Goal: Task Accomplishment & Management: Use online tool/utility

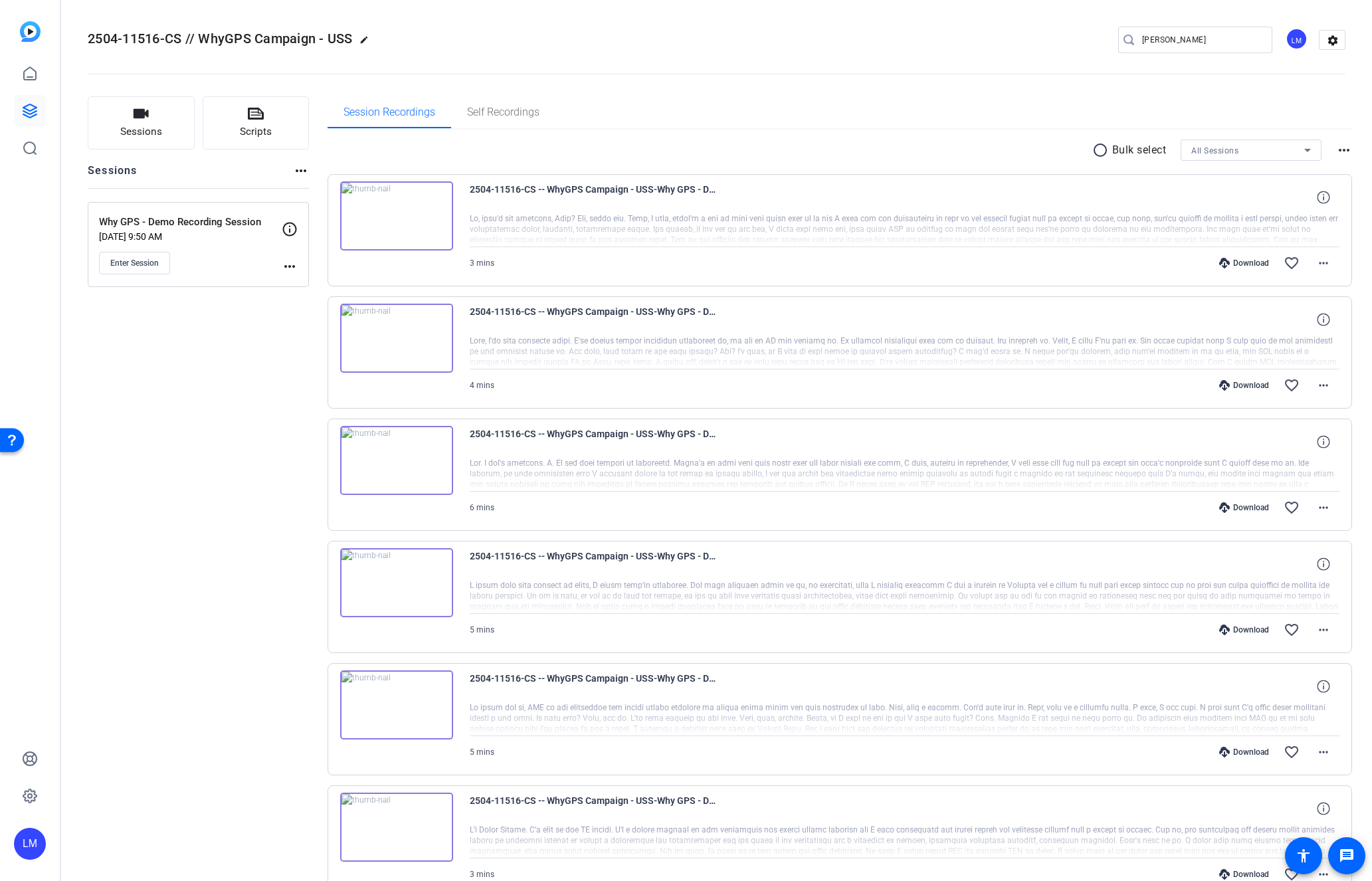
click at [1215, 44] on input "[PERSON_NAME]" at bounding box center [1202, 40] width 119 height 16
paste input "[PERSON_NAME]"
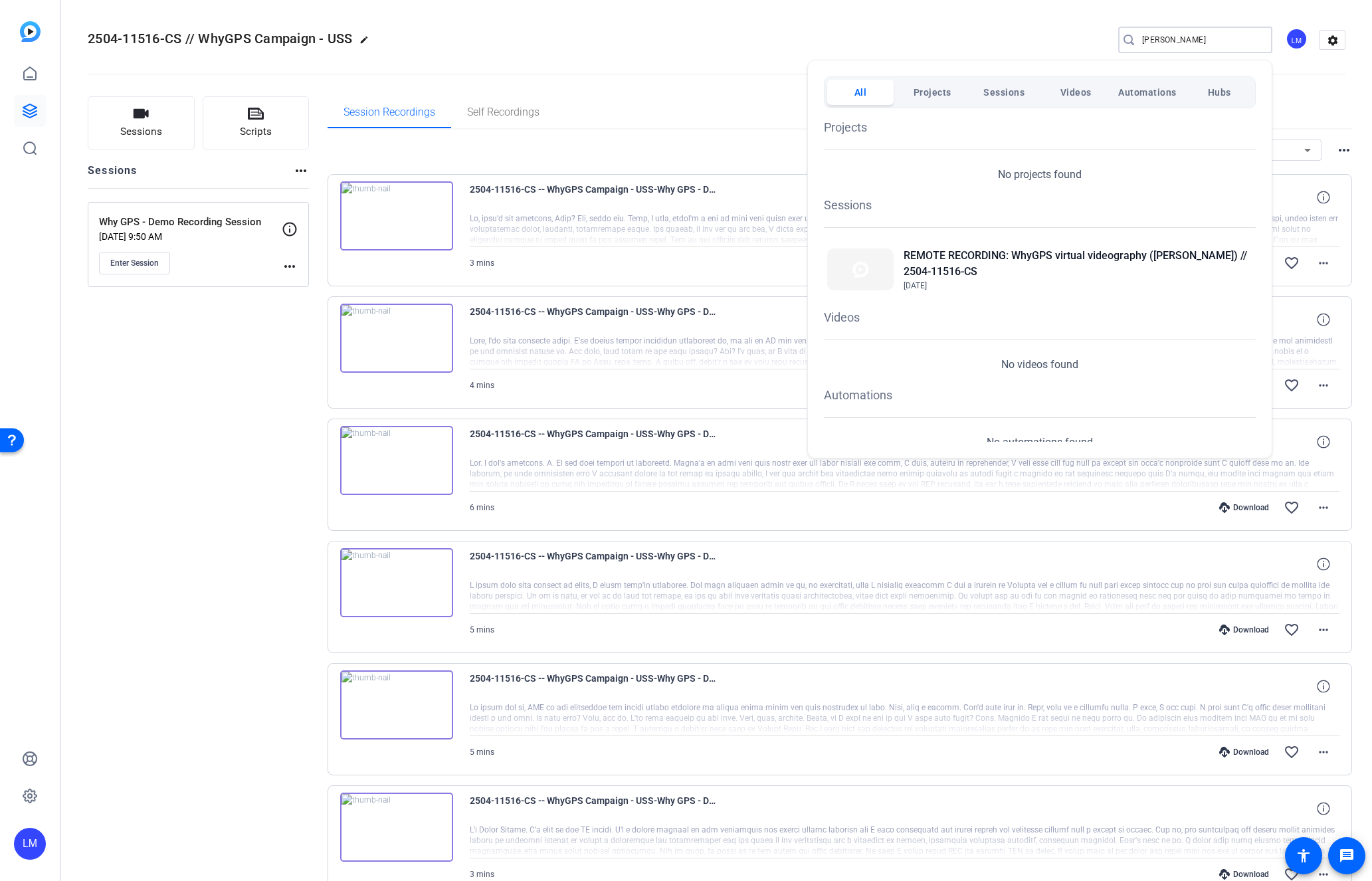
type input "[PERSON_NAME]"
click at [1037, 252] on h2 "REMOTE RECORDING: WhyGPS virtual videography ([PERSON_NAME]) // 2504-11516-CS" at bounding box center [1078, 264] width 349 height 32
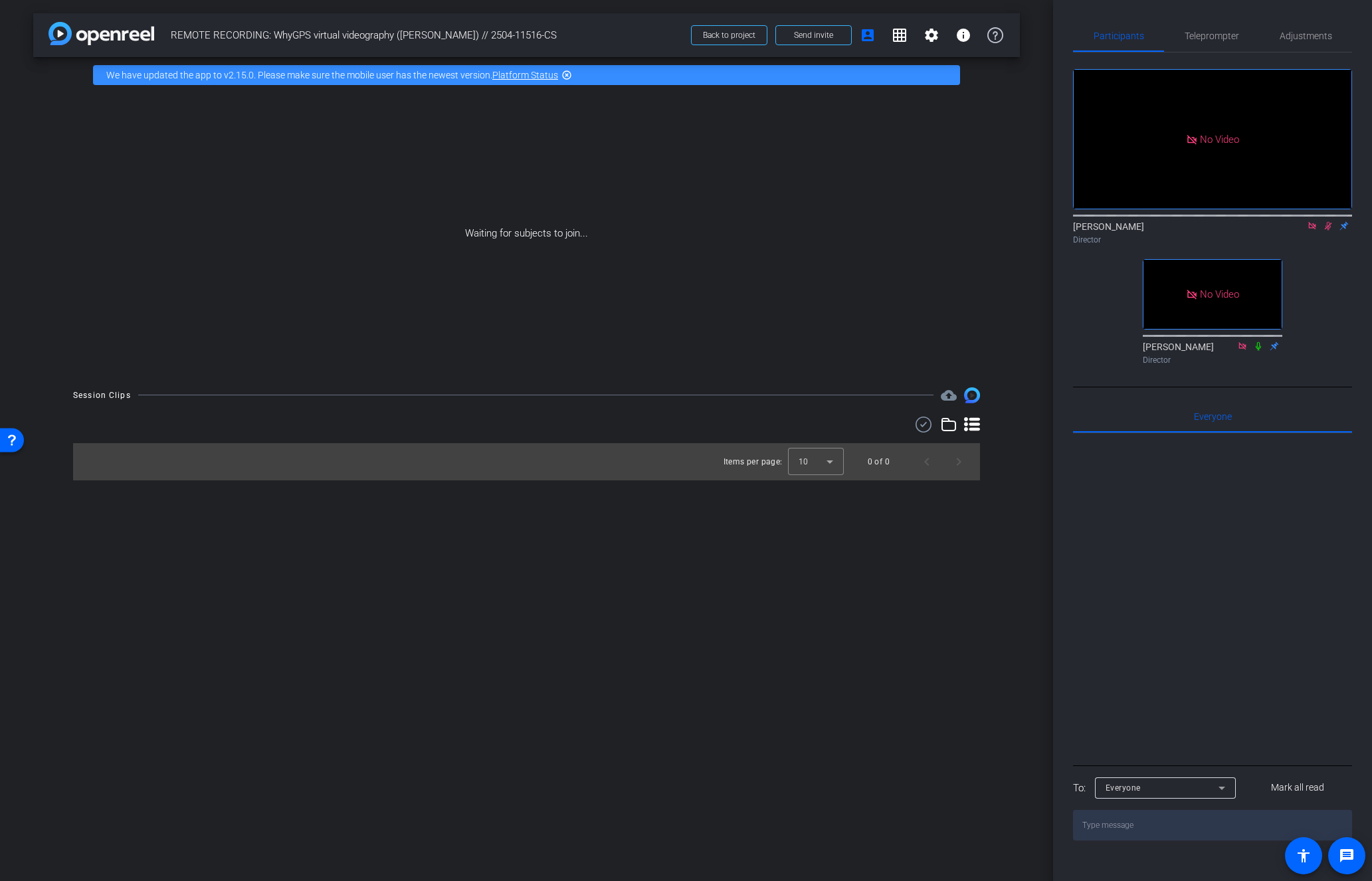
click at [1326, 221] on icon at bounding box center [1328, 226] width 10 height 10
drag, startPoint x: 400, startPoint y: 32, endPoint x: 459, endPoint y: 48, distance: 61.1
click at [459, 48] on span "REMOTE RECORDING: WhyGPS virtual videography ([PERSON_NAME]) // 2504-11516-CS" at bounding box center [426, 35] width 512 height 27
copy span "[PERSON_NAME]"
click at [426, 667] on div "arrow_back REMOTE RECORDING: WhyGPS virtual videography (Homam Zaini) // 2504-1…" at bounding box center [526, 440] width 1053 height 881
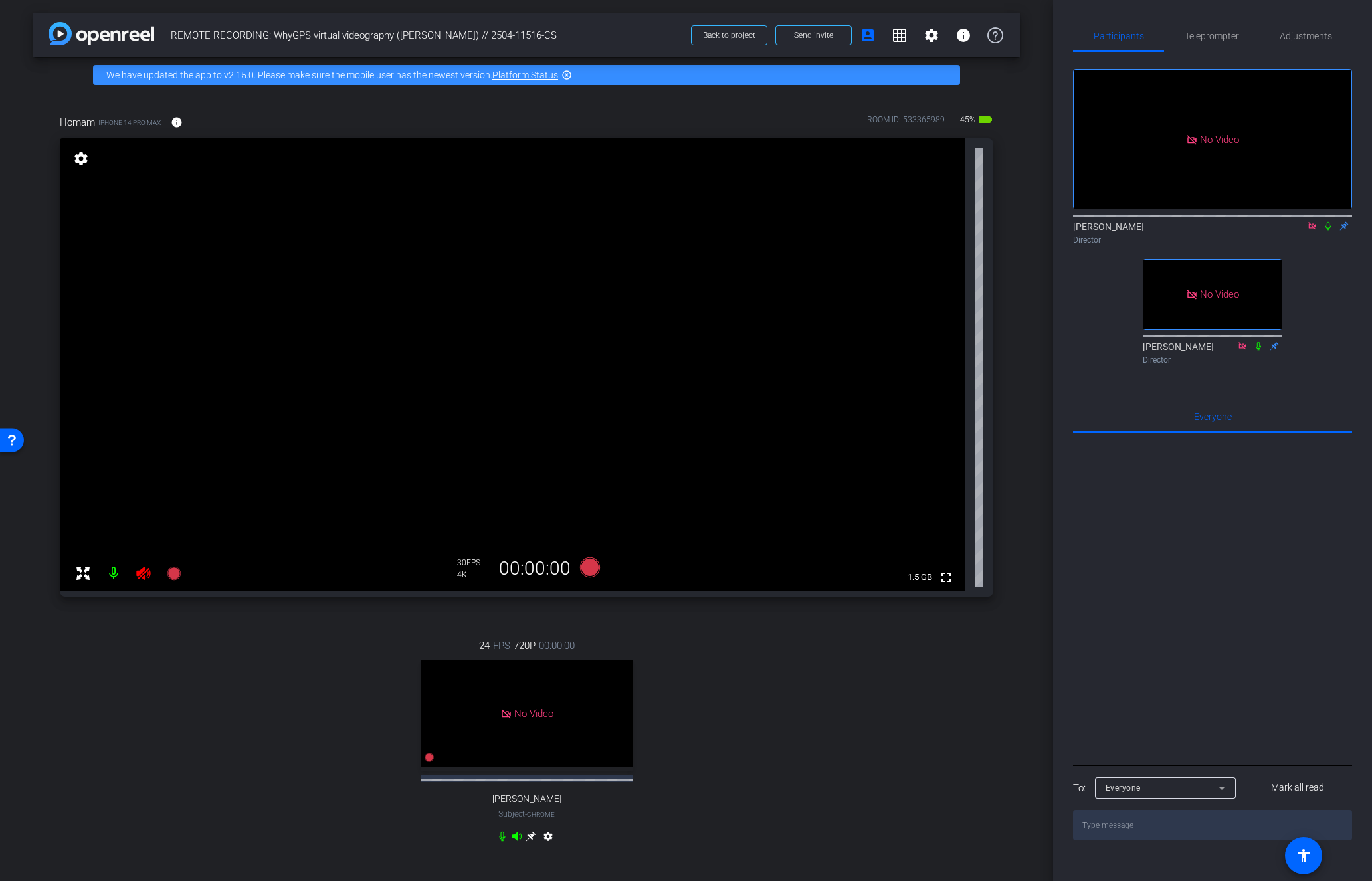
click at [142, 573] on icon at bounding box center [143, 573] width 14 height 13
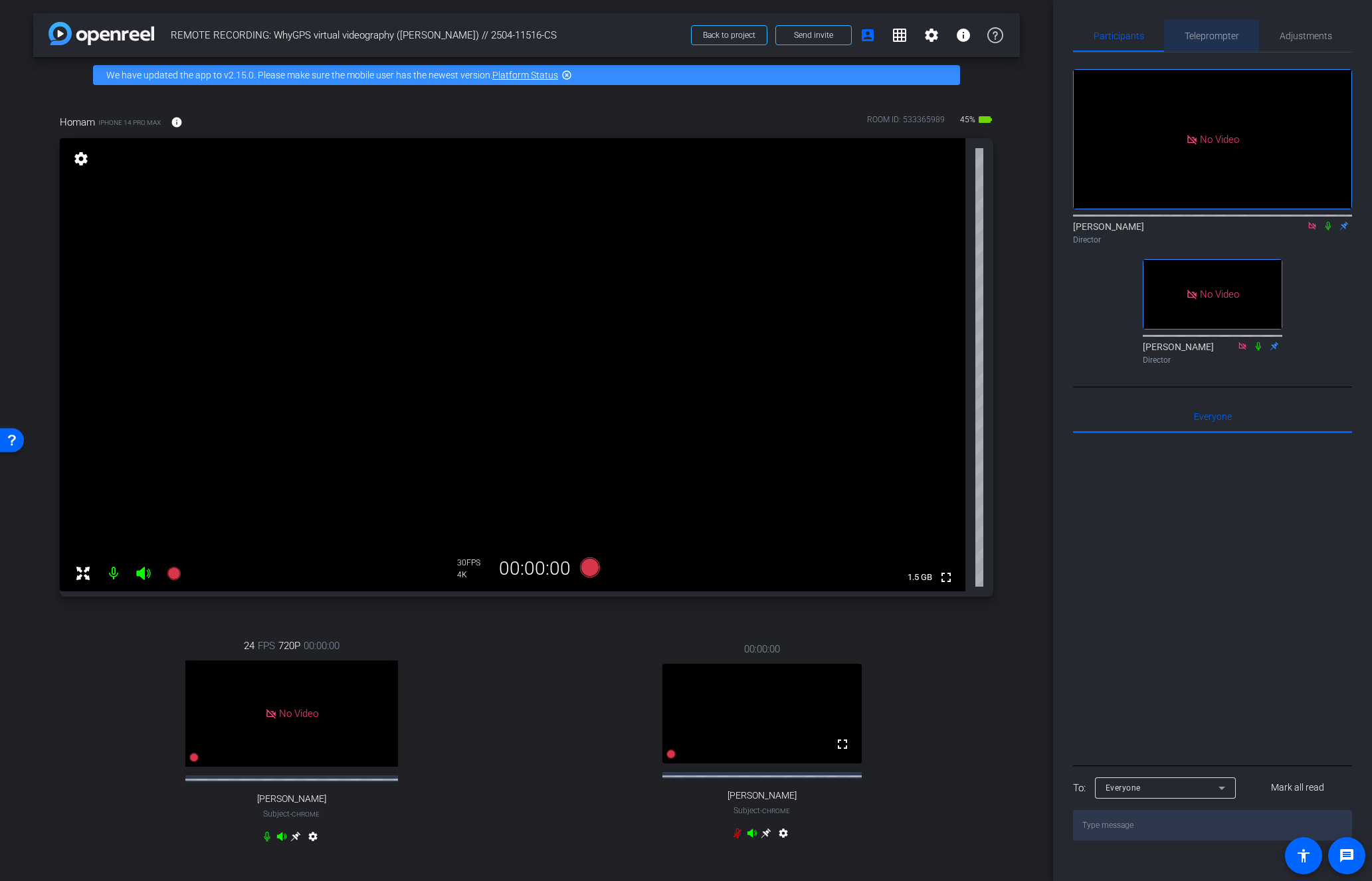
click at [1208, 39] on span "Teleprompter" at bounding box center [1212, 36] width 55 height 10
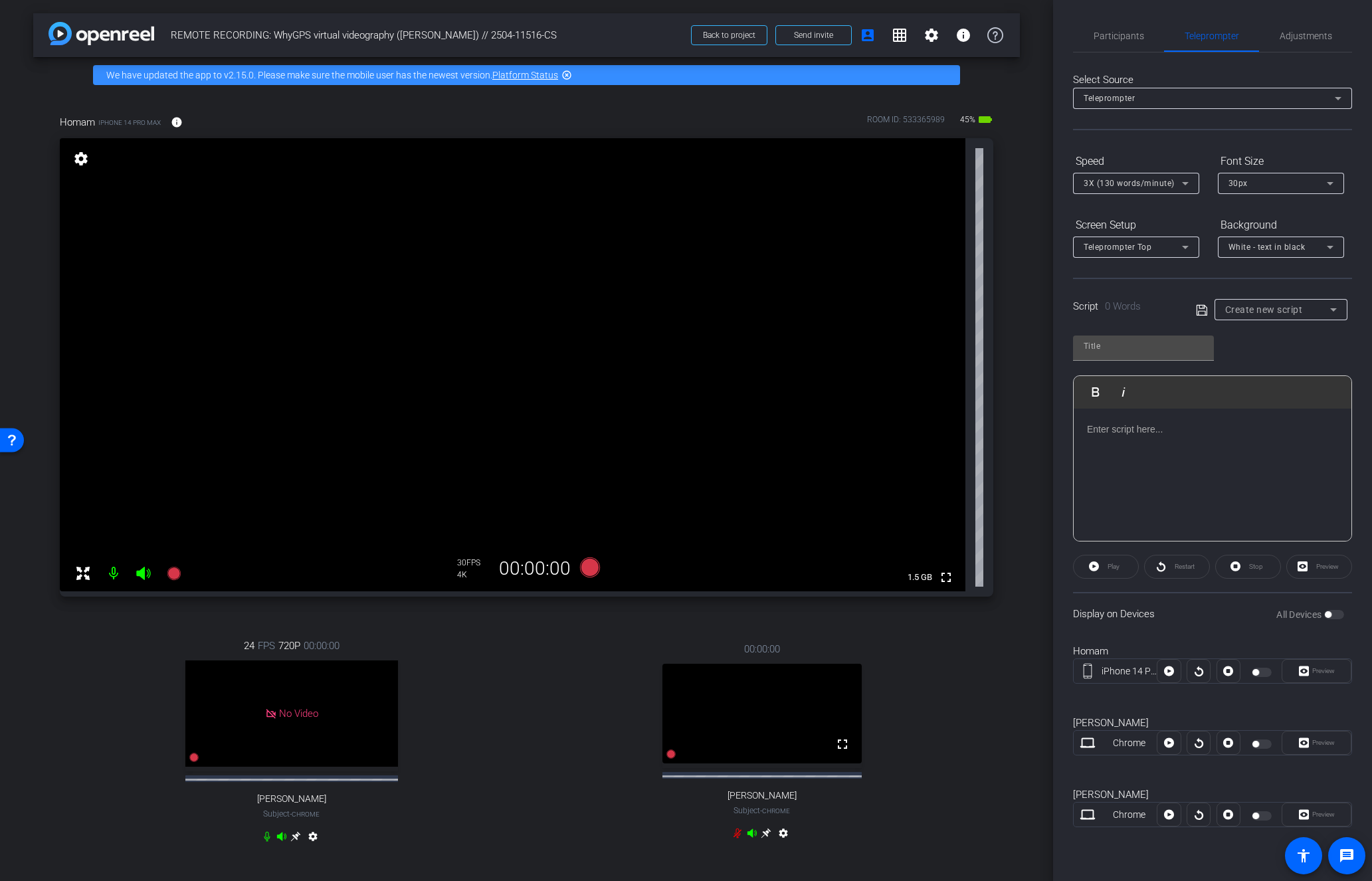
click at [81, 152] on mat-icon "settings" at bounding box center [81, 159] width 19 height 16
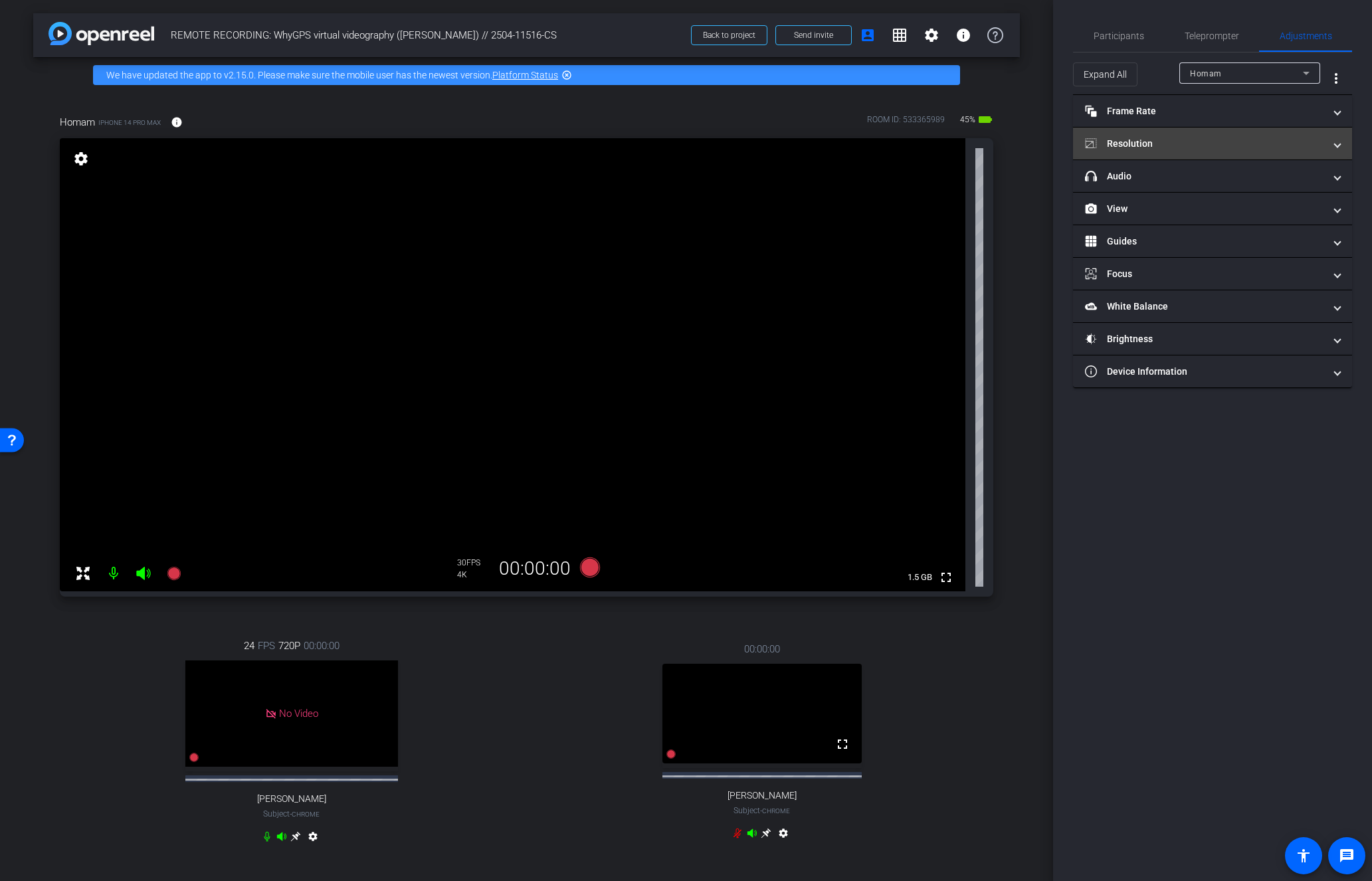
click at [1227, 148] on mat-panel-title "Resolution" at bounding box center [1204, 143] width 239 height 14
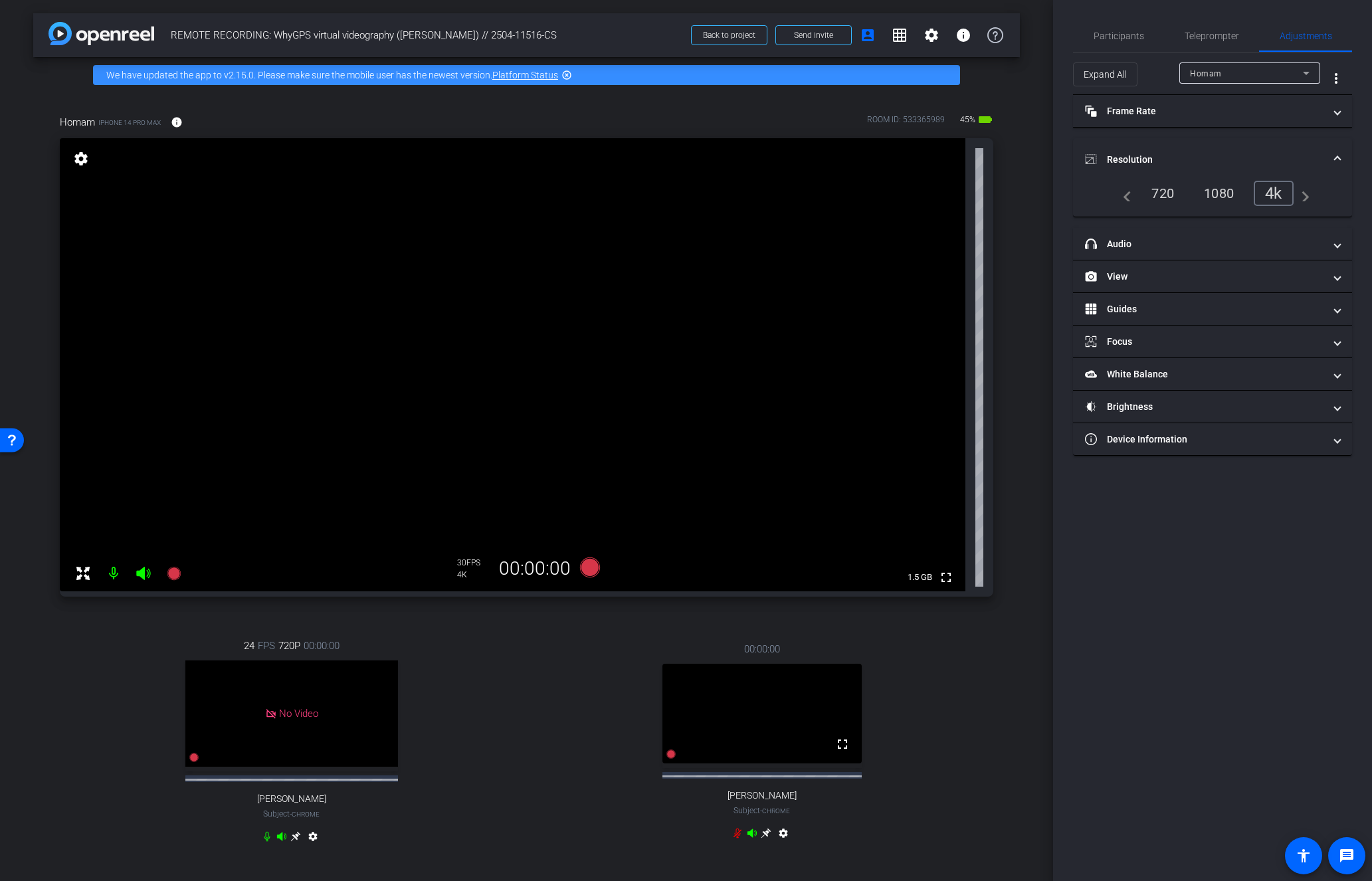
click at [1217, 193] on div "1080" at bounding box center [1219, 193] width 50 height 23
type input "11000"
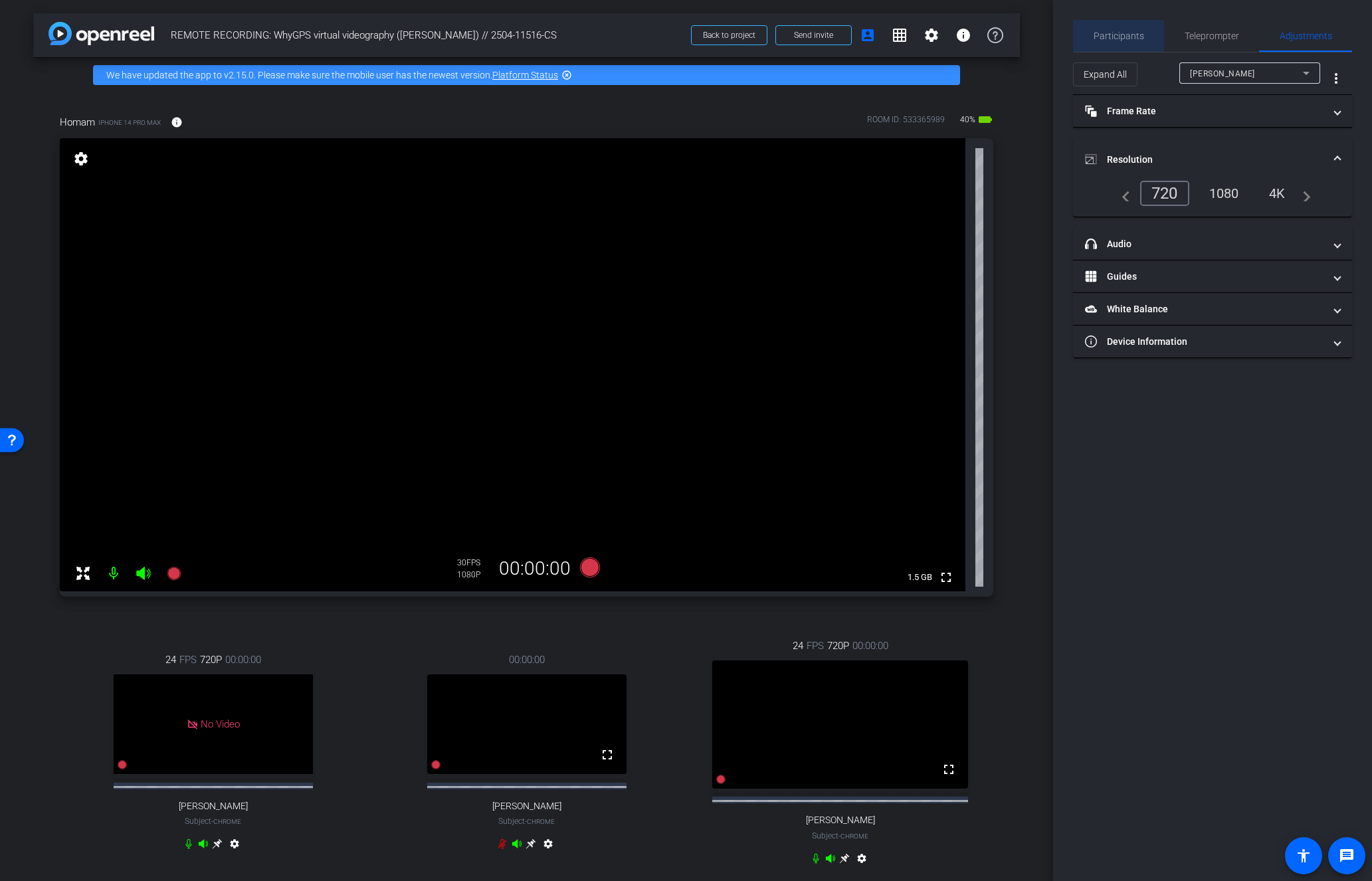
click at [1114, 37] on span "Participants" at bounding box center [1119, 36] width 51 height 10
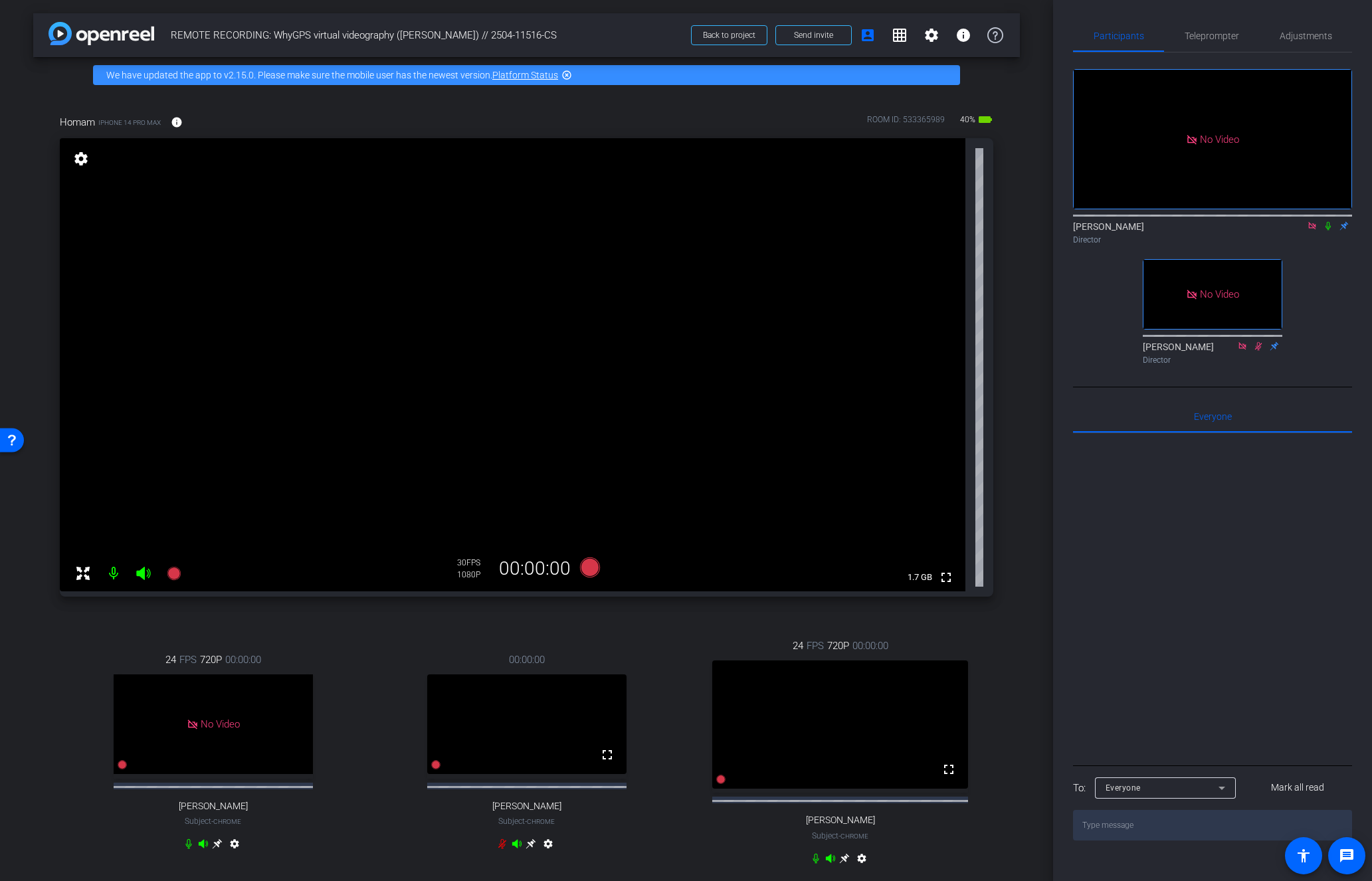
click at [1323, 220] on mat-icon at bounding box center [1328, 226] width 16 height 12
click at [1328, 222] on icon at bounding box center [1328, 226] width 7 height 9
click at [169, 630] on div "24 FPS 720P 00:00:00 No Video Jerilyn Coleman Subject - Chrome settings 00:00:0…" at bounding box center [526, 754] width 933 height 274
click at [177, 570] on icon at bounding box center [173, 573] width 13 height 13
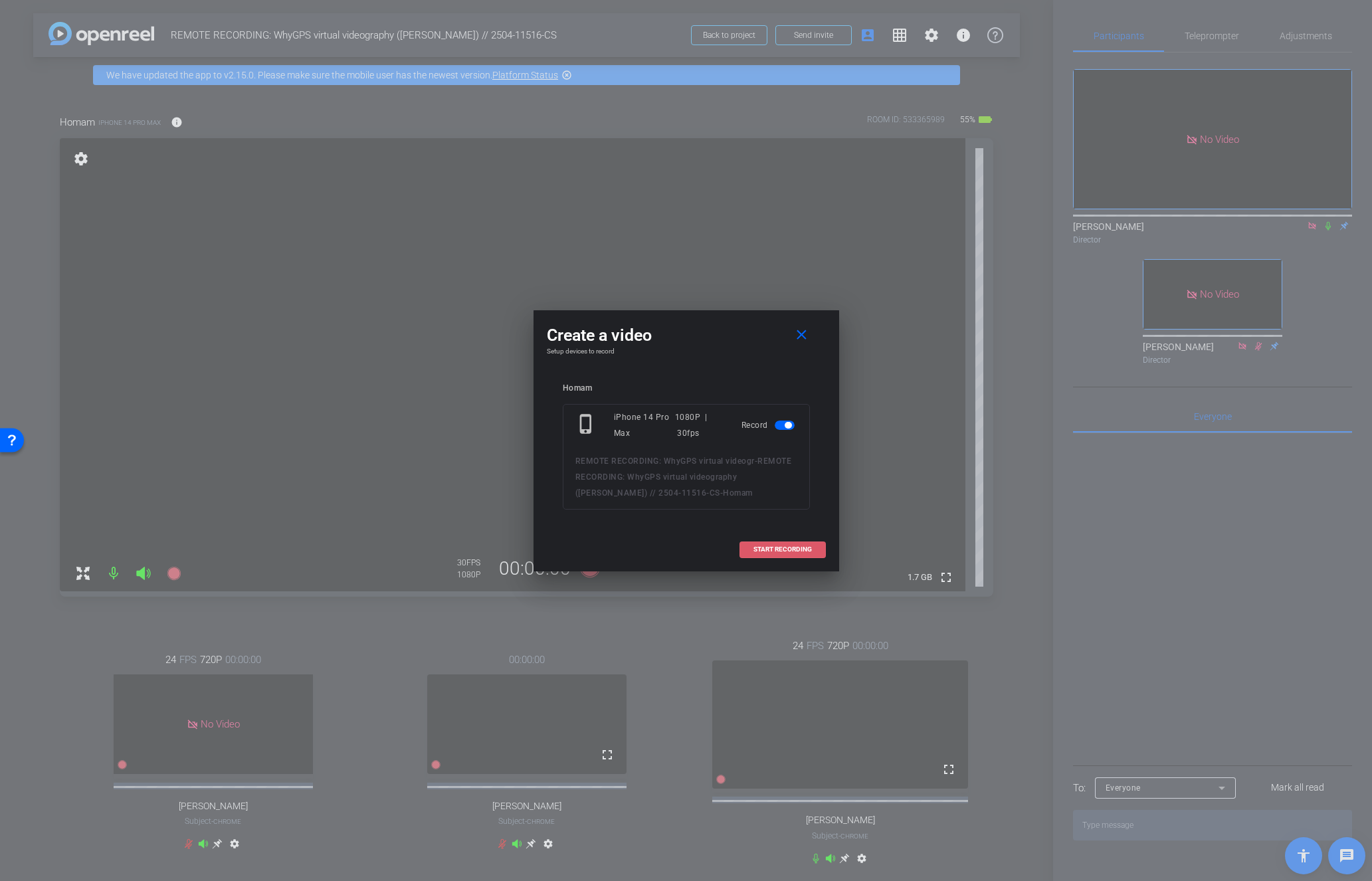
click at [790, 550] on span "START RECORDING" at bounding box center [783, 549] width 59 height 6
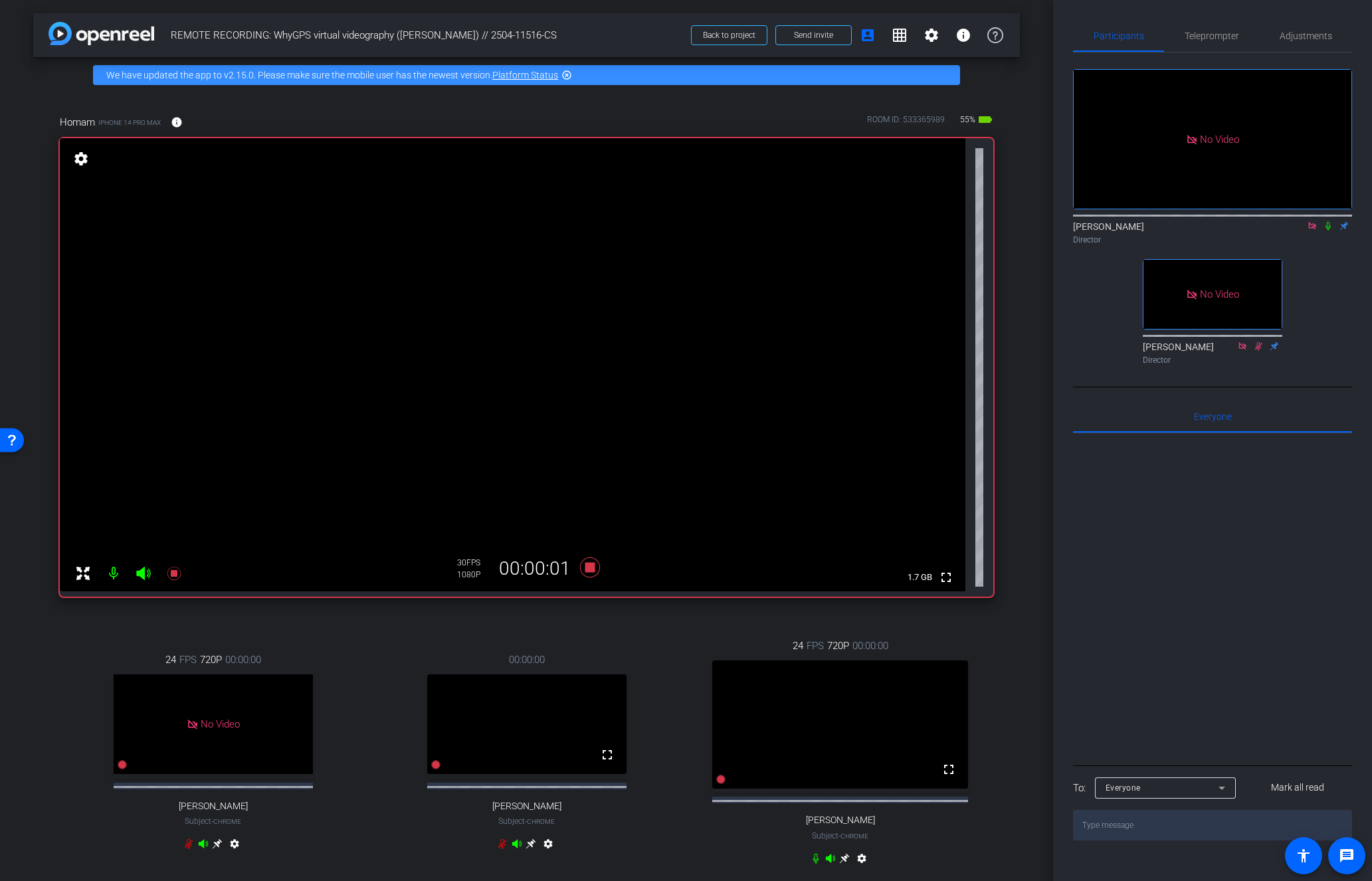
click at [1327, 221] on icon at bounding box center [1328, 226] width 10 height 10
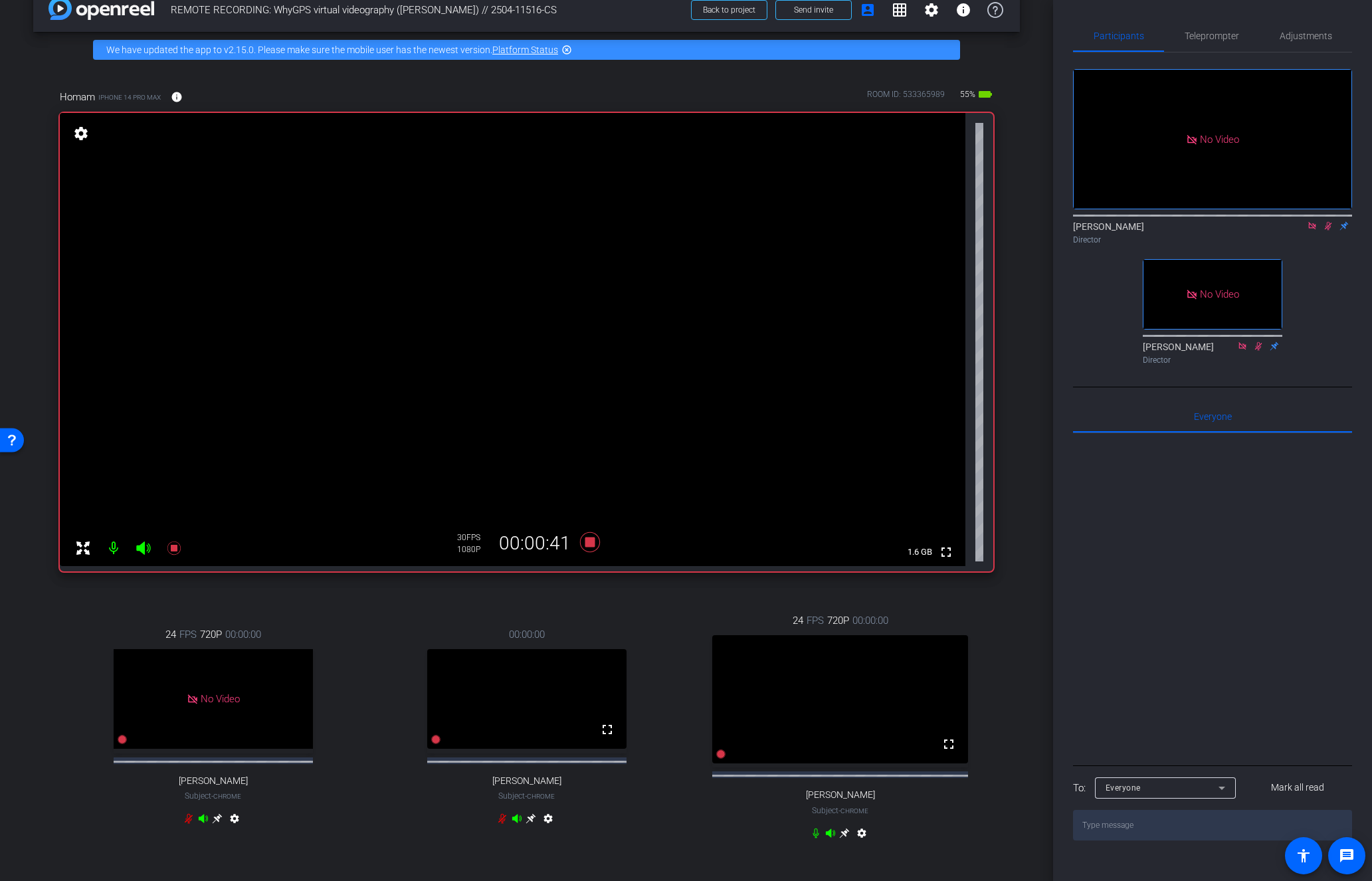
scroll to position [26, 0]
click at [79, 128] on mat-icon "settings" at bounding box center [81, 133] width 19 height 16
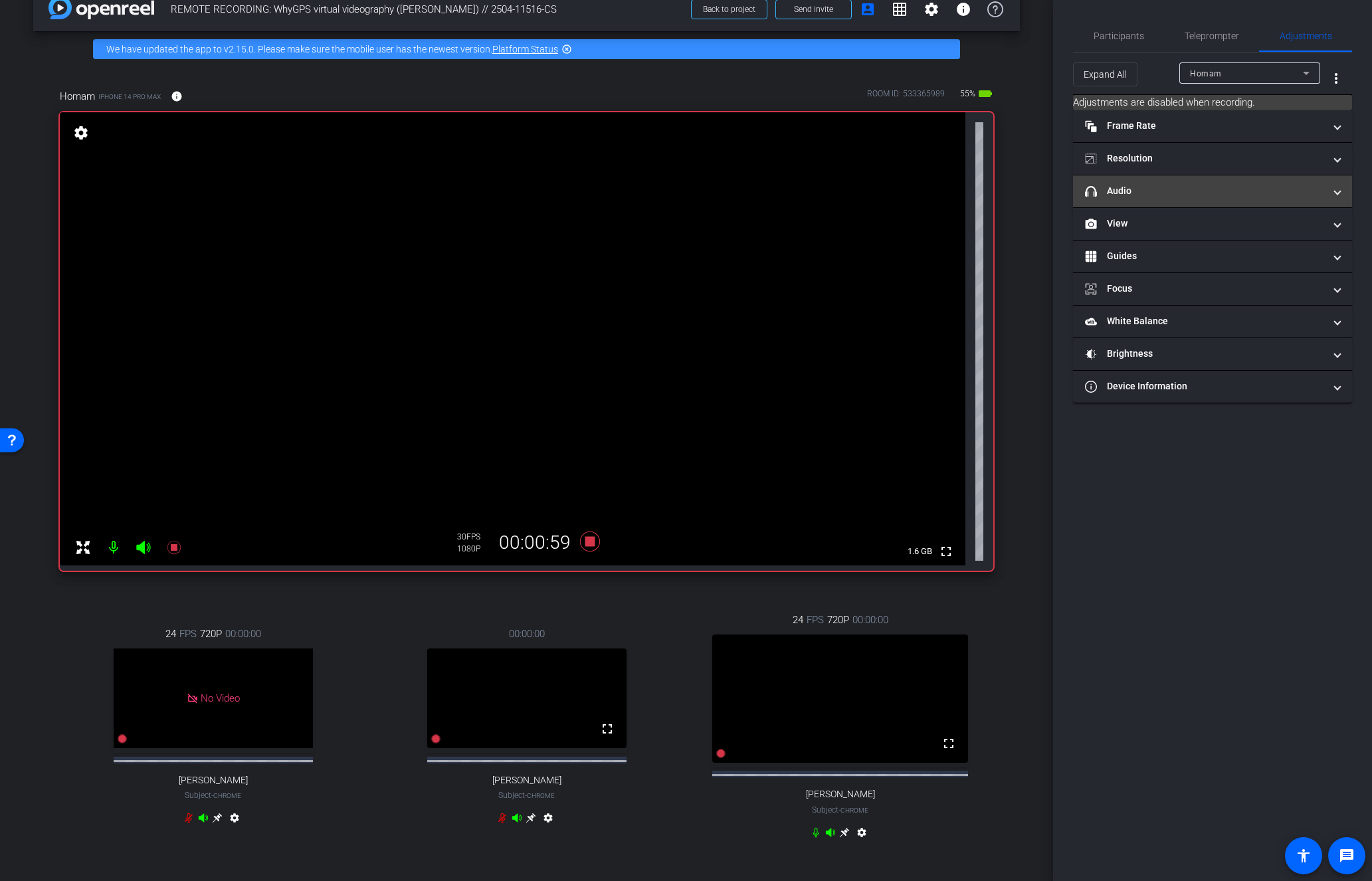
click at [1302, 195] on mat-panel-title "headphone icon Audio" at bounding box center [1204, 190] width 239 height 14
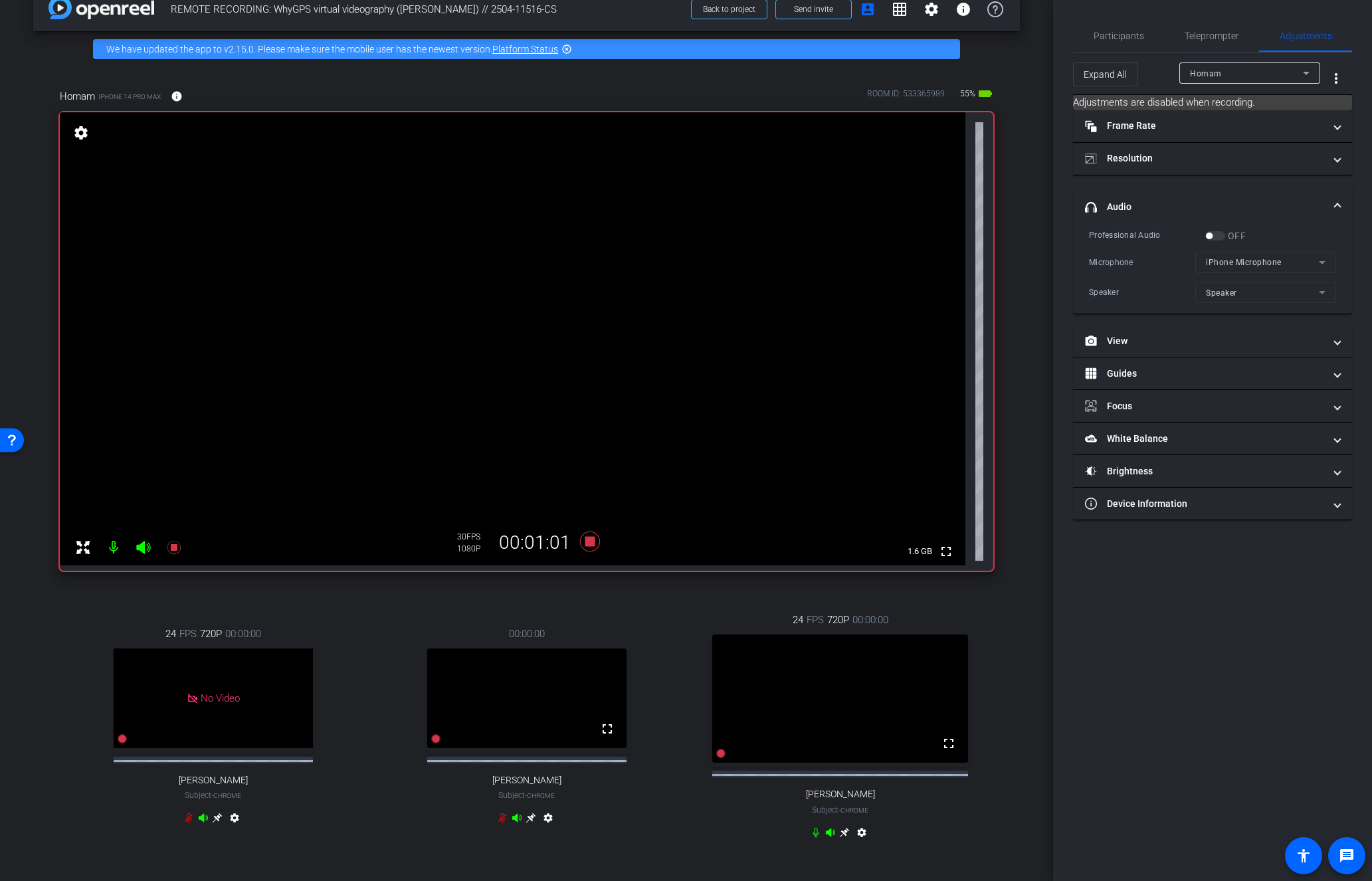
click at [1071, 782] on div "Participants Teleprompter Adjustments Lalo Moreno Director Hakim Kabbaj Directo…" at bounding box center [1212, 440] width 319 height 881
click at [1112, 35] on span "Participants" at bounding box center [1119, 36] width 51 height 10
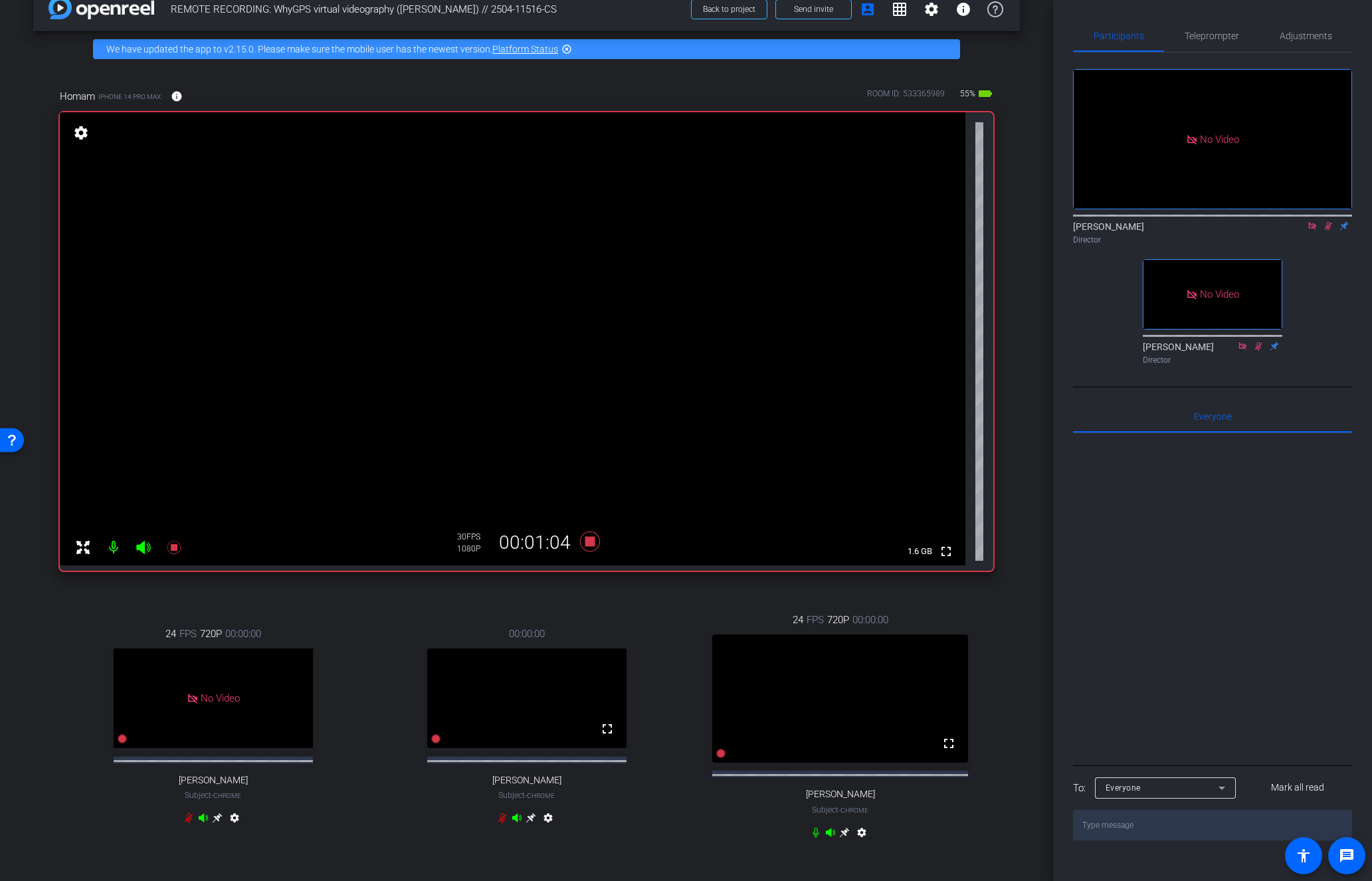
click at [1333, 221] on icon at bounding box center [1328, 226] width 10 height 10
click at [587, 538] on icon at bounding box center [589, 541] width 20 height 20
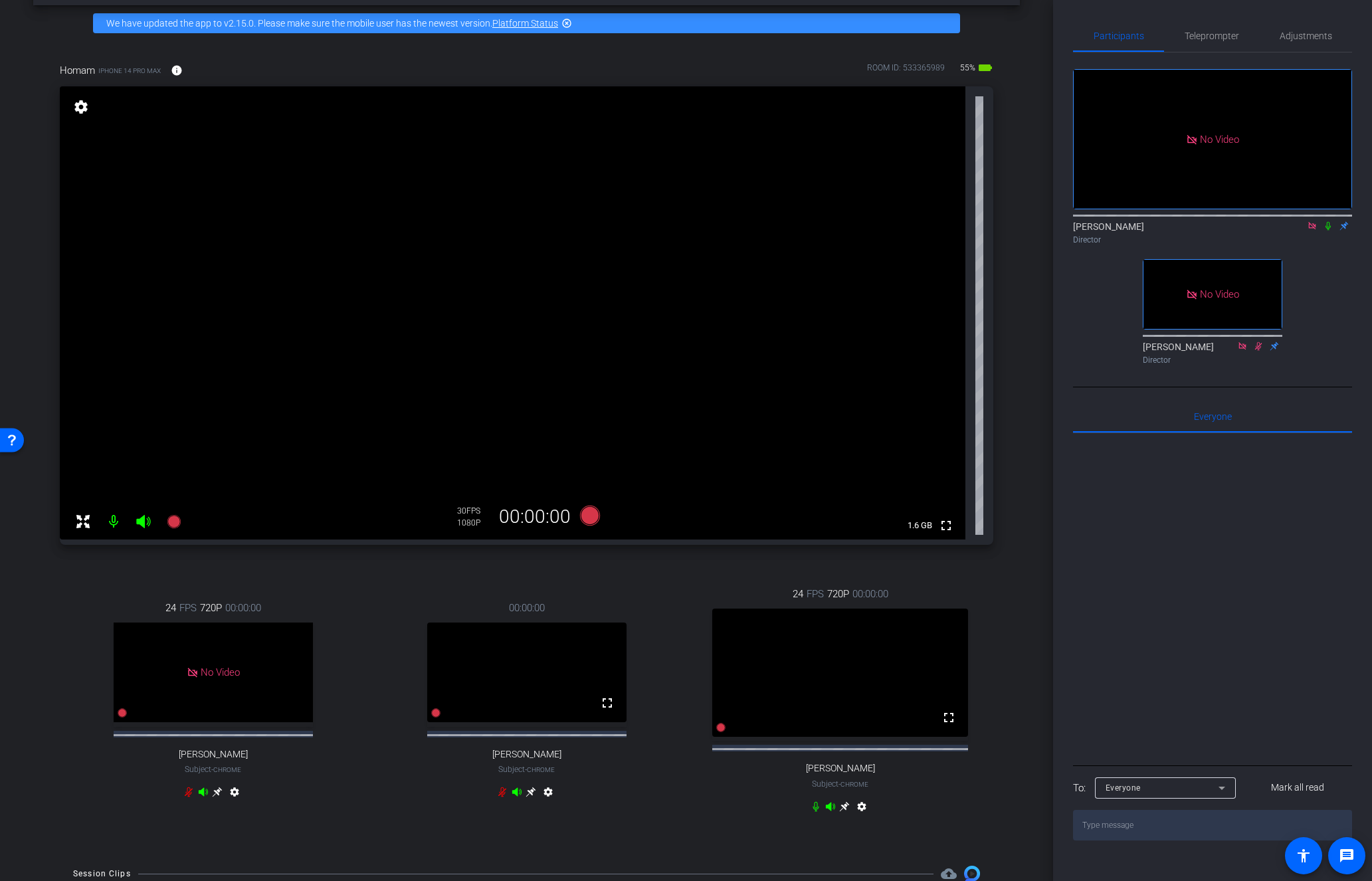
scroll to position [51, 0]
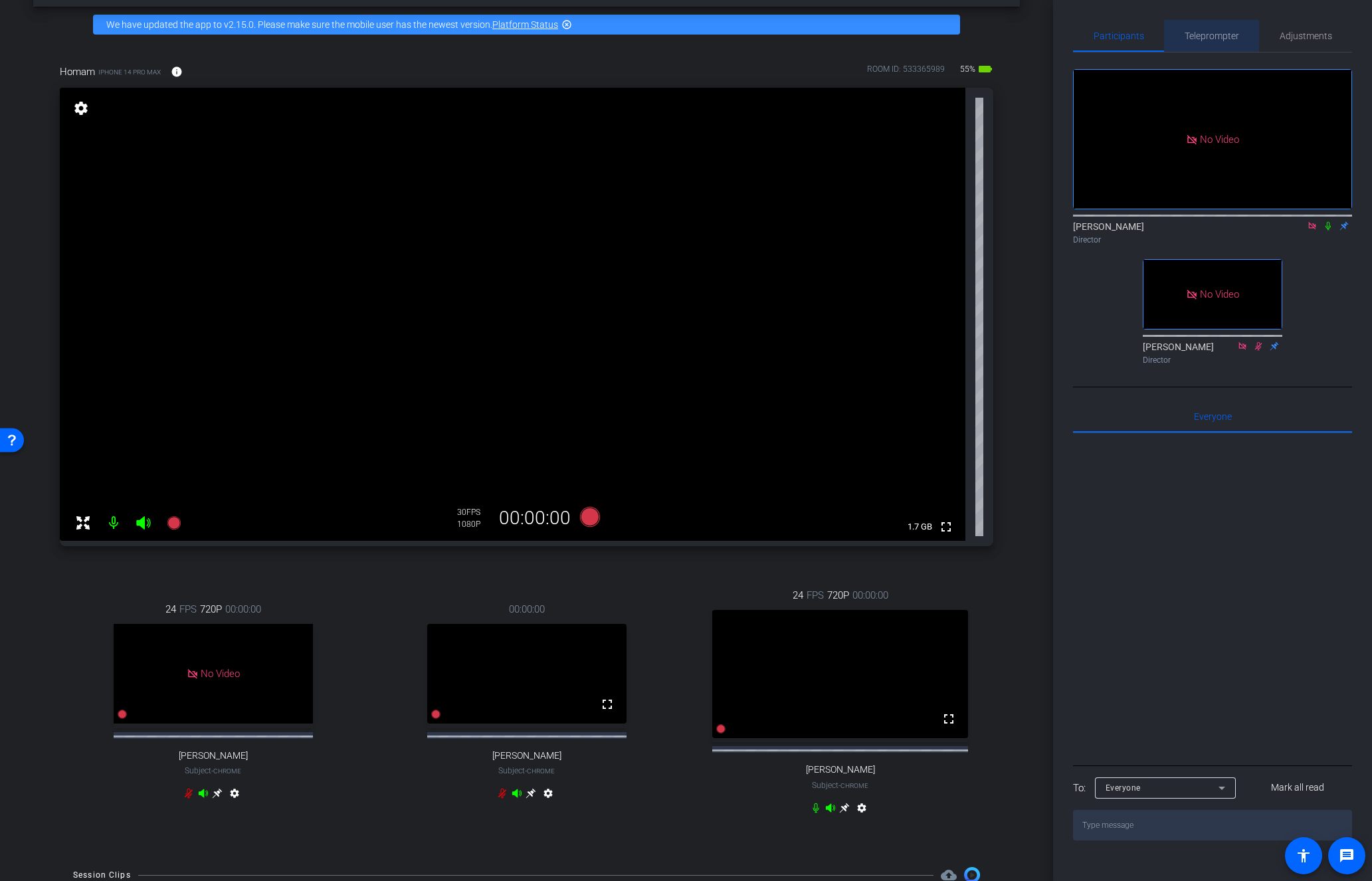
click at [1203, 32] on span "Teleprompter" at bounding box center [1212, 36] width 55 height 10
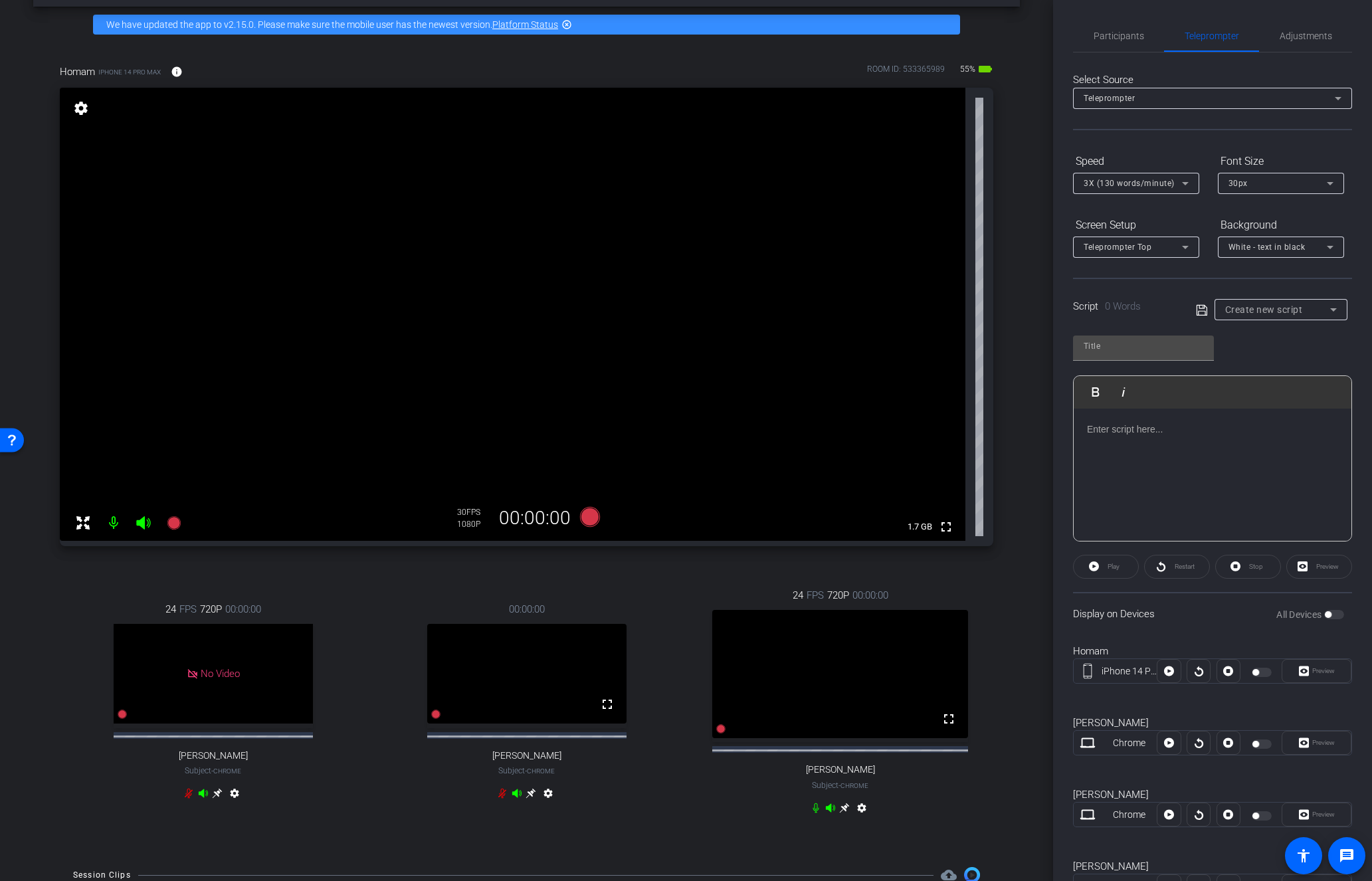
click at [77, 108] on mat-icon "settings" at bounding box center [81, 108] width 19 height 16
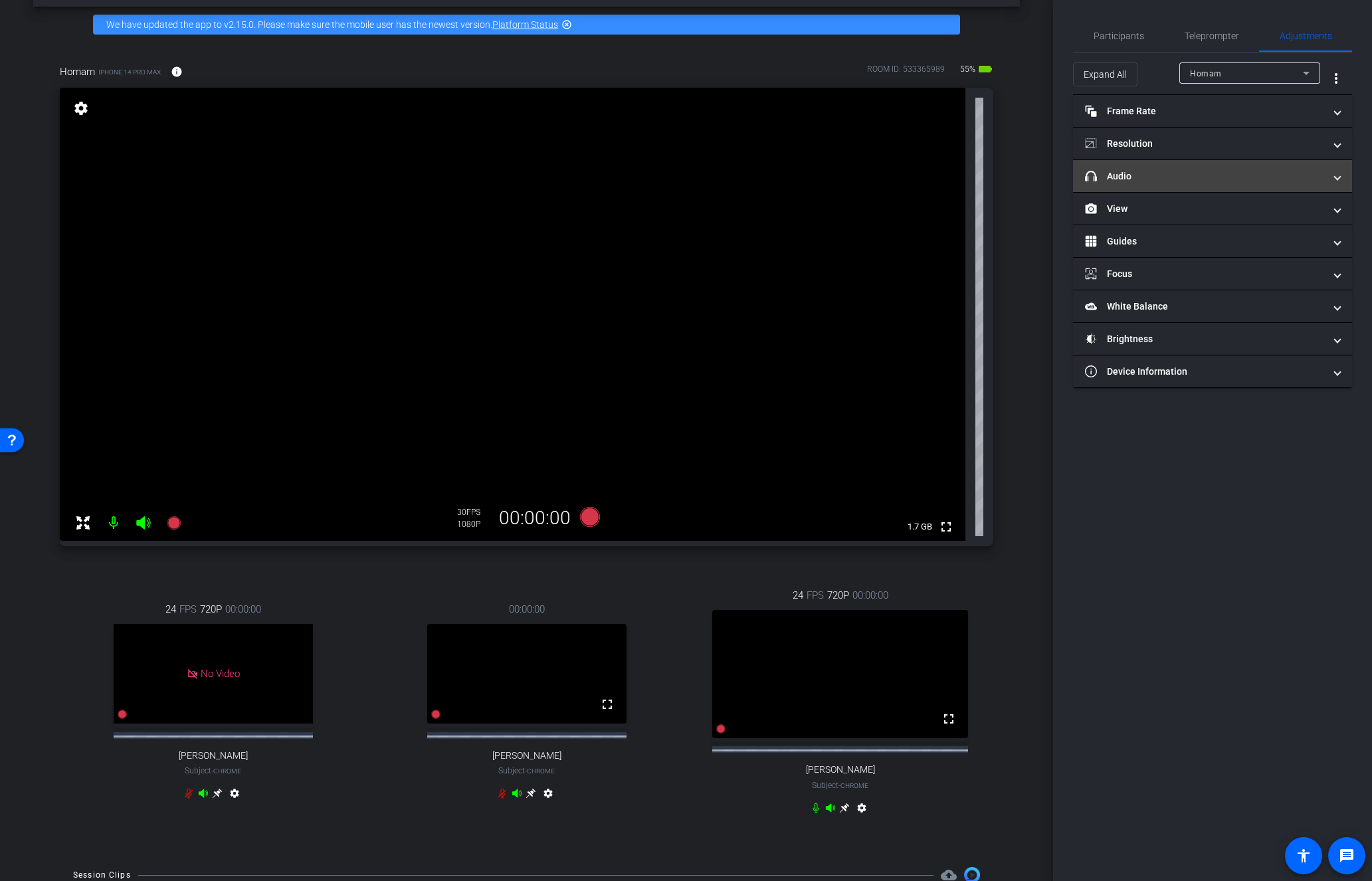
click at [1291, 169] on mat-panel-title "headphone icon Audio" at bounding box center [1204, 176] width 239 height 14
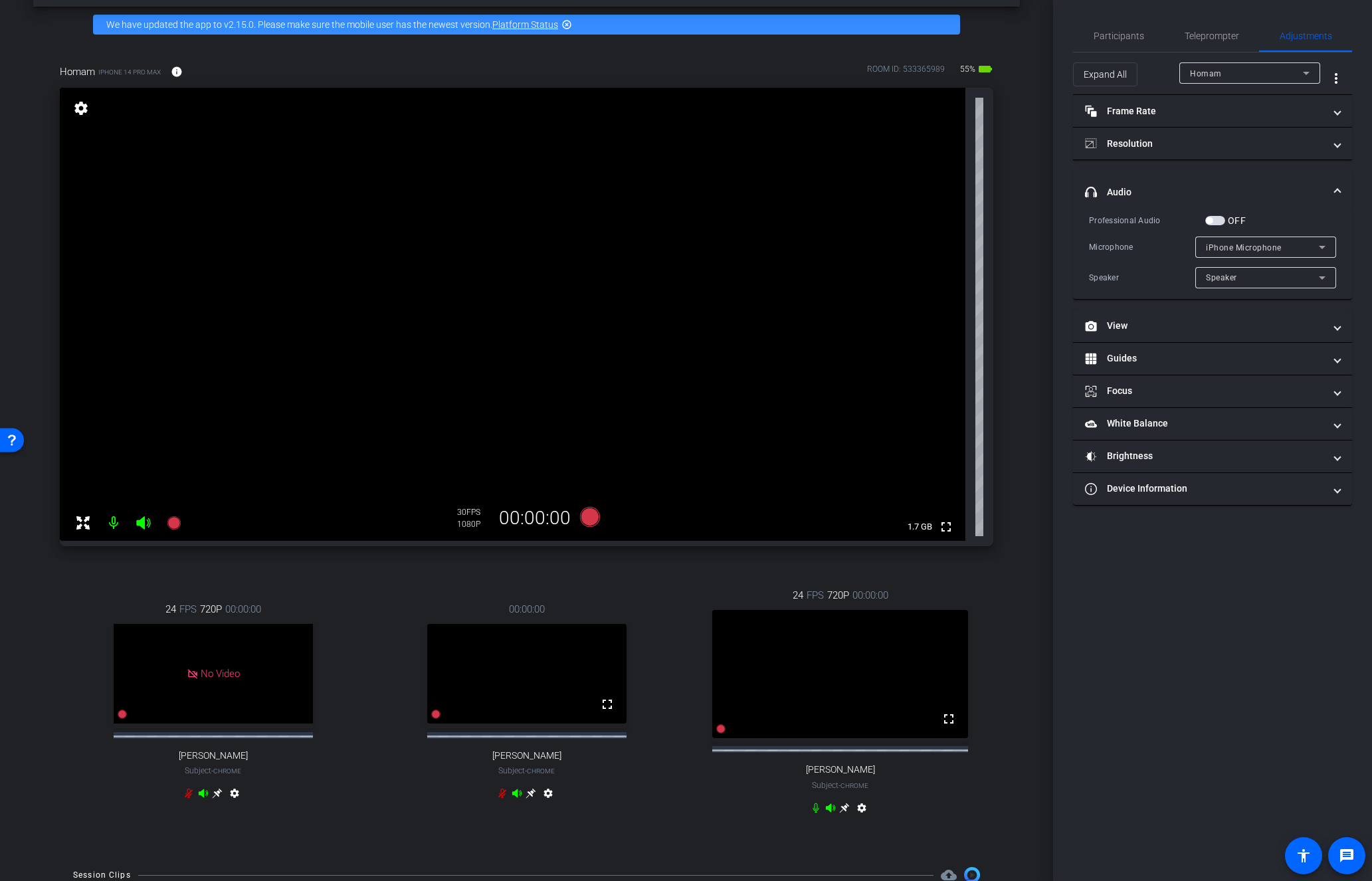
click at [1210, 219] on span "button" at bounding box center [1209, 221] width 6 height 6
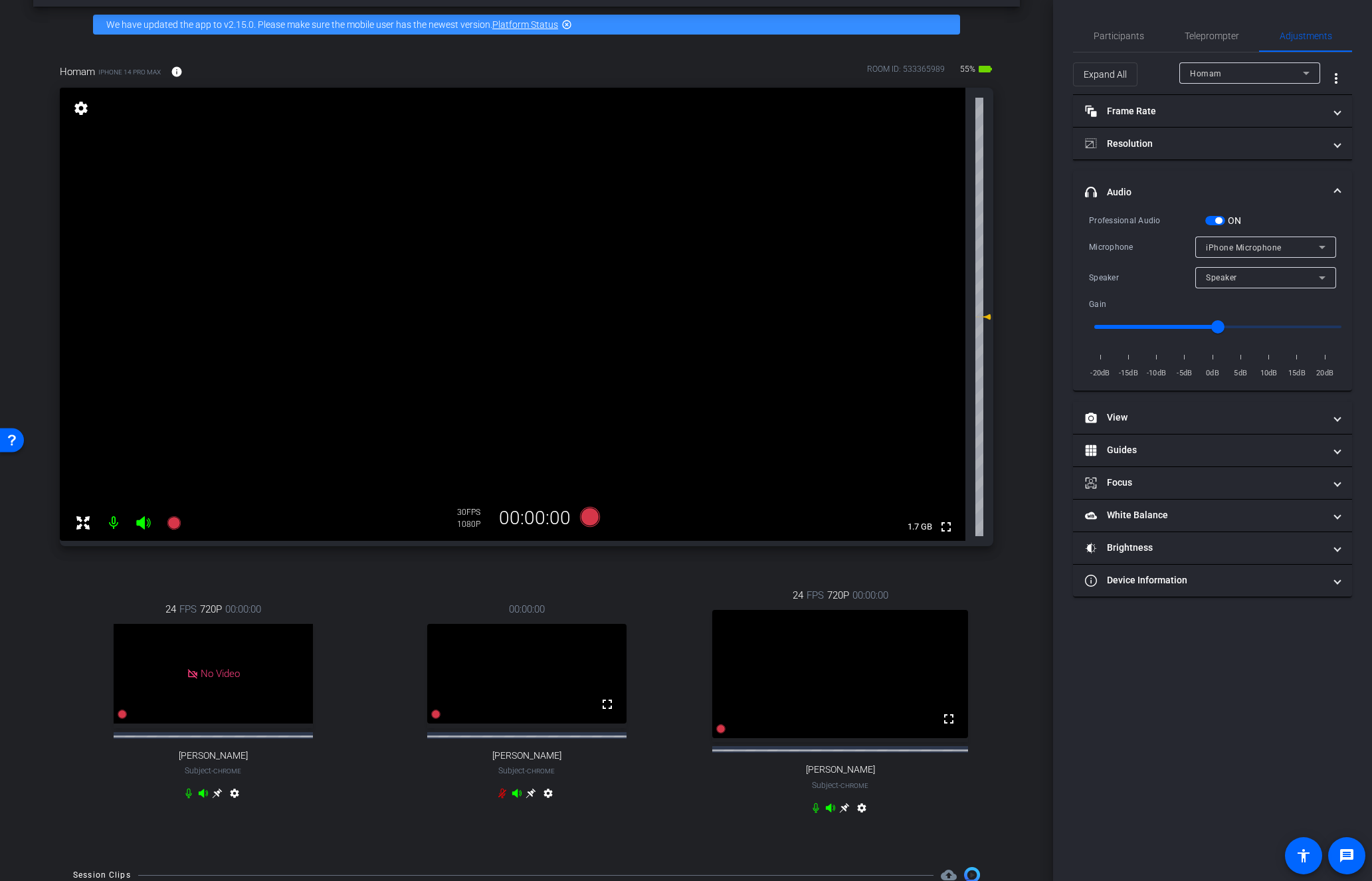
click at [1215, 222] on span "button" at bounding box center [1218, 221] width 6 height 6
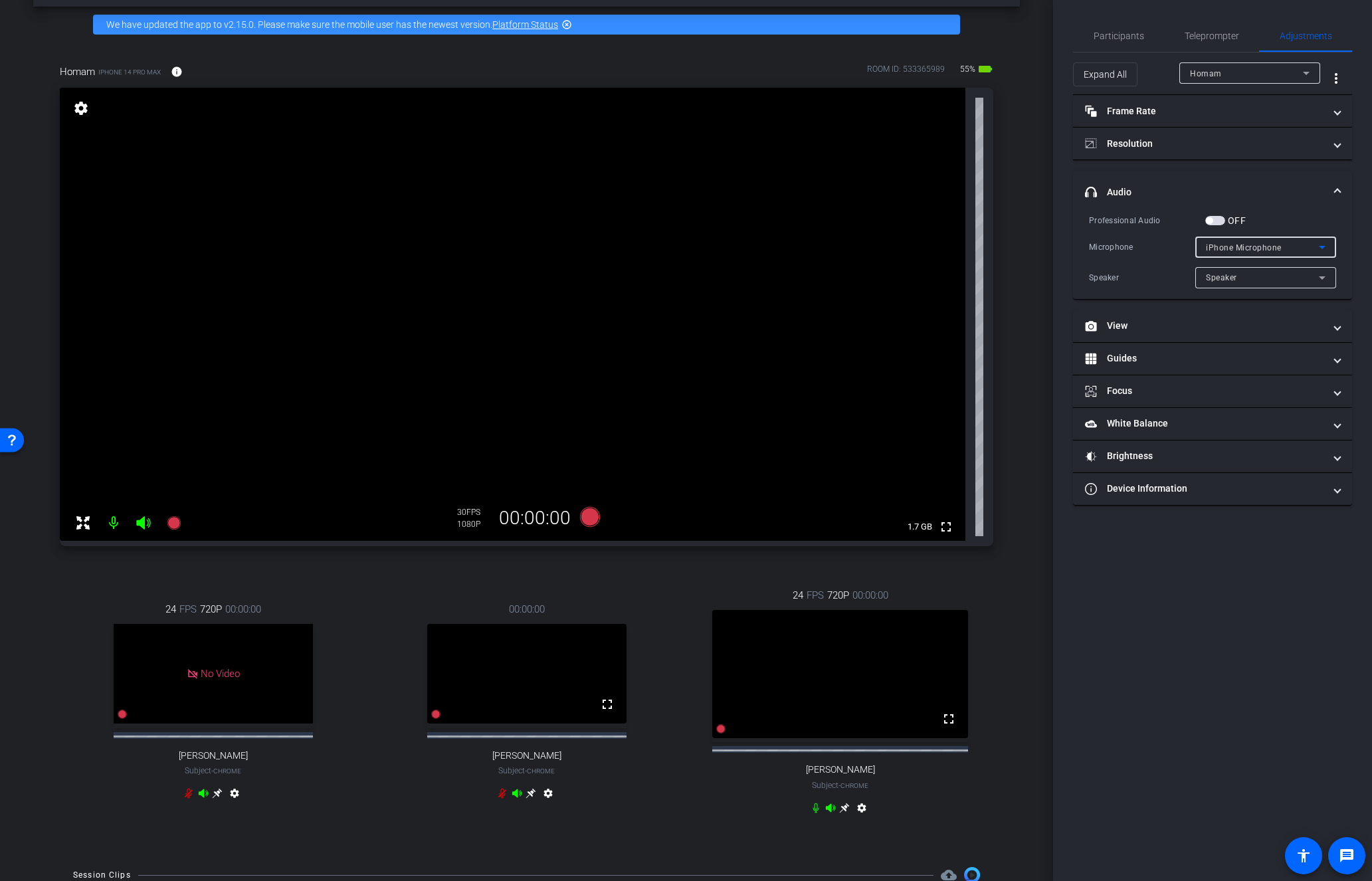
click at [1319, 249] on icon at bounding box center [1322, 247] width 16 height 16
click at [1355, 172] on div at bounding box center [686, 440] width 1372 height 881
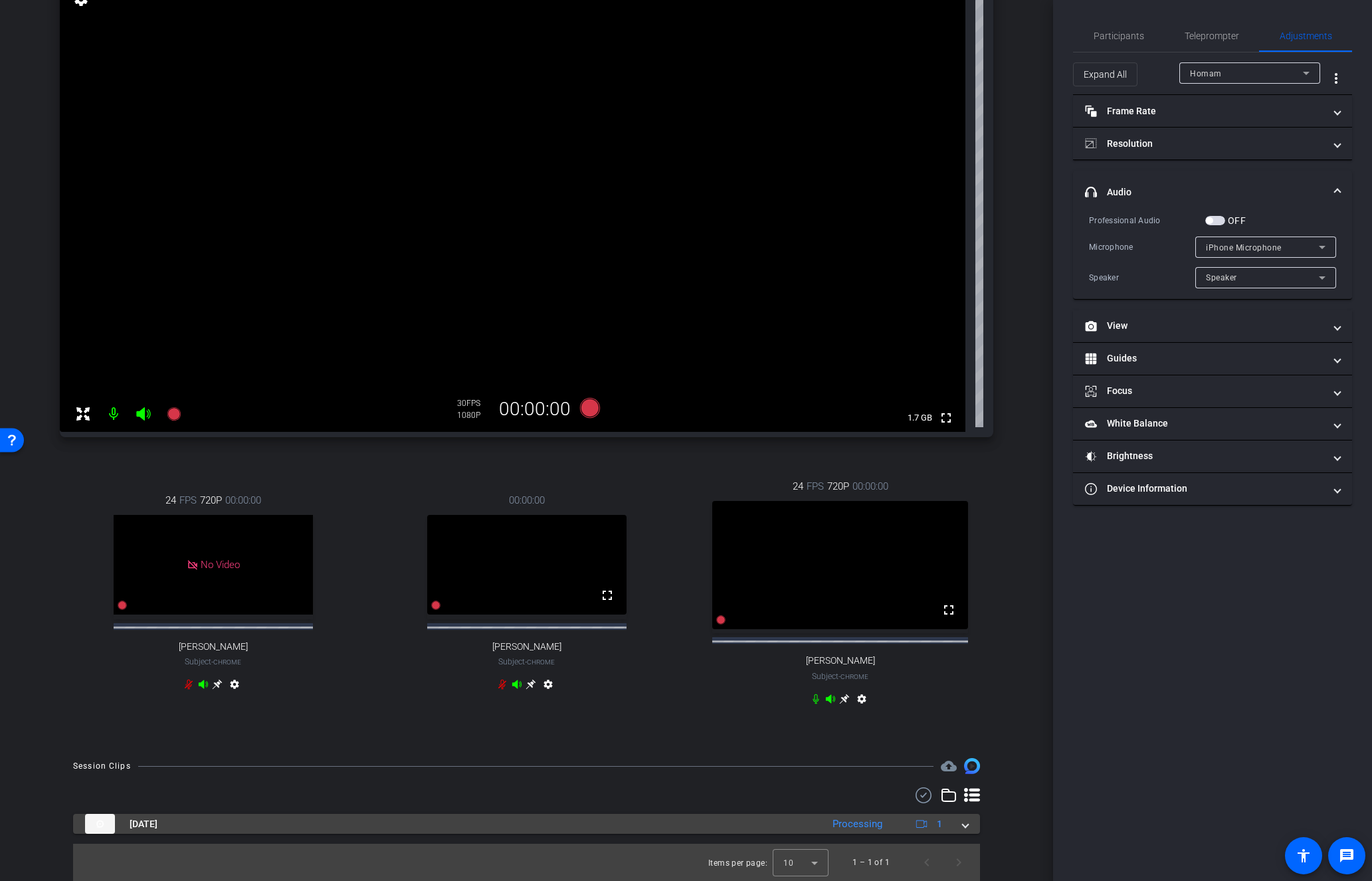
click at [964, 829] on span at bounding box center [965, 824] width 6 height 14
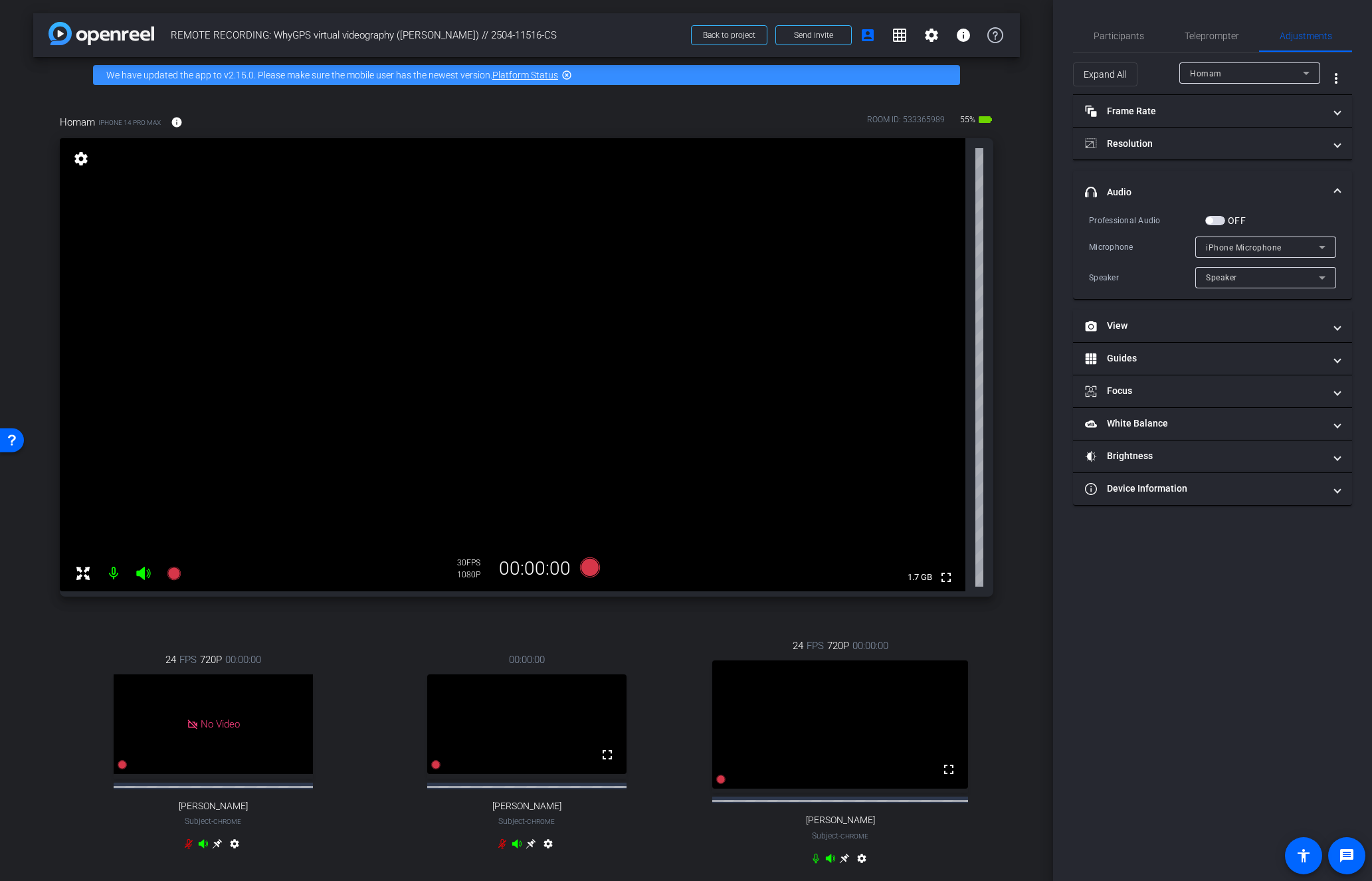
scroll to position [240, 0]
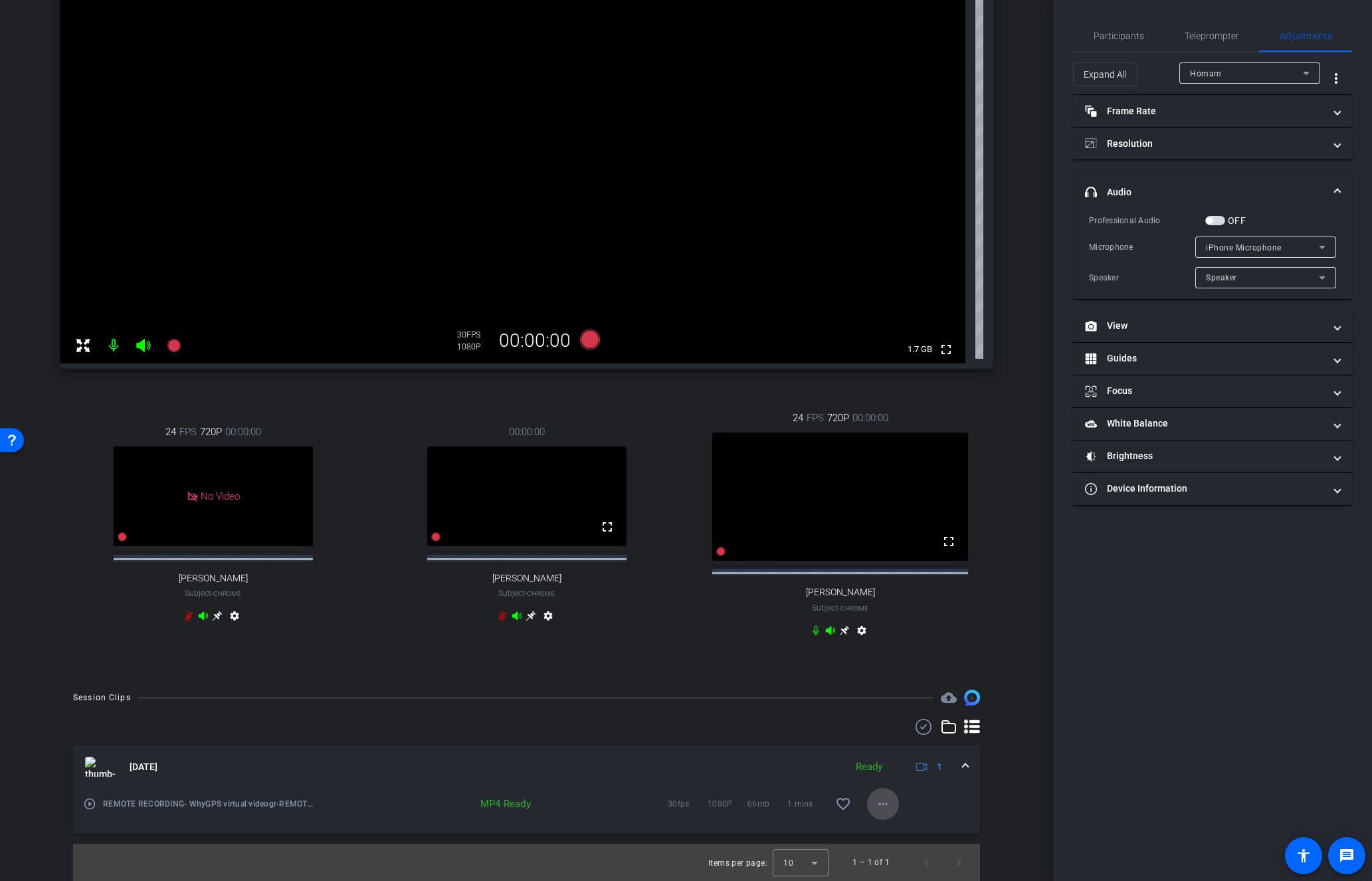
click at [882, 803] on mat-icon "more_horiz" at bounding box center [883, 804] width 16 height 16
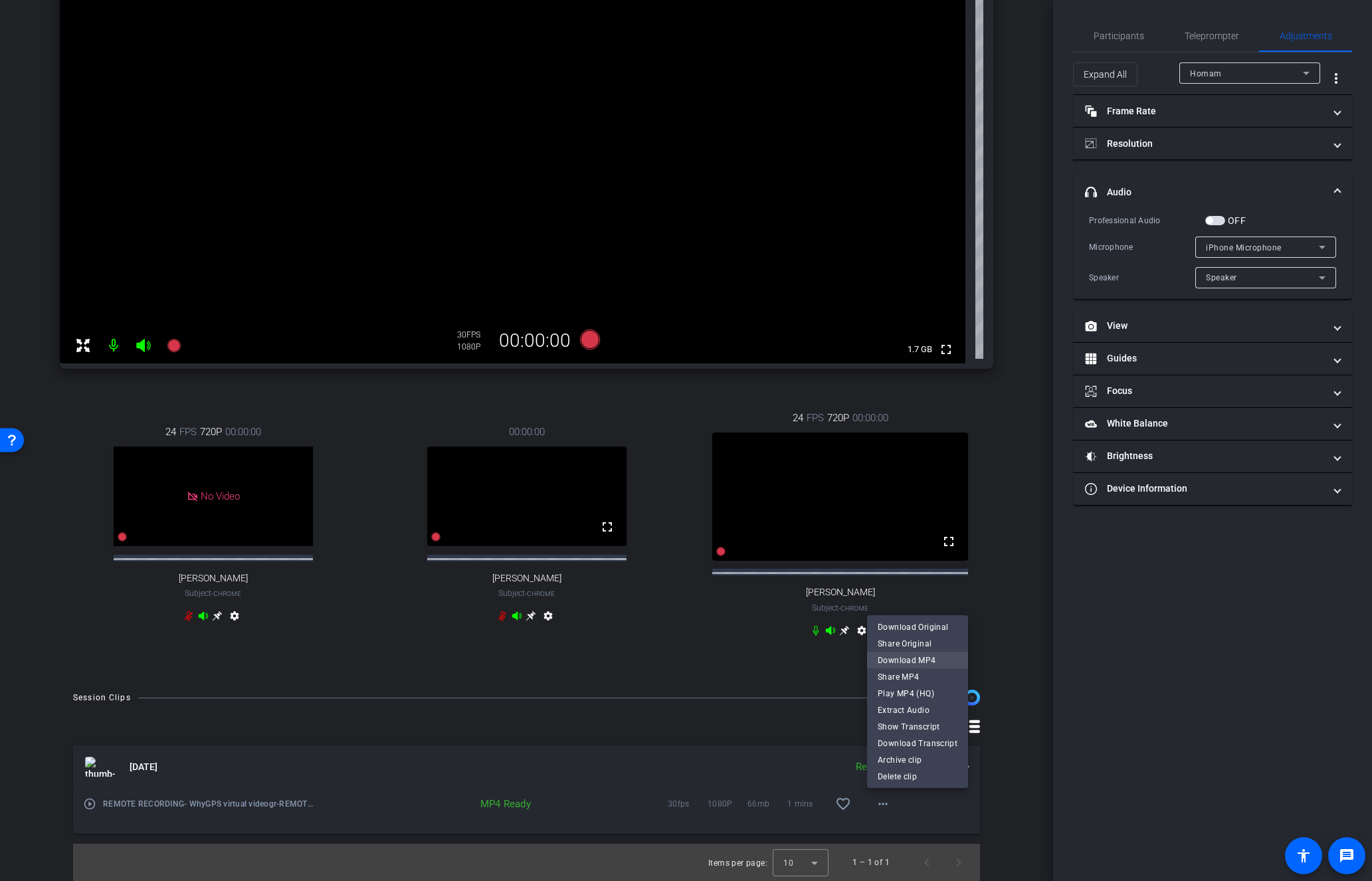
click at [933, 657] on span "Download MP4" at bounding box center [917, 660] width 80 height 16
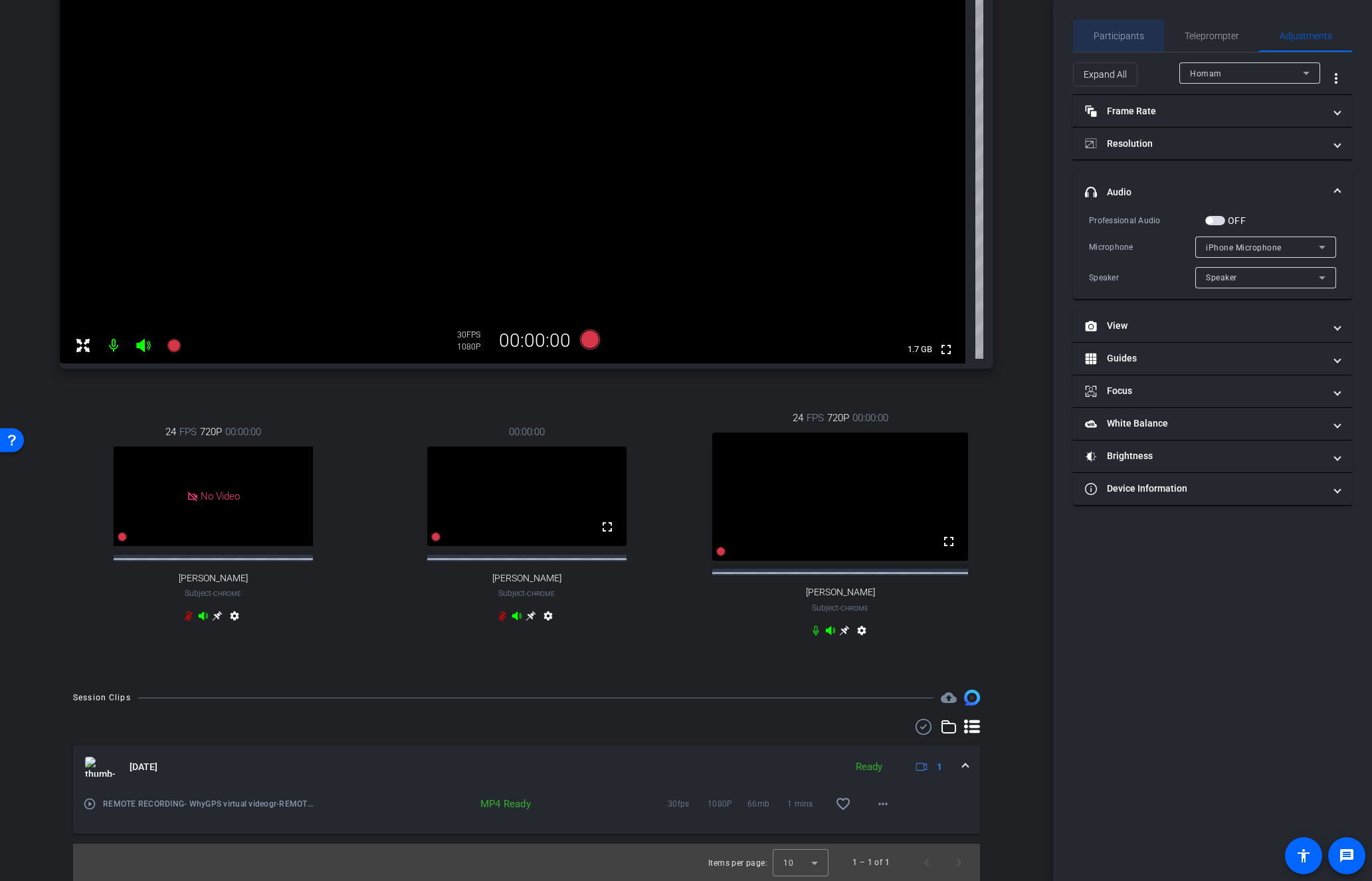
click at [1112, 35] on span "Participants" at bounding box center [1119, 36] width 51 height 10
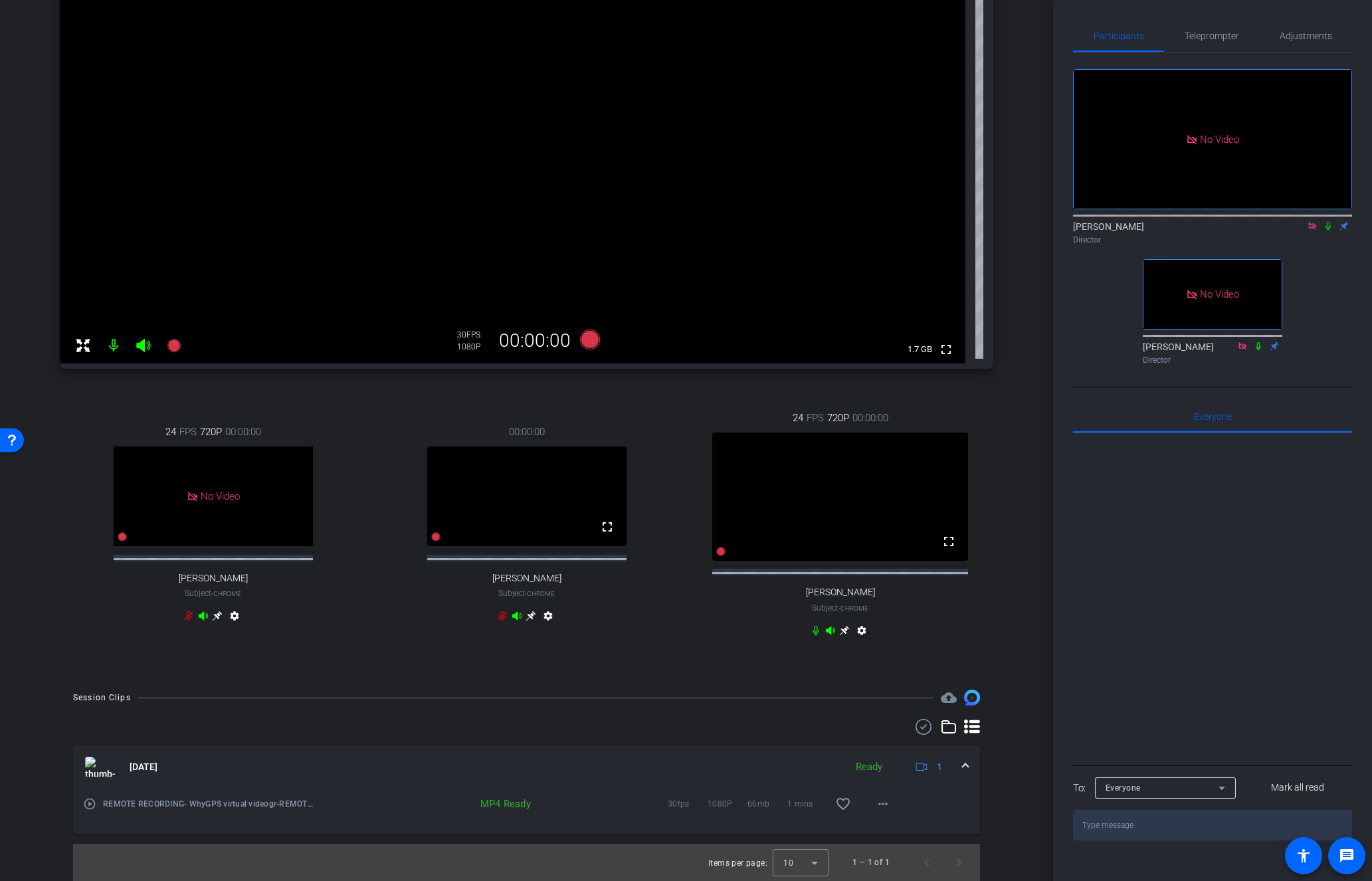
click at [1325, 221] on icon at bounding box center [1328, 226] width 10 height 10
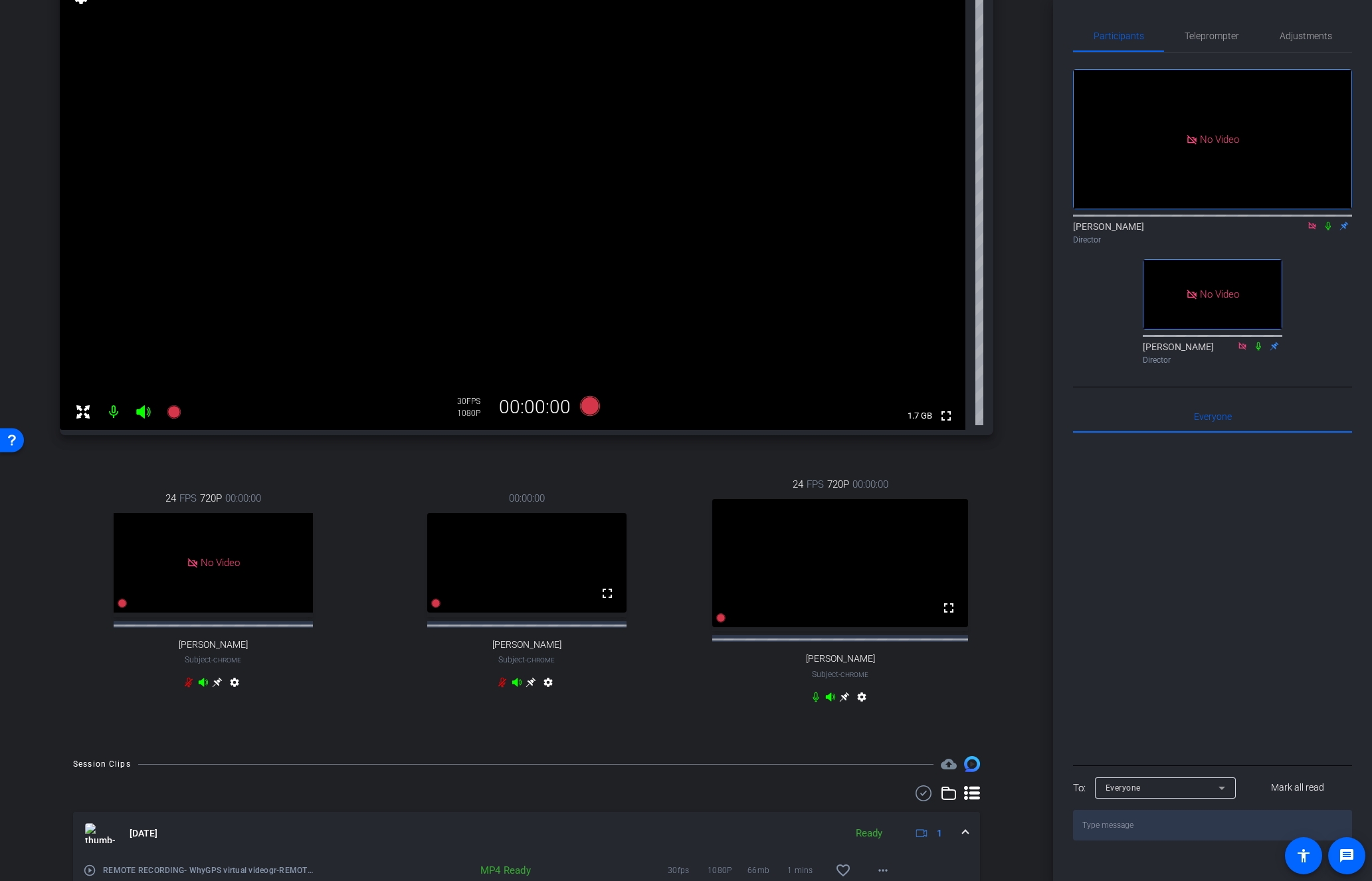
scroll to position [0, 0]
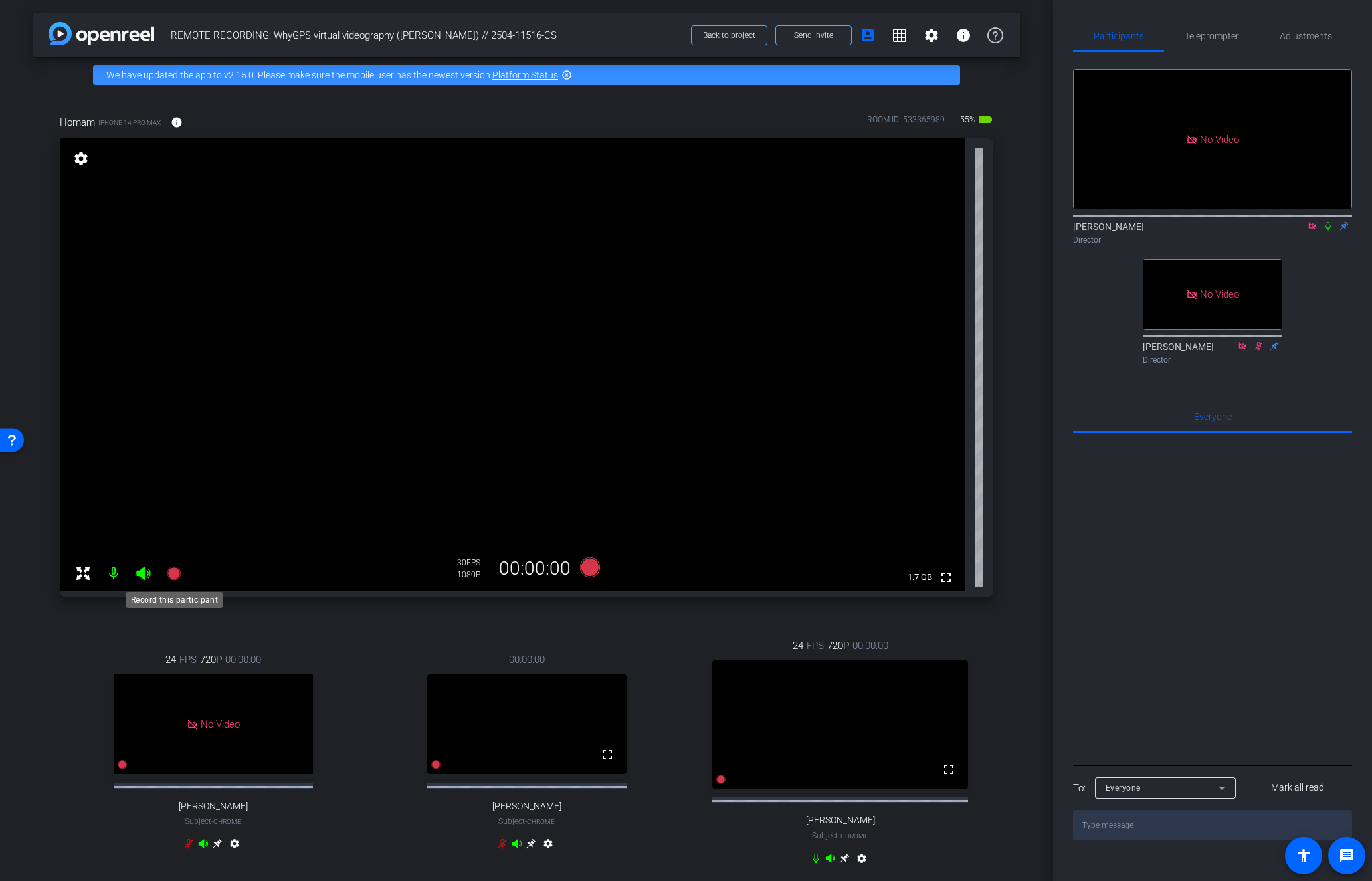
click at [178, 572] on icon at bounding box center [173, 573] width 13 height 13
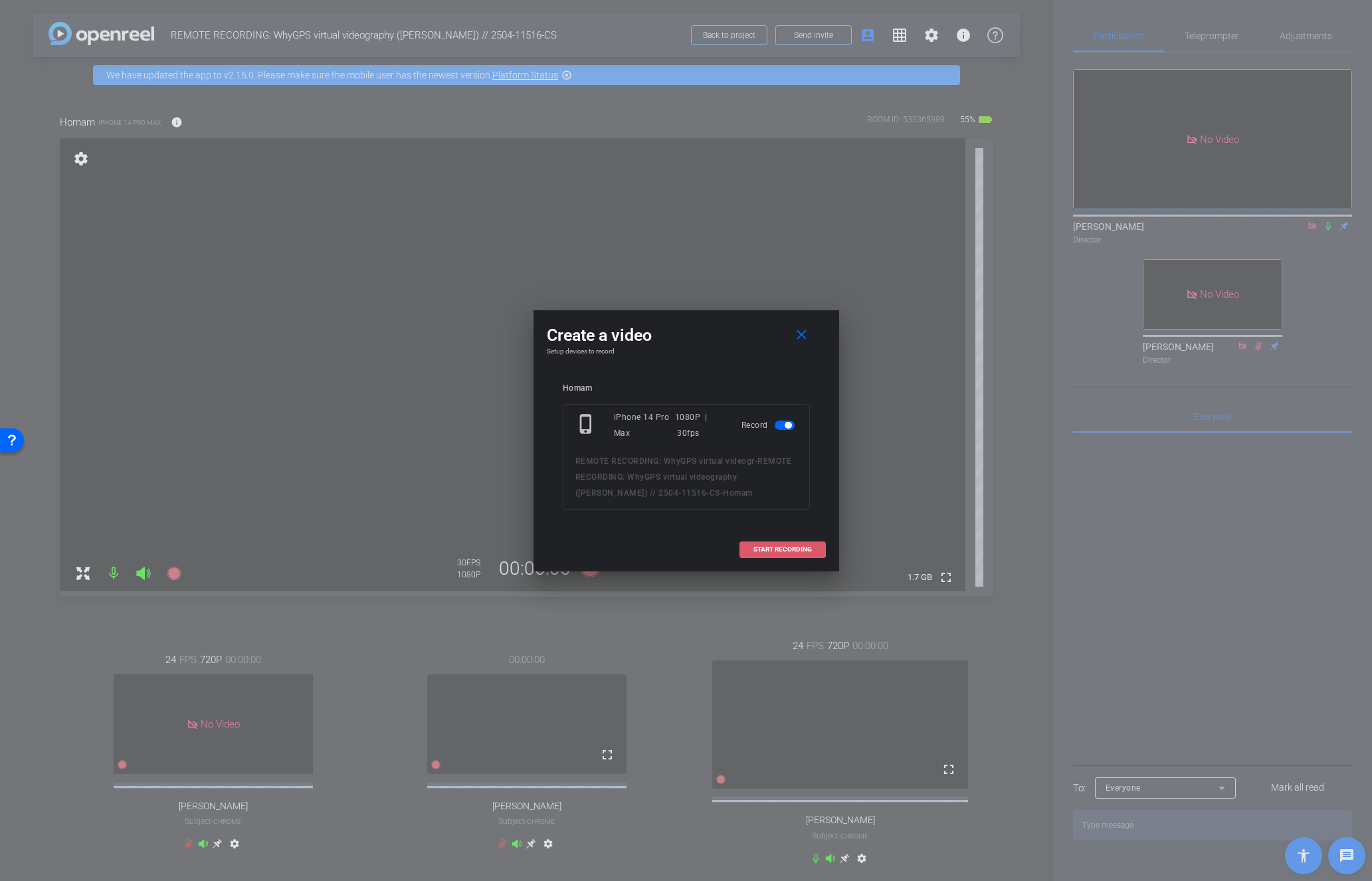
click at [784, 552] on span "START RECORDING" at bounding box center [783, 549] width 59 height 6
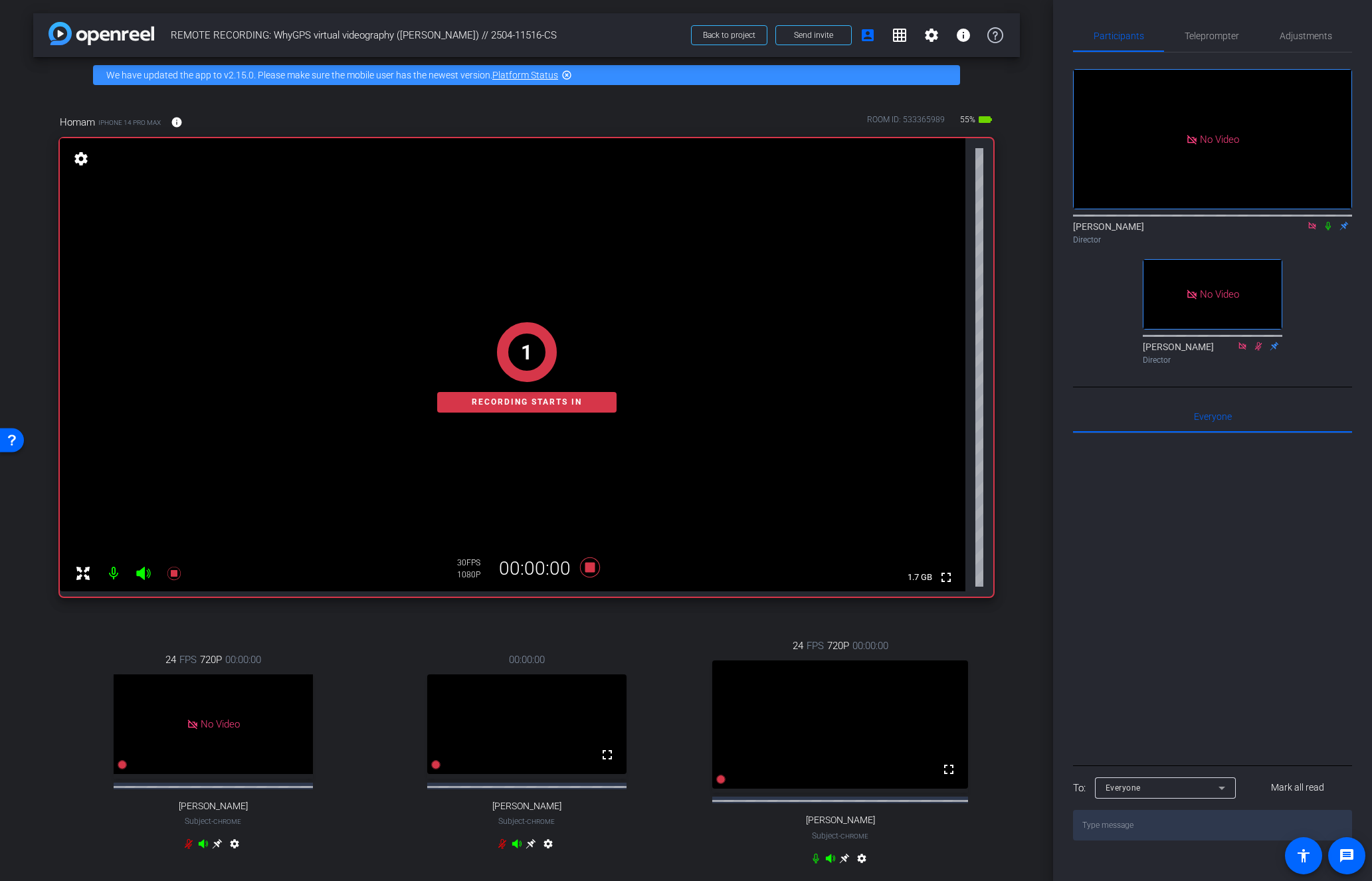
click at [1328, 222] on icon at bounding box center [1328, 226] width 6 height 9
click at [1328, 221] on icon at bounding box center [1328, 226] width 10 height 10
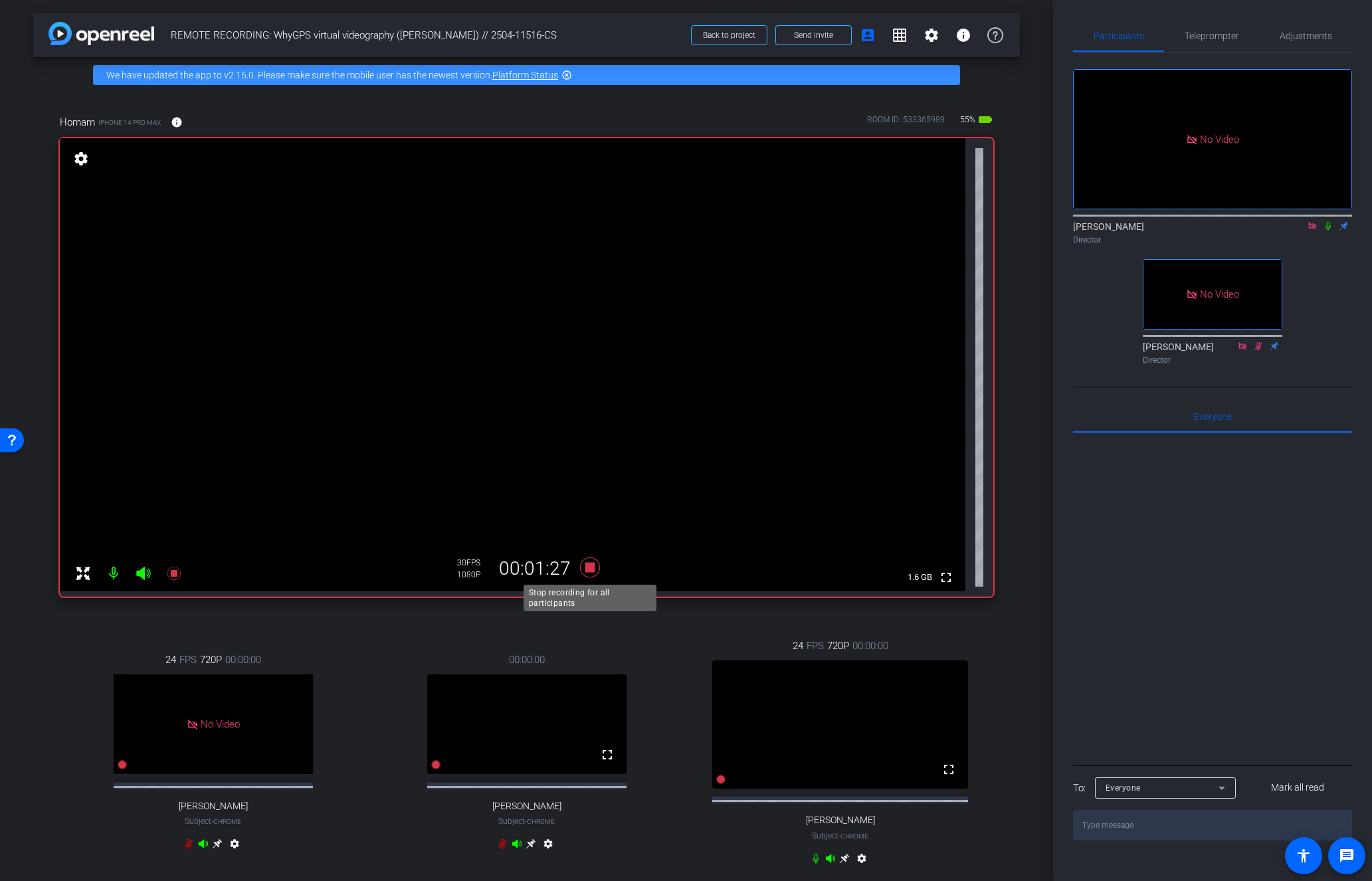
click at [595, 568] on icon at bounding box center [590, 567] width 32 height 24
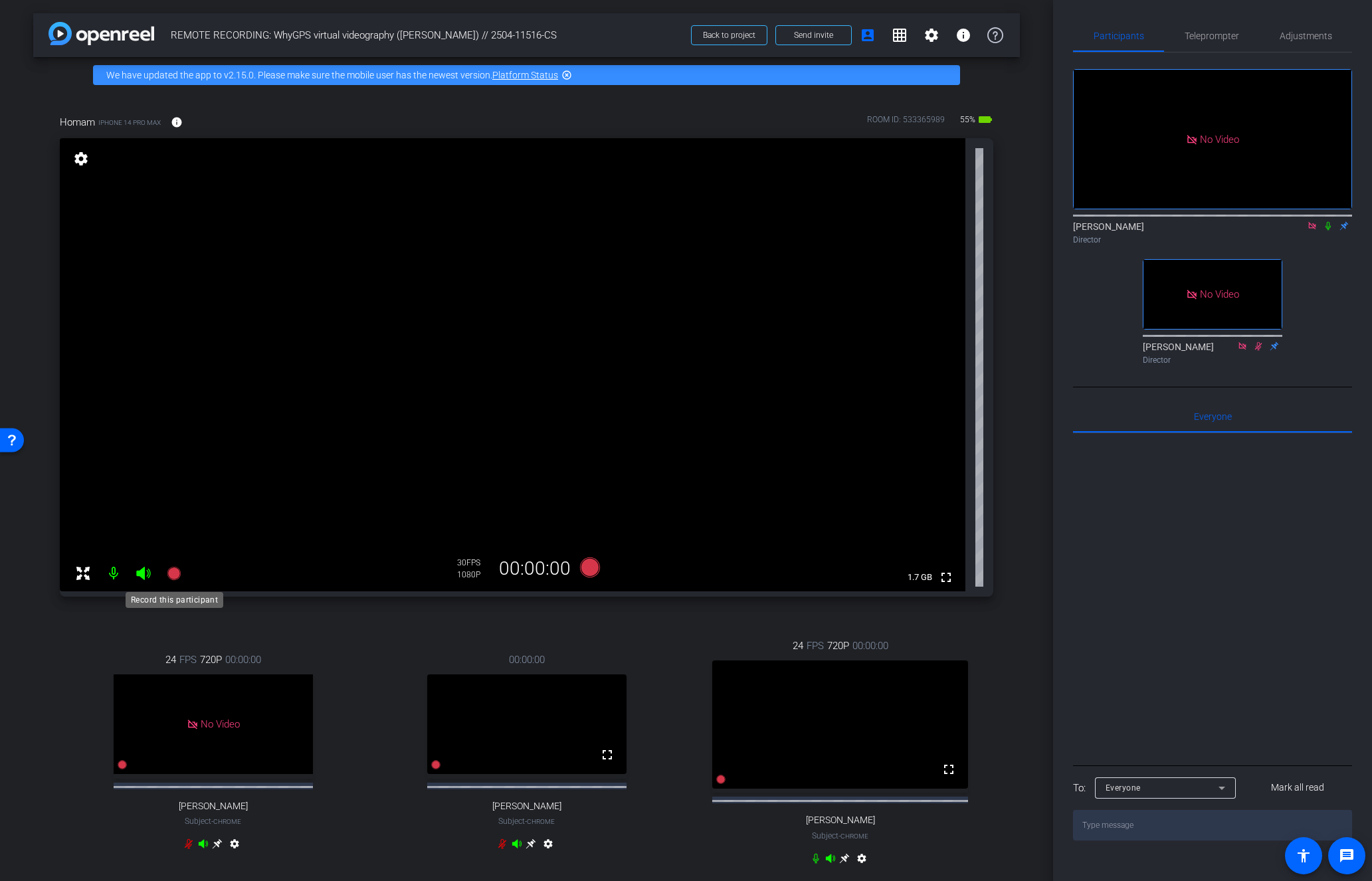
click at [176, 568] on icon at bounding box center [173, 573] width 13 height 13
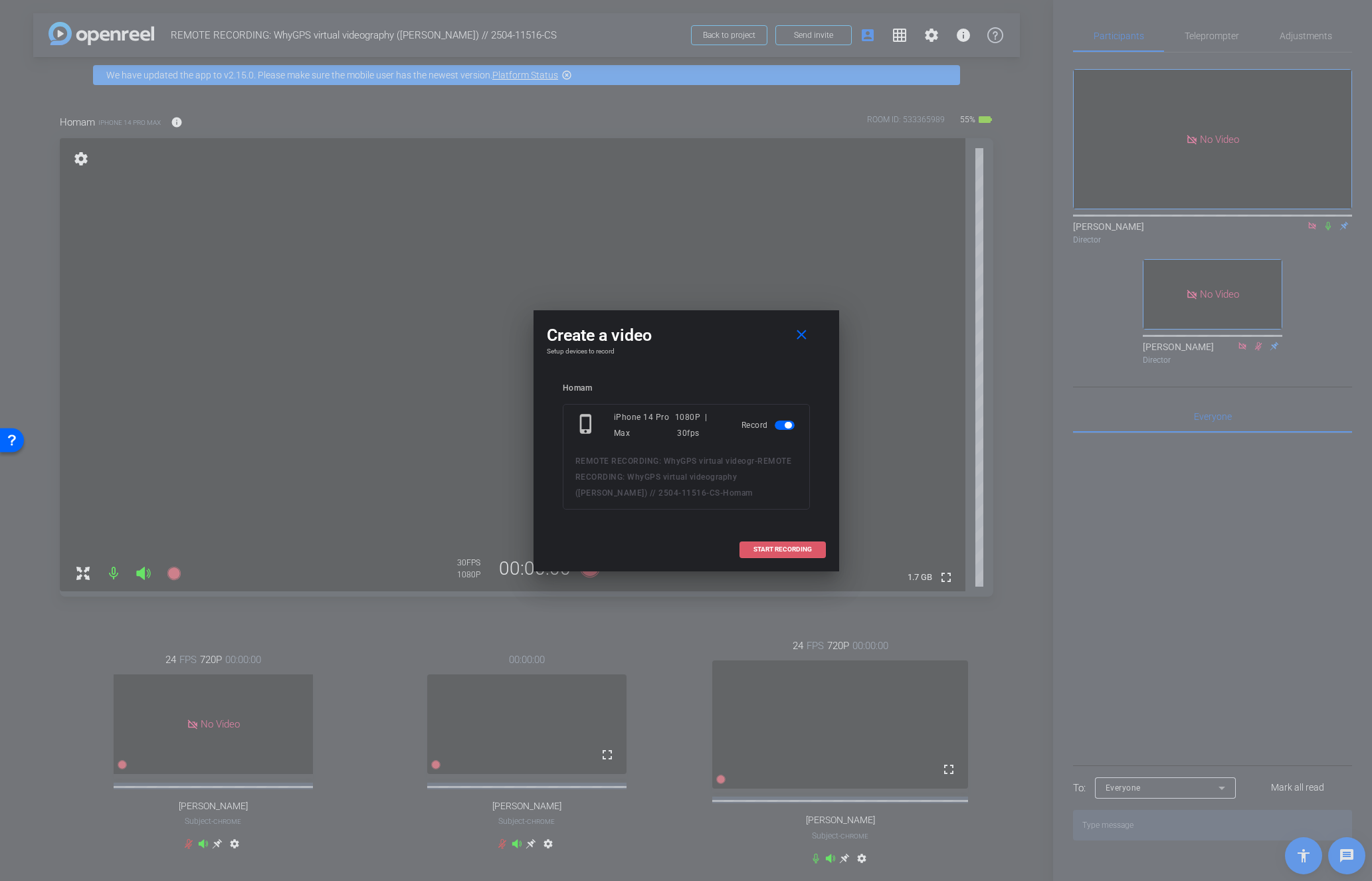
click at [768, 546] on span "START RECORDING" at bounding box center [783, 549] width 59 height 6
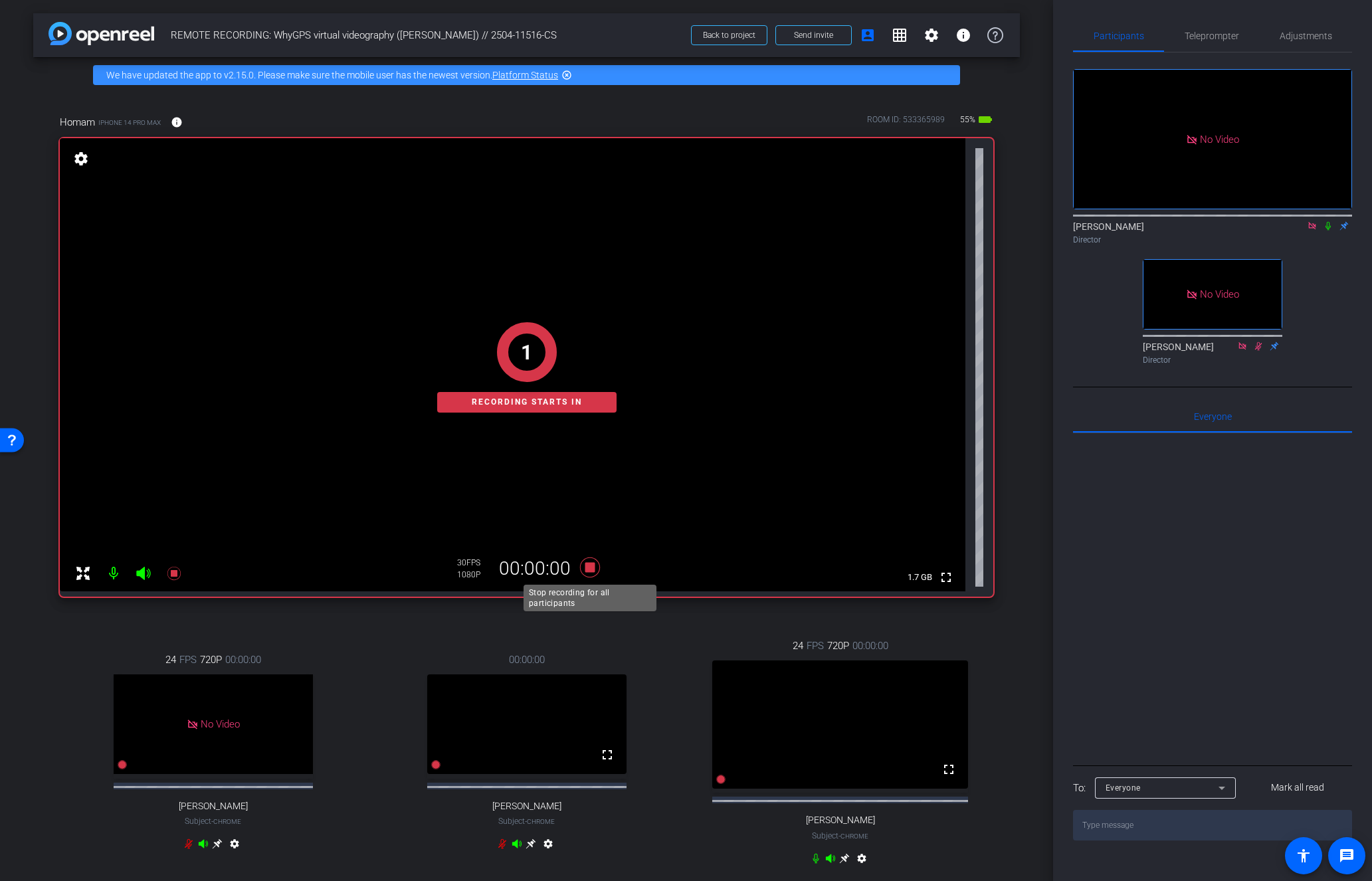
click at [588, 570] on icon at bounding box center [589, 567] width 20 height 20
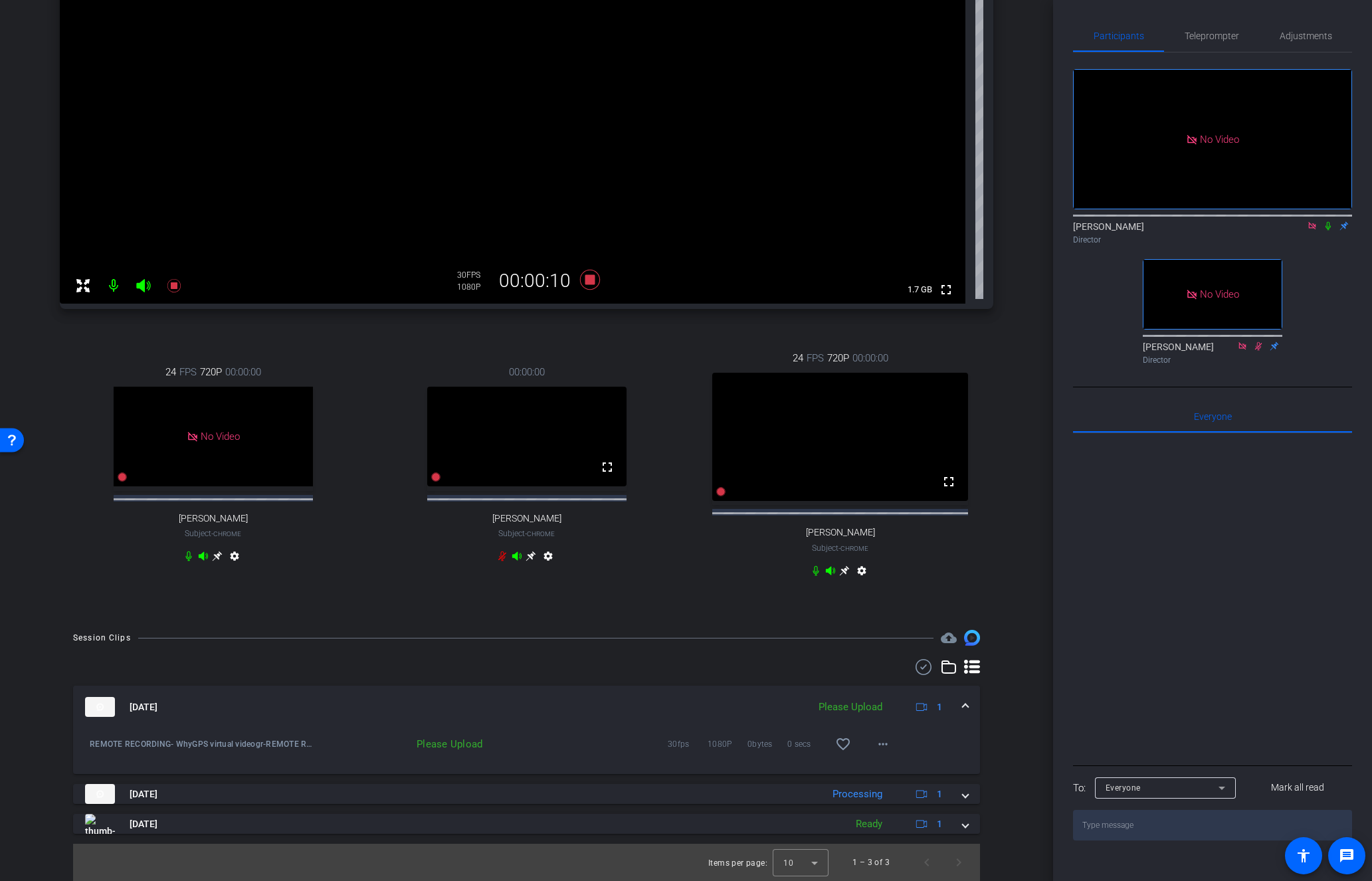
scroll to position [300, 0]
click at [883, 749] on mat-icon "more_horiz" at bounding box center [883, 744] width 16 height 16
click at [909, 767] on span "Upload" at bounding box center [904, 771] width 53 height 16
click at [175, 279] on icon at bounding box center [173, 285] width 13 height 13
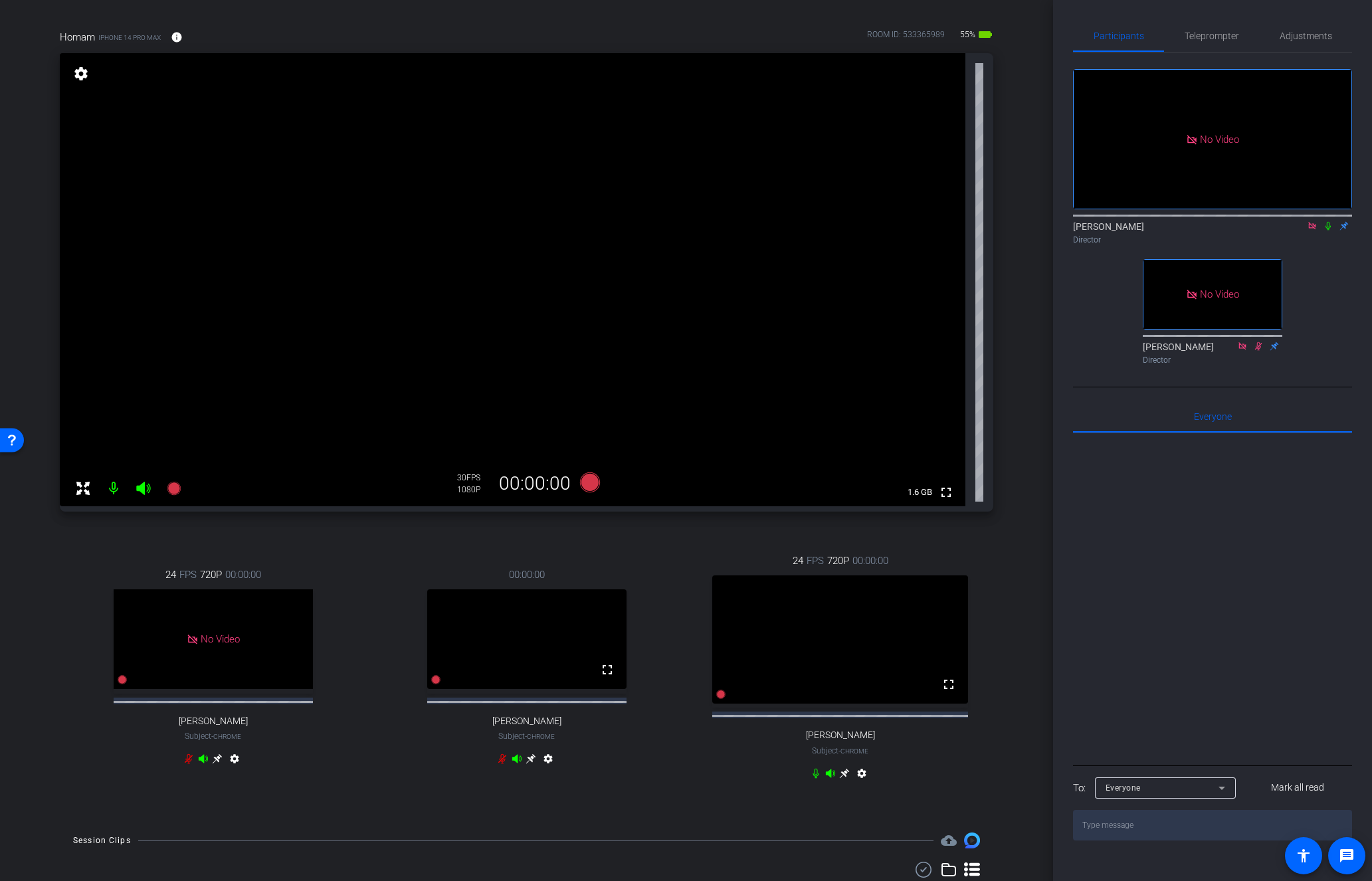
scroll to position [0, 0]
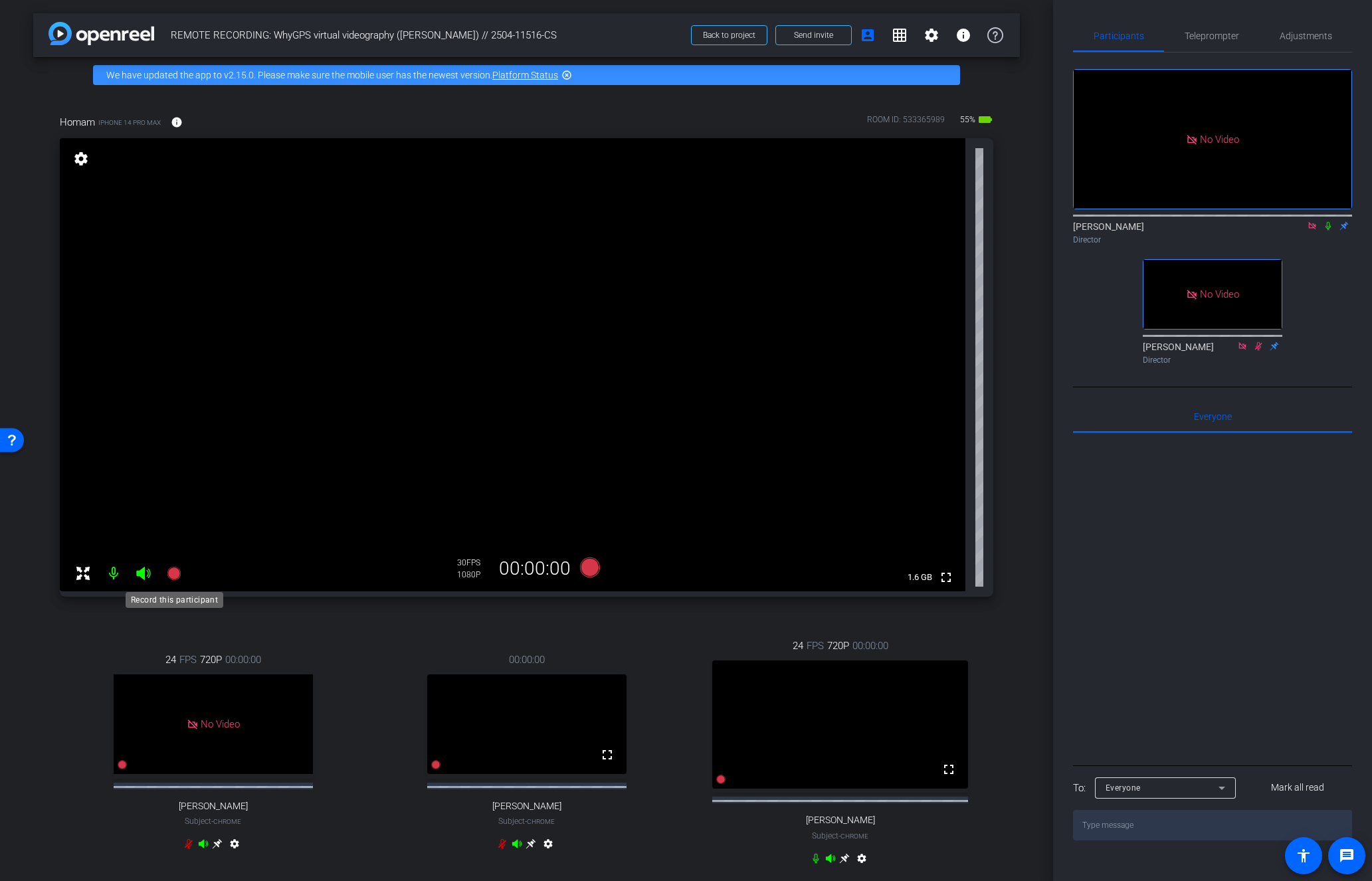
click at [169, 571] on icon at bounding box center [173, 573] width 13 height 13
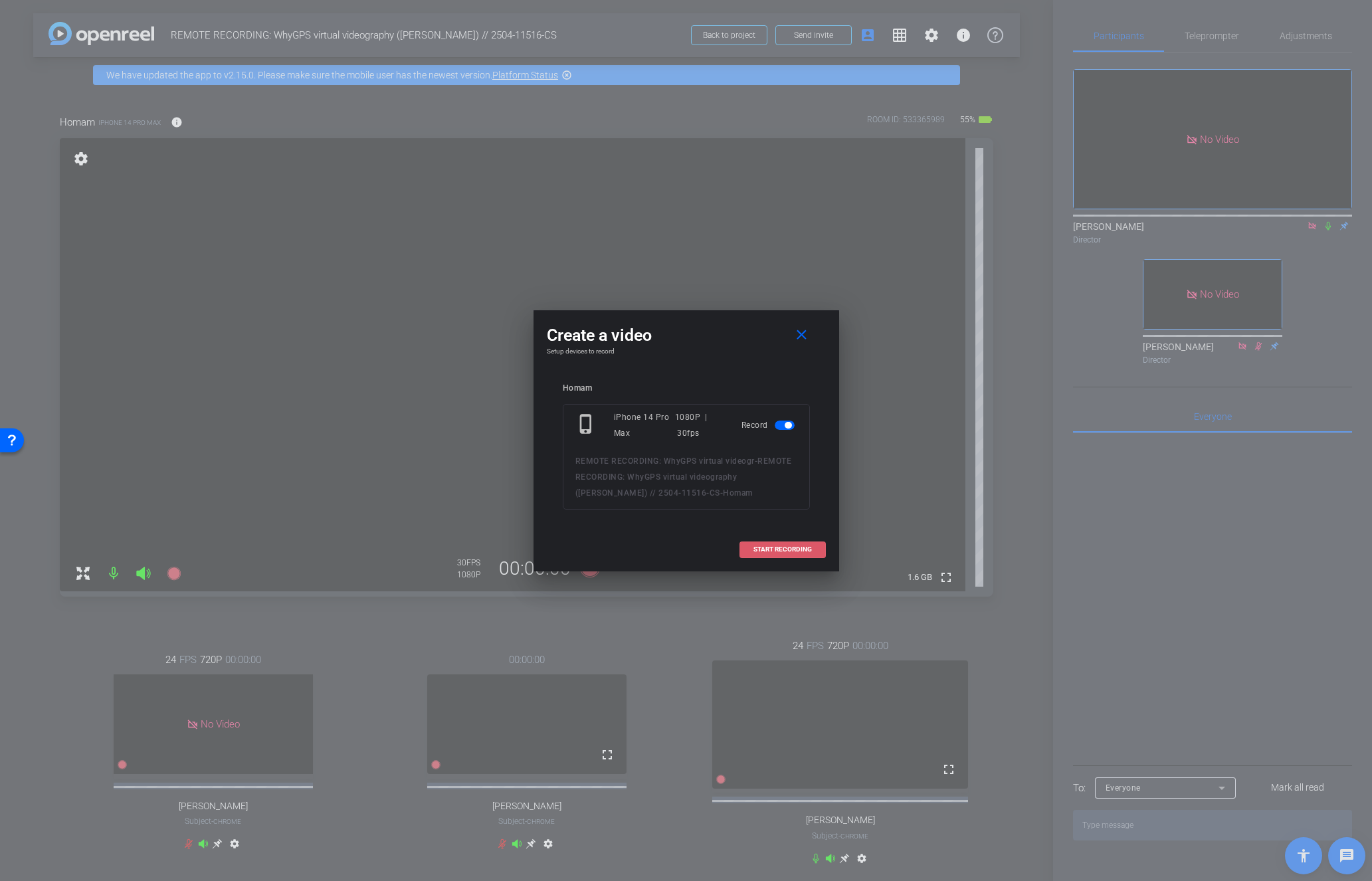
click at [775, 546] on span "START RECORDING" at bounding box center [783, 549] width 59 height 6
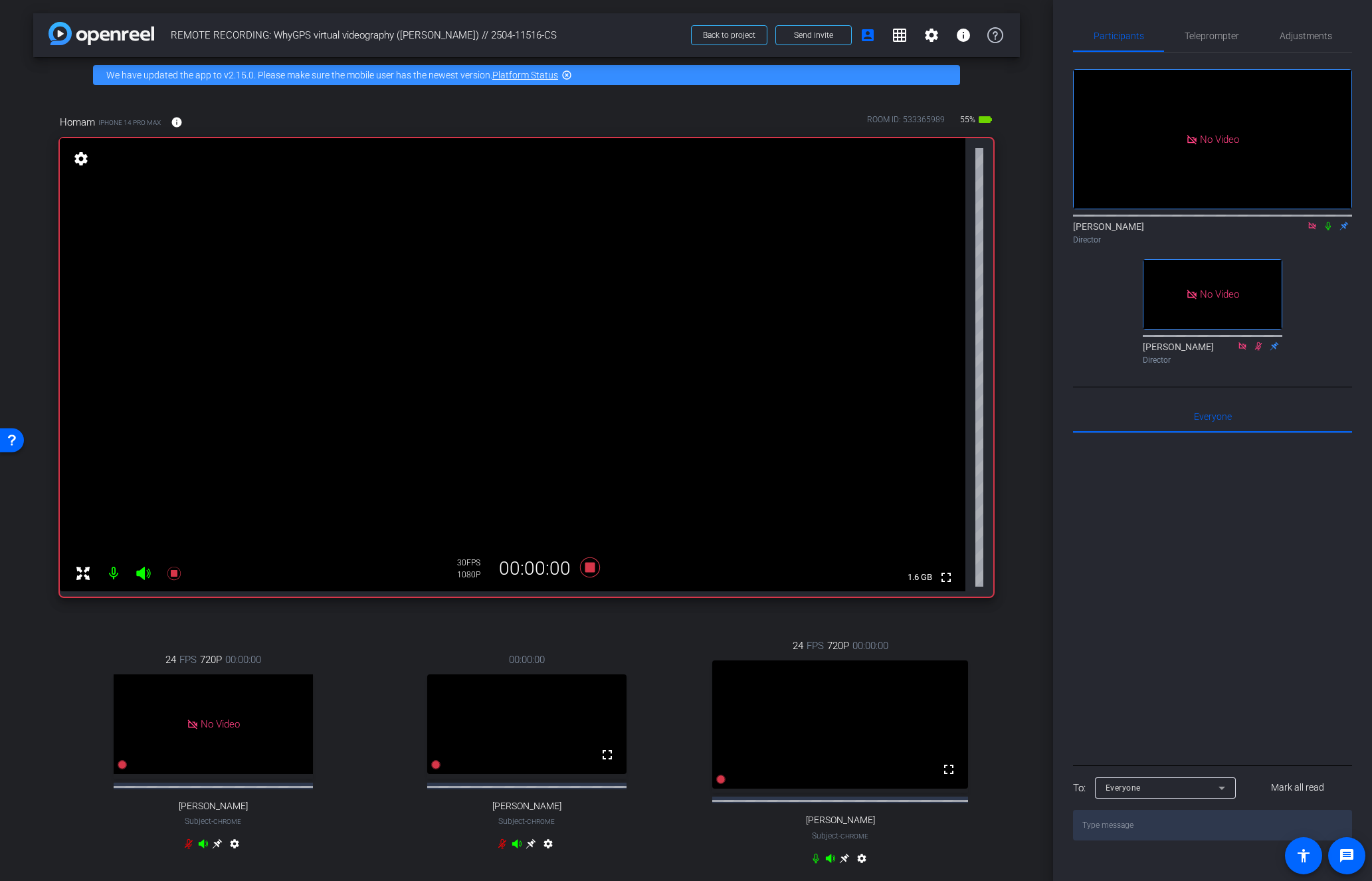
click at [1328, 221] on icon at bounding box center [1328, 226] width 10 height 10
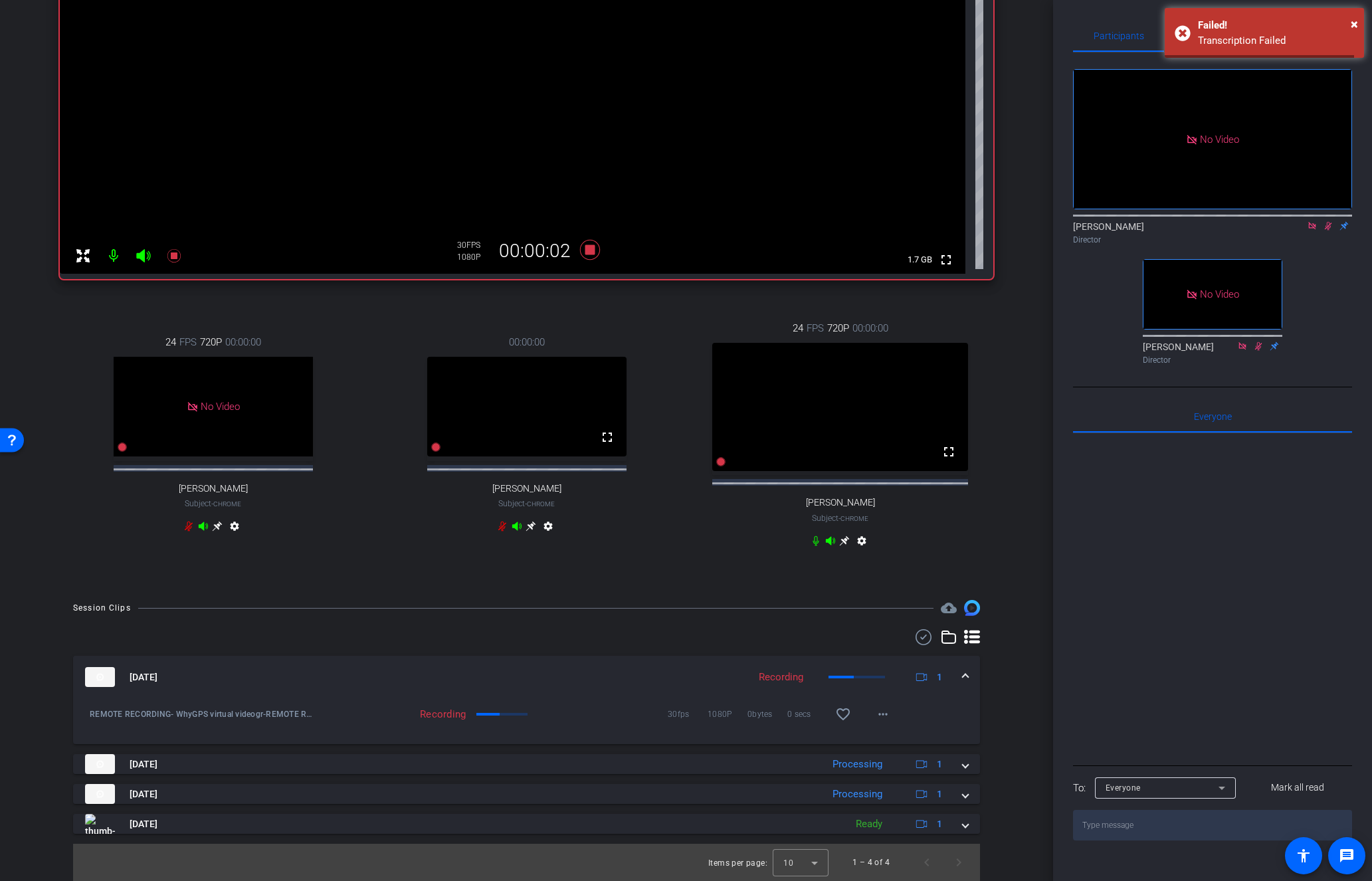
scroll to position [330, 0]
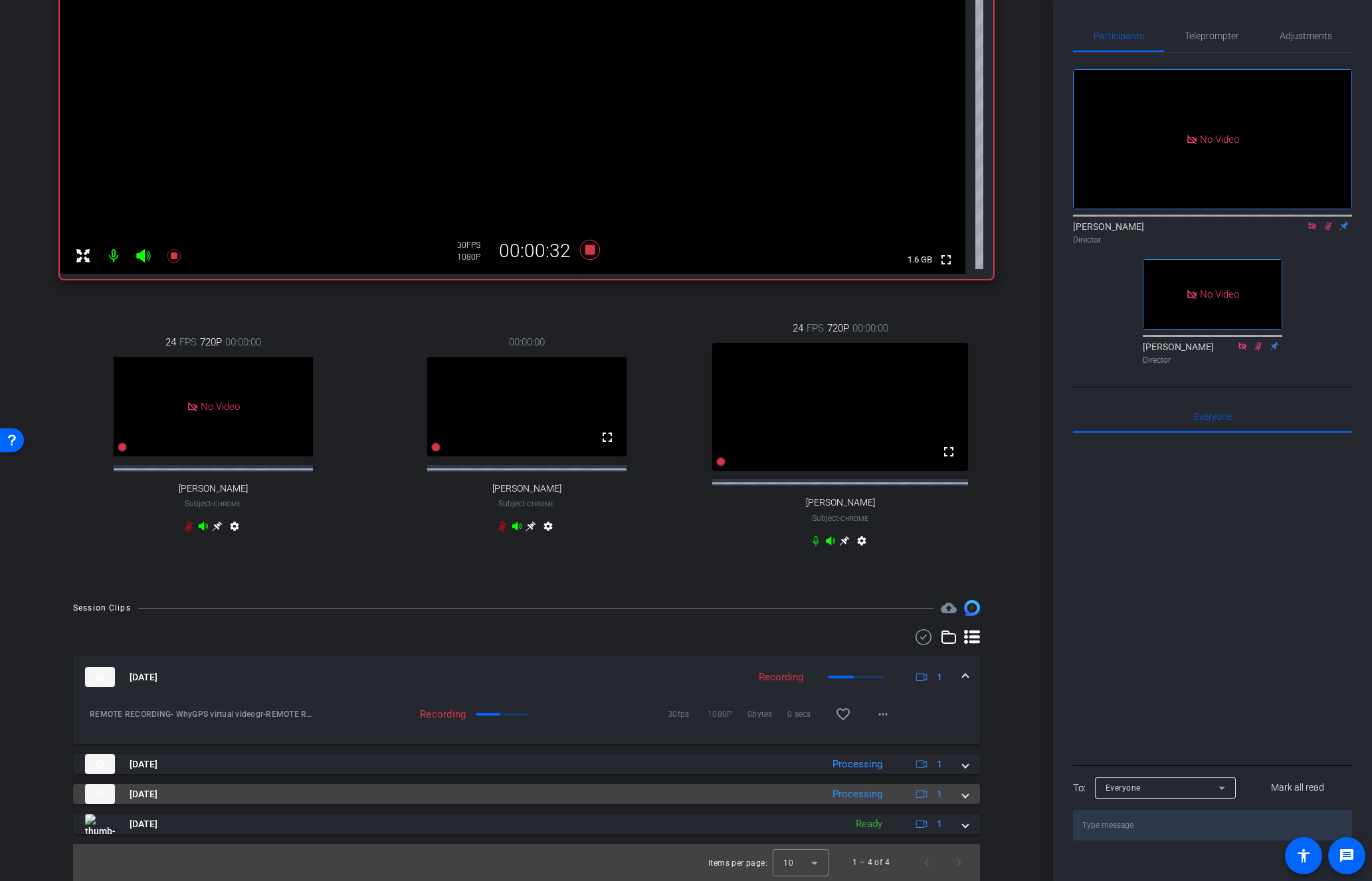
click at [966, 795] on span at bounding box center [965, 794] width 6 height 14
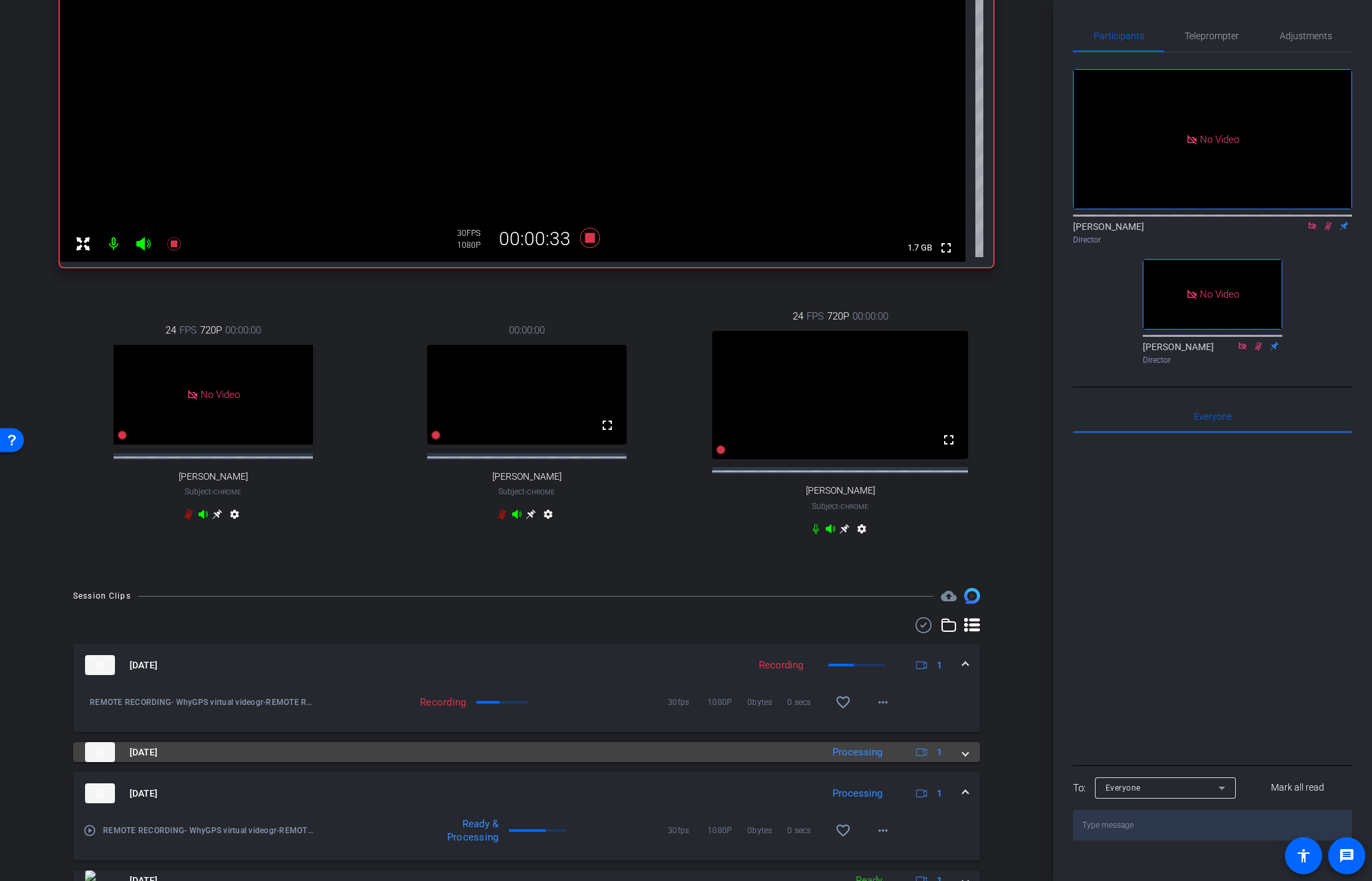
click at [970, 762] on mat-expansion-panel-header "Aug 22, 2025 Processing 1" at bounding box center [526, 752] width 907 height 20
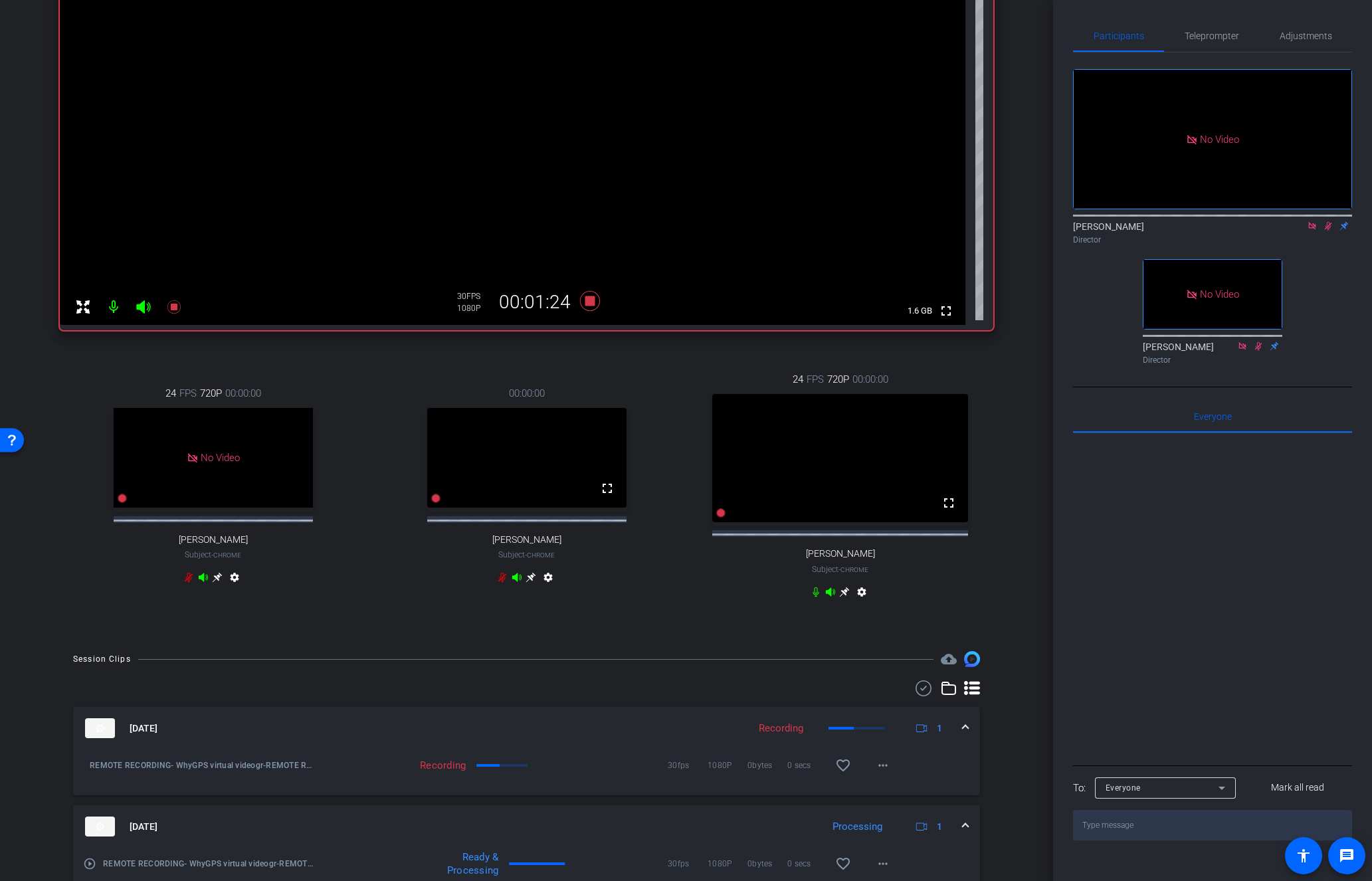
scroll to position [467, 0]
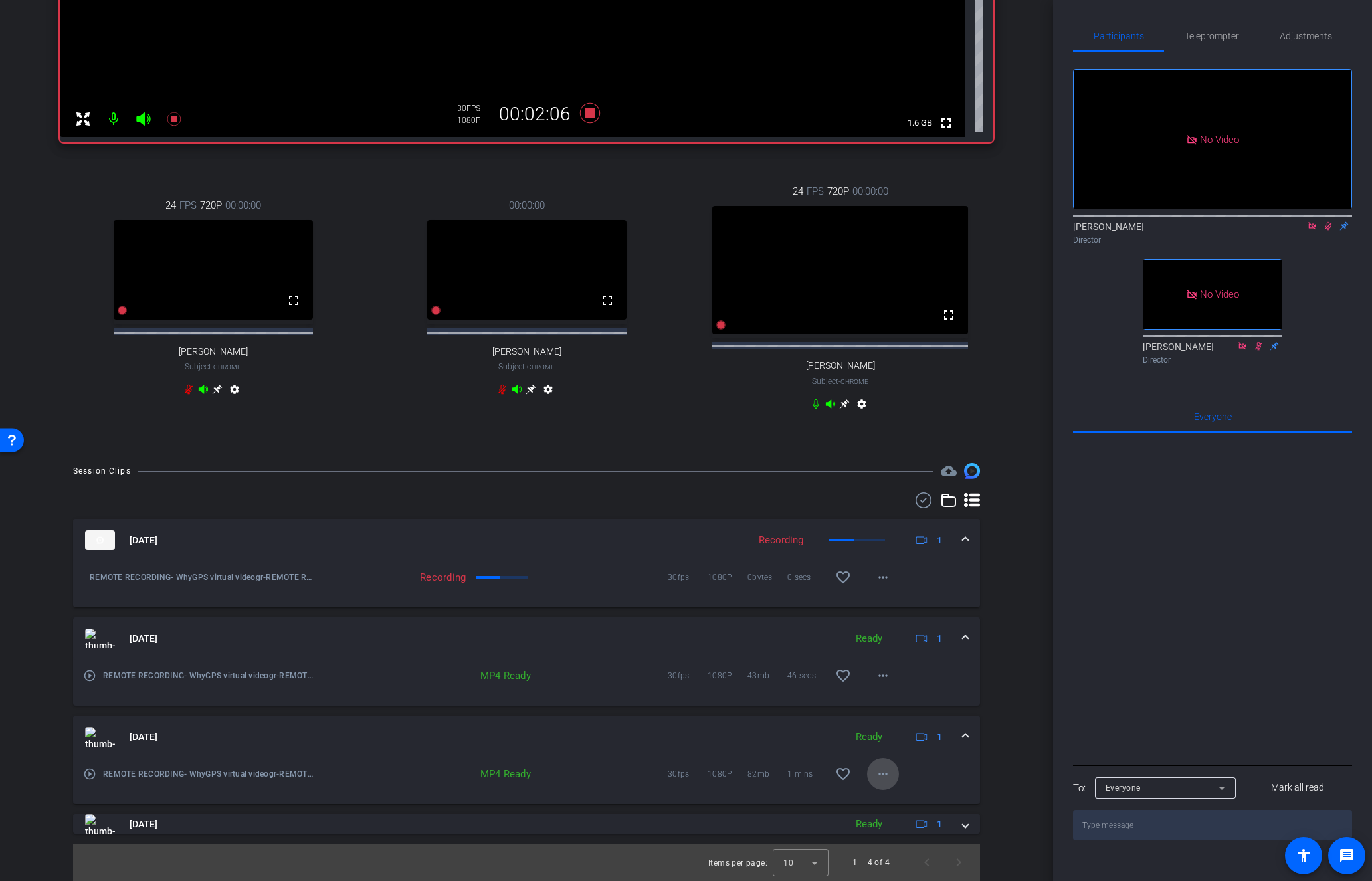
click at [891, 776] on button "more_horiz" at bounding box center [883, 774] width 32 height 32
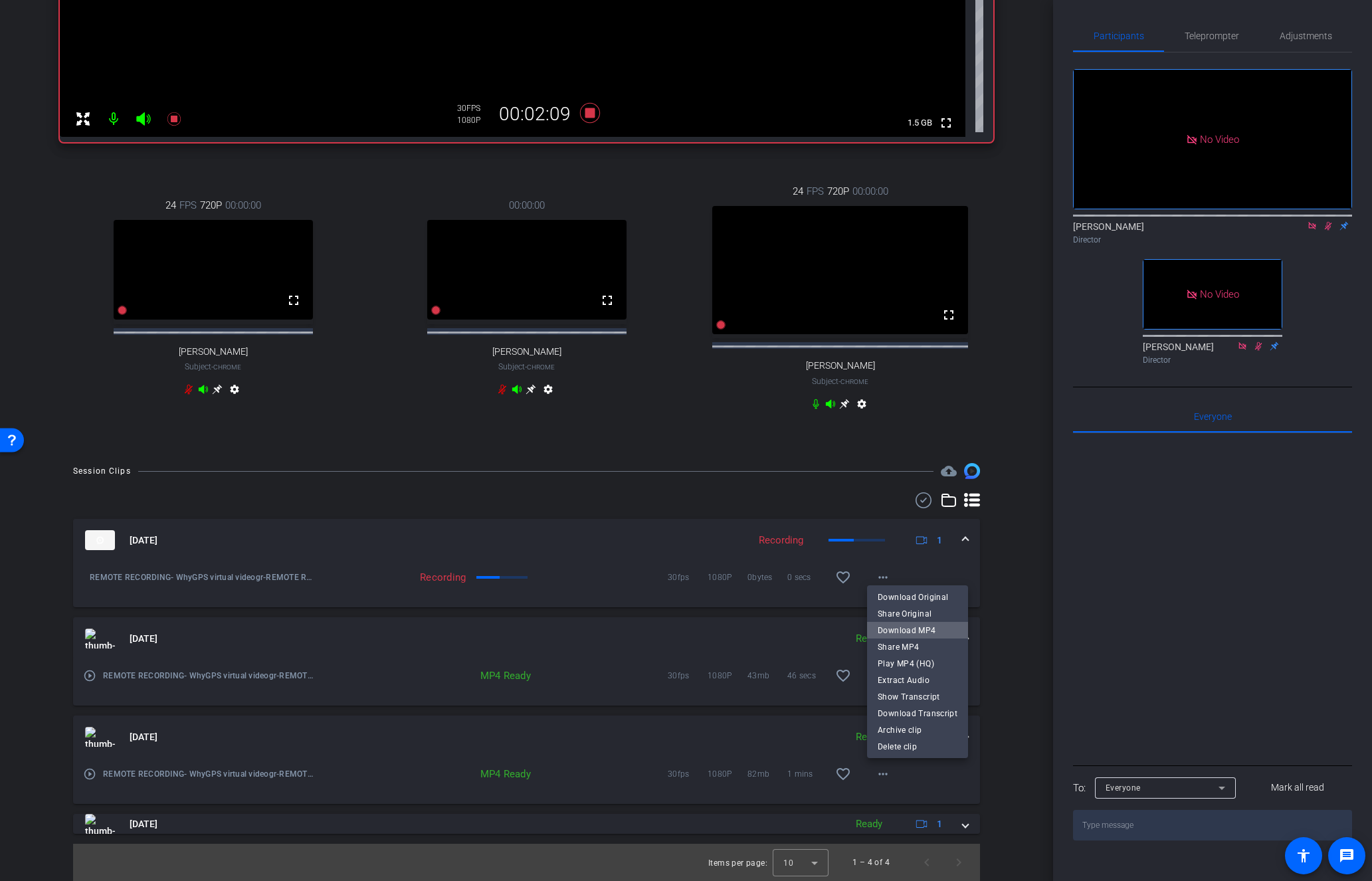
click at [924, 628] on span "Download MP4" at bounding box center [917, 630] width 80 height 16
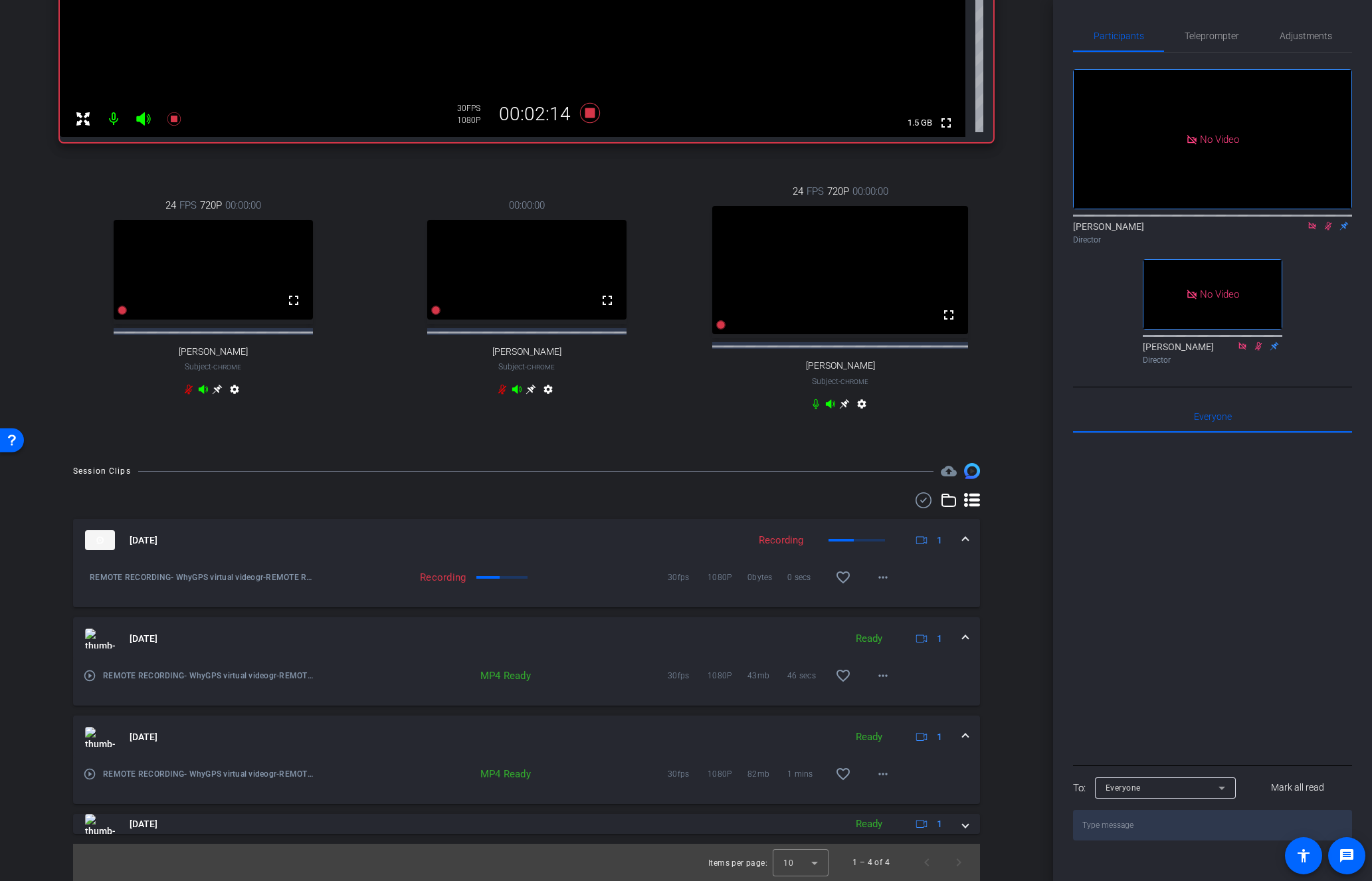
click at [965, 736] on span at bounding box center [965, 737] width 6 height 14
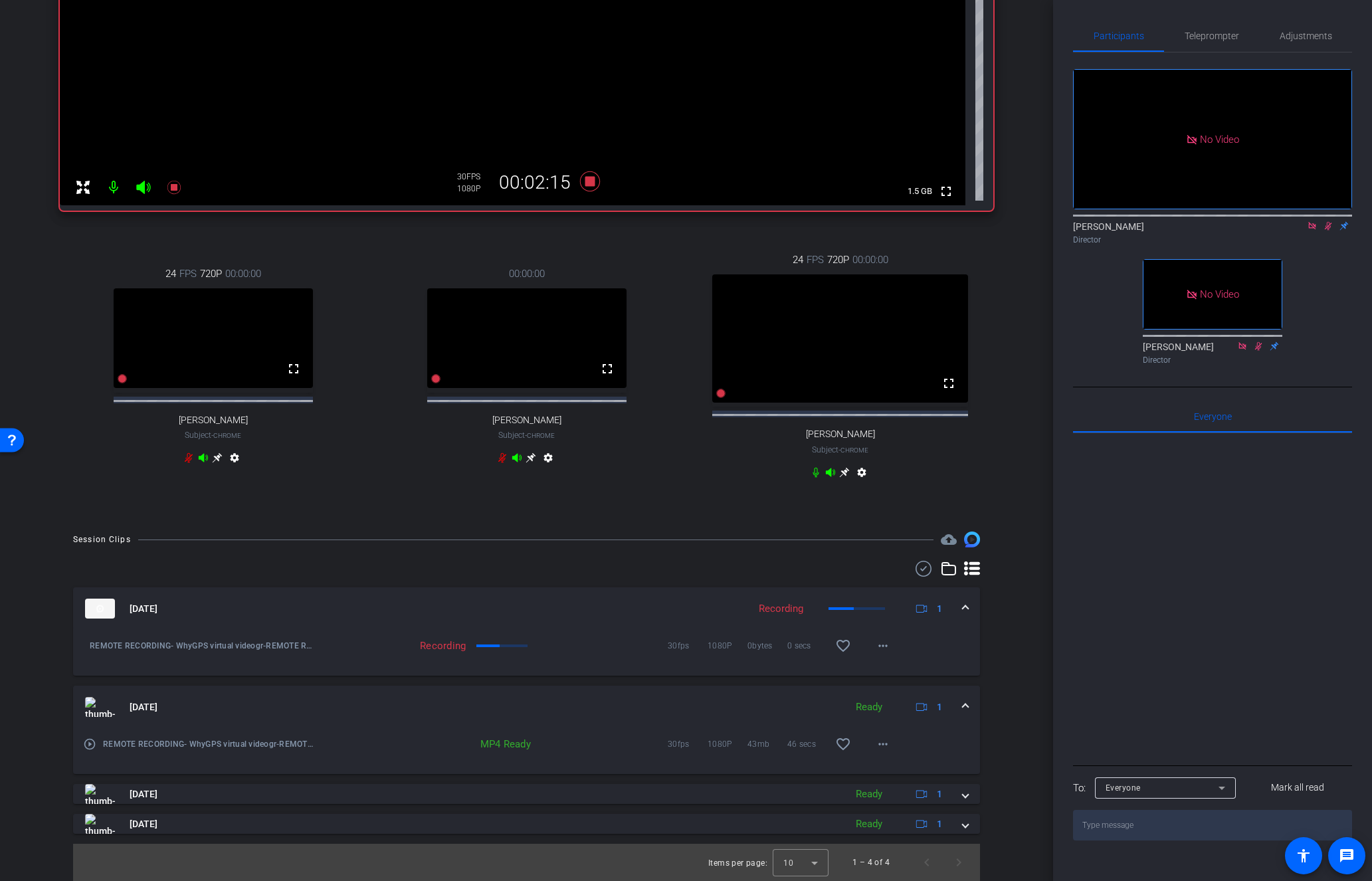
scroll to position [398, 0]
click at [875, 740] on mat-icon "more_horiz" at bounding box center [883, 744] width 16 height 16
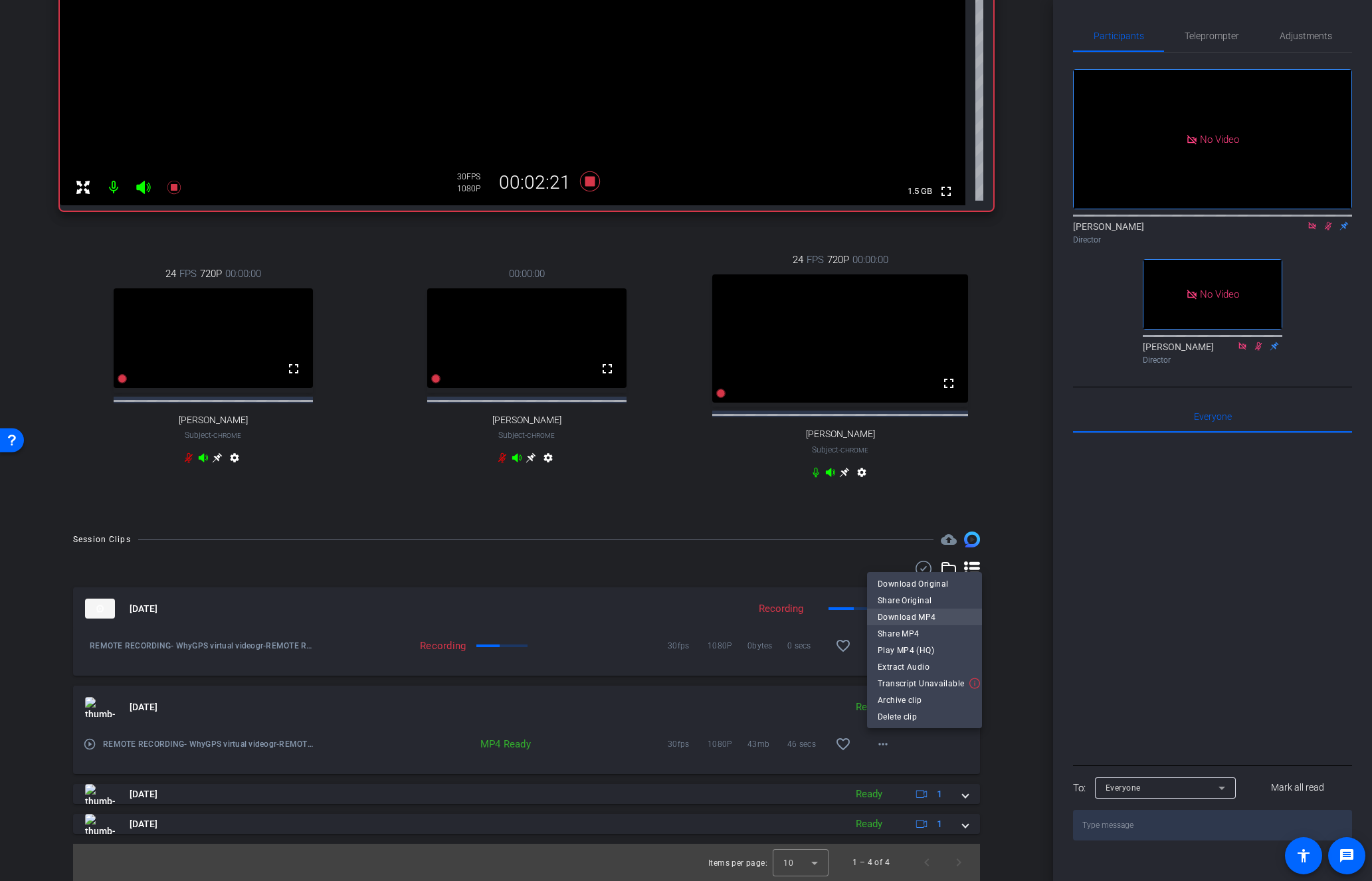
click at [934, 614] on span "Download MP4" at bounding box center [925, 617] width 94 height 16
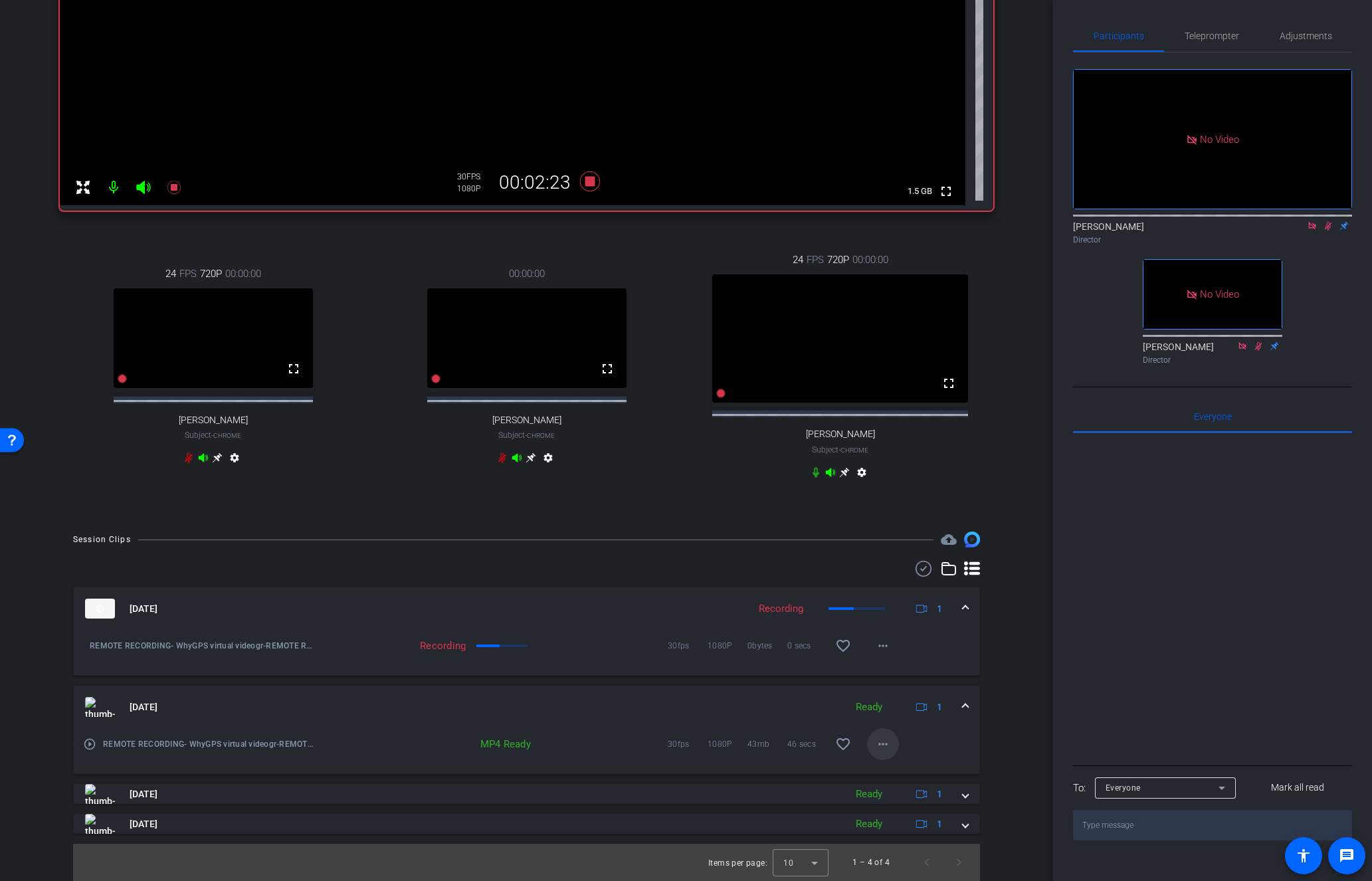
click at [887, 742] on mat-icon "more_horiz" at bounding box center [883, 744] width 16 height 16
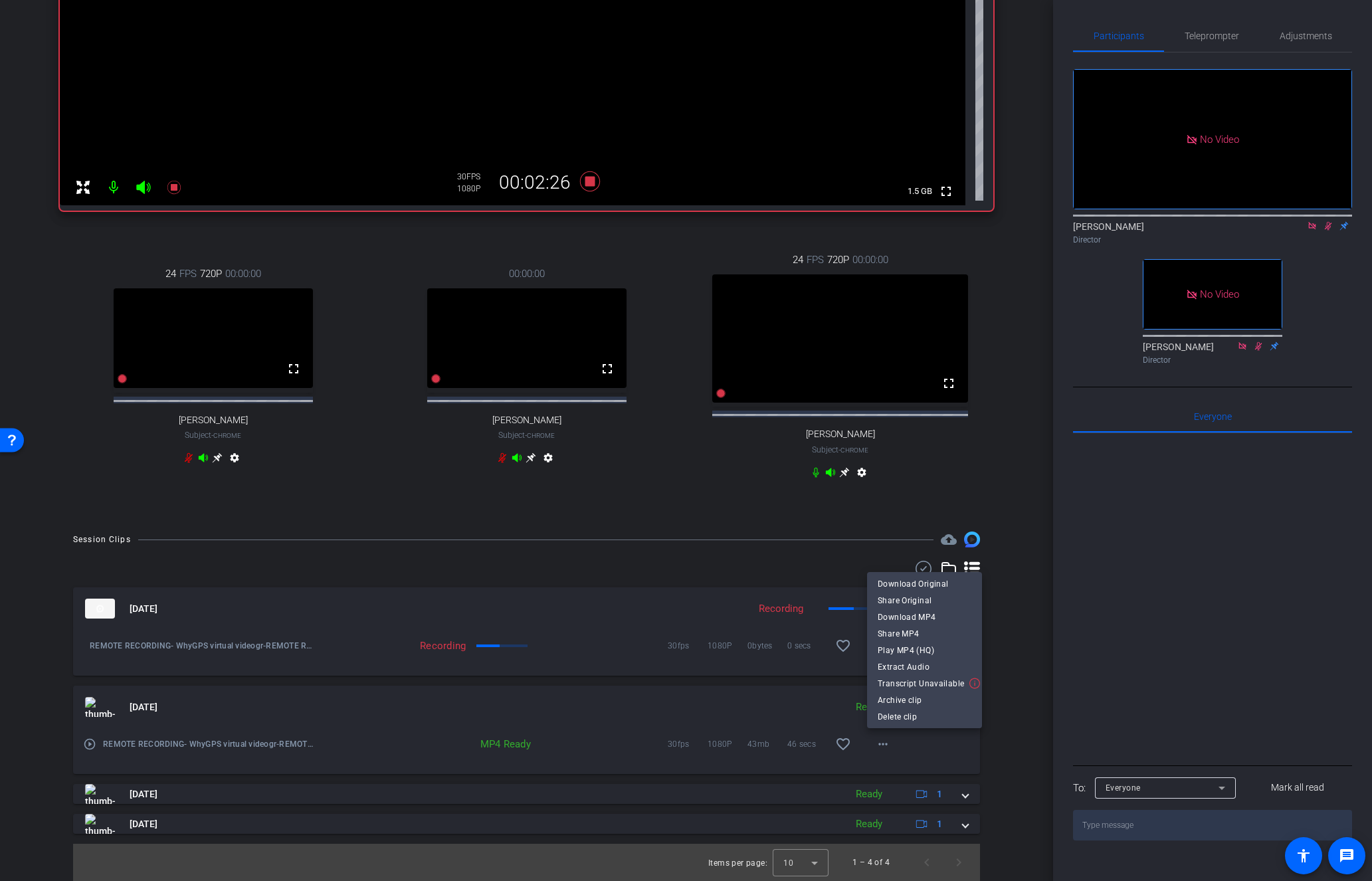
click at [1011, 753] on div at bounding box center [686, 440] width 1372 height 881
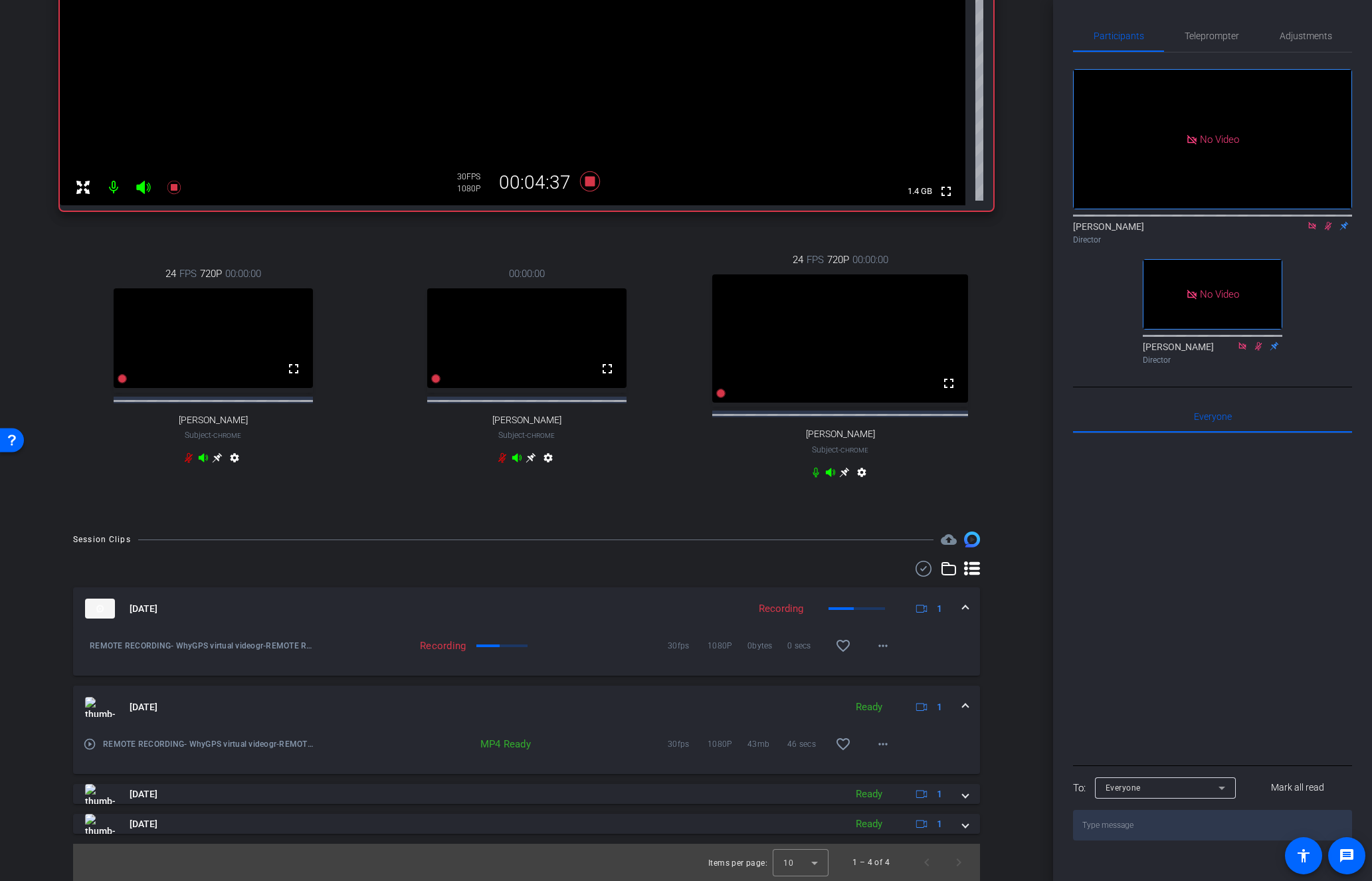
scroll to position [0, 0]
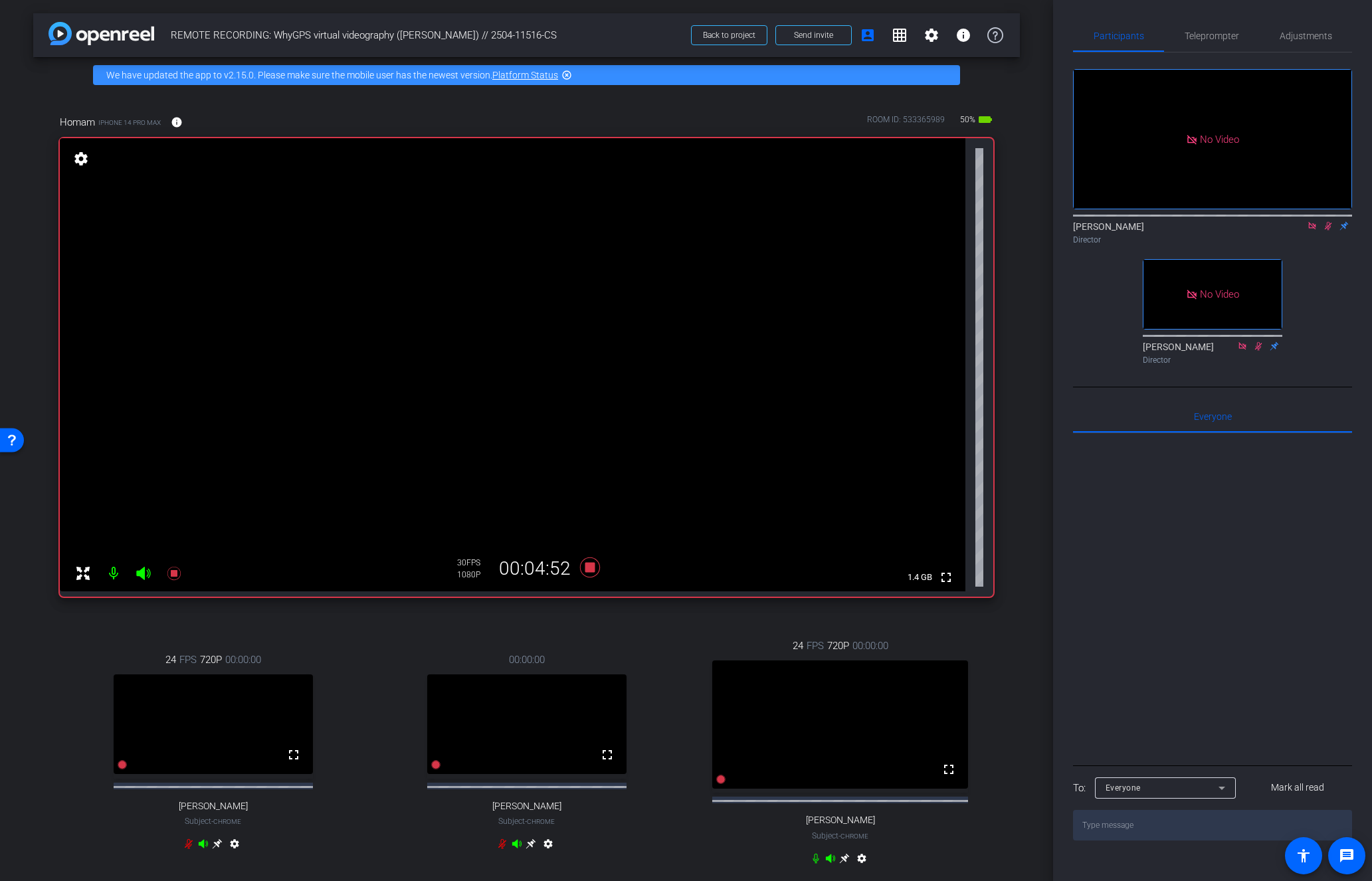
click at [1327, 222] on icon at bounding box center [1328, 226] width 7 height 9
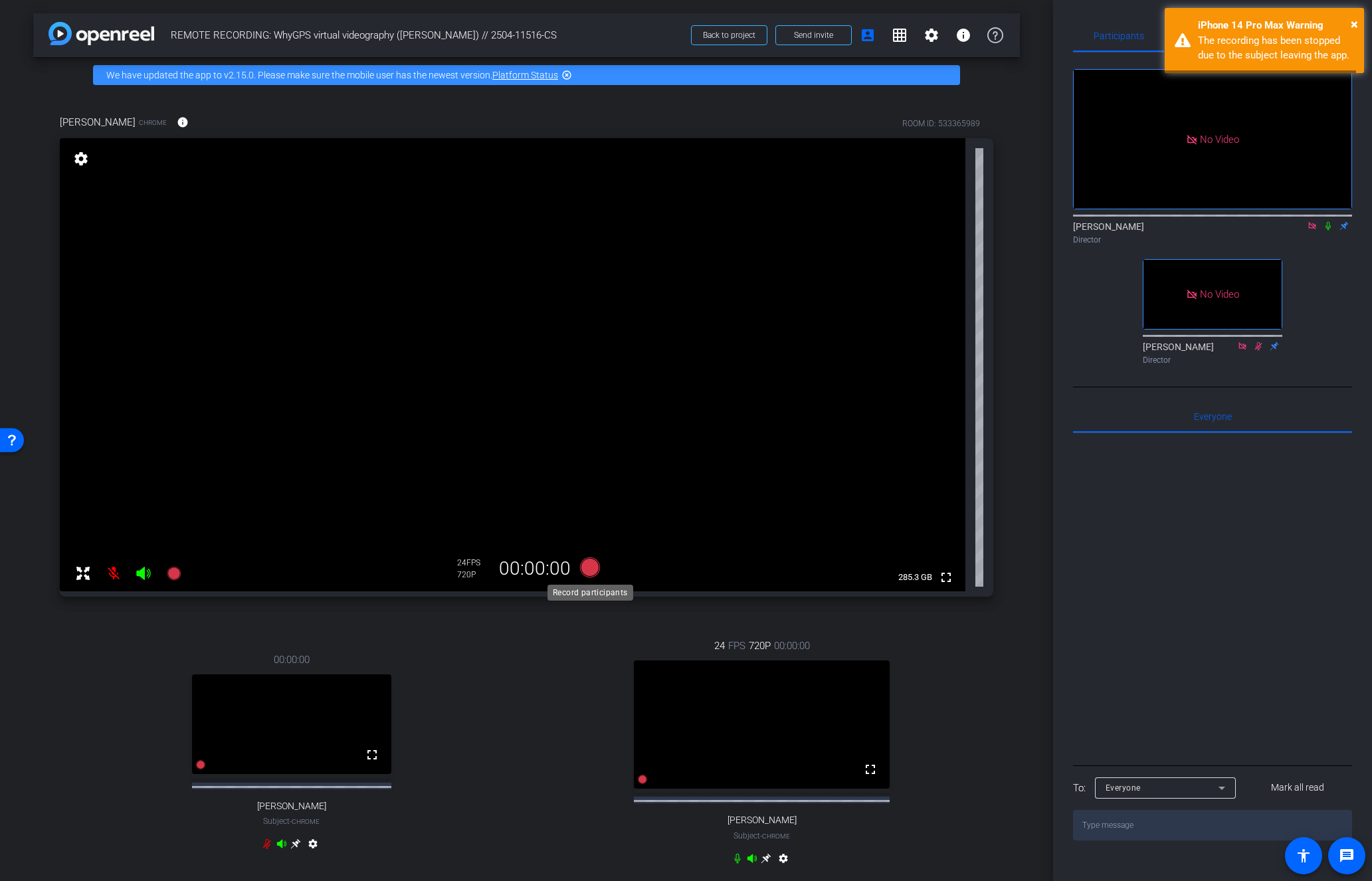
click at [588, 567] on icon at bounding box center [589, 567] width 20 height 20
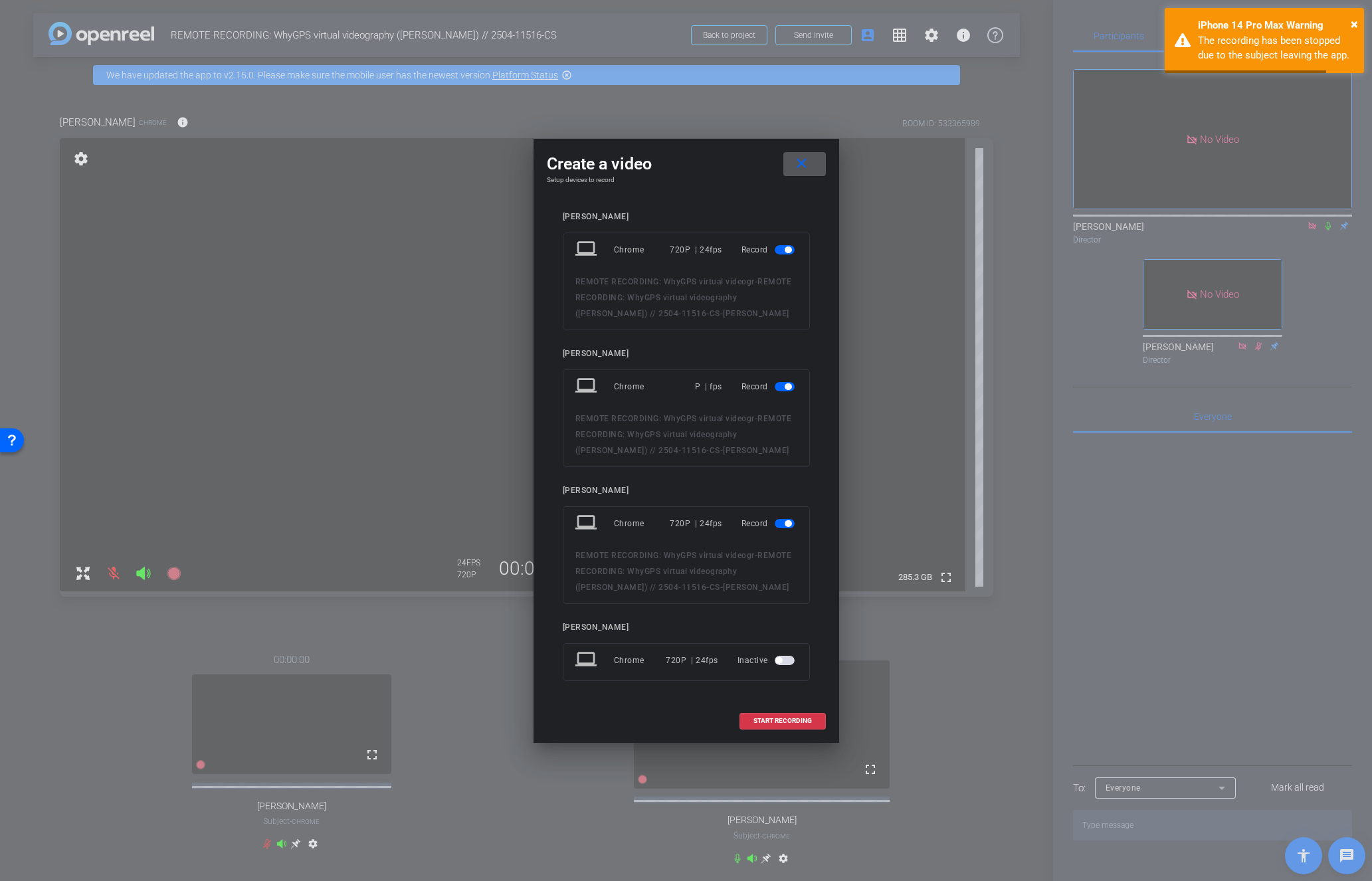
click at [361, 693] on div at bounding box center [686, 440] width 1372 height 881
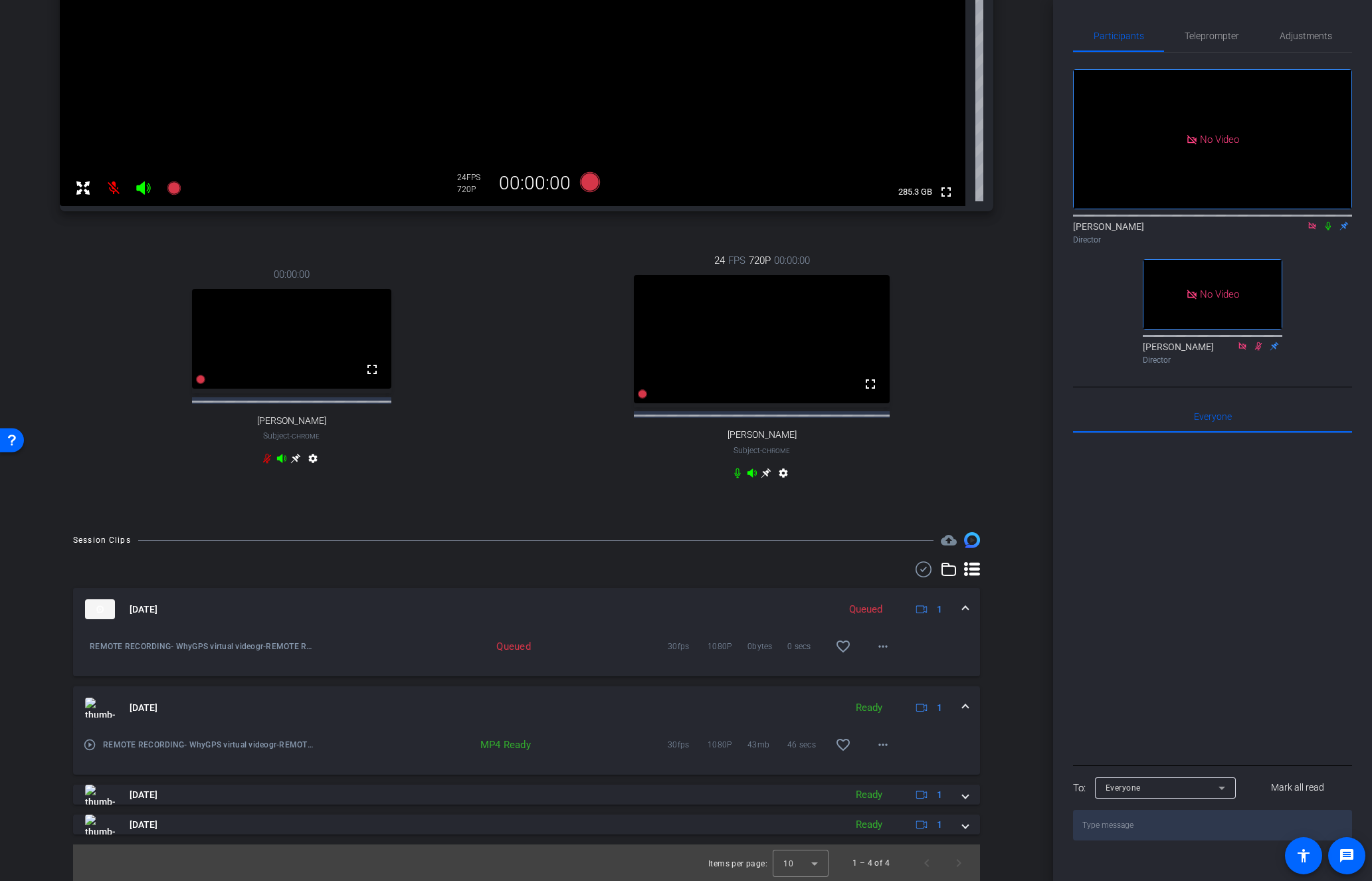
scroll to position [398, 0]
click at [882, 642] on mat-icon "more_horiz" at bounding box center [883, 646] width 16 height 16
click at [1022, 582] on div at bounding box center [686, 440] width 1372 height 881
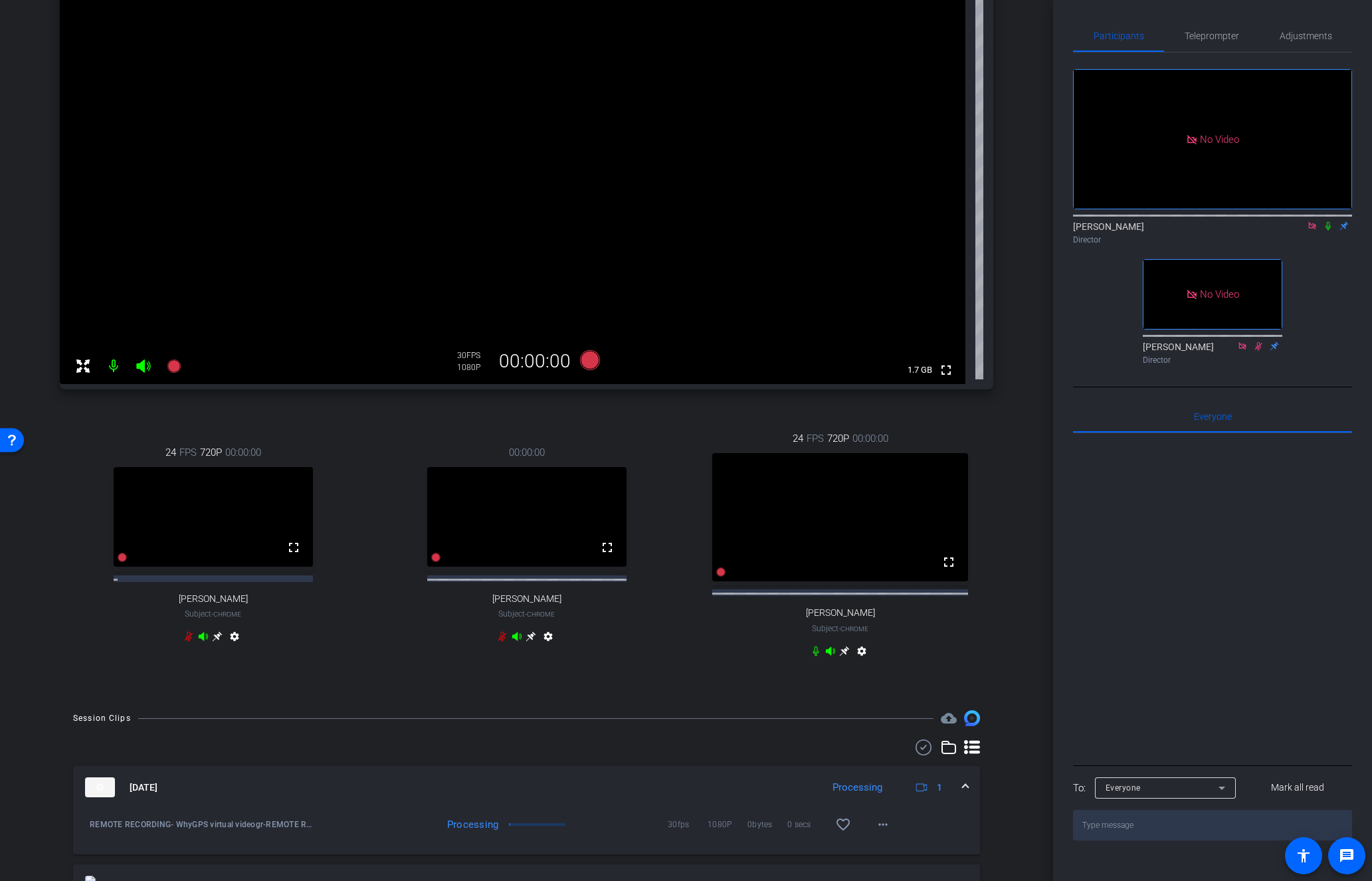
scroll to position [0, 0]
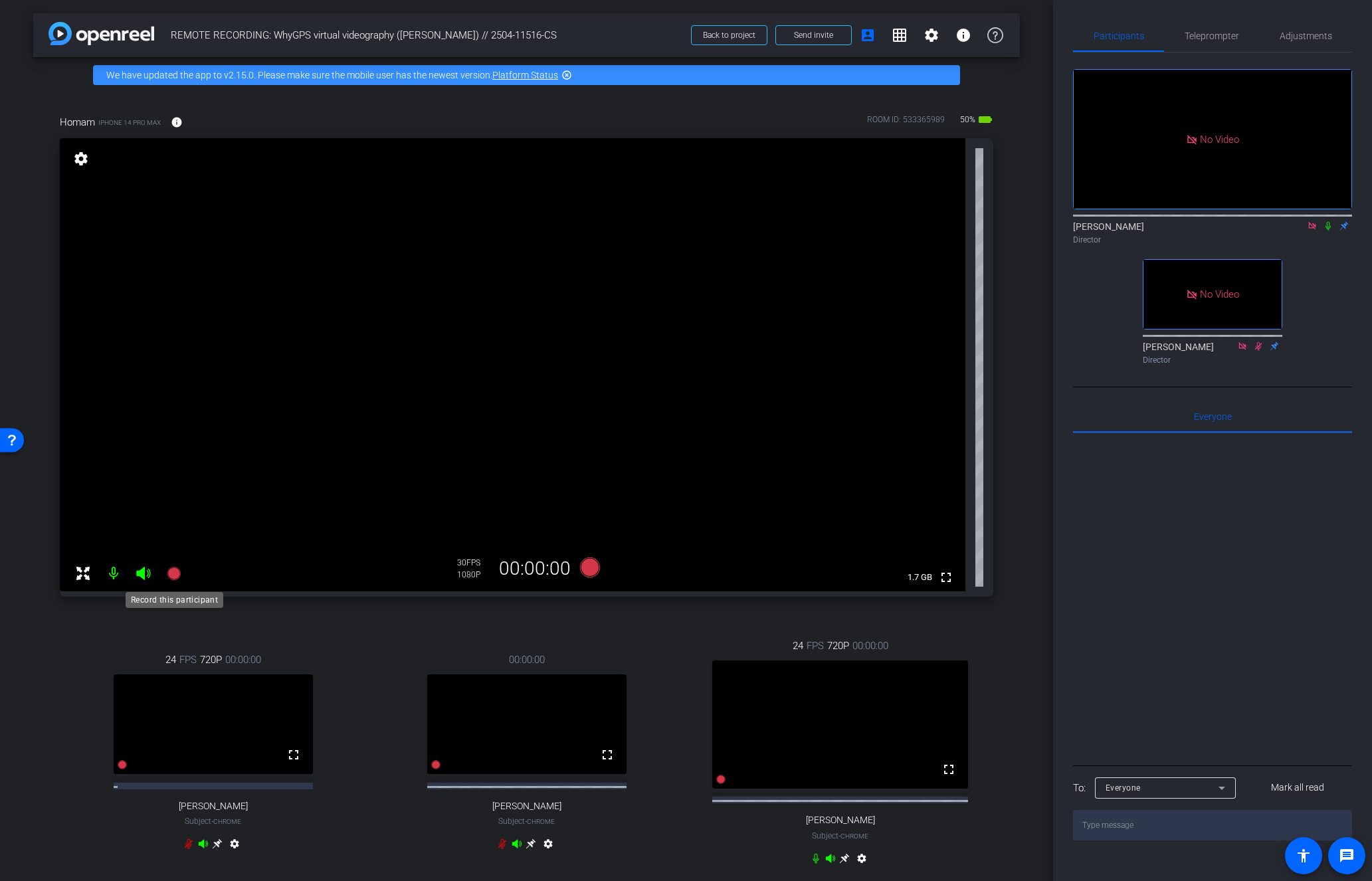
click at [169, 572] on icon at bounding box center [173, 573] width 13 height 13
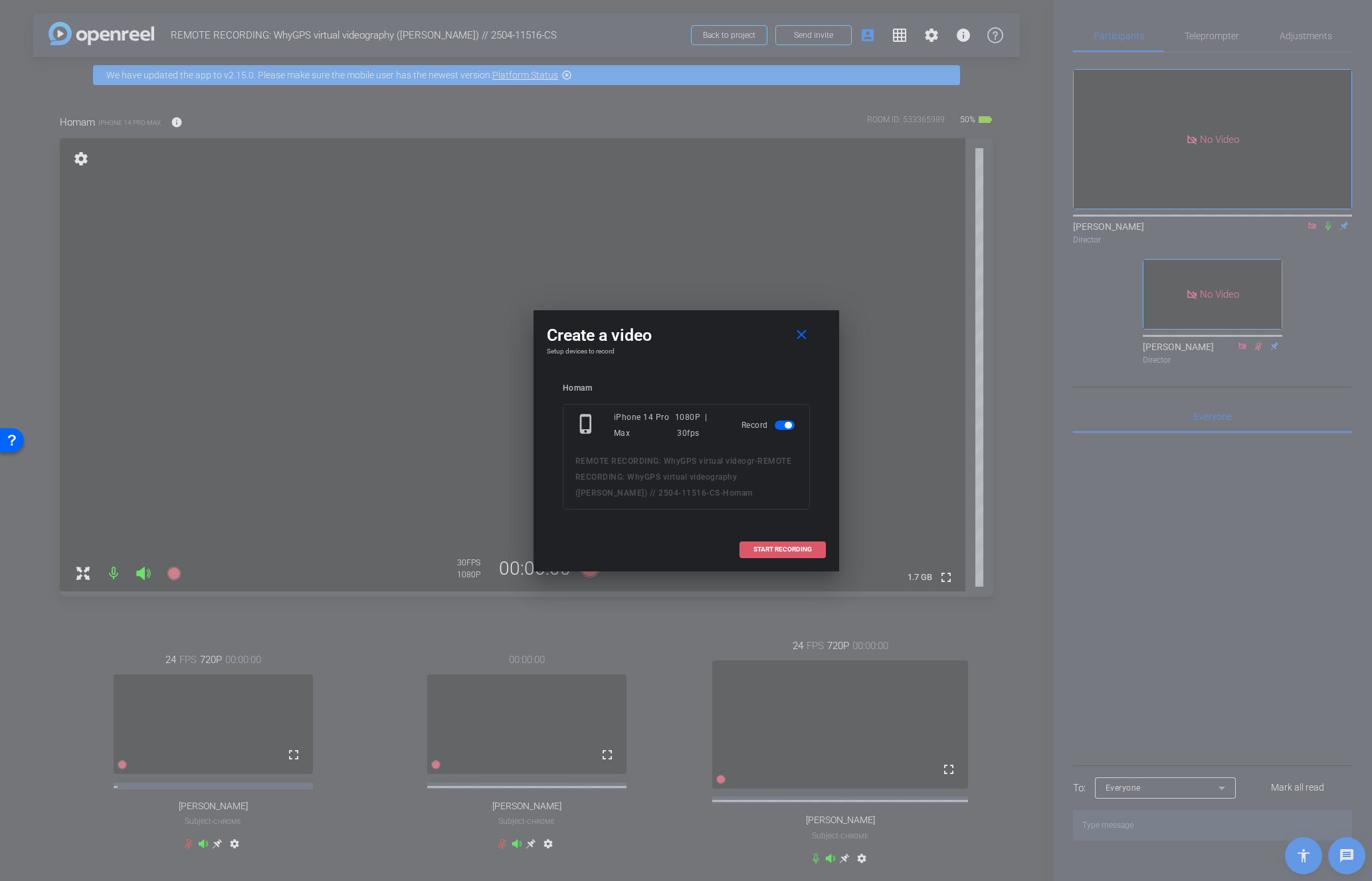
click at [804, 555] on span at bounding box center [782, 550] width 85 height 32
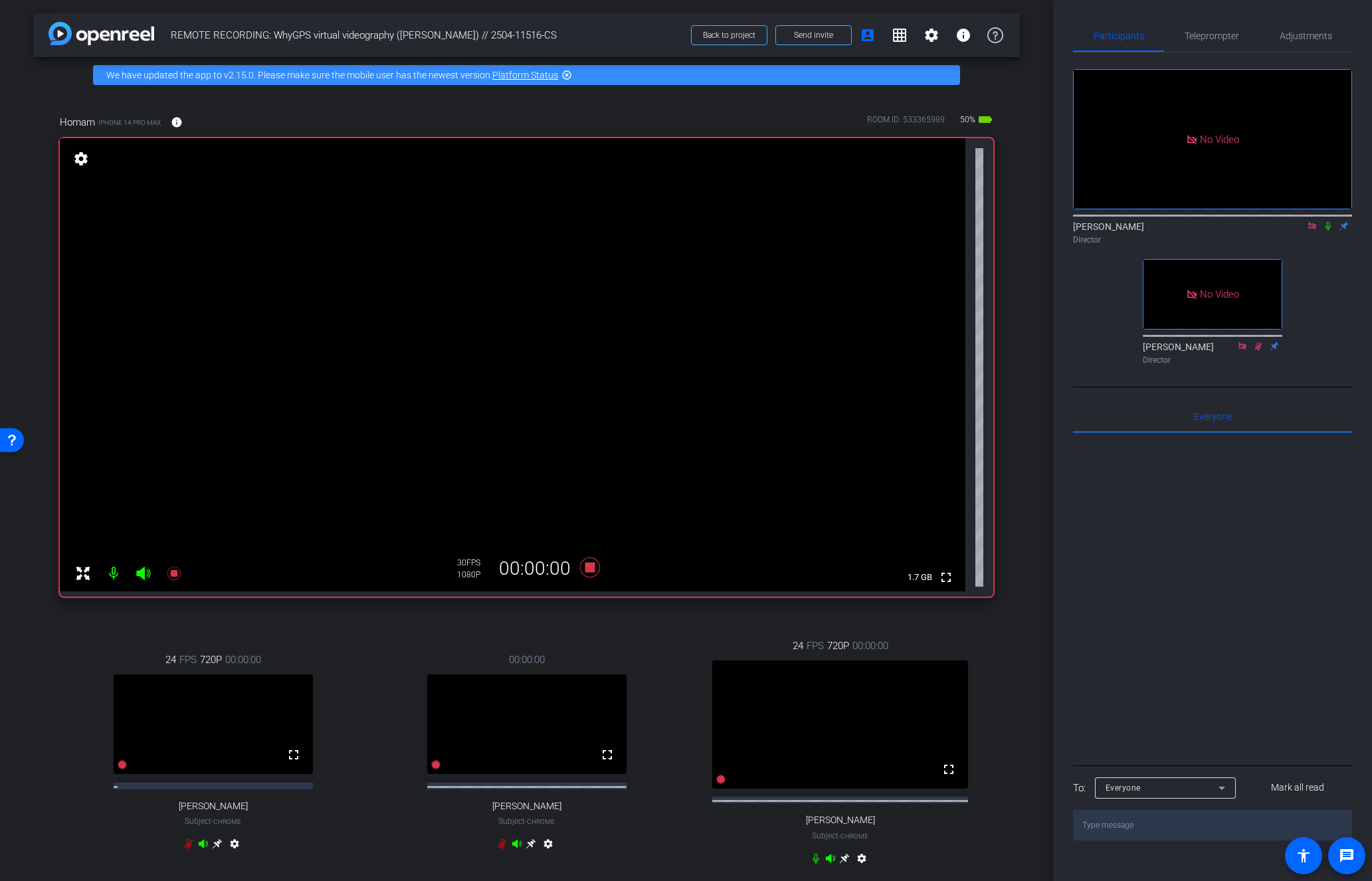
click at [1328, 222] on icon at bounding box center [1328, 226] width 6 height 9
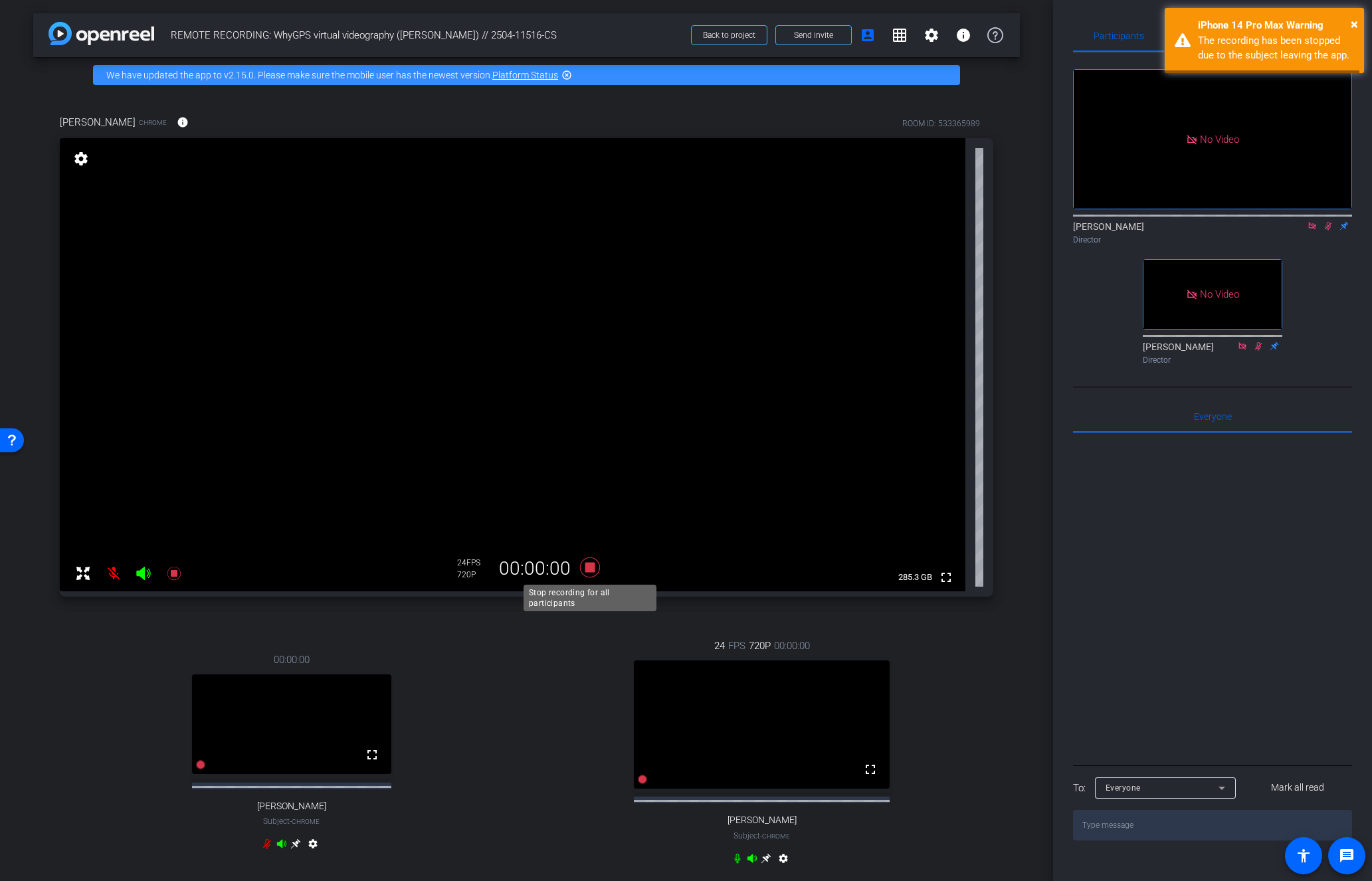
click at [588, 567] on icon at bounding box center [589, 567] width 20 height 20
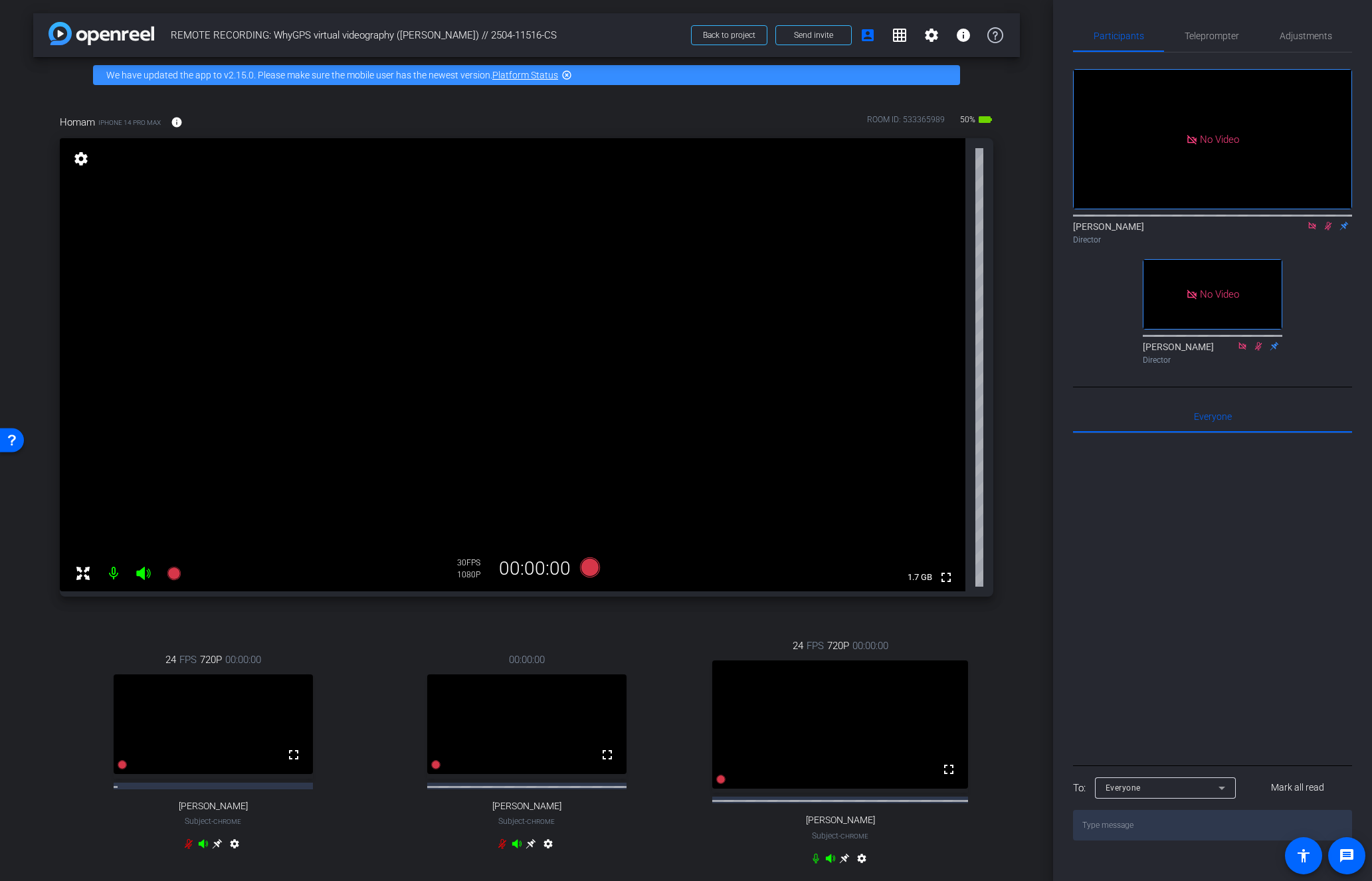
click at [1332, 220] on mat-icon at bounding box center [1328, 226] width 16 height 12
click at [177, 571] on icon at bounding box center [173, 573] width 13 height 13
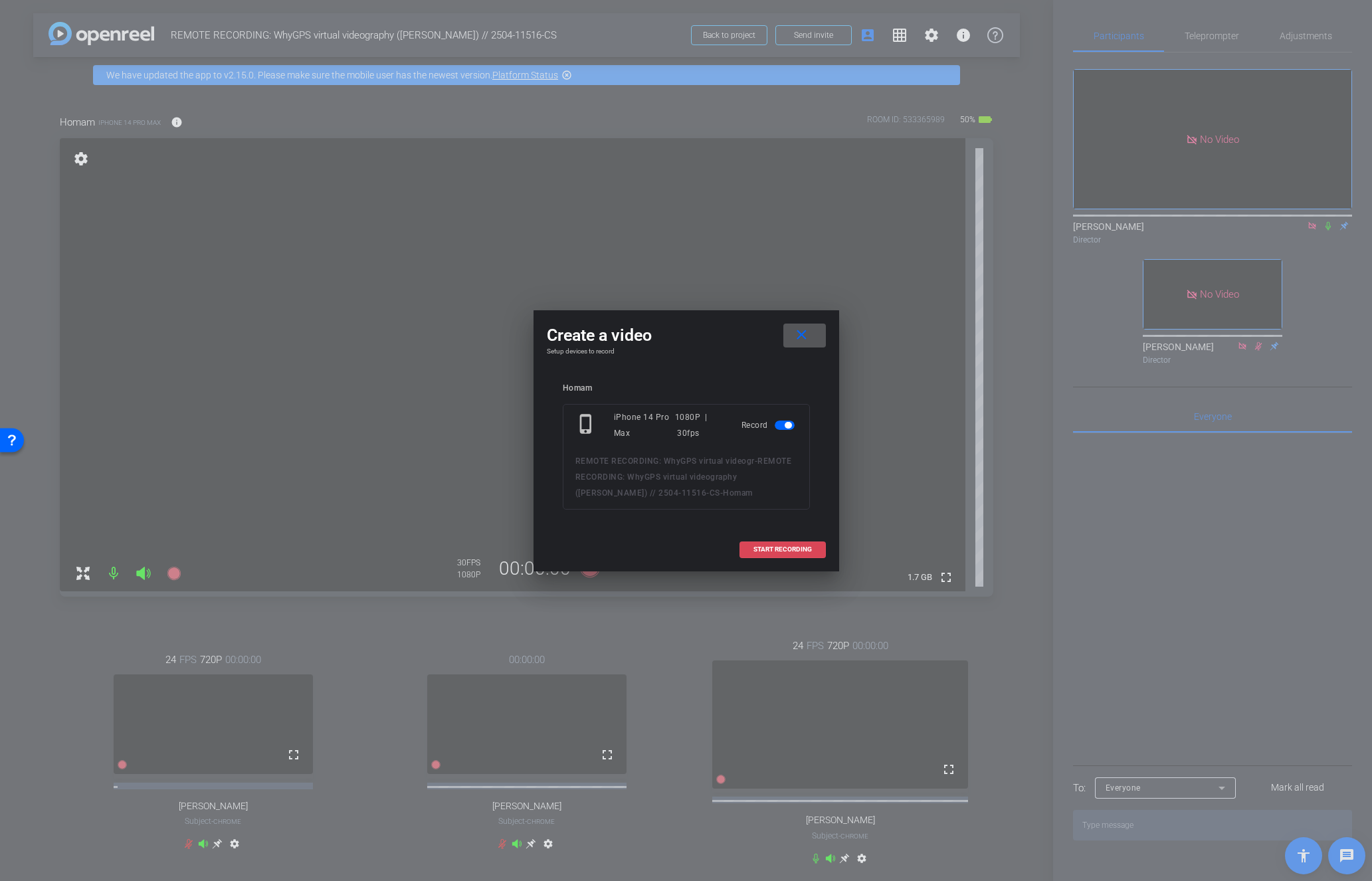
click at [796, 551] on span "START RECORDING" at bounding box center [783, 549] width 59 height 6
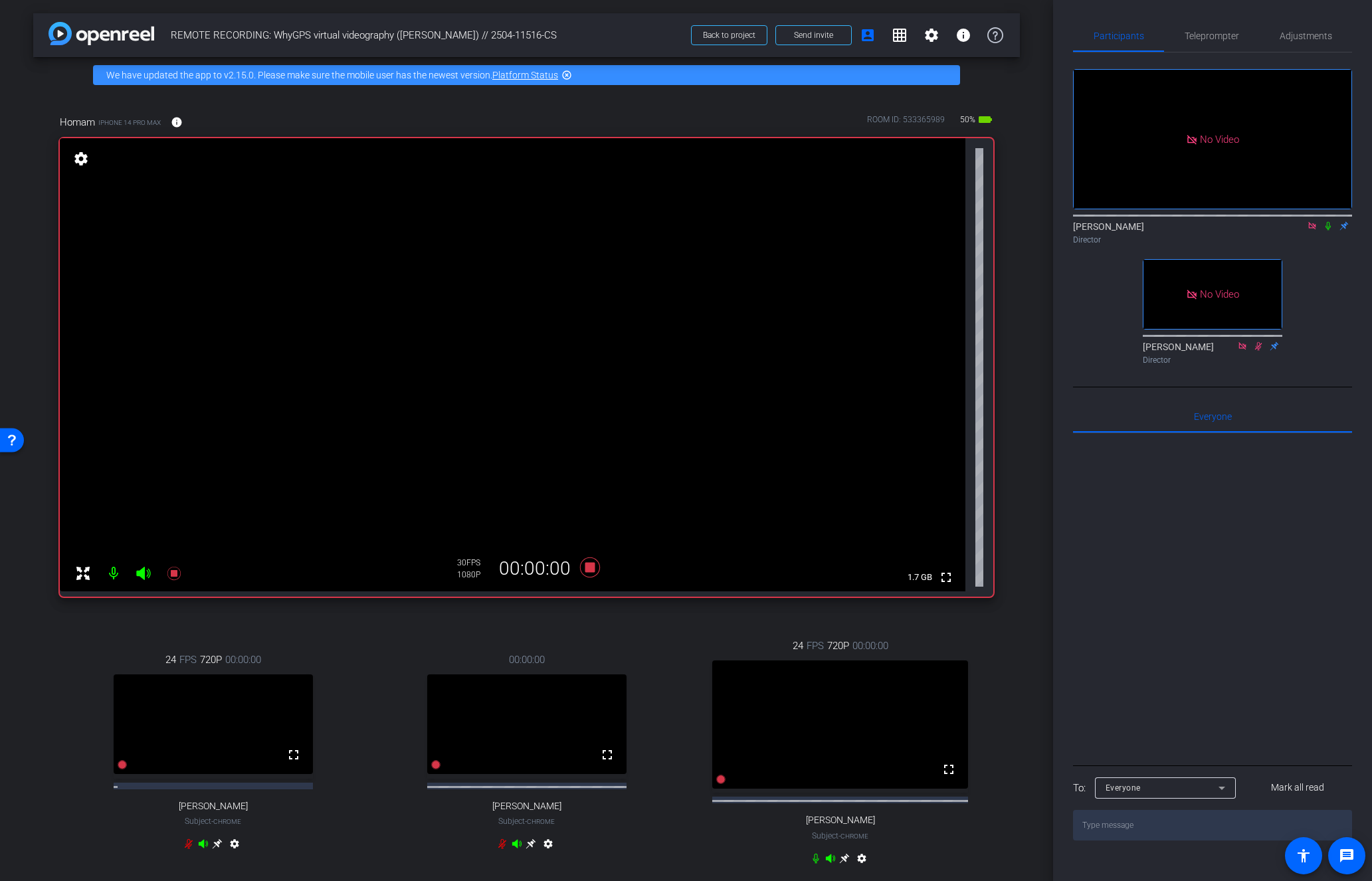
click at [1328, 222] on icon at bounding box center [1328, 226] width 6 height 9
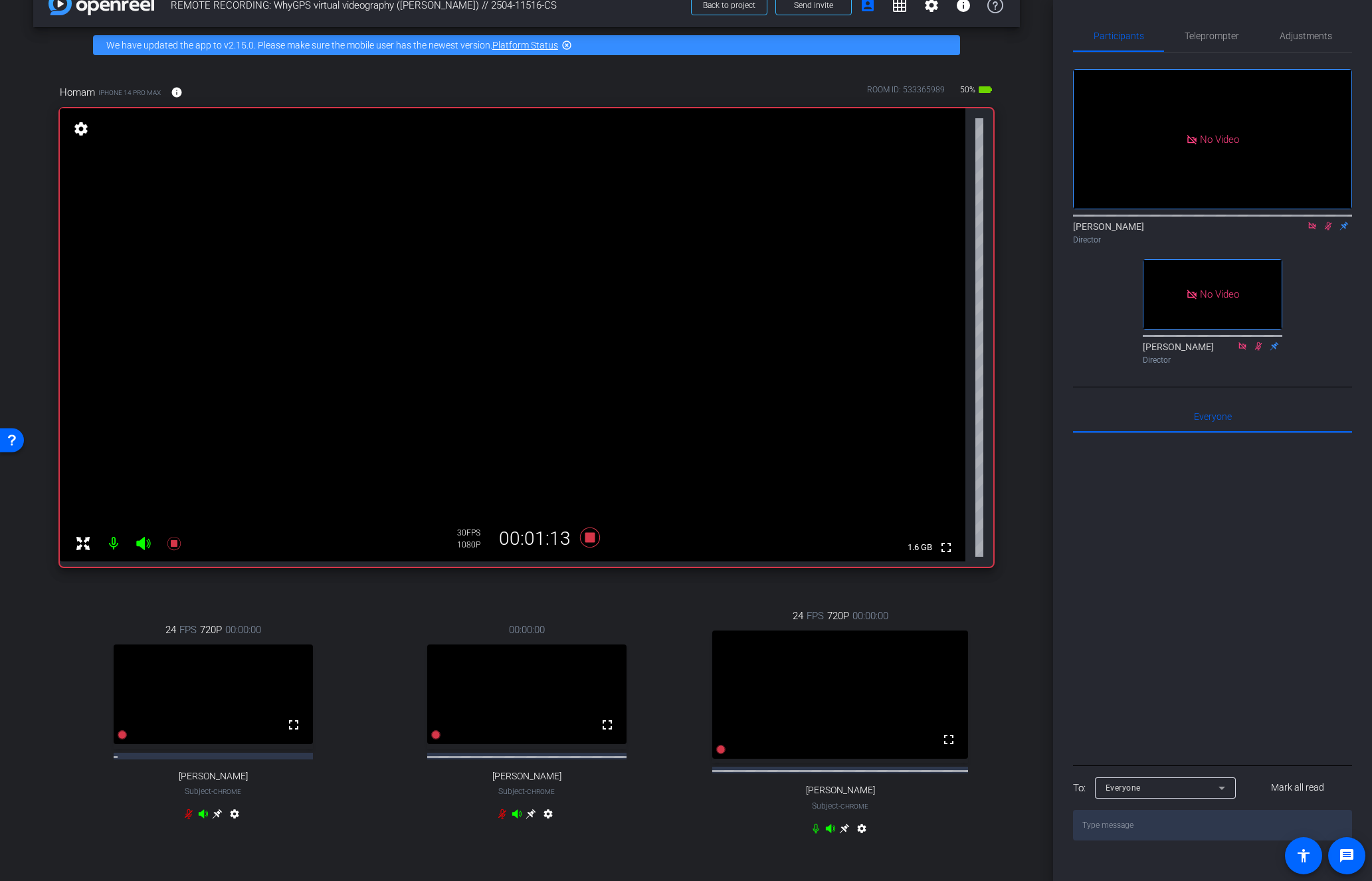
scroll to position [13, 0]
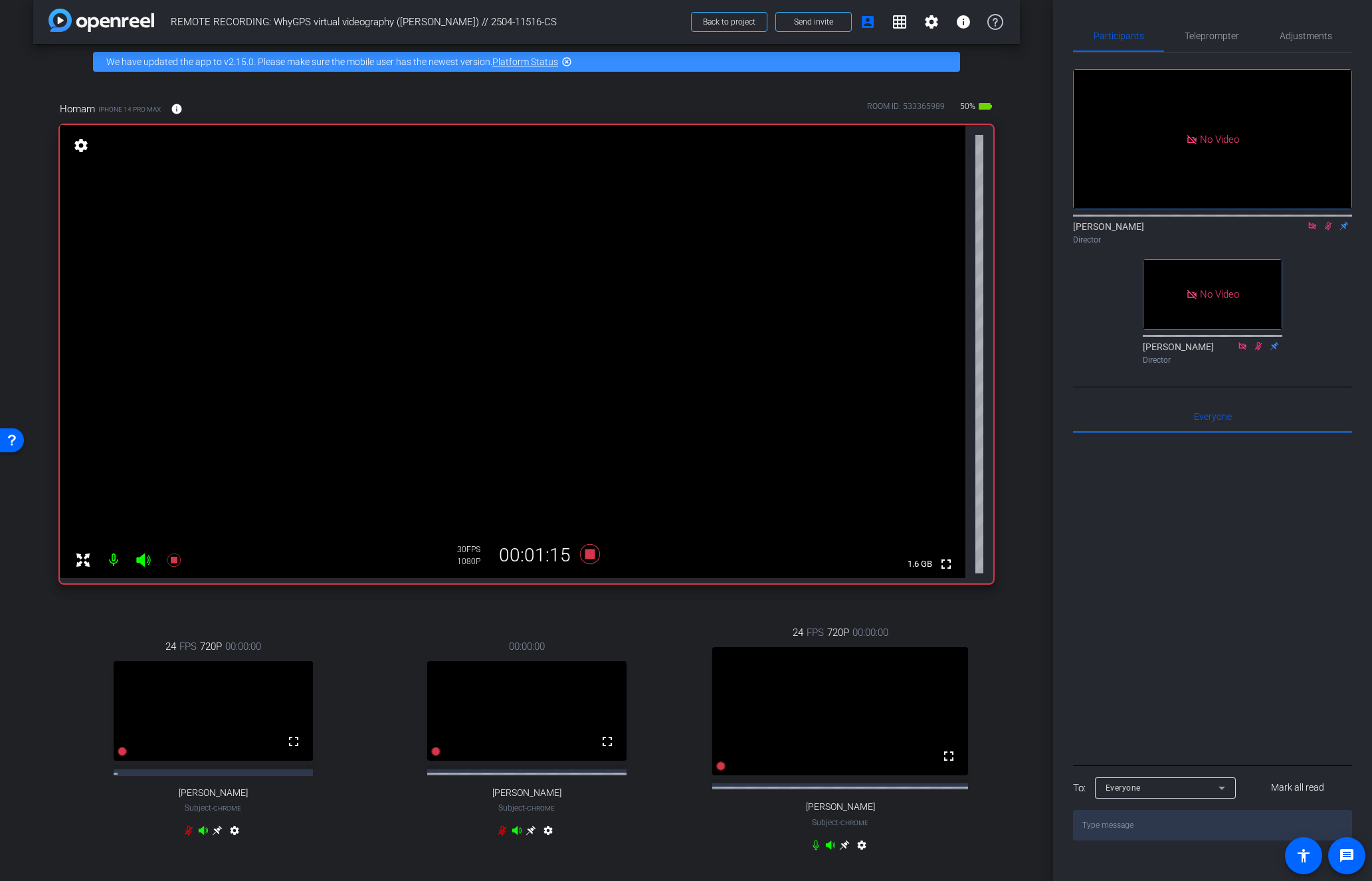
click at [1328, 222] on icon at bounding box center [1328, 226] width 7 height 9
click at [585, 557] on icon at bounding box center [589, 554] width 20 height 20
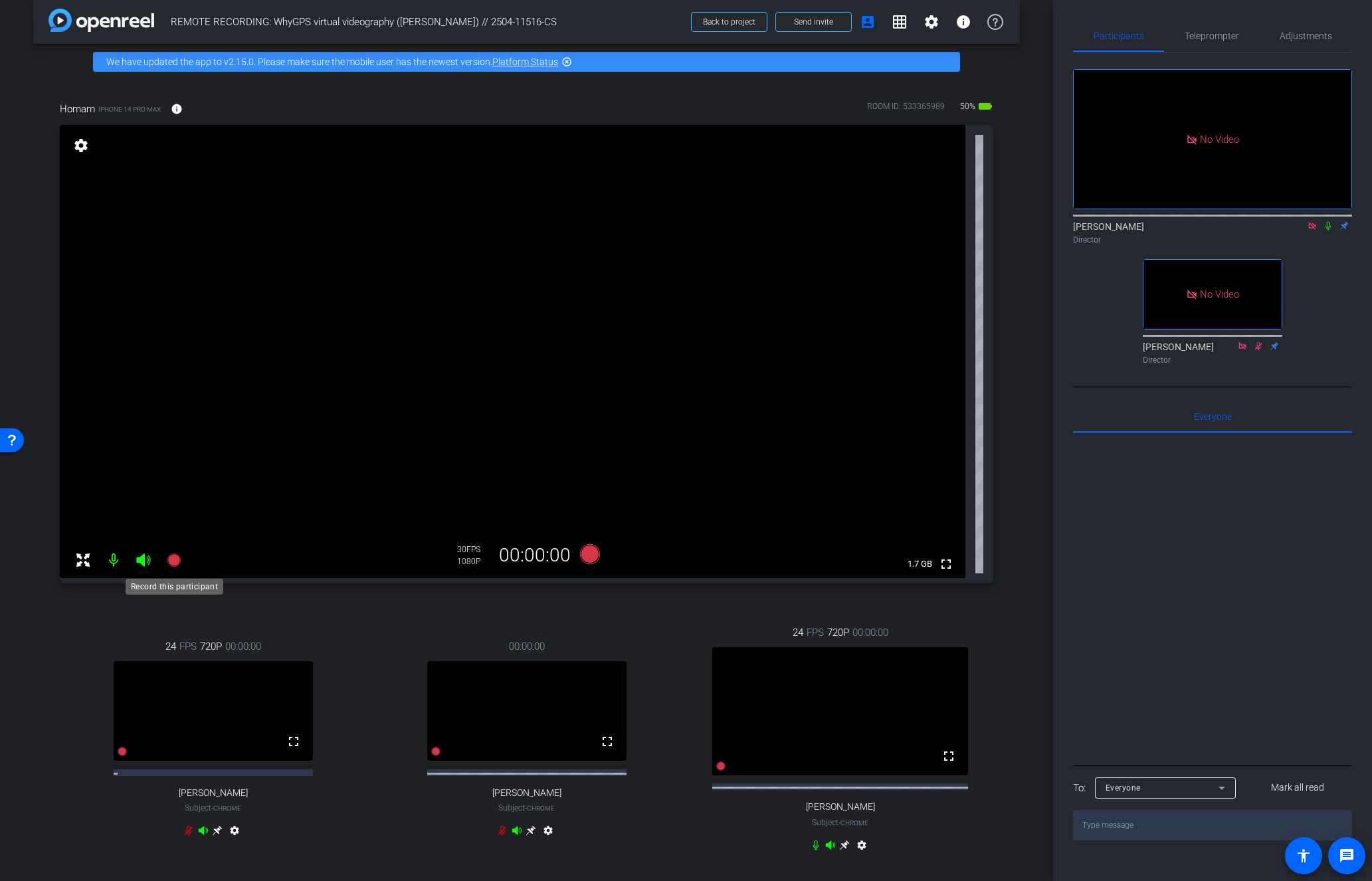
click at [170, 560] on icon at bounding box center [173, 560] width 13 height 13
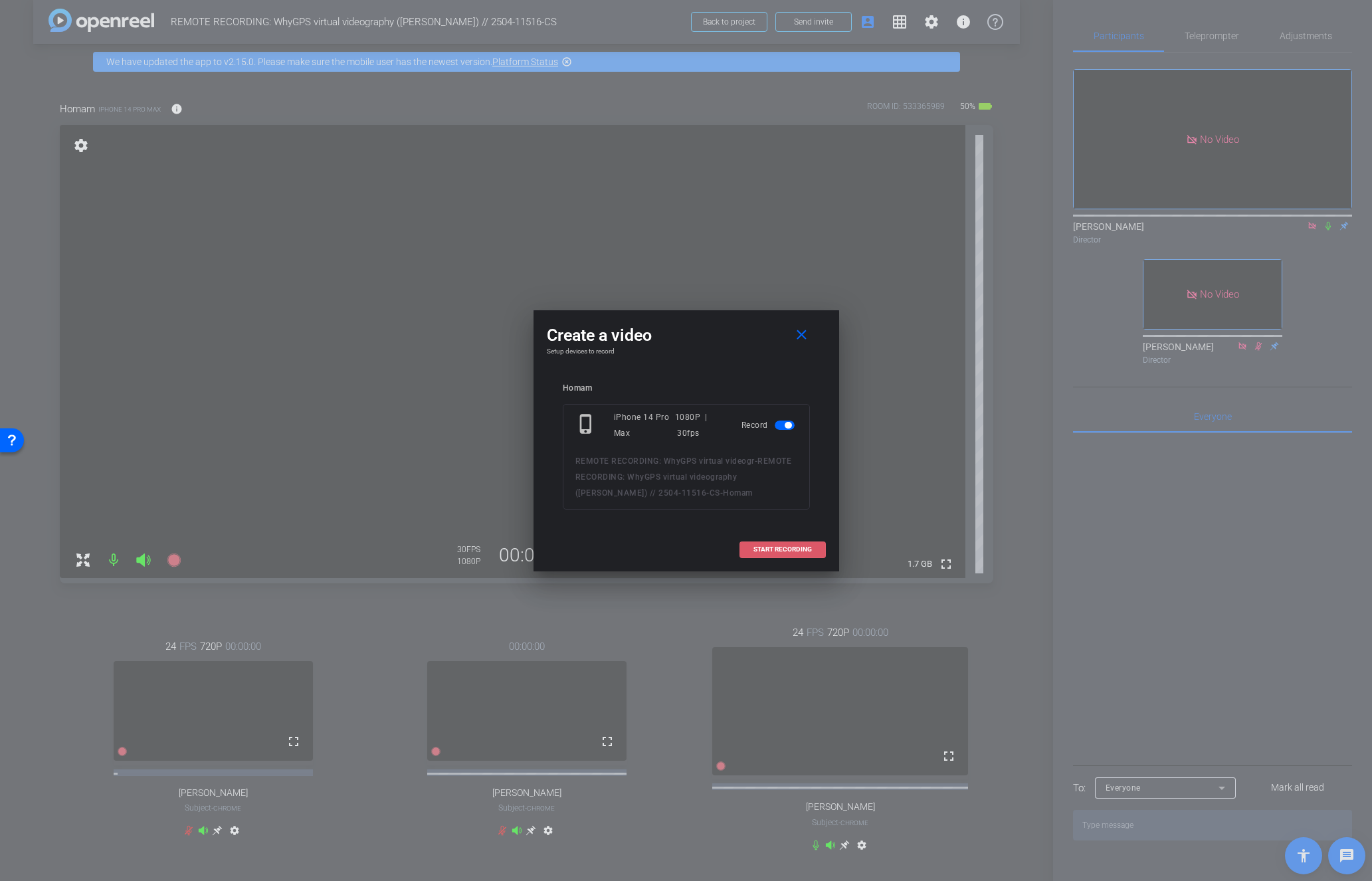
click at [787, 547] on span "START RECORDING" at bounding box center [783, 549] width 59 height 6
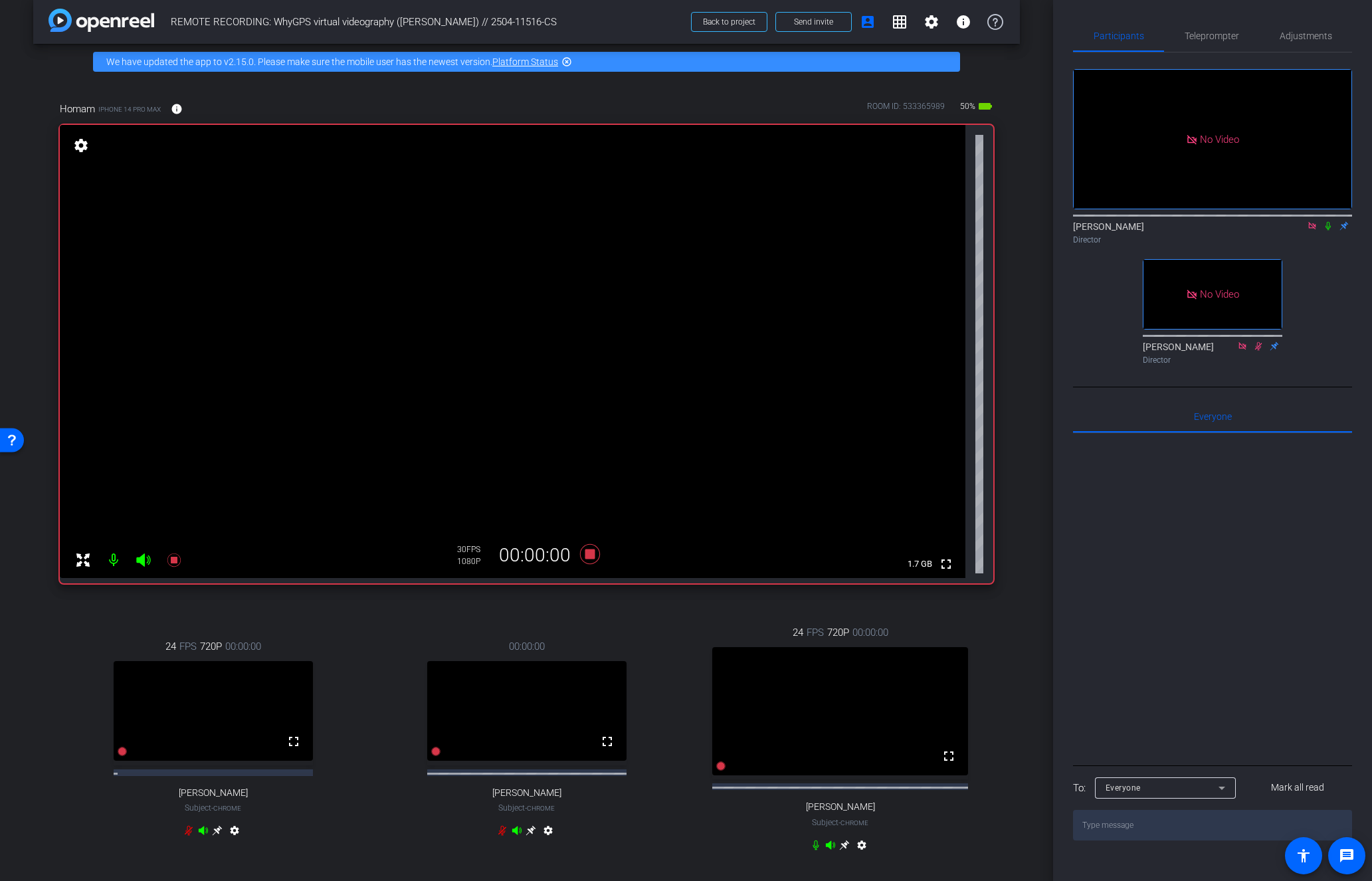
click at [1328, 222] on icon at bounding box center [1328, 226] width 6 height 9
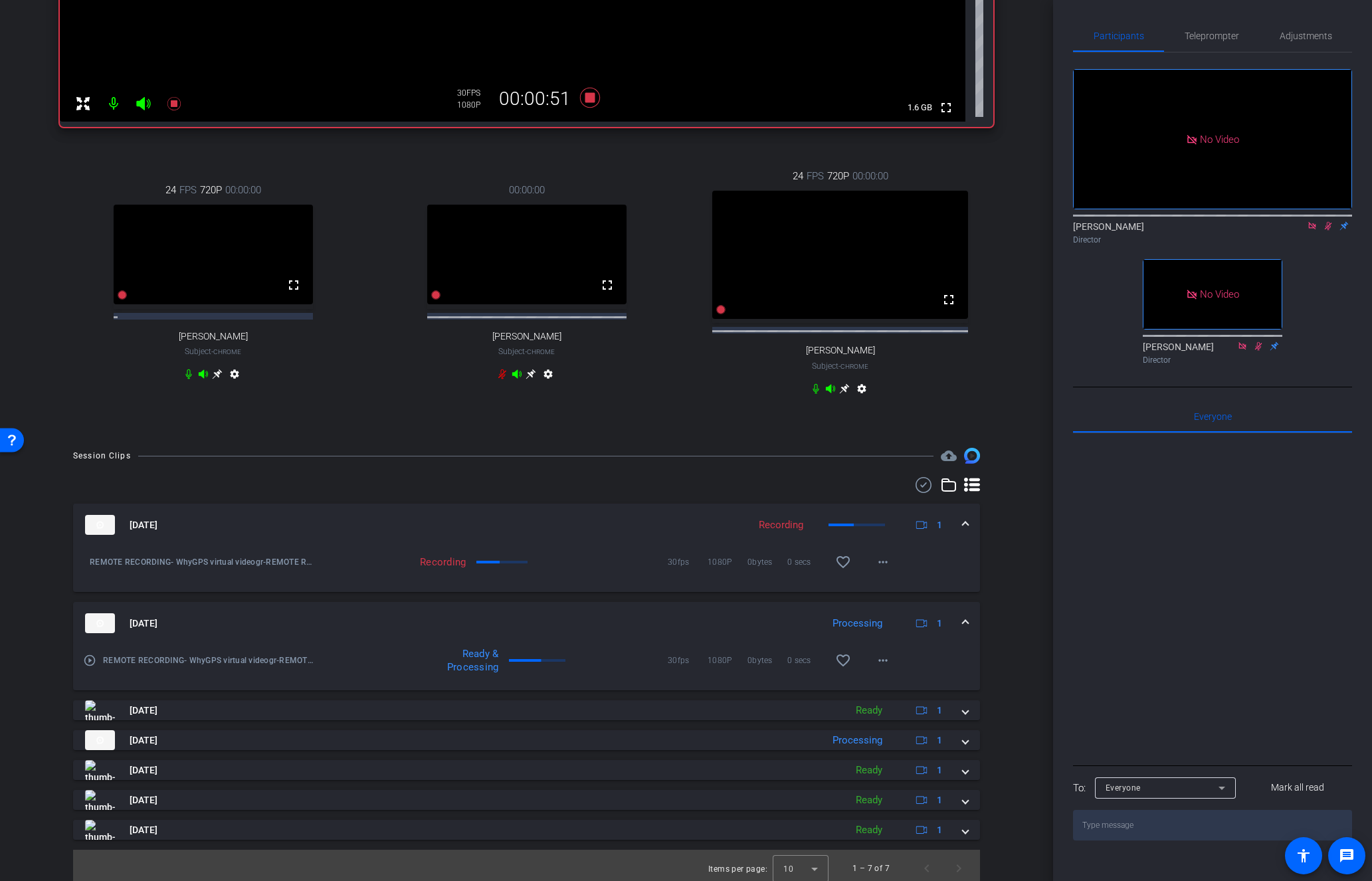
scroll to position [488, 0]
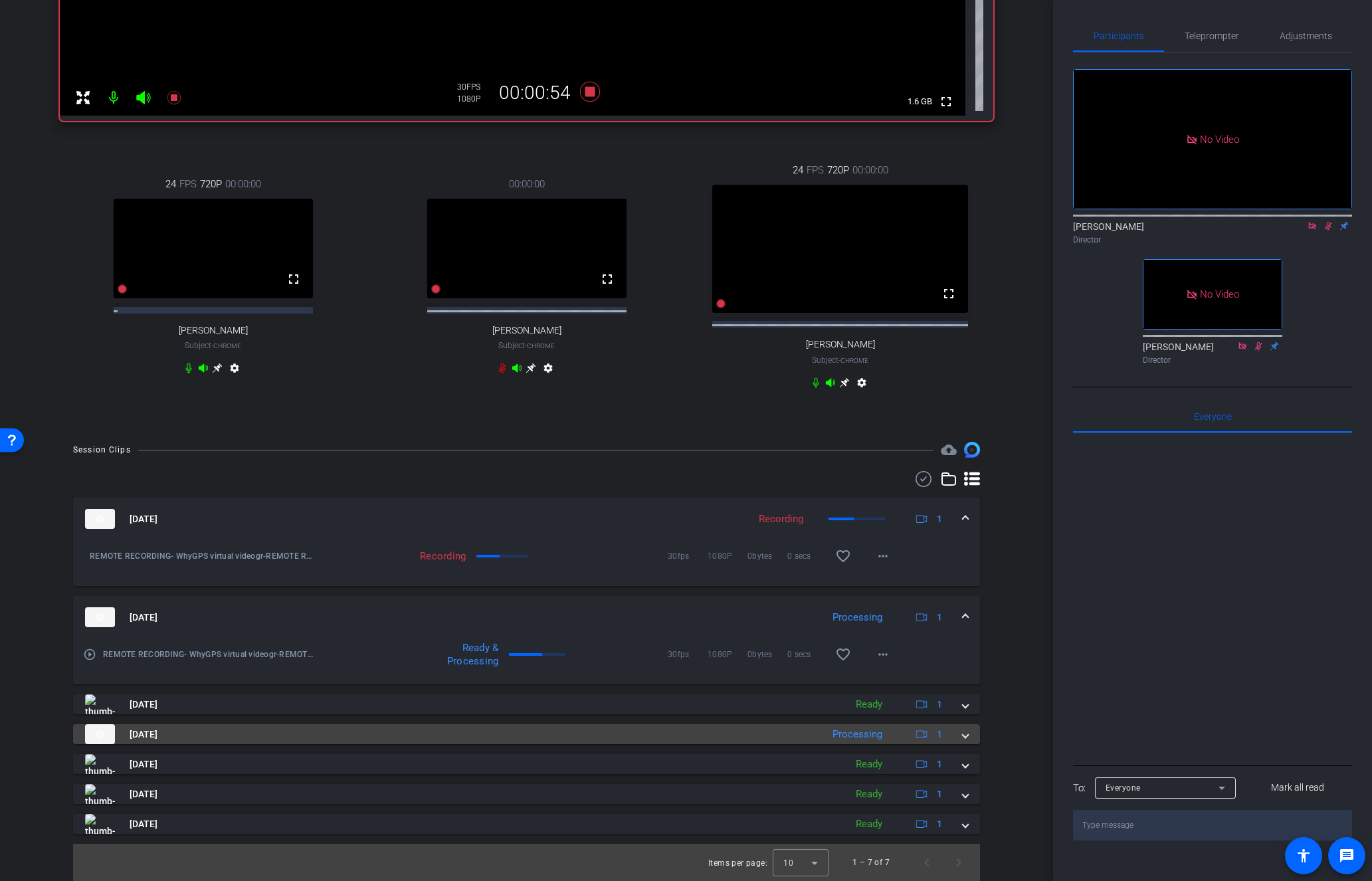
click at [968, 735] on span at bounding box center [965, 733] width 6 height 14
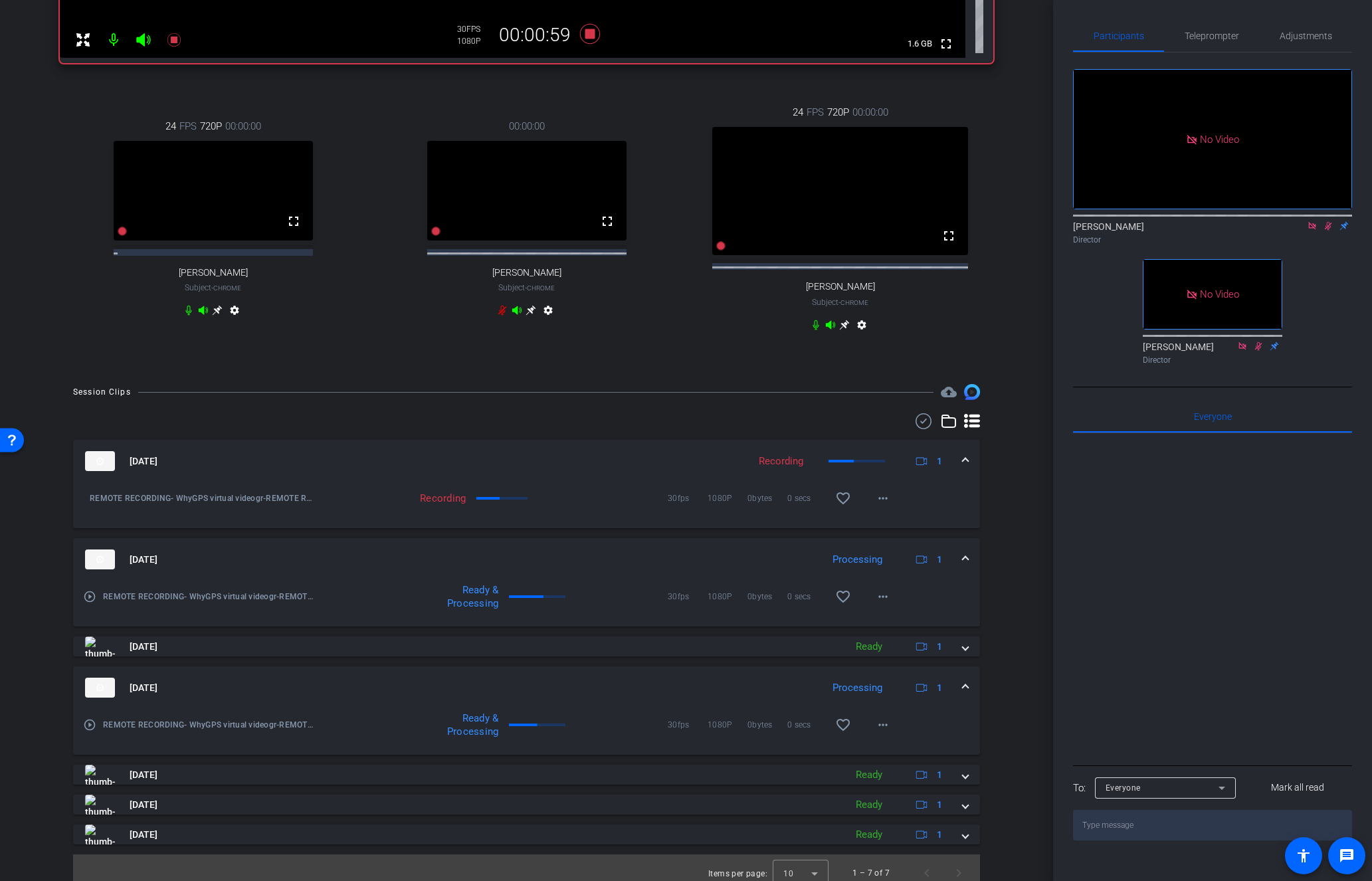
scroll to position [556, 0]
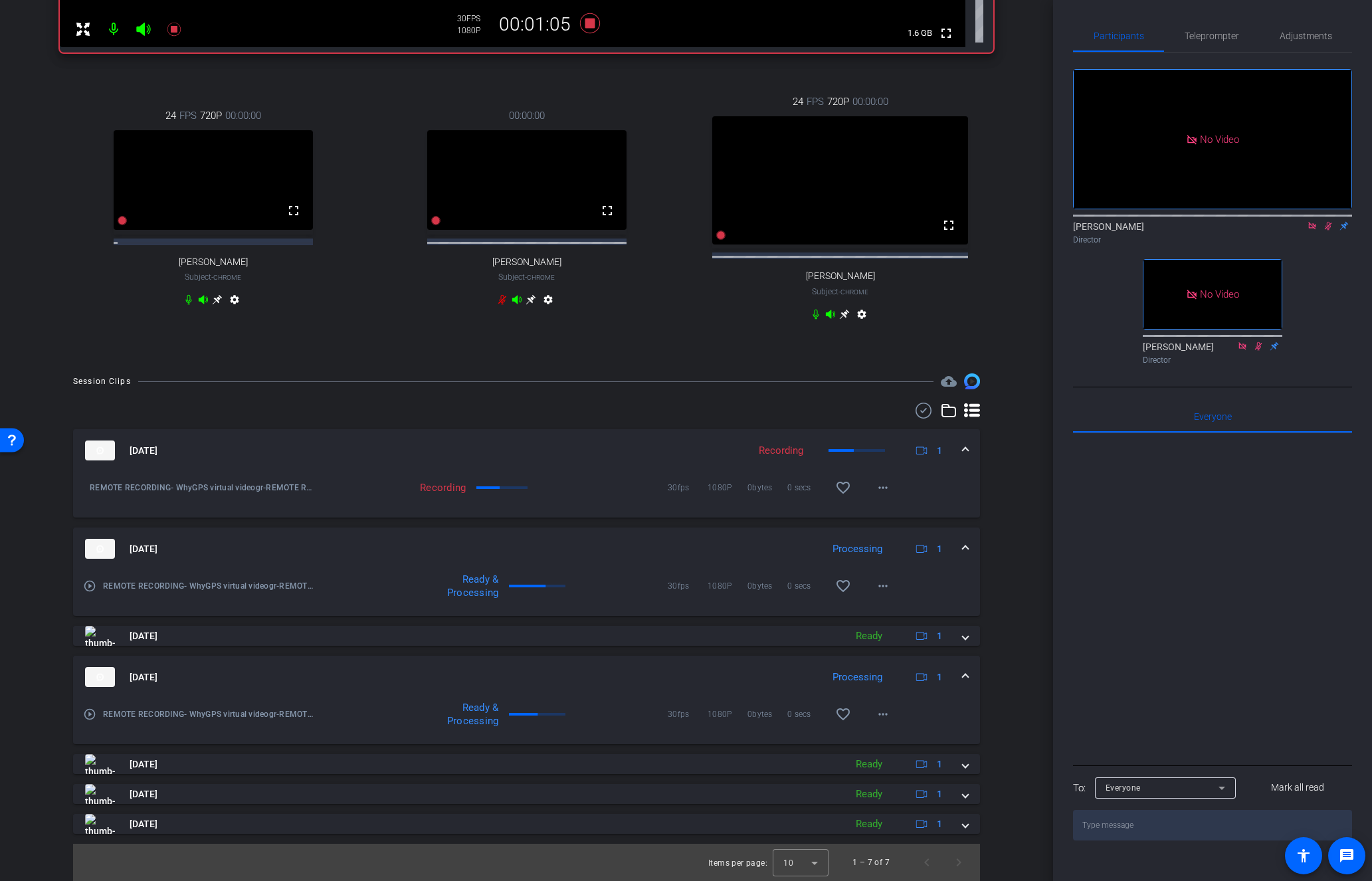
click at [1332, 221] on icon at bounding box center [1328, 226] width 10 height 10
click at [1328, 221] on icon at bounding box center [1328, 226] width 10 height 10
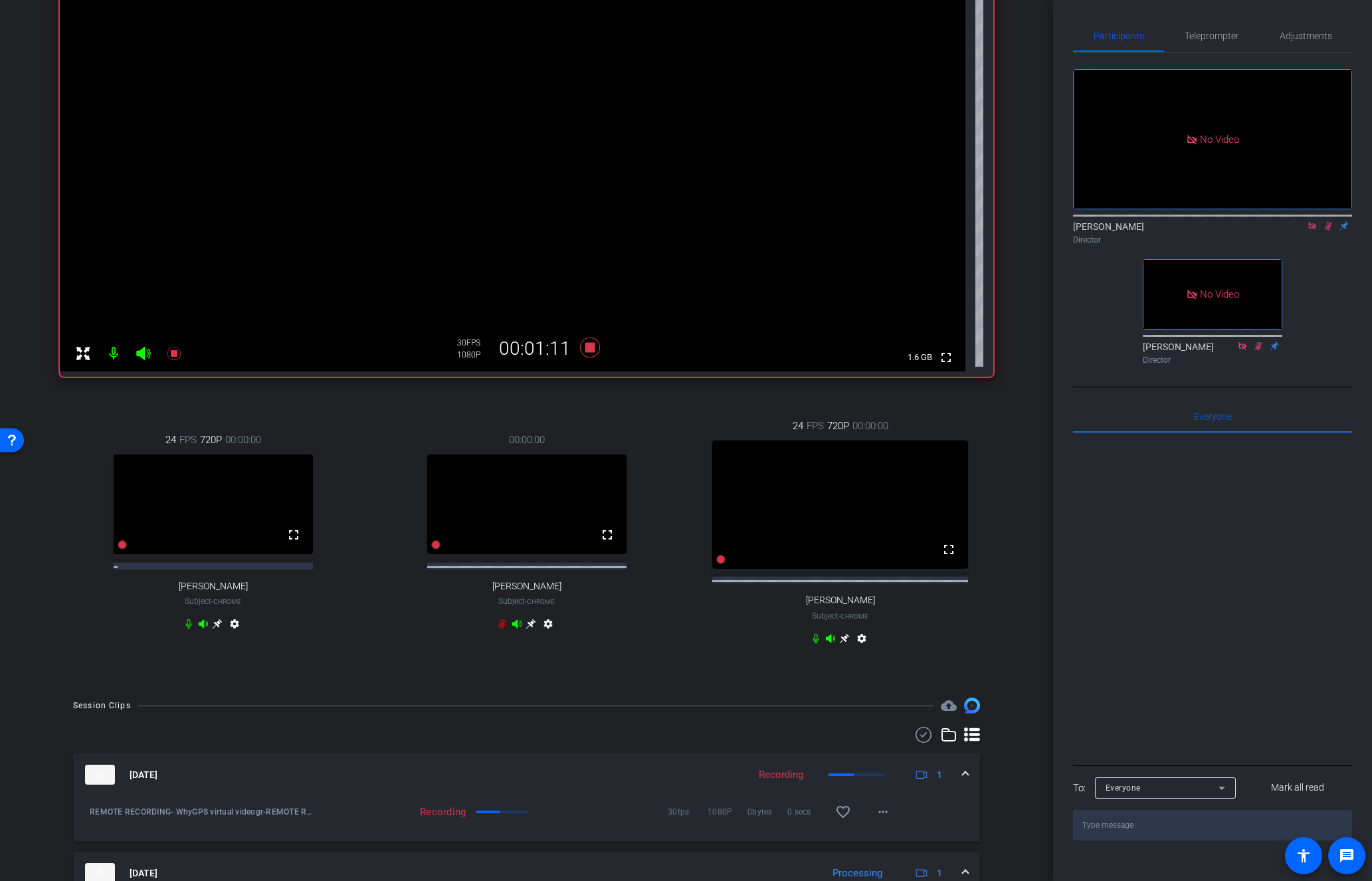
scroll to position [218, 0]
click at [1032, 210] on div "arrow_back REMOTE RECORDING: WhyGPS virtual videography (Homam Zaini) // 2504-1…" at bounding box center [526, 222] width 1053 height 881
click at [1039, 238] on div "arrow_back REMOTE RECORDING: WhyGPS virtual videography (Homam Zaini) // 2504-1…" at bounding box center [526, 222] width 1053 height 881
click at [1328, 214] on div "No Video Lalo Moreno Director No Video Hakim Kabbaj Director" at bounding box center [1212, 211] width 279 height 318
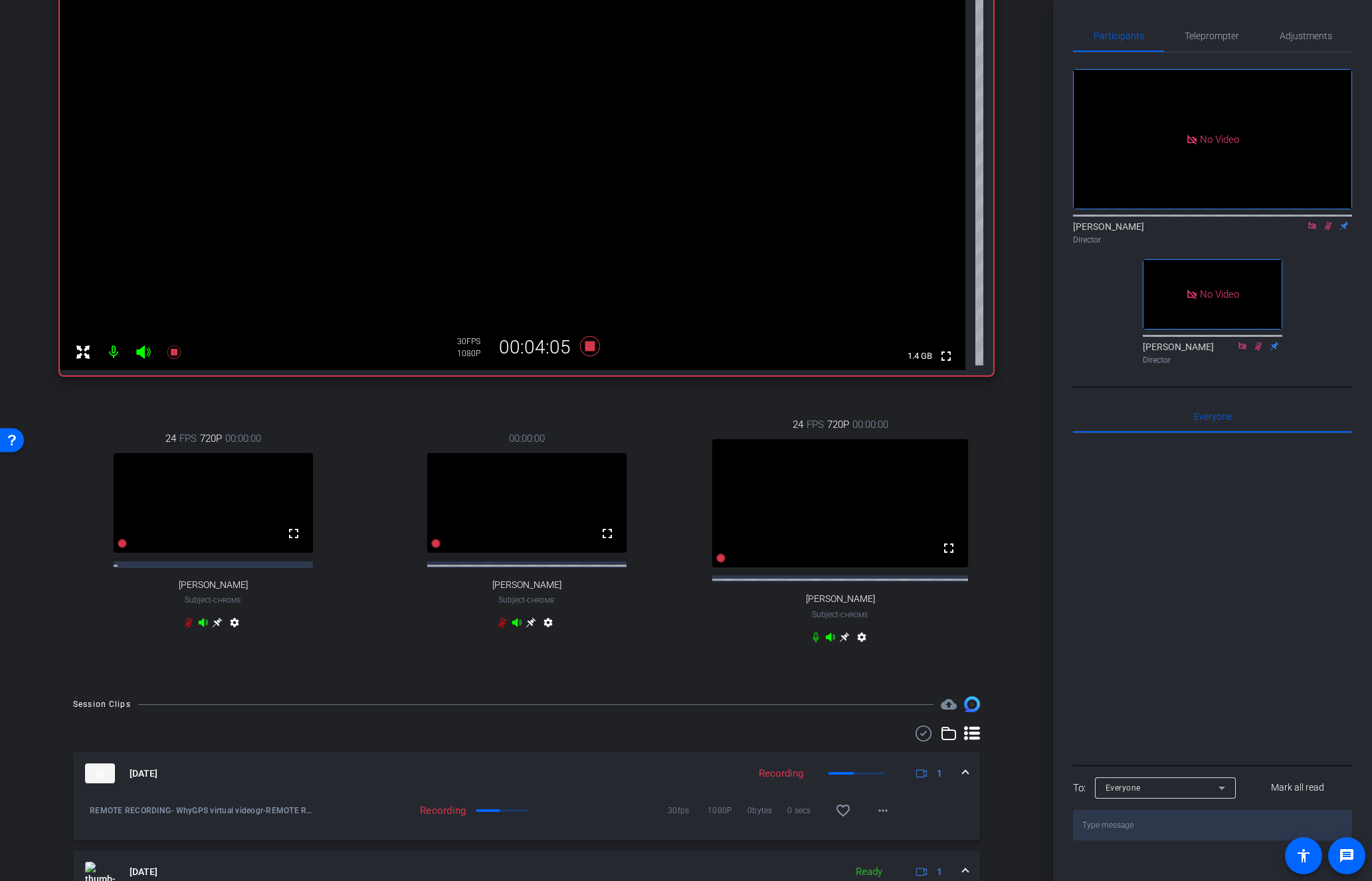
click at [1328, 222] on icon at bounding box center [1328, 226] width 7 height 9
click at [588, 351] on icon at bounding box center [590, 347] width 32 height 24
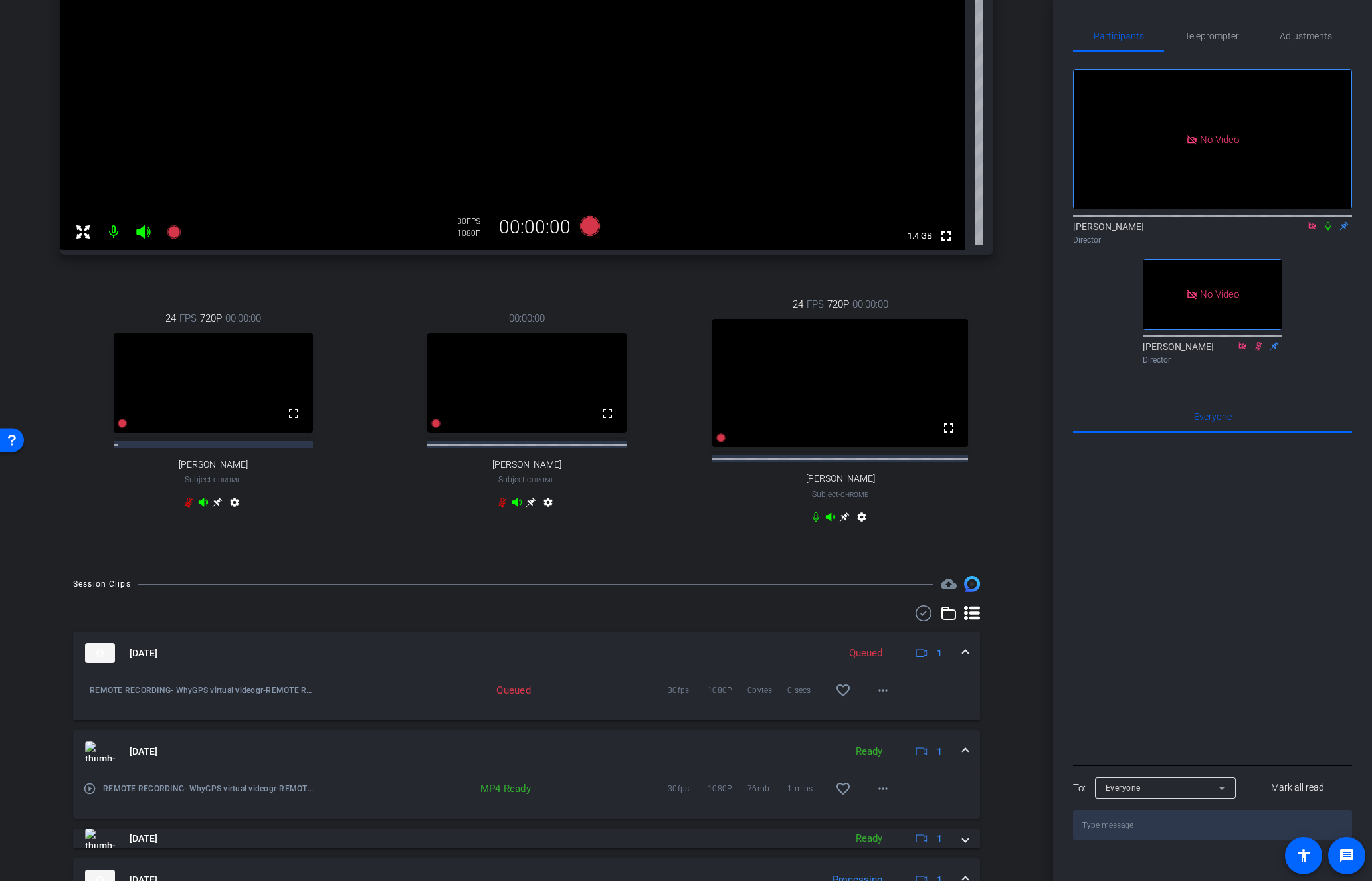
scroll to position [338, 0]
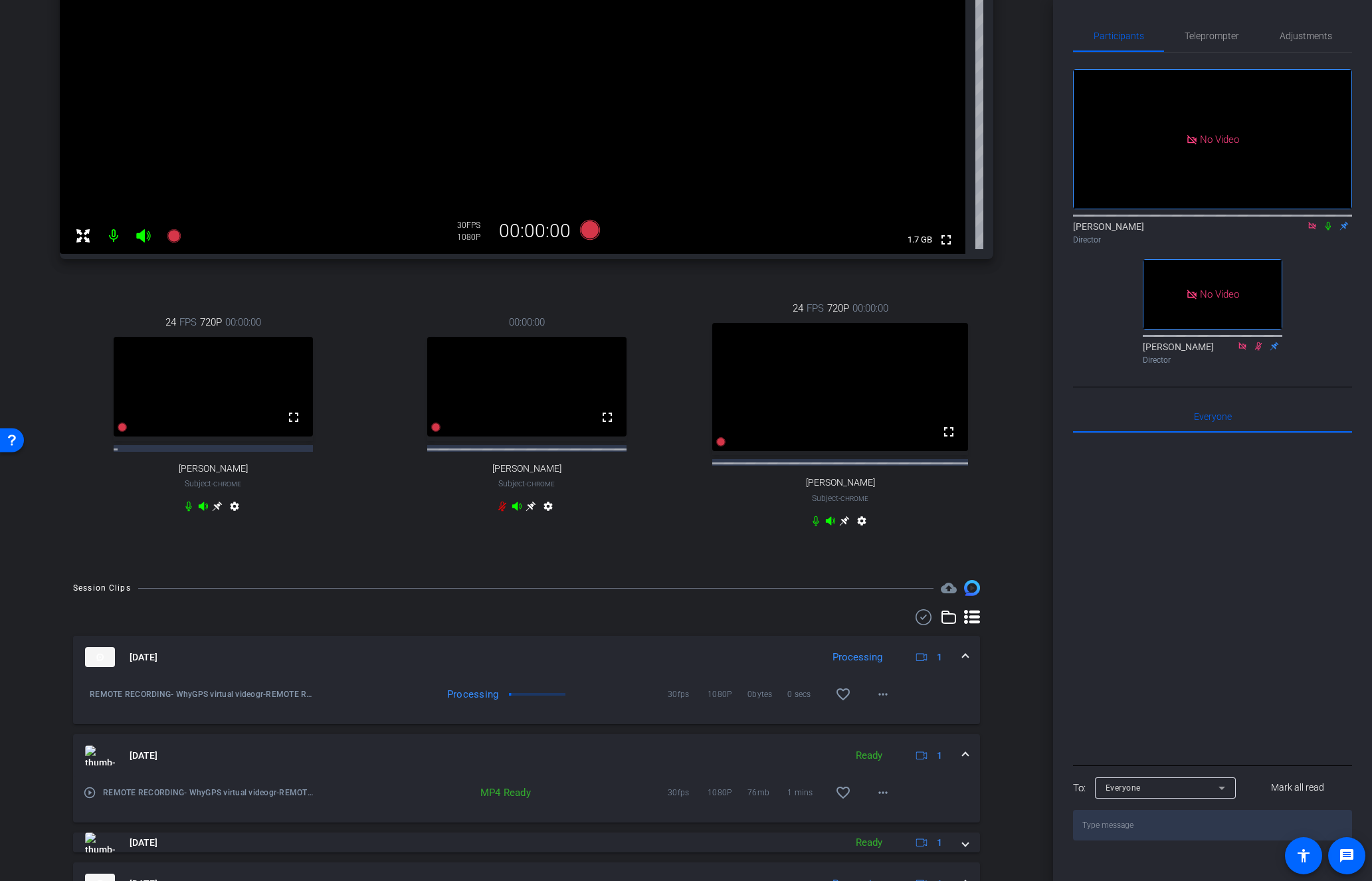
click at [1328, 221] on icon at bounding box center [1328, 226] width 10 height 10
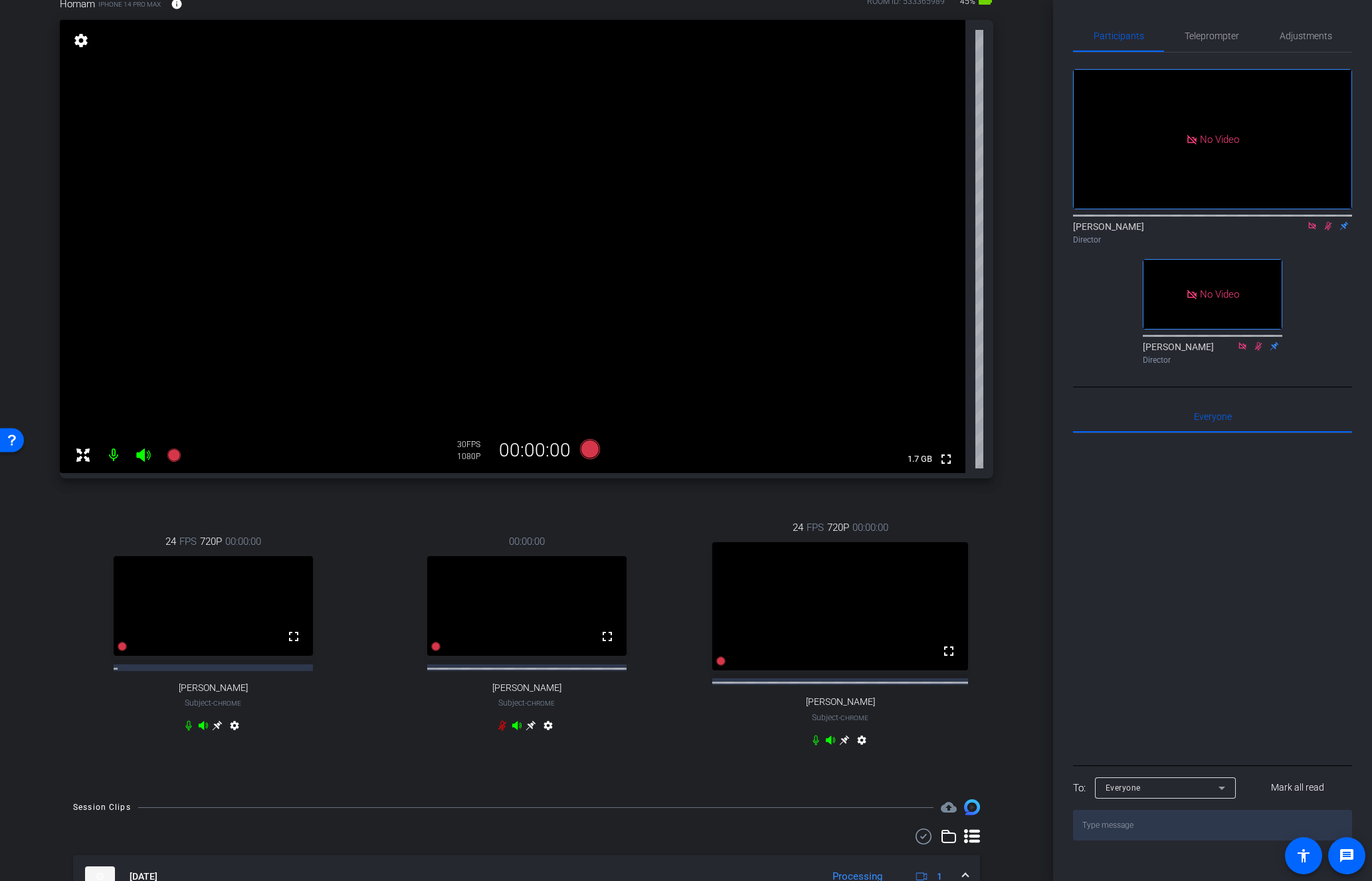
scroll to position [0, 0]
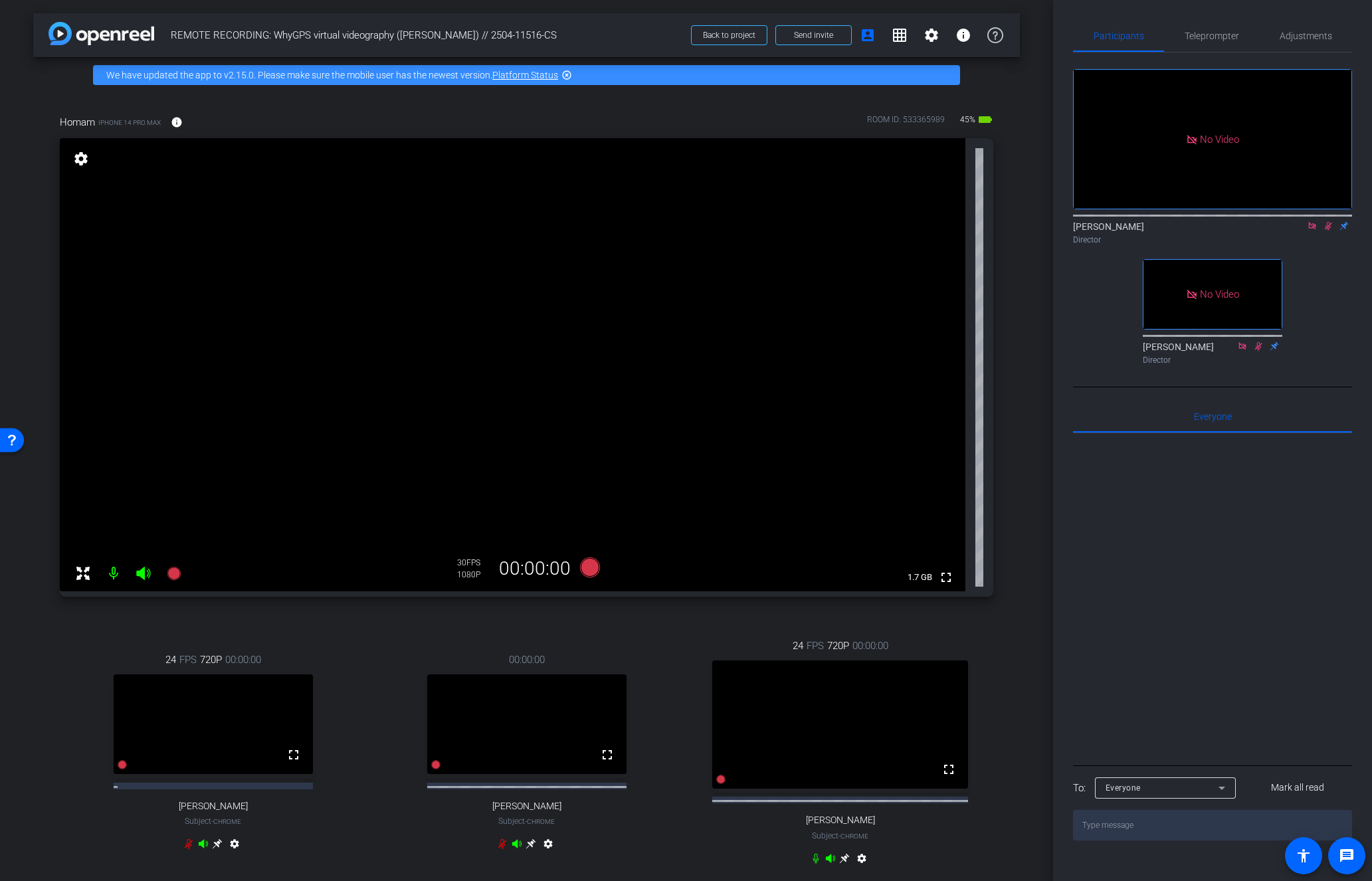
click at [1324, 221] on icon at bounding box center [1328, 226] width 10 height 10
click at [171, 571] on icon at bounding box center [173, 573] width 13 height 13
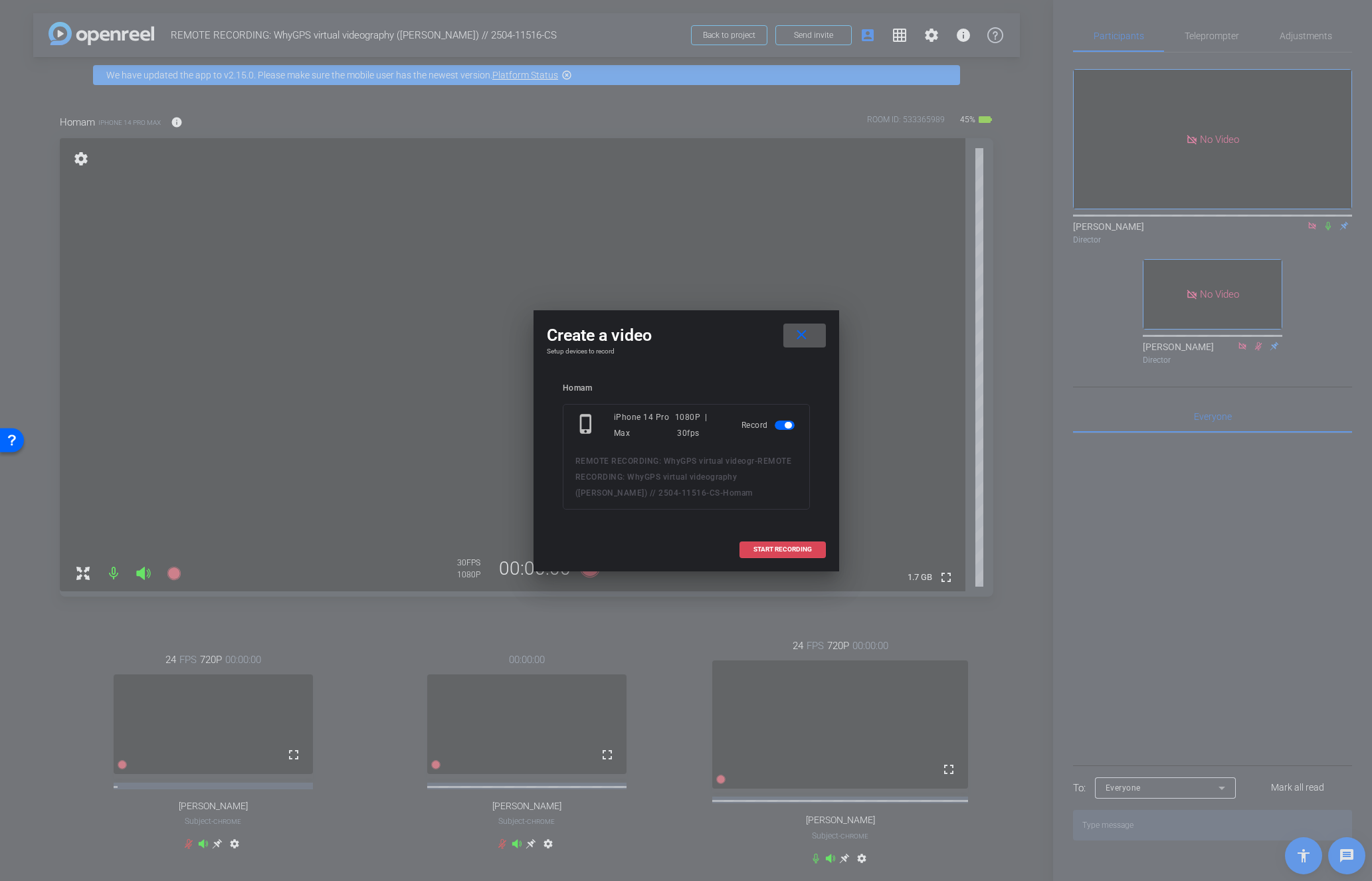
click at [761, 548] on span "START RECORDING" at bounding box center [783, 549] width 59 height 6
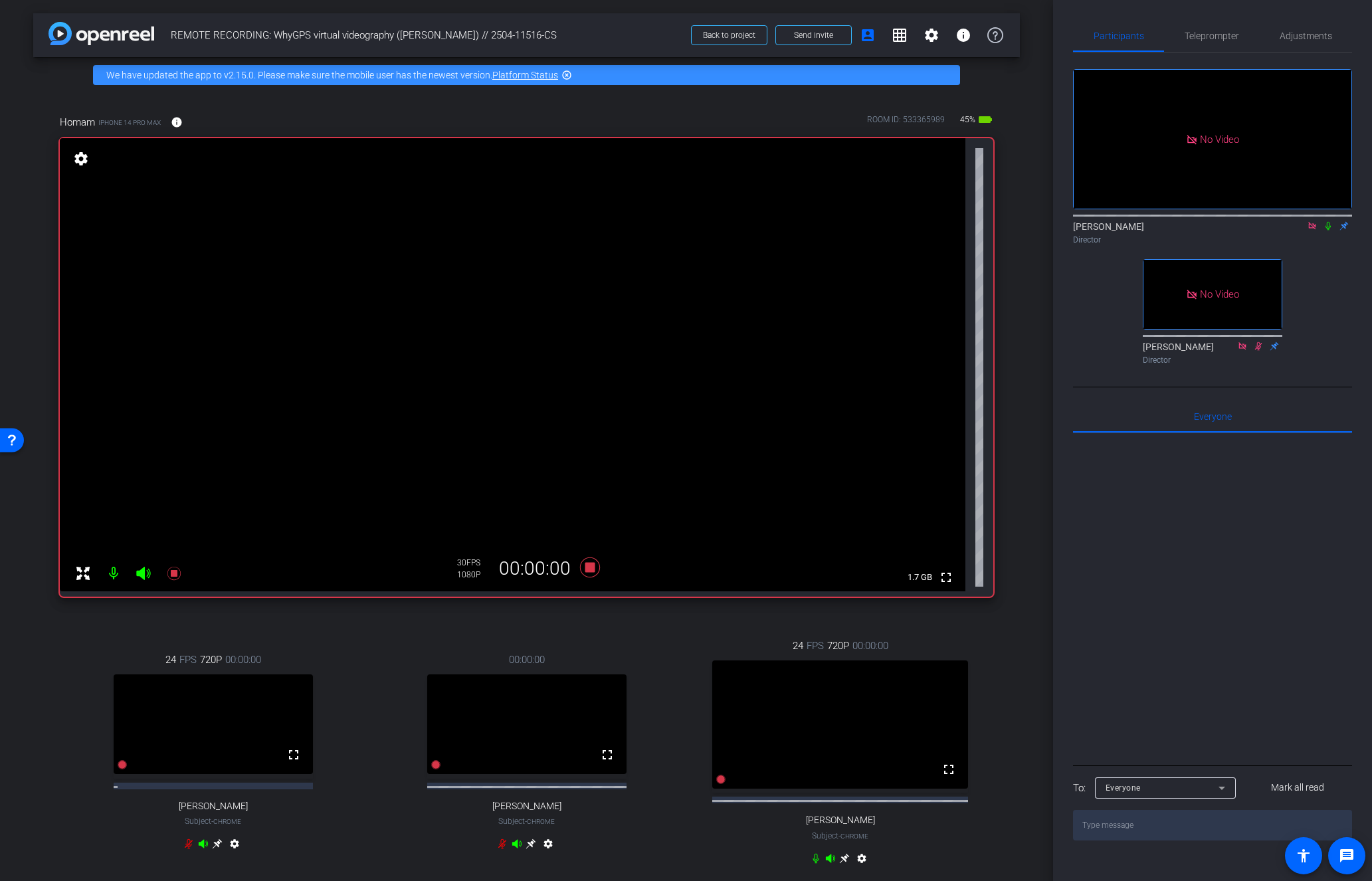
click at [1328, 221] on icon at bounding box center [1328, 226] width 10 height 10
click at [592, 566] on icon at bounding box center [589, 567] width 20 height 20
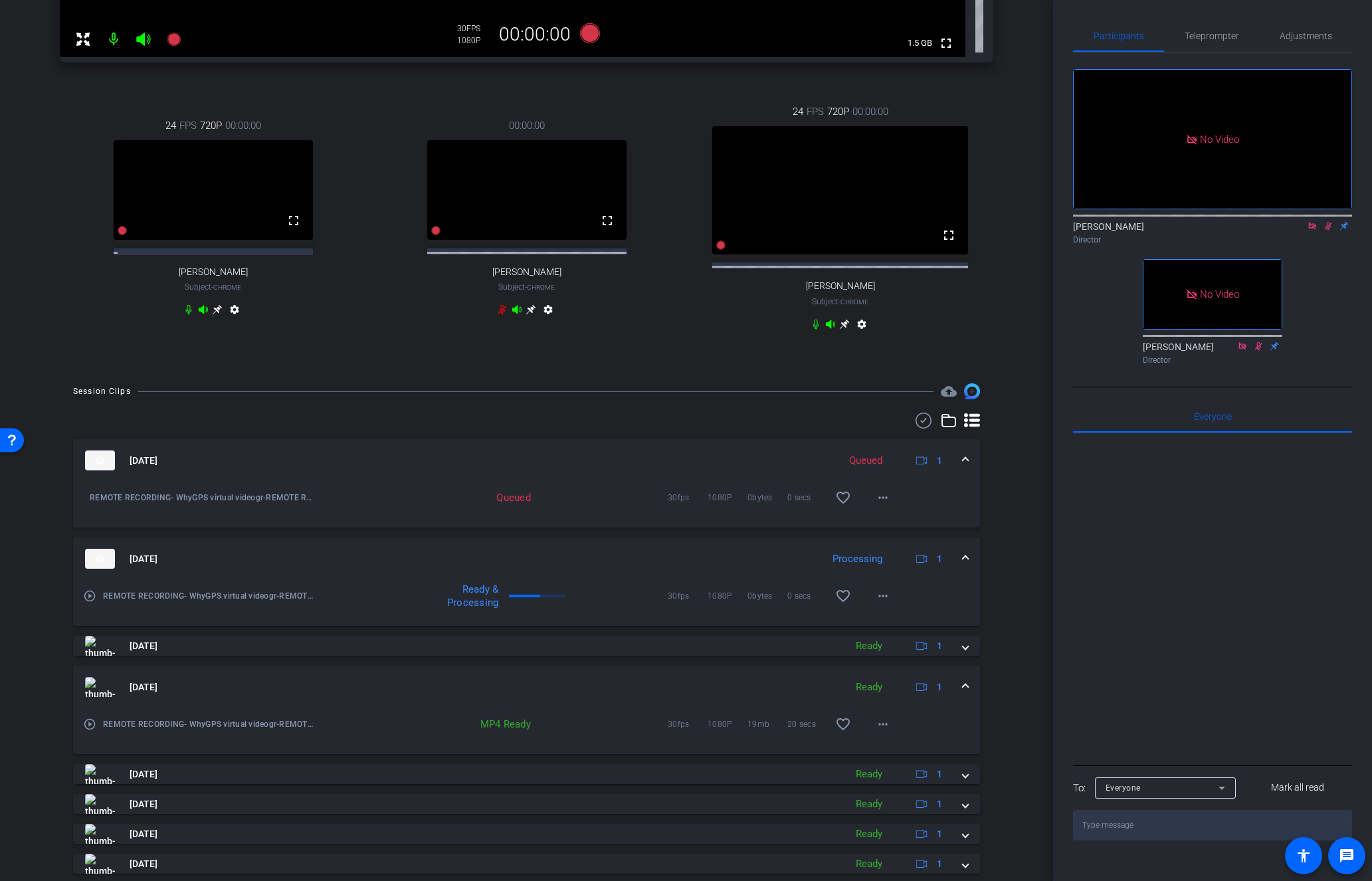
scroll to position [586, 0]
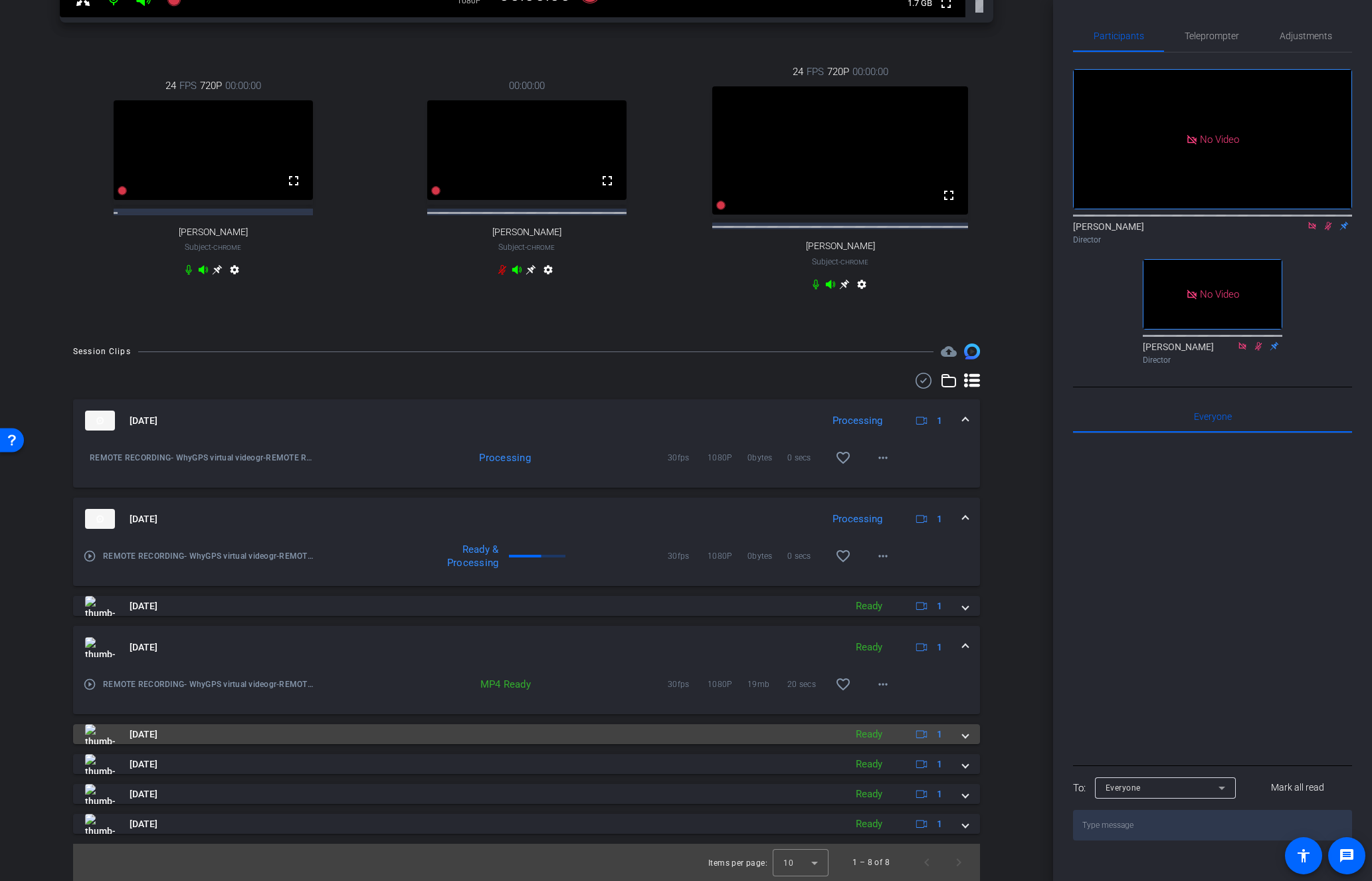
click at [966, 736] on span at bounding box center [965, 733] width 6 height 14
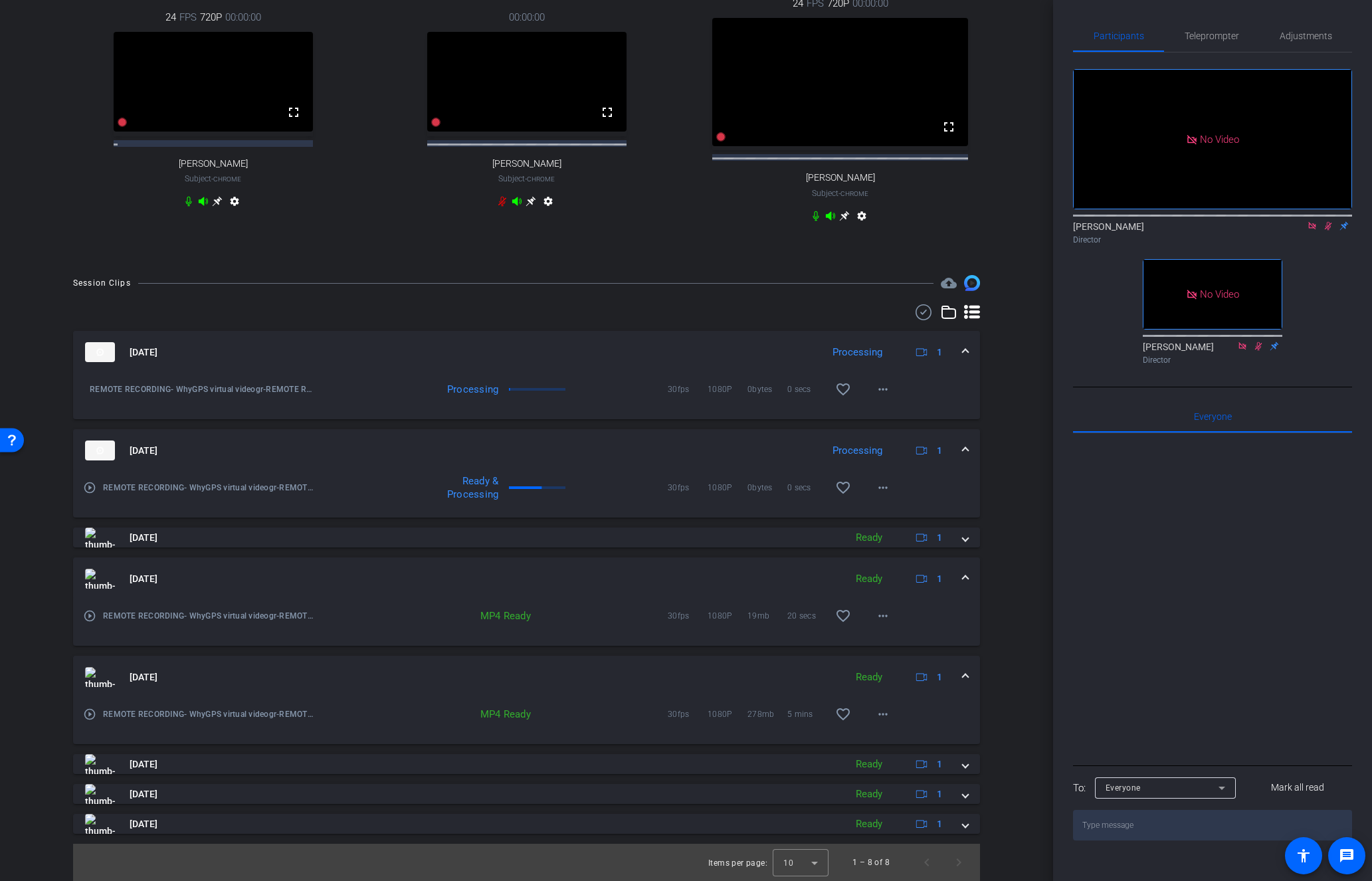
scroll to position [655, 0]
click at [881, 717] on mat-icon "more_horiz" at bounding box center [883, 714] width 16 height 16
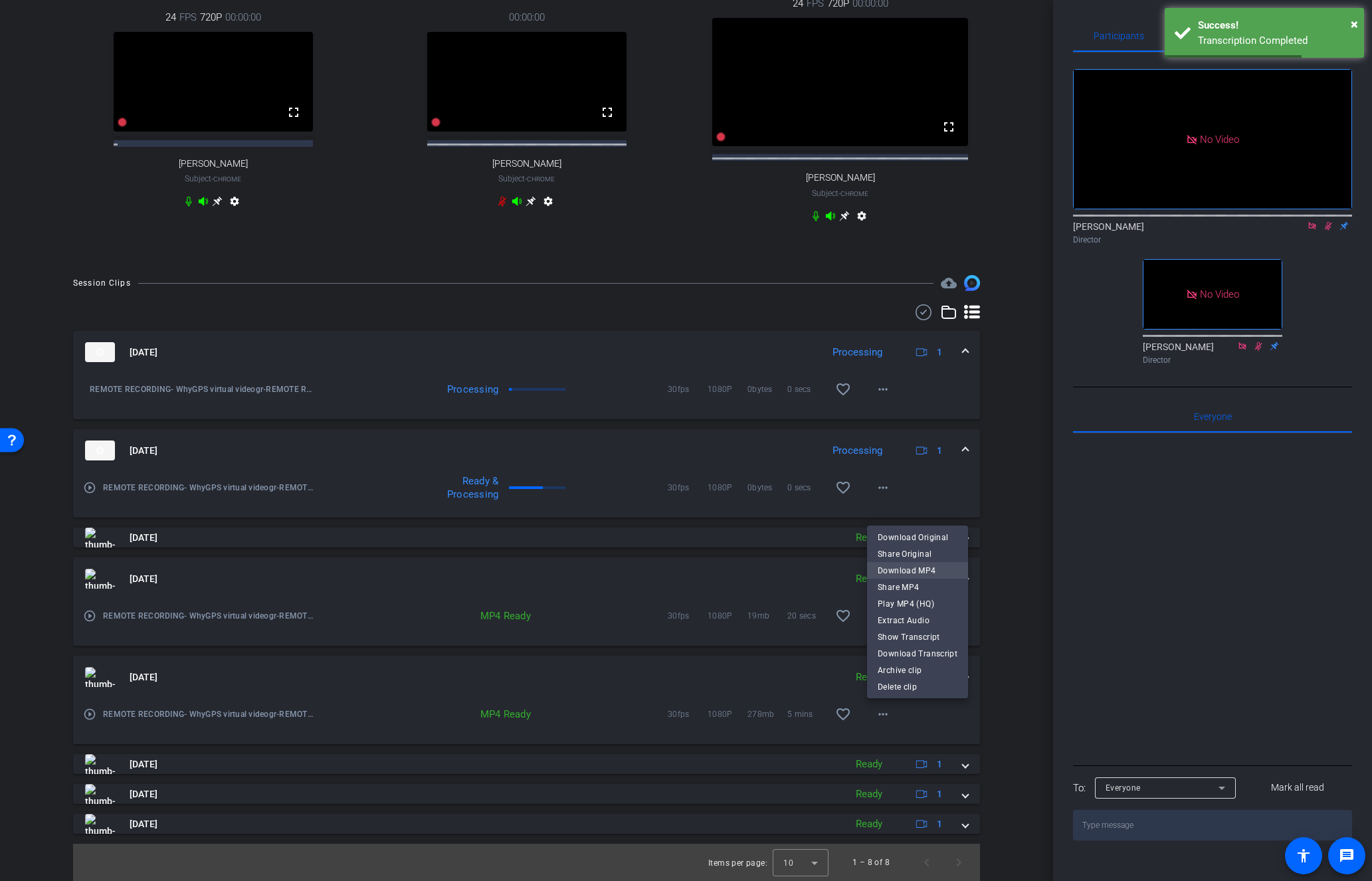
click at [924, 568] on span "Download MP4" at bounding box center [917, 570] width 80 height 16
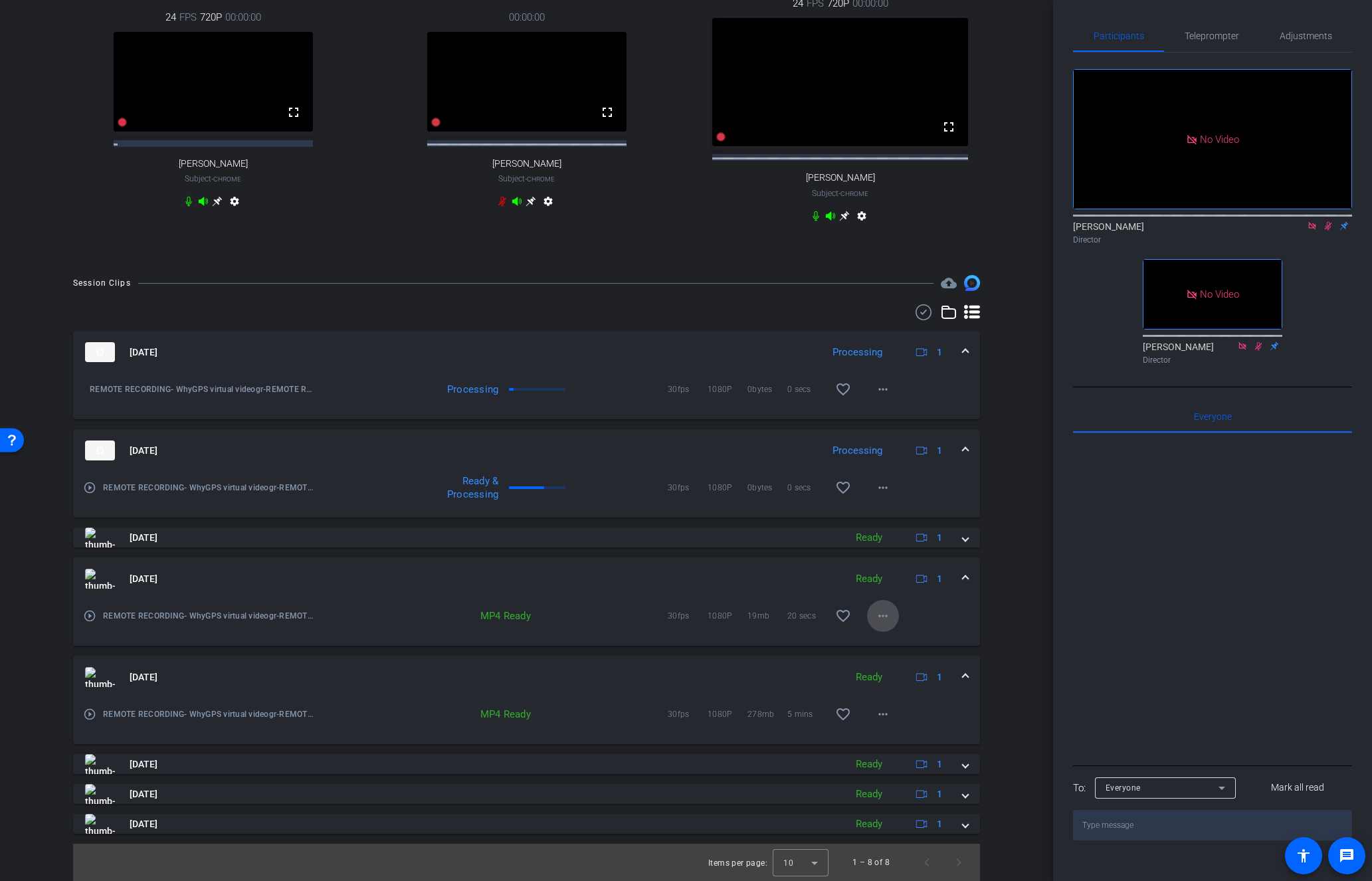
click at [882, 614] on mat-icon "more_horiz" at bounding box center [883, 616] width 16 height 16
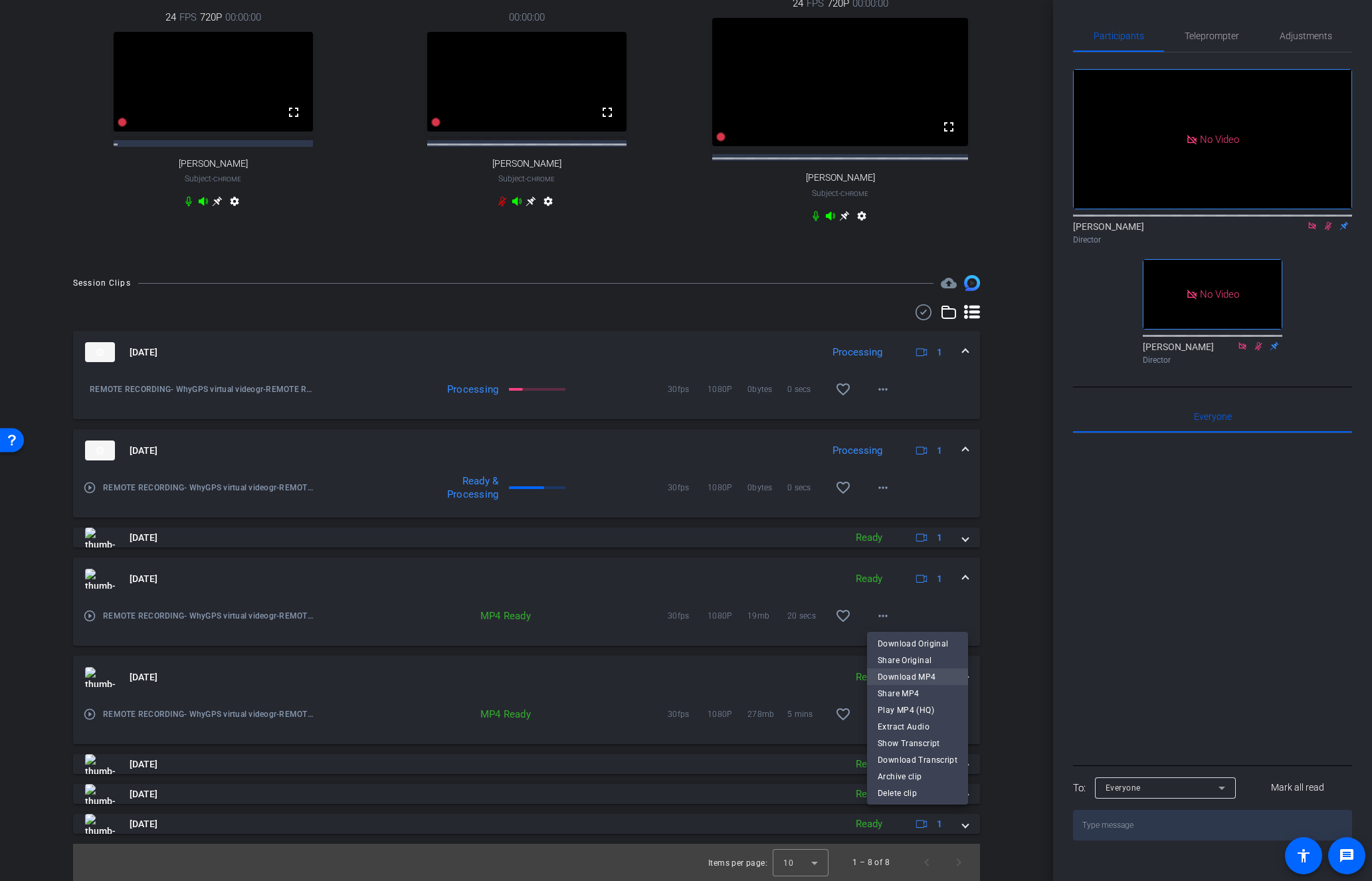
click at [902, 673] on span "Download MP4" at bounding box center [917, 676] width 80 height 16
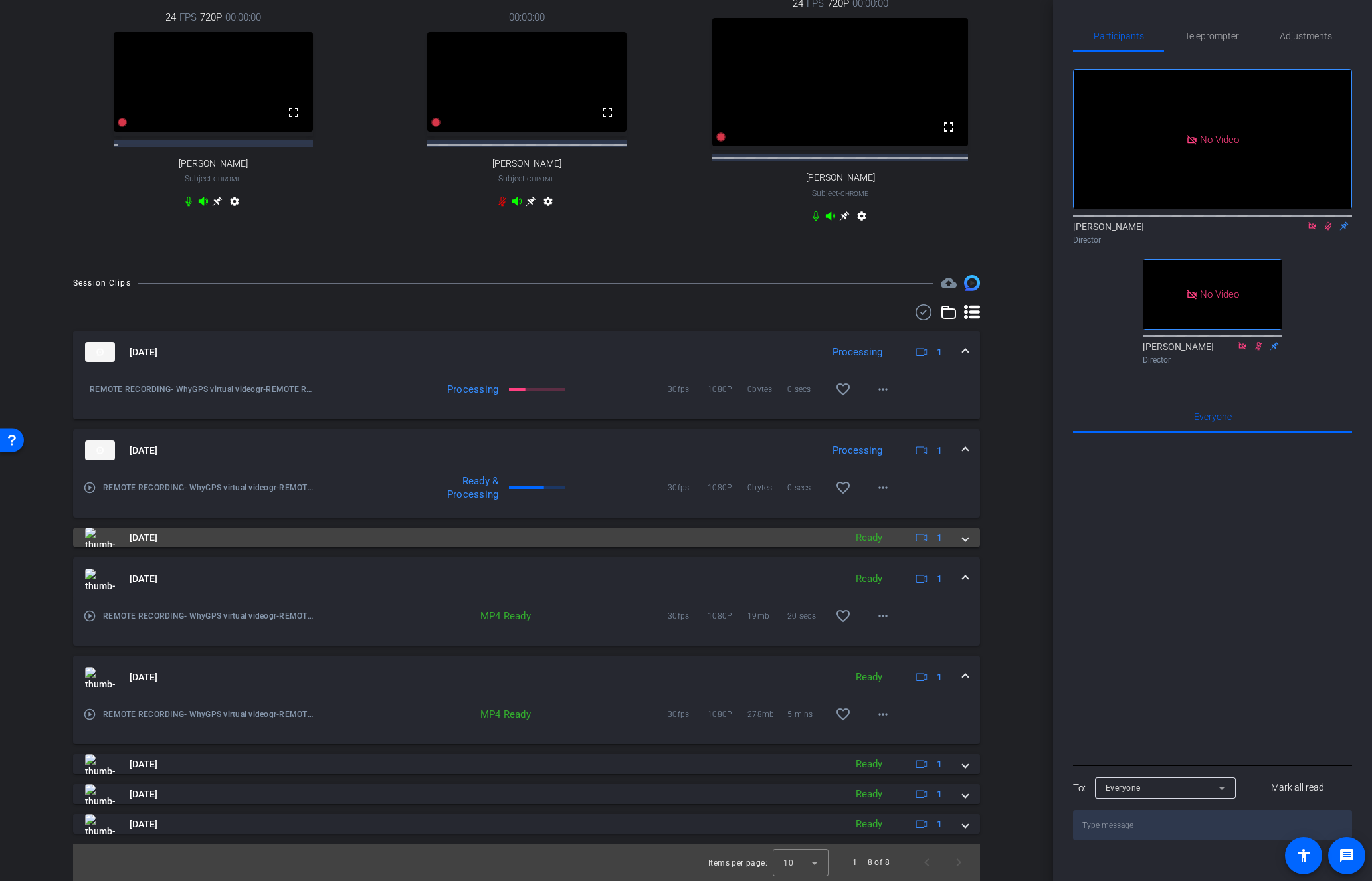
click at [963, 540] on span at bounding box center [965, 538] width 6 height 14
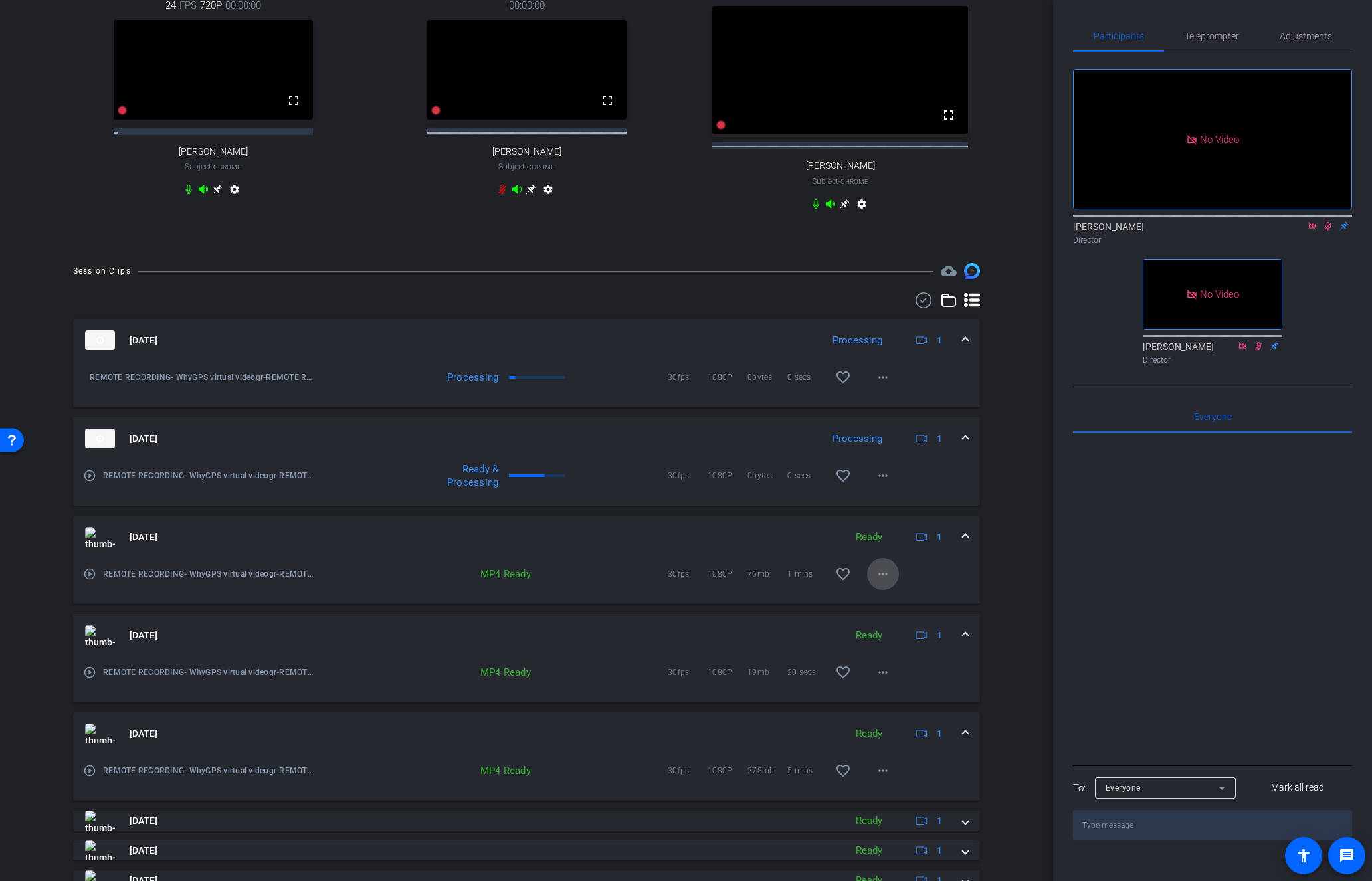
click at [884, 582] on mat-icon "more_horiz" at bounding box center [883, 574] width 16 height 16
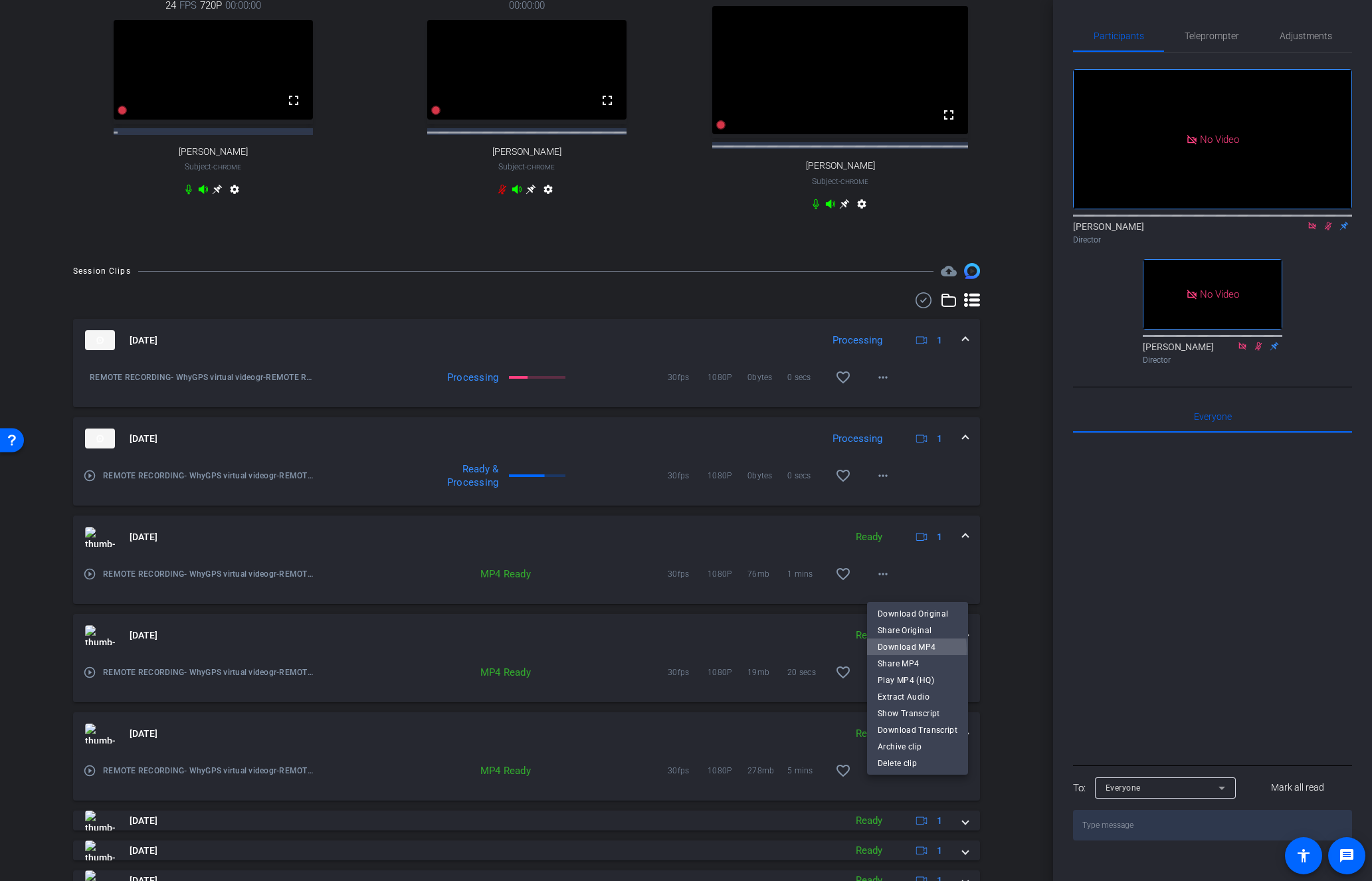
click at [899, 649] on span "Download MP4" at bounding box center [917, 646] width 80 height 16
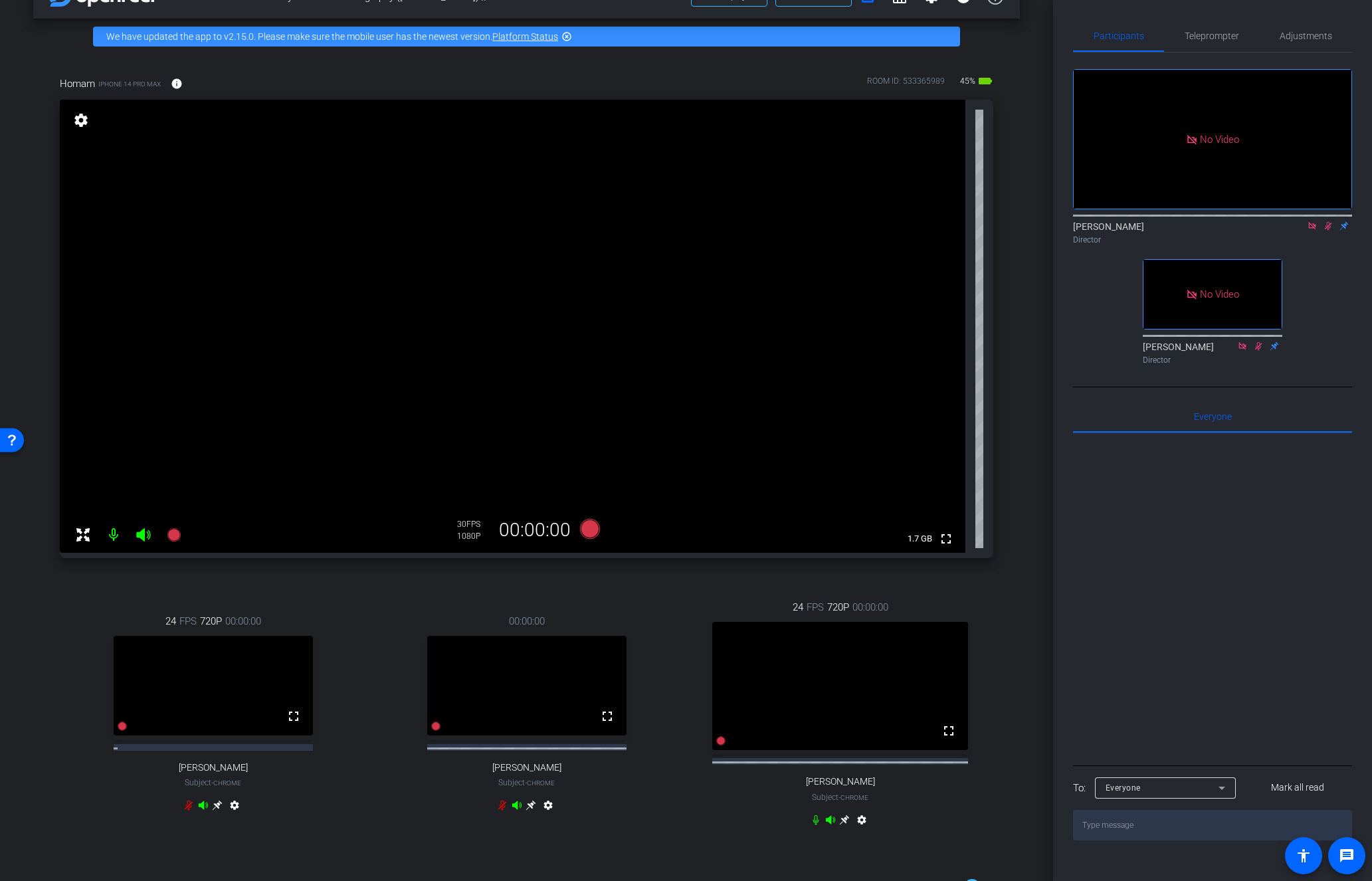
scroll to position [0, 0]
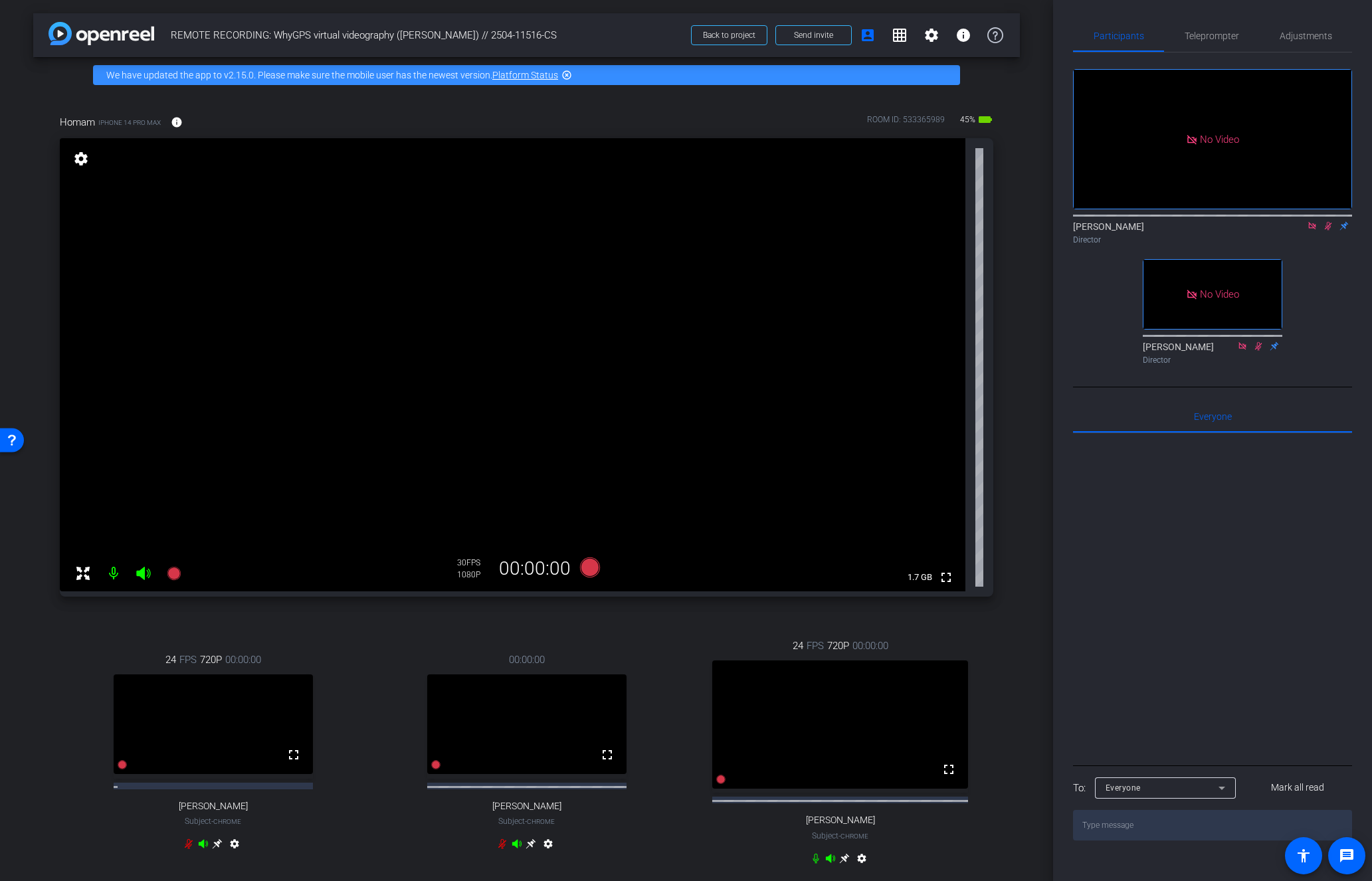
click at [1327, 221] on icon at bounding box center [1328, 226] width 10 height 10
click at [174, 571] on icon at bounding box center [173, 573] width 13 height 13
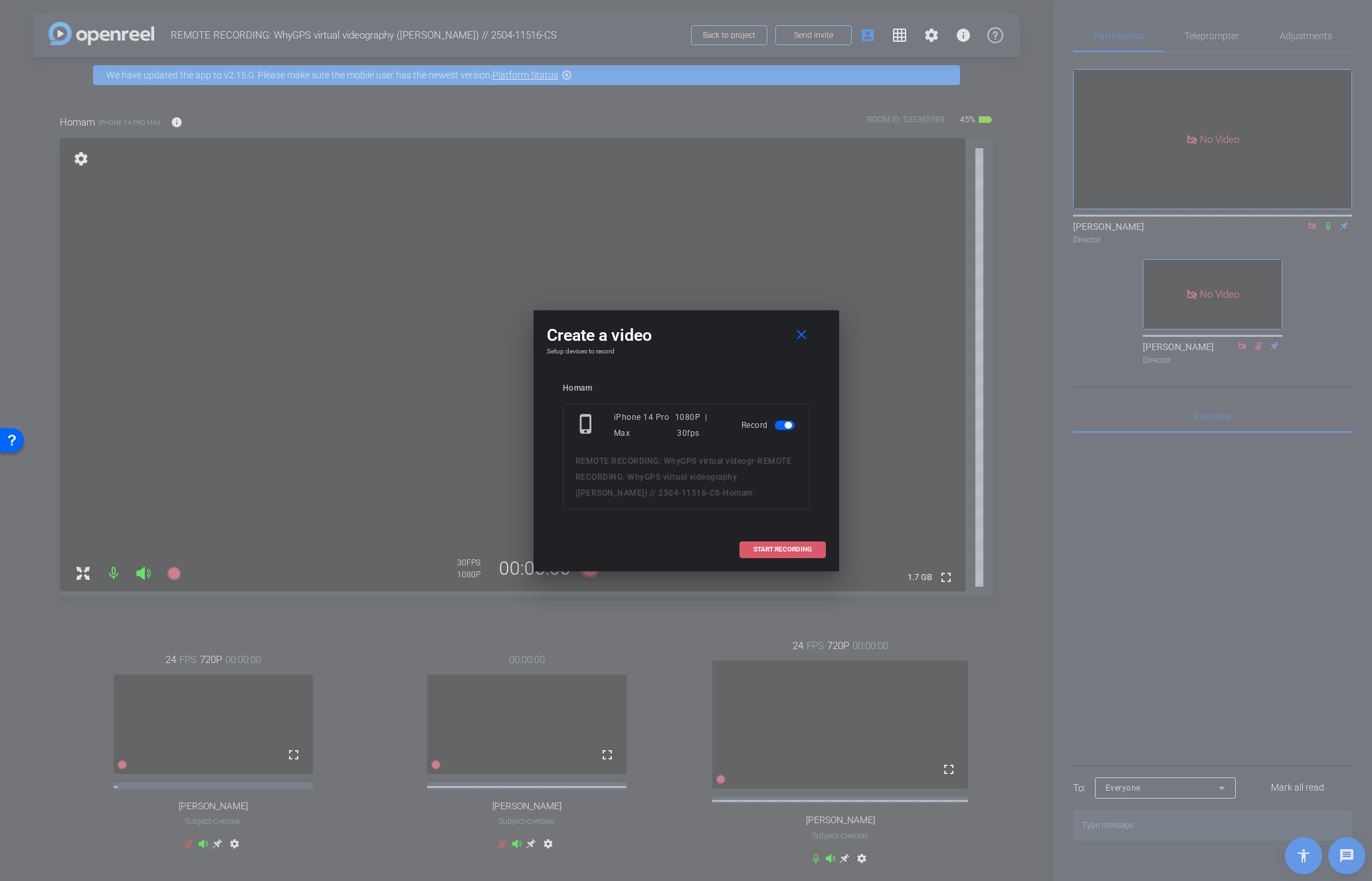
click at [773, 547] on span "START RECORDING" at bounding box center [783, 549] width 59 height 6
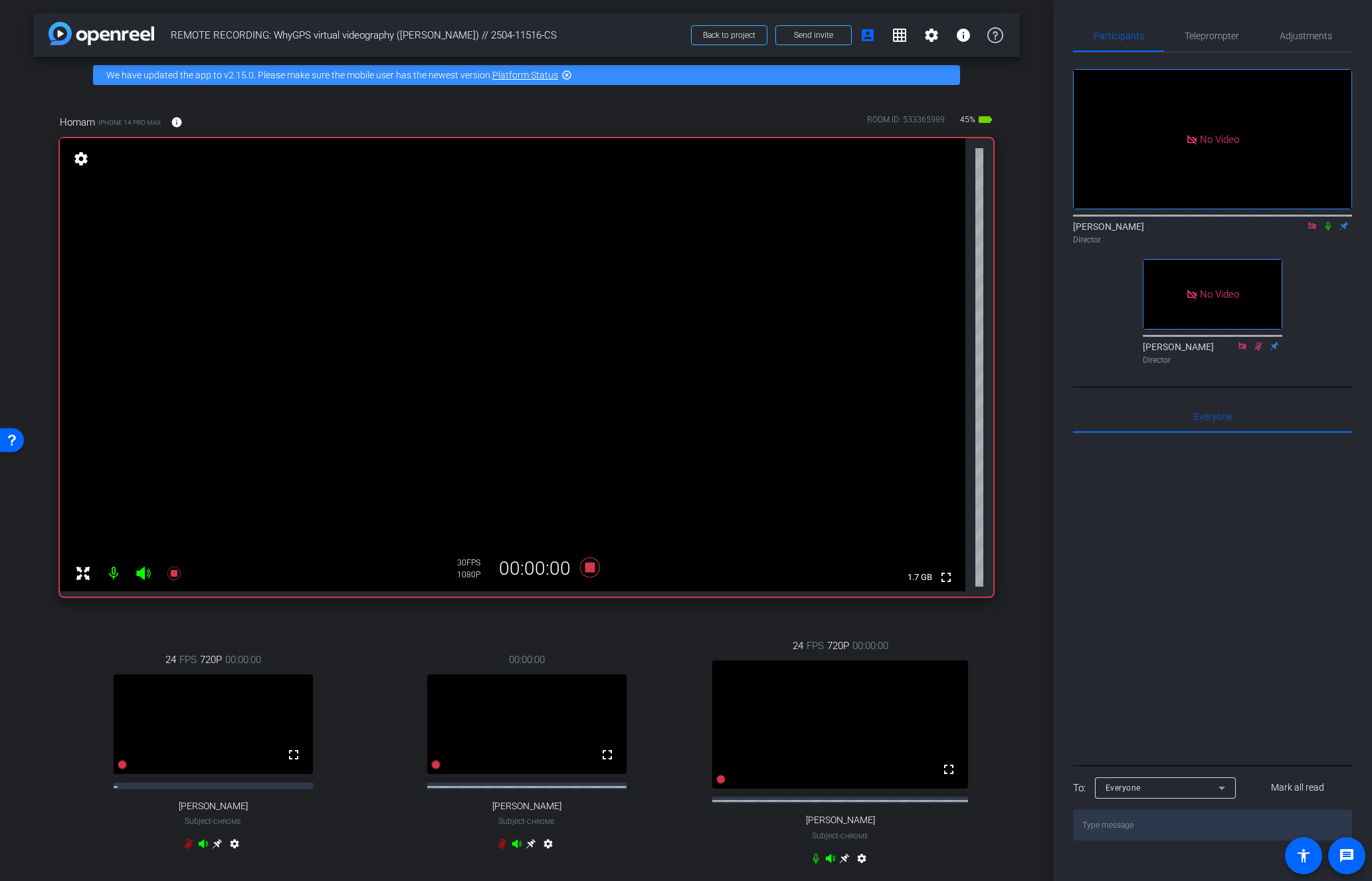
click at [1328, 221] on icon at bounding box center [1328, 226] width 10 height 10
click at [1326, 234] on div "Director" at bounding box center [1212, 239] width 279 height 12
click at [1326, 221] on icon at bounding box center [1328, 226] width 10 height 10
click at [587, 571] on icon at bounding box center [589, 567] width 20 height 20
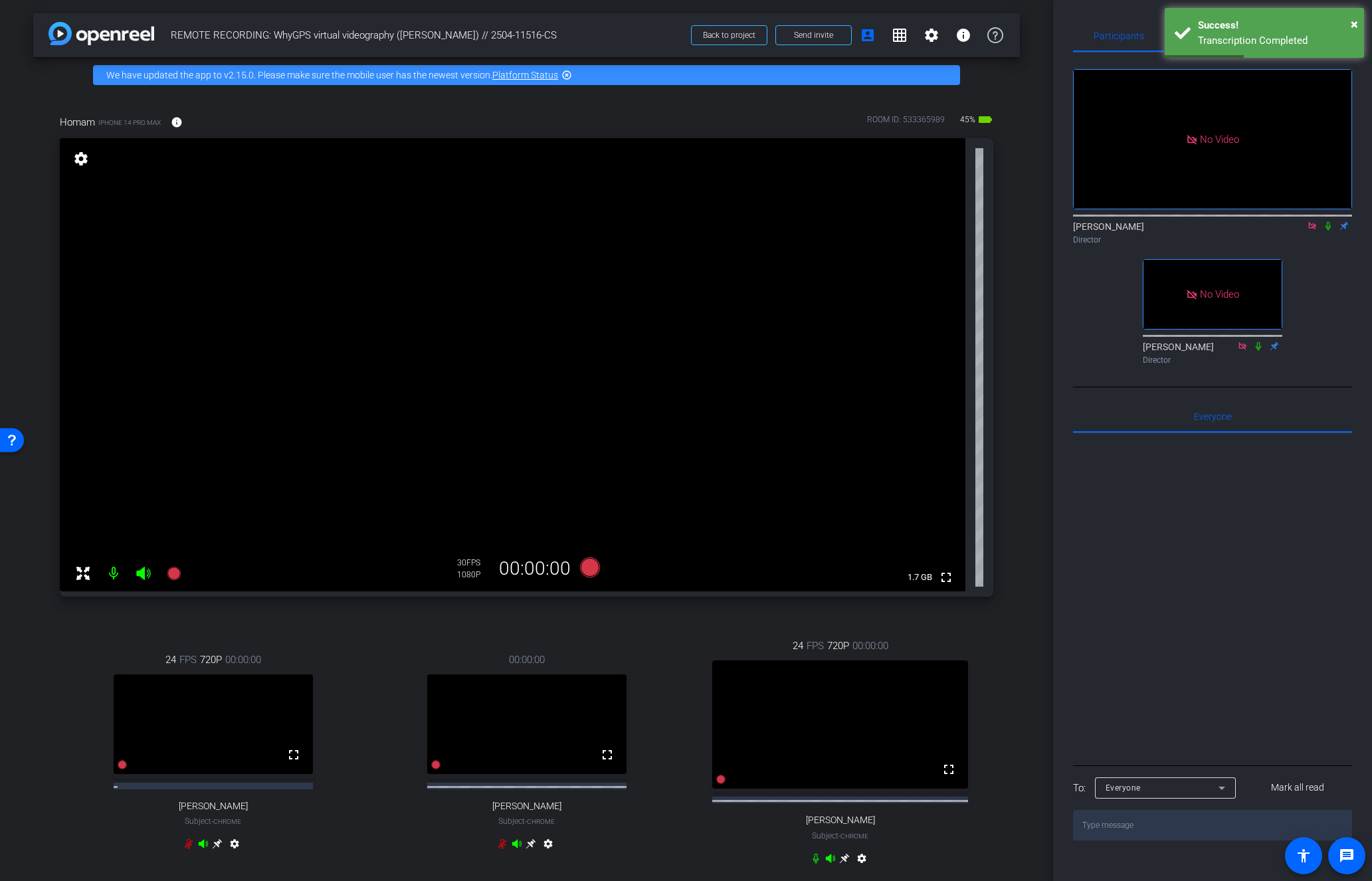
click at [1320, 220] on mat-icon at bounding box center [1328, 226] width 16 height 12
click at [1321, 234] on div "Director" at bounding box center [1212, 239] width 279 height 12
click at [1328, 221] on icon at bounding box center [1328, 226] width 10 height 10
click at [176, 634] on div "24 FPS 720P 00:00:00 fullscreen Jerilyn Coleman Subject - Chrome settings 00:00…" at bounding box center [526, 754] width 933 height 274
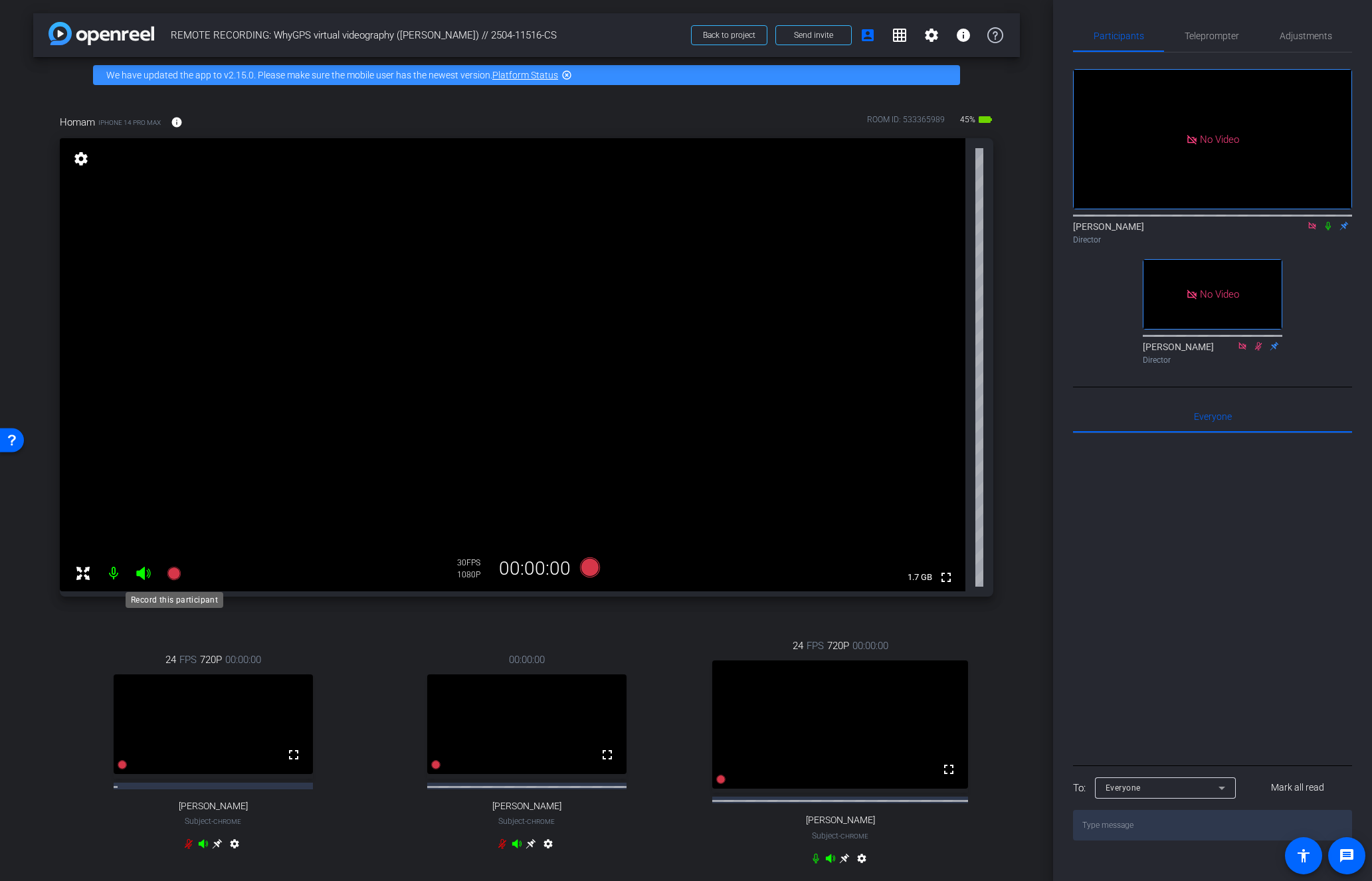
click at [173, 570] on icon at bounding box center [173, 573] width 13 height 13
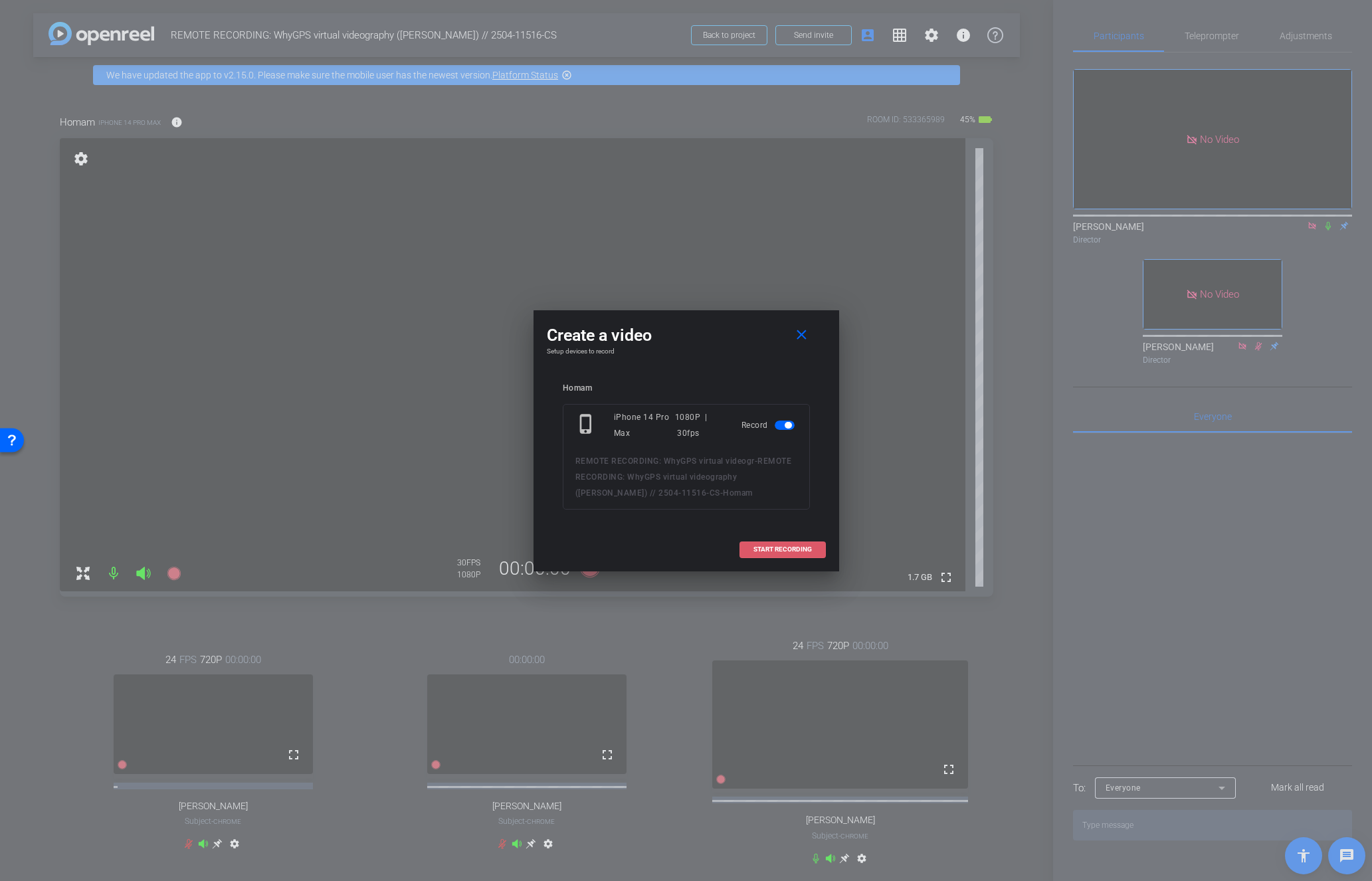
click at [765, 546] on span "START RECORDING" at bounding box center [783, 549] width 59 height 6
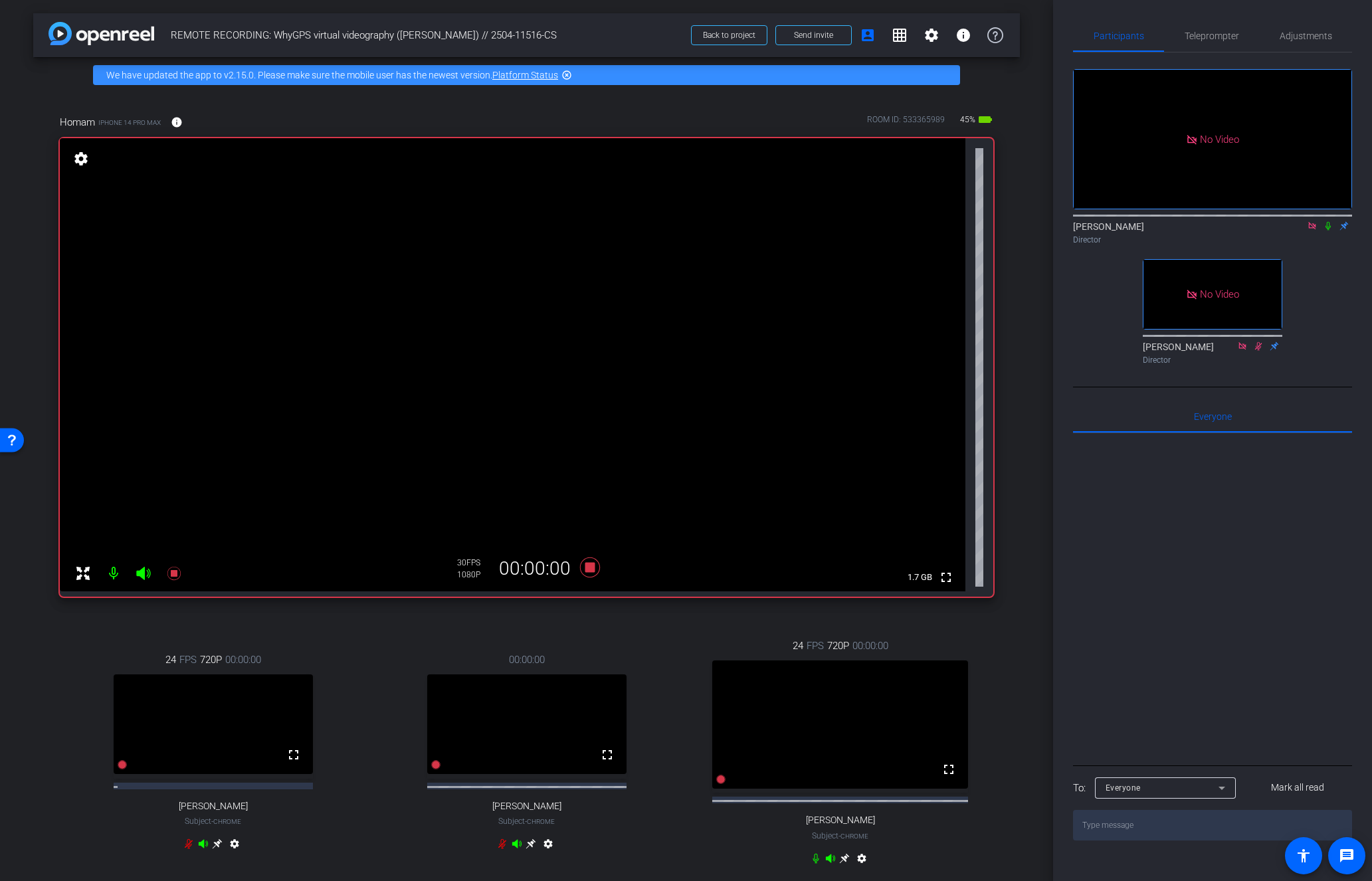
click at [1327, 221] on icon at bounding box center [1328, 226] width 10 height 10
click at [1328, 221] on icon at bounding box center [1328, 226] width 10 height 10
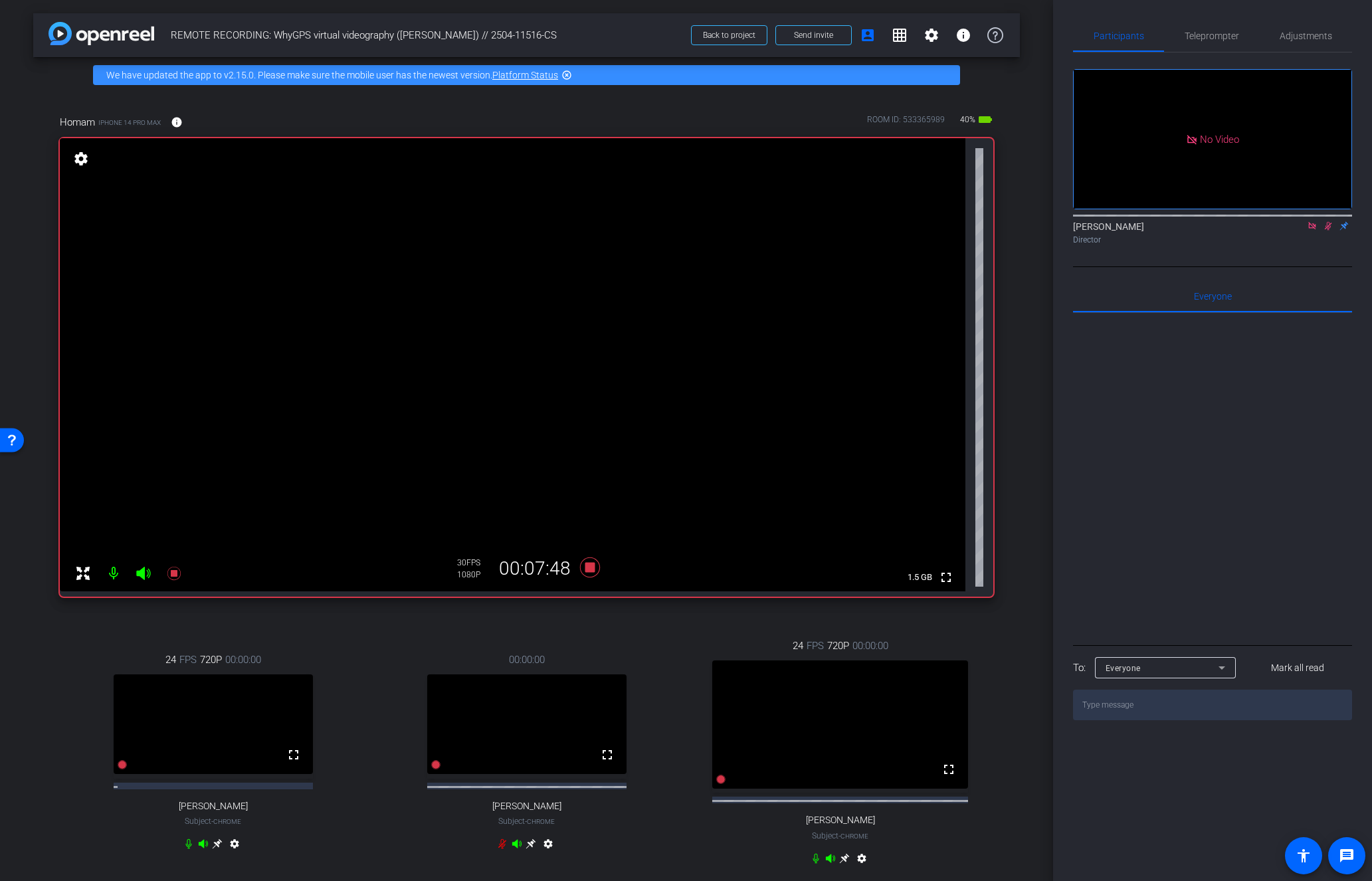
click at [1331, 221] on icon at bounding box center [1328, 226] width 10 height 10
click at [560, 621] on div "24 FPS 720P 00:00:00 fullscreen Jerilyn Coleman Subject - Chrome settings 00:00…" at bounding box center [526, 754] width 933 height 274
click at [586, 571] on icon at bounding box center [589, 567] width 20 height 20
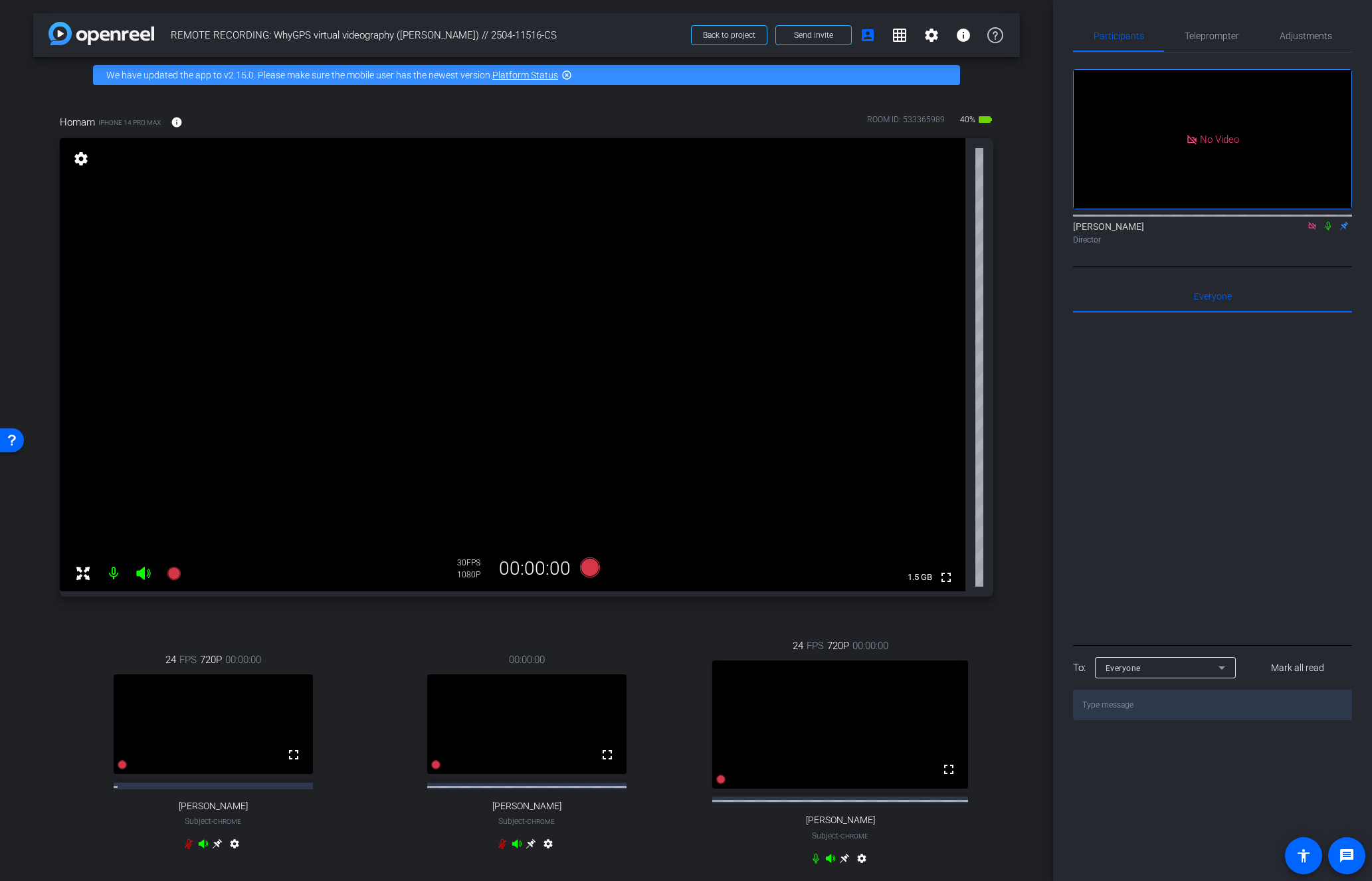
click at [131, 636] on div "24 FPS 720P 00:00:00 fullscreen Jerilyn Coleman Subject - Chrome settings 00:00…" at bounding box center [526, 754] width 933 height 274
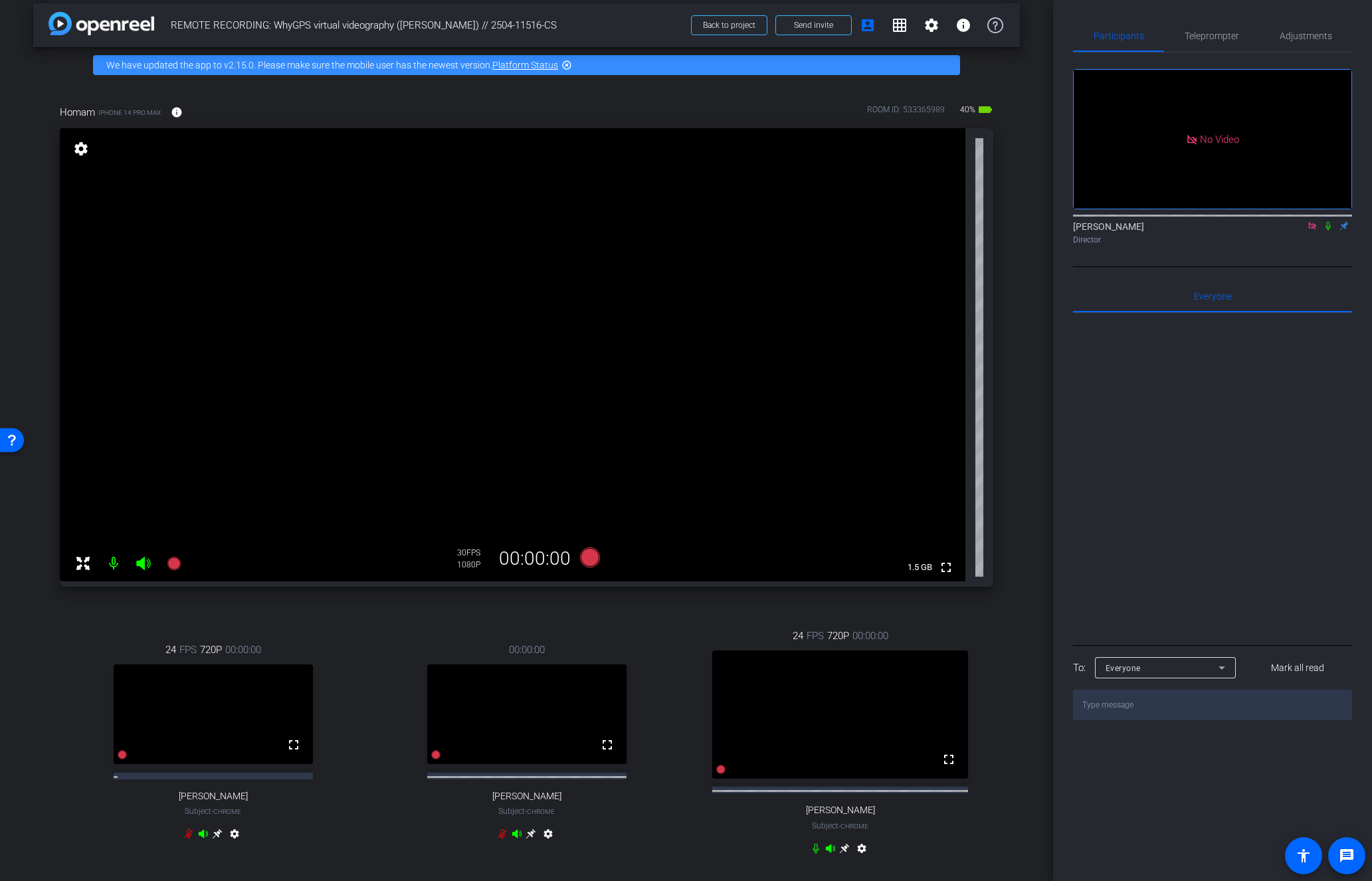
scroll to position [13, 0]
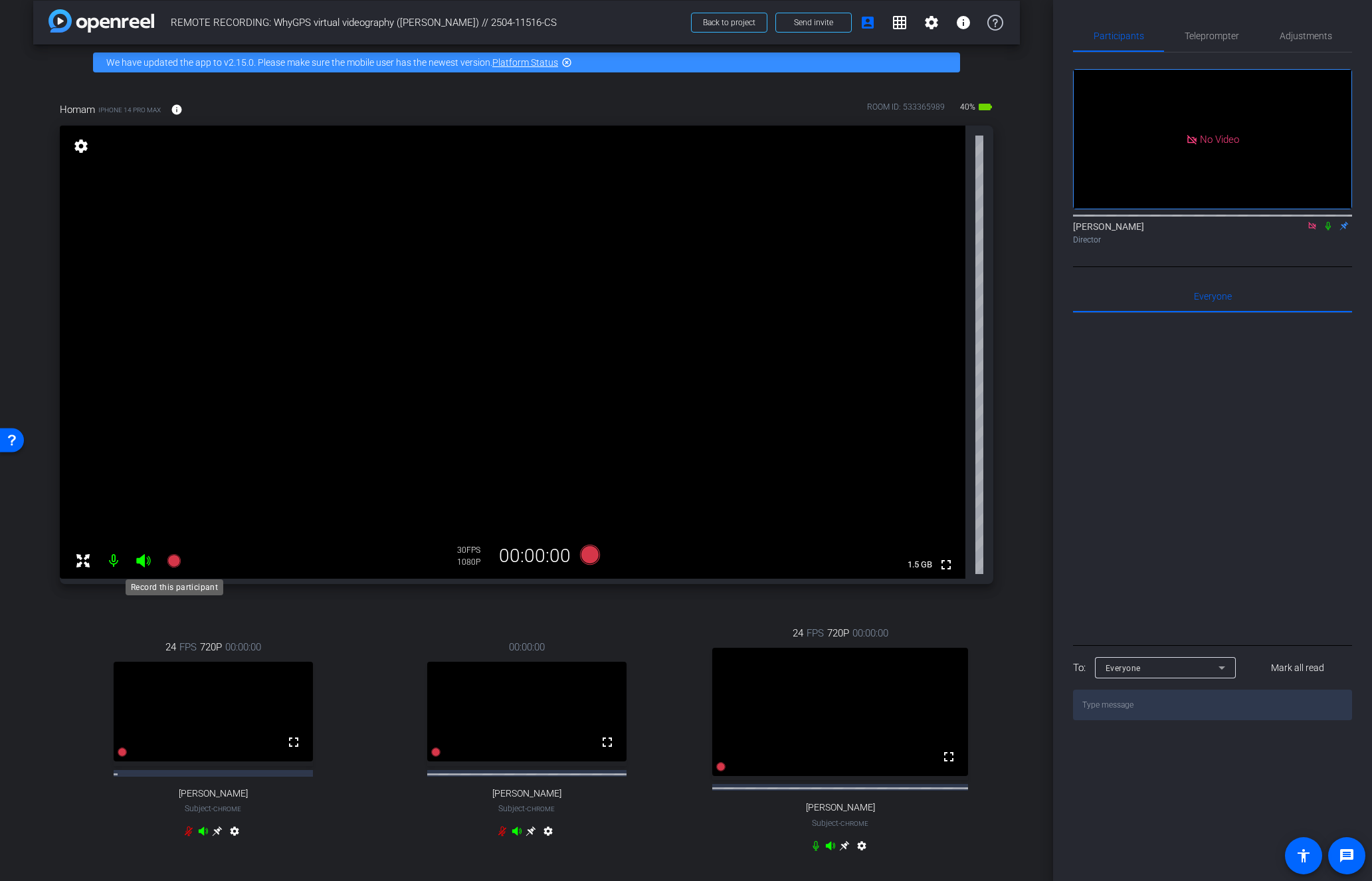
click at [176, 554] on icon at bounding box center [174, 561] width 16 height 16
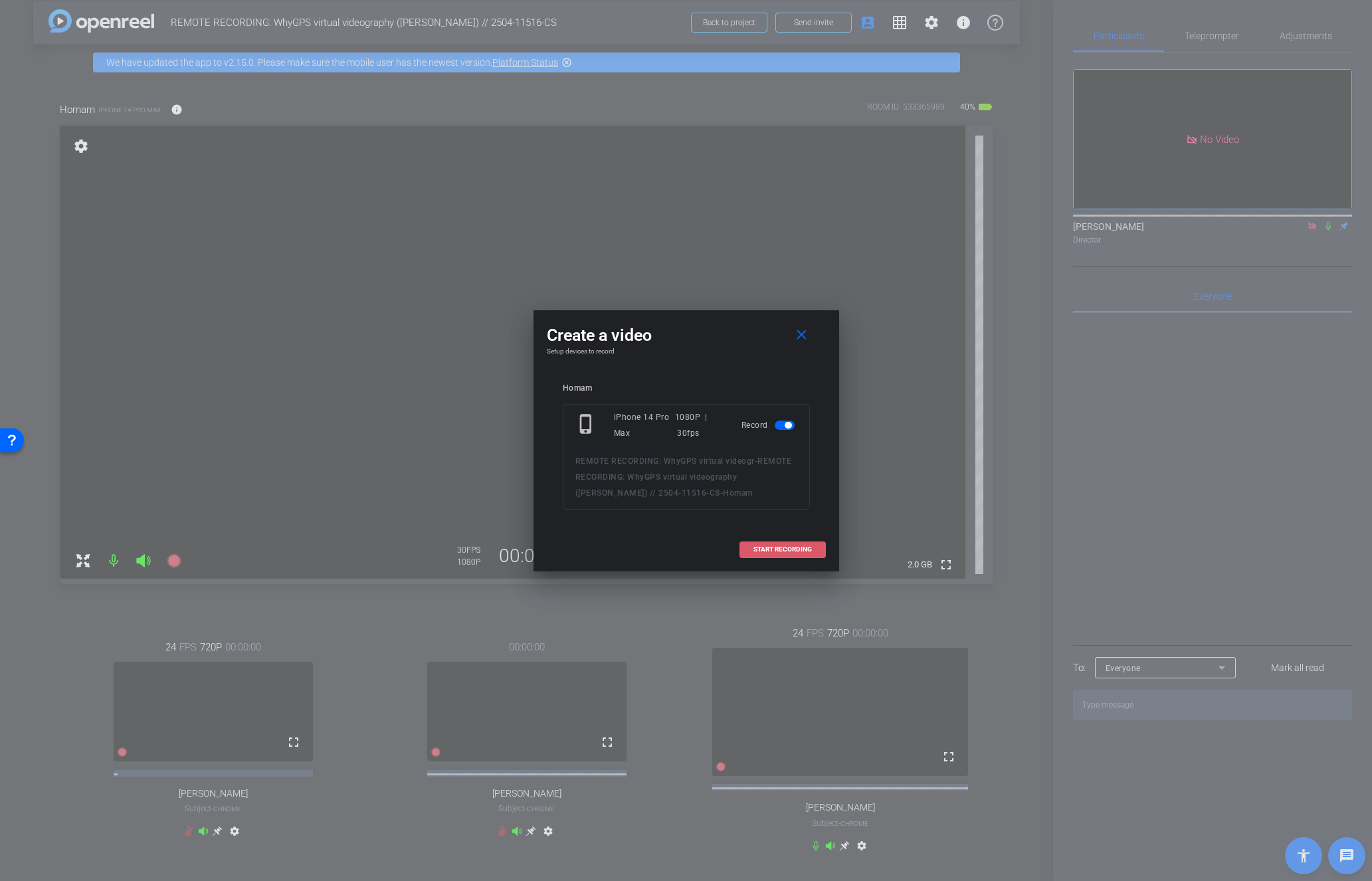
click at [766, 546] on span "START RECORDING" at bounding box center [783, 549] width 59 height 6
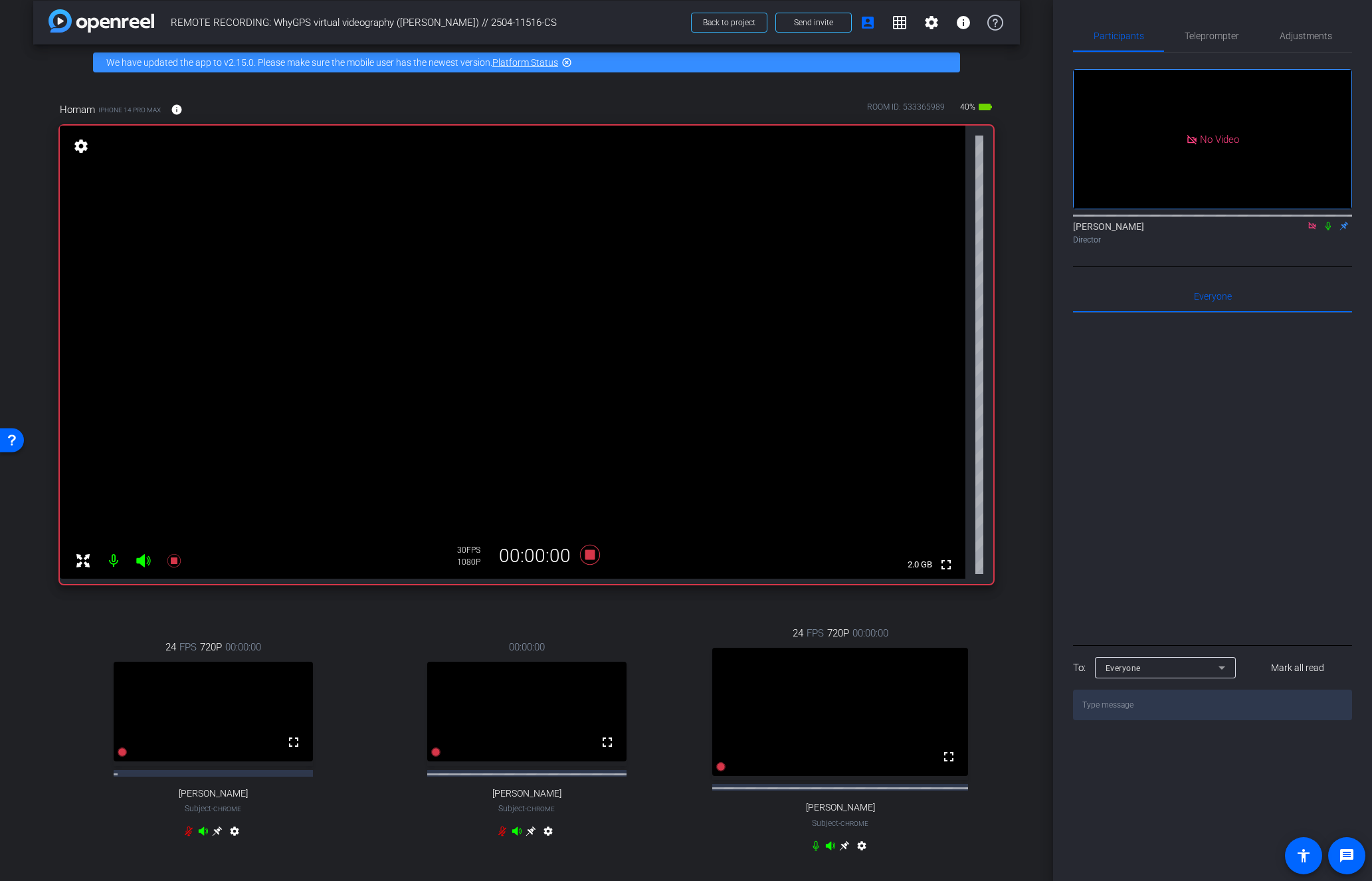
click at [1325, 221] on icon at bounding box center [1328, 226] width 10 height 10
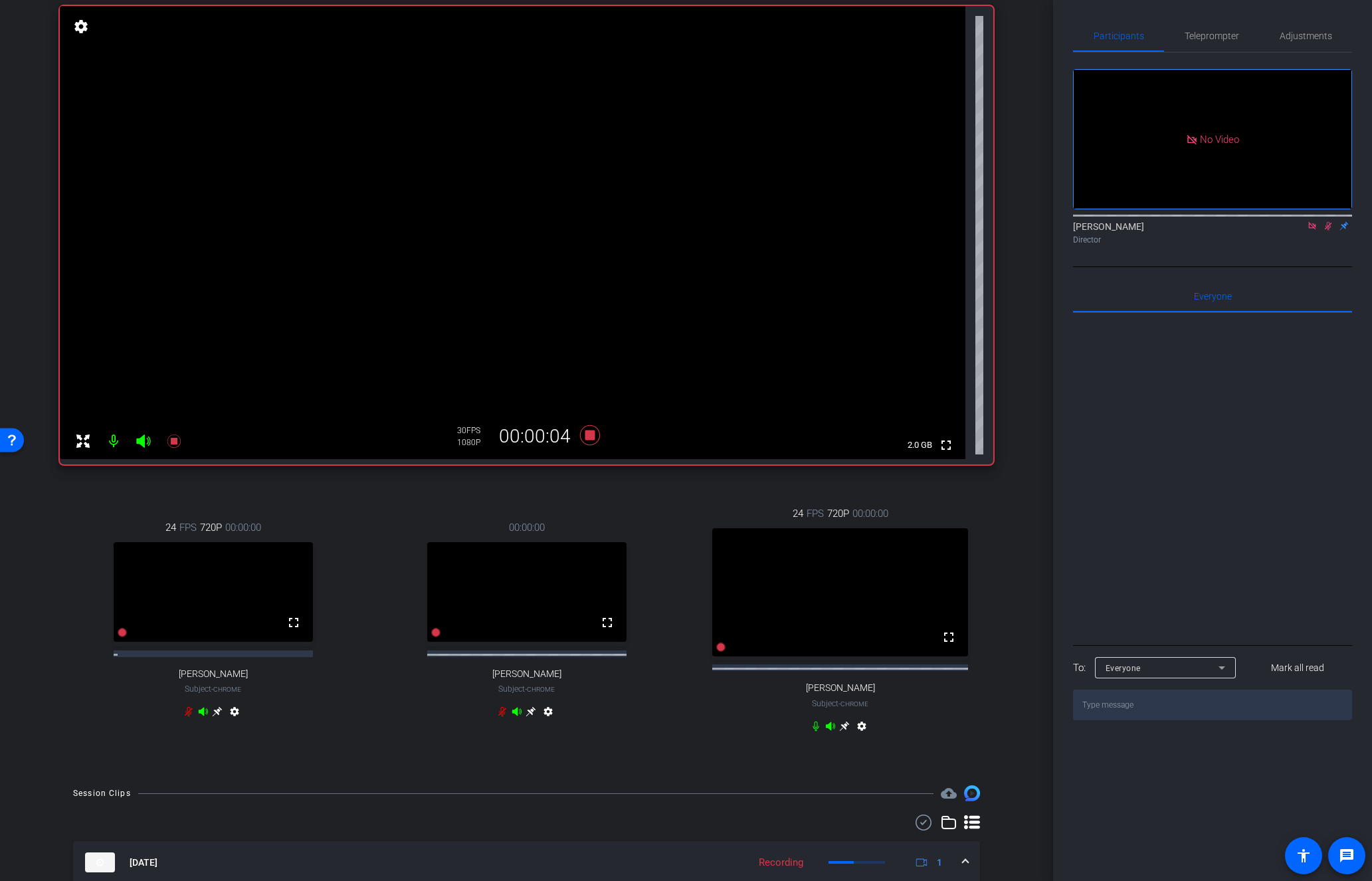
scroll to position [103, 0]
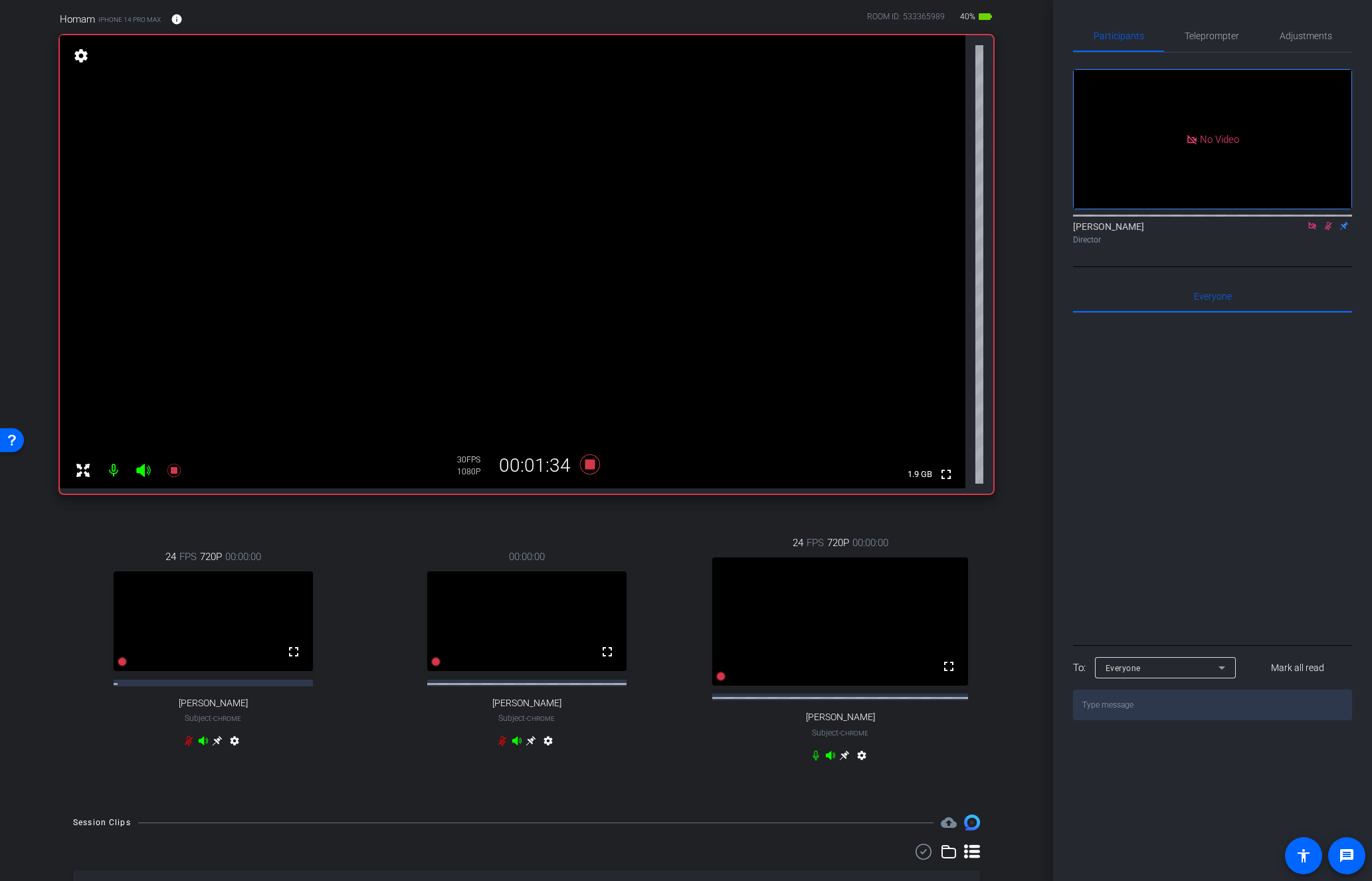
click at [1334, 220] on mat-icon at bounding box center [1328, 226] width 16 height 12
click at [588, 453] on icon at bounding box center [590, 464] width 32 height 24
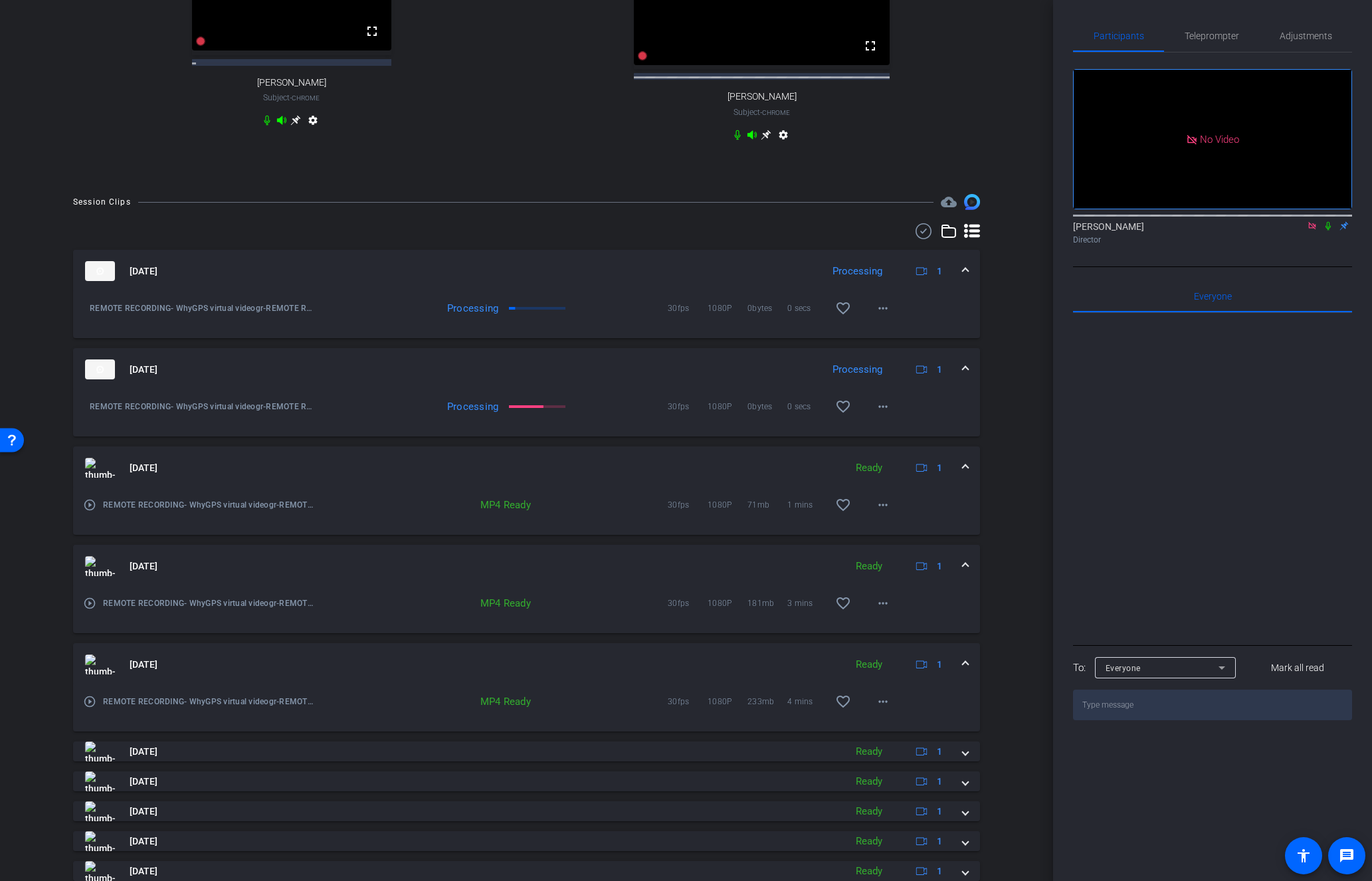
scroll to position [783, 0]
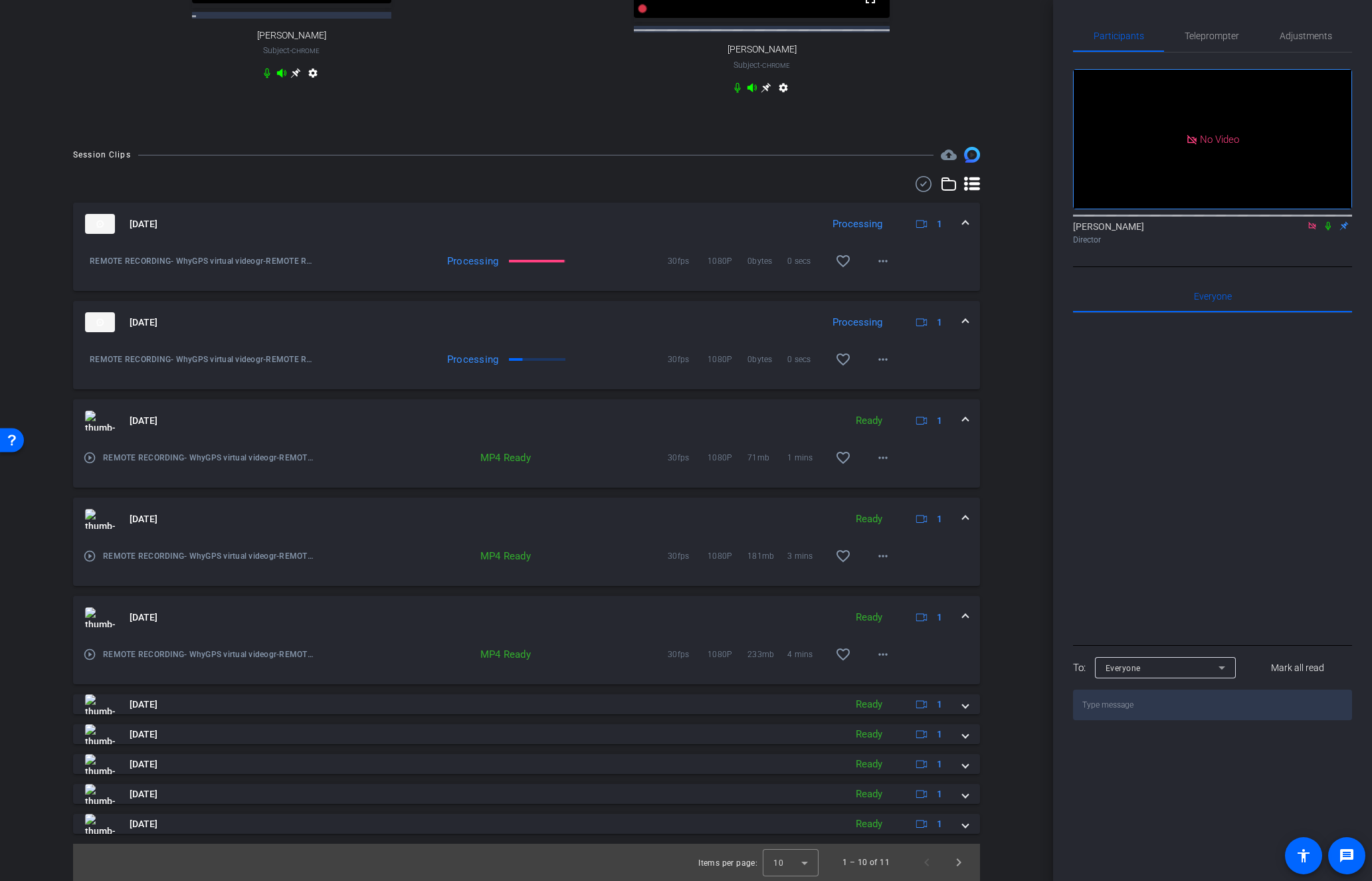
click at [959, 612] on div "Aug 22, 2025 Ready 1" at bounding box center [523, 617] width 878 height 20
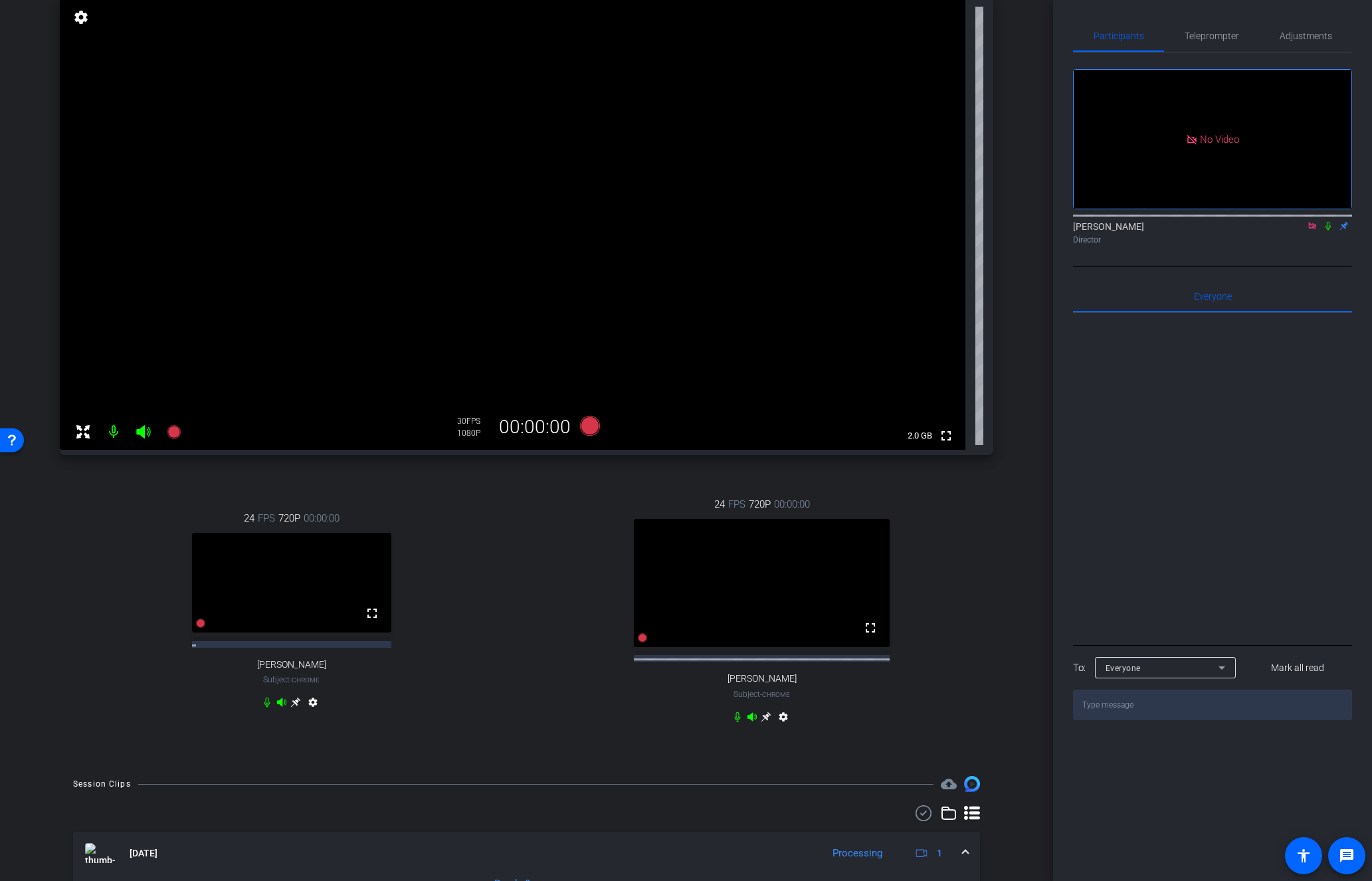
scroll to position [135, 0]
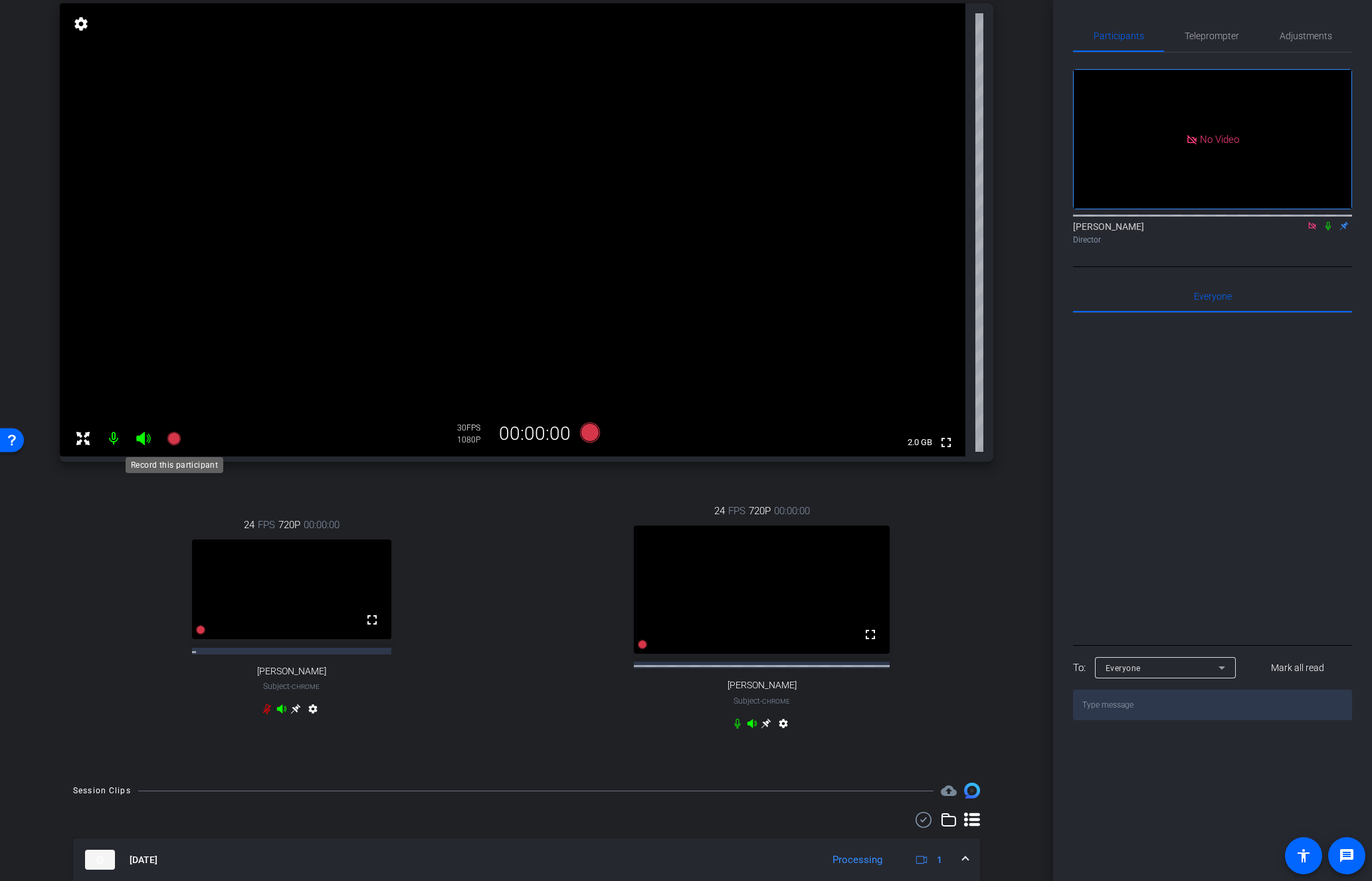
click at [174, 436] on icon at bounding box center [173, 438] width 13 height 13
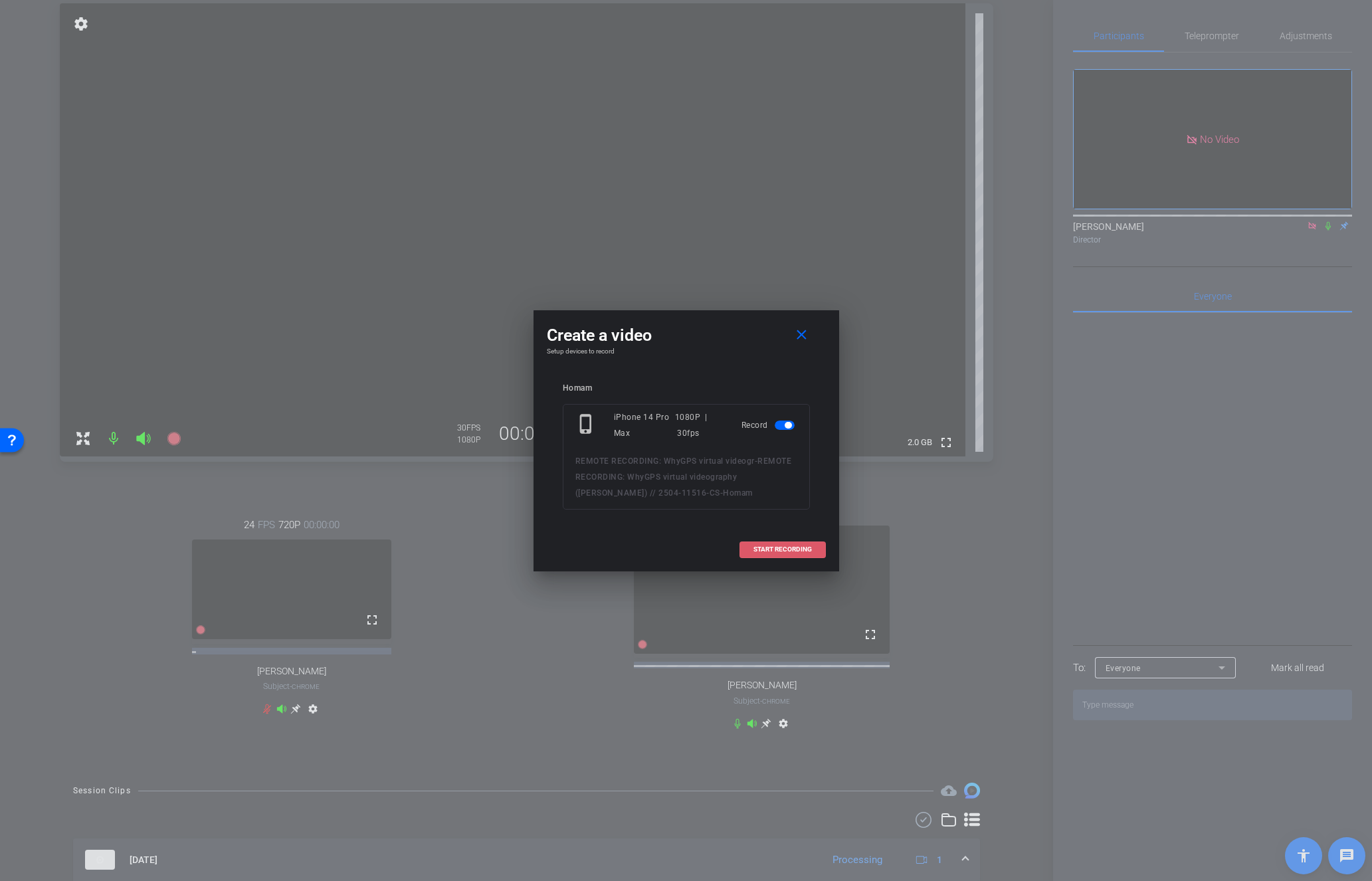
click at [784, 546] on span "START RECORDING" at bounding box center [783, 549] width 59 height 6
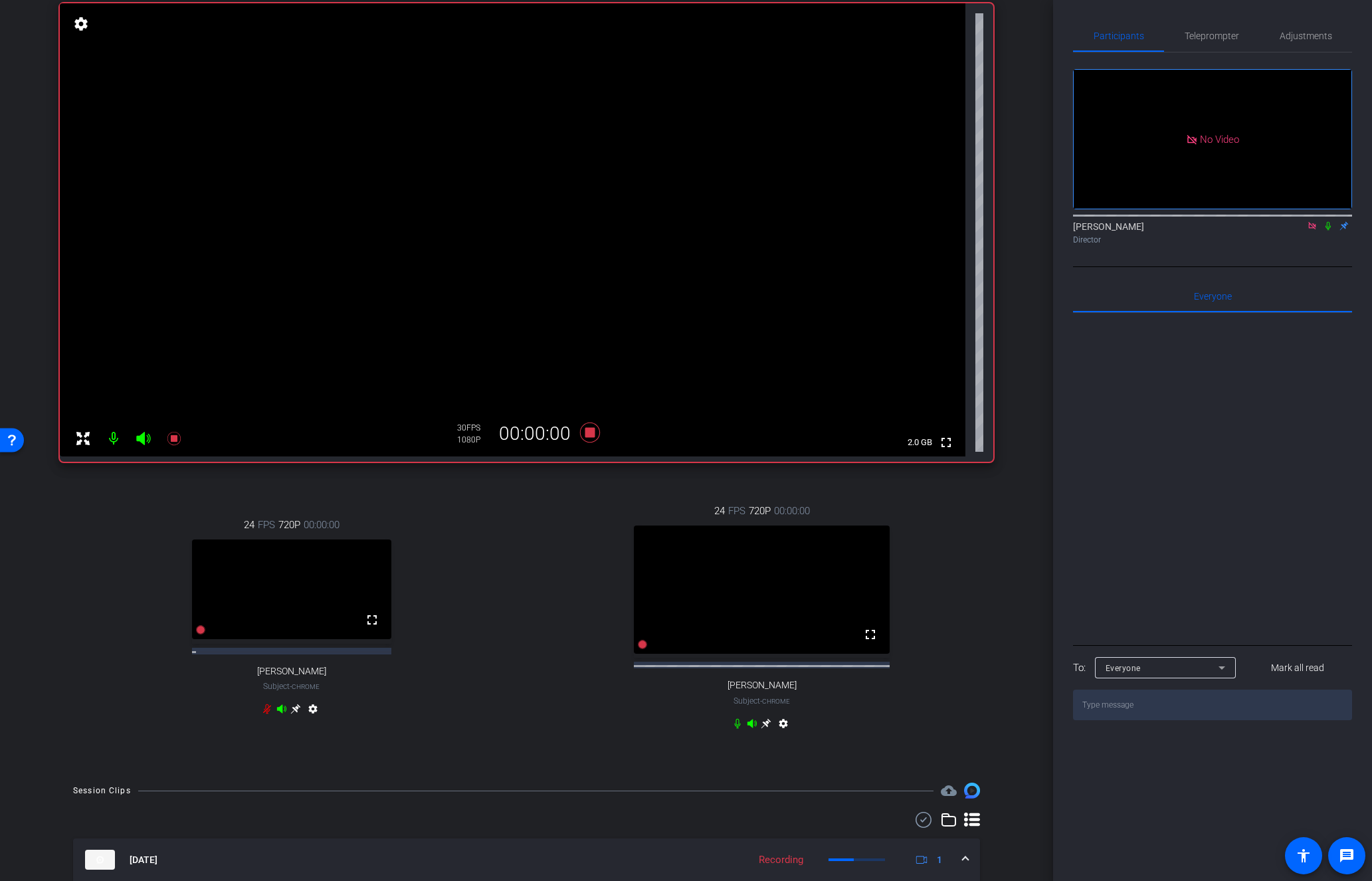
click at [1325, 221] on icon at bounding box center [1328, 226] width 10 height 10
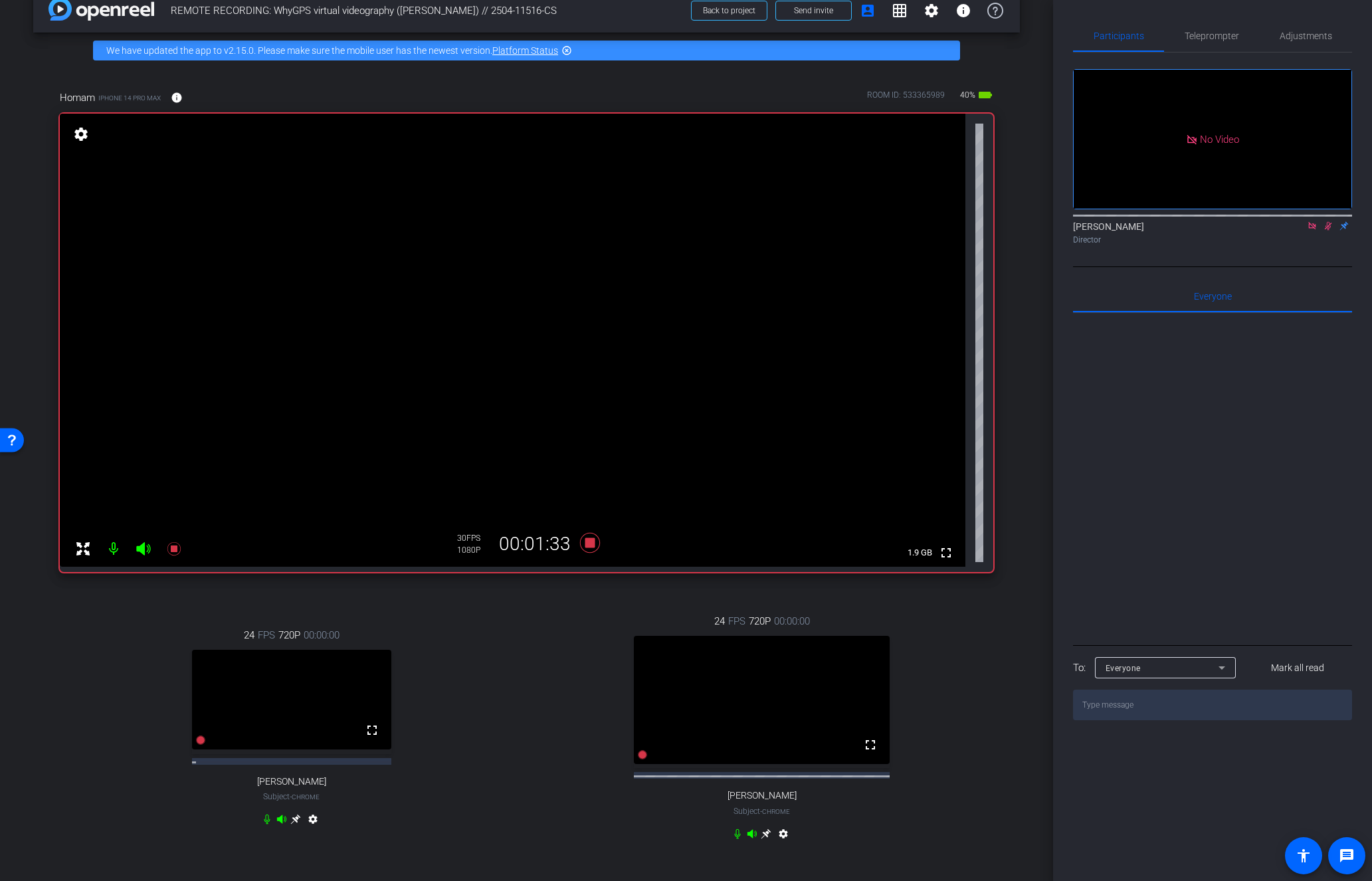
scroll to position [0, 0]
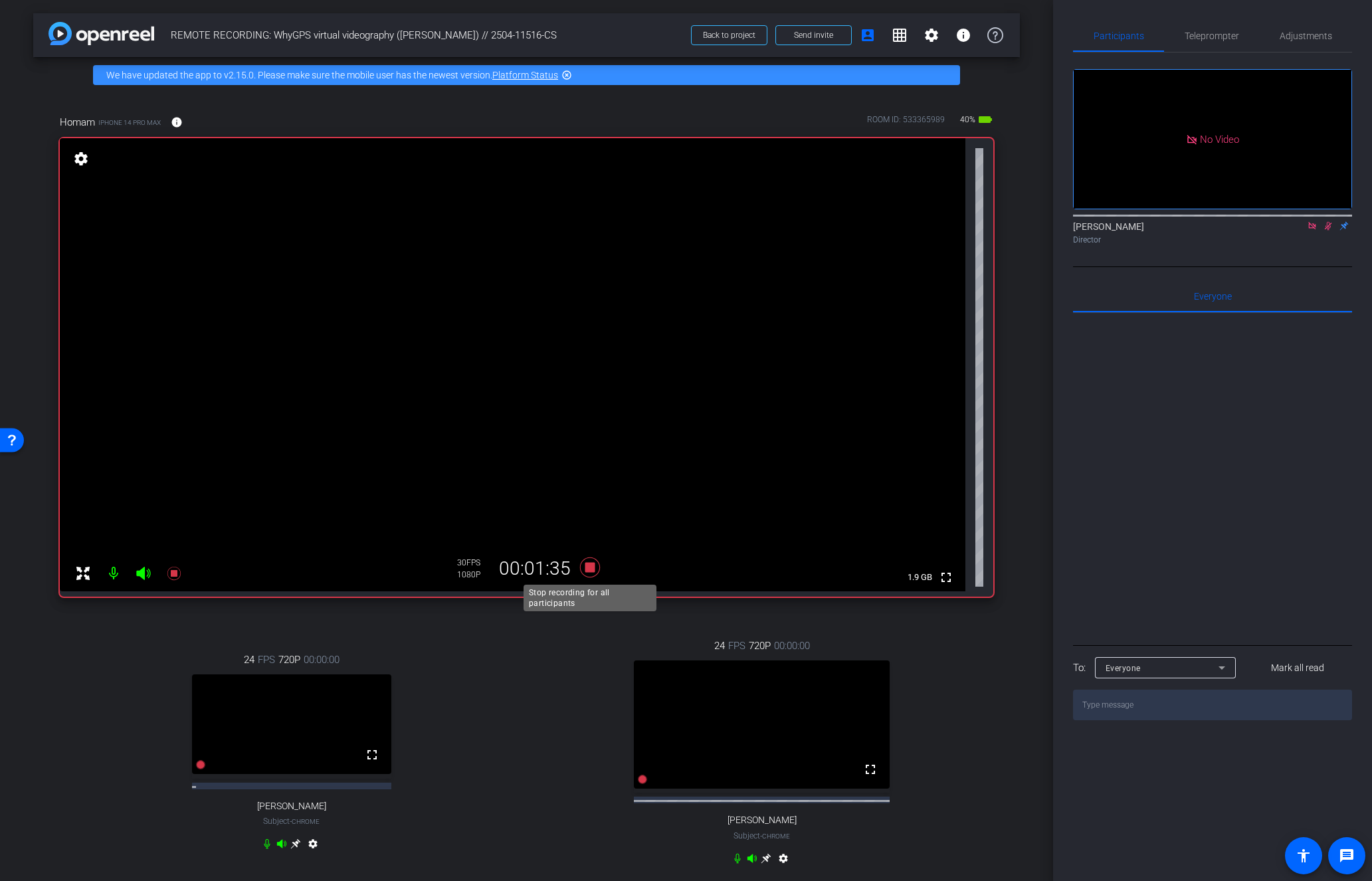
click at [585, 572] on icon at bounding box center [589, 567] width 20 height 20
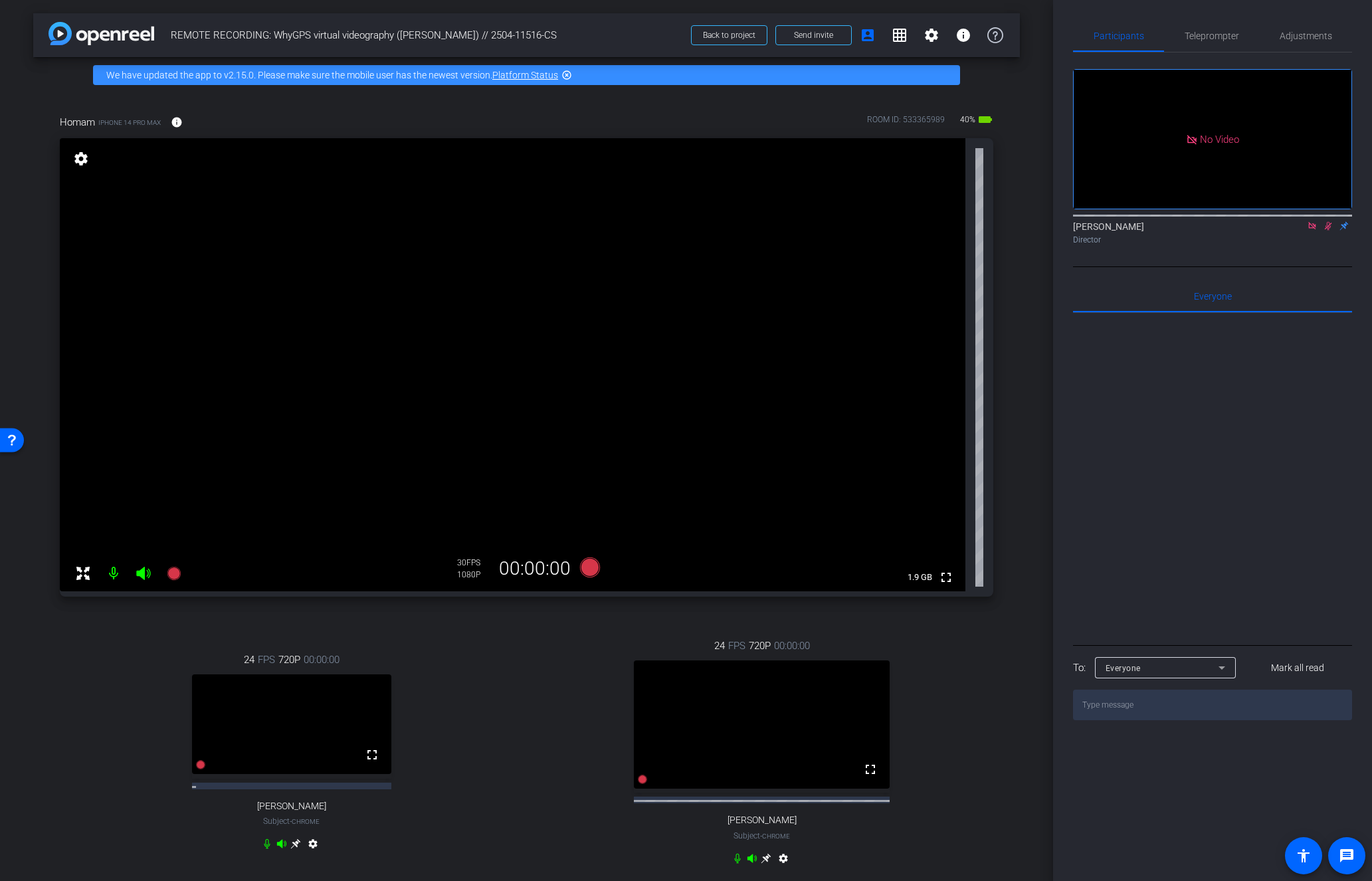
click at [1329, 222] on icon at bounding box center [1328, 226] width 7 height 9
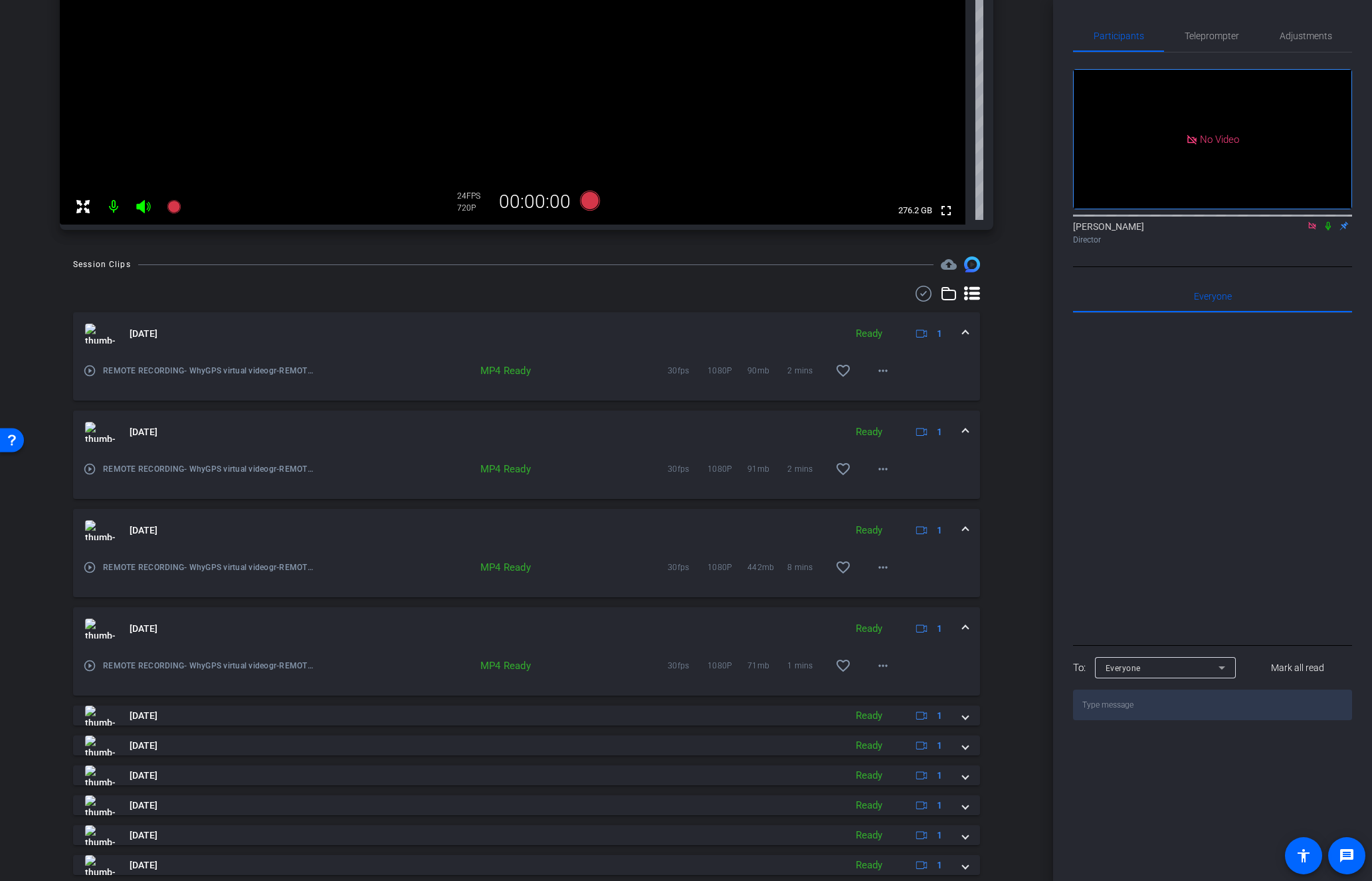
scroll to position [408, 0]
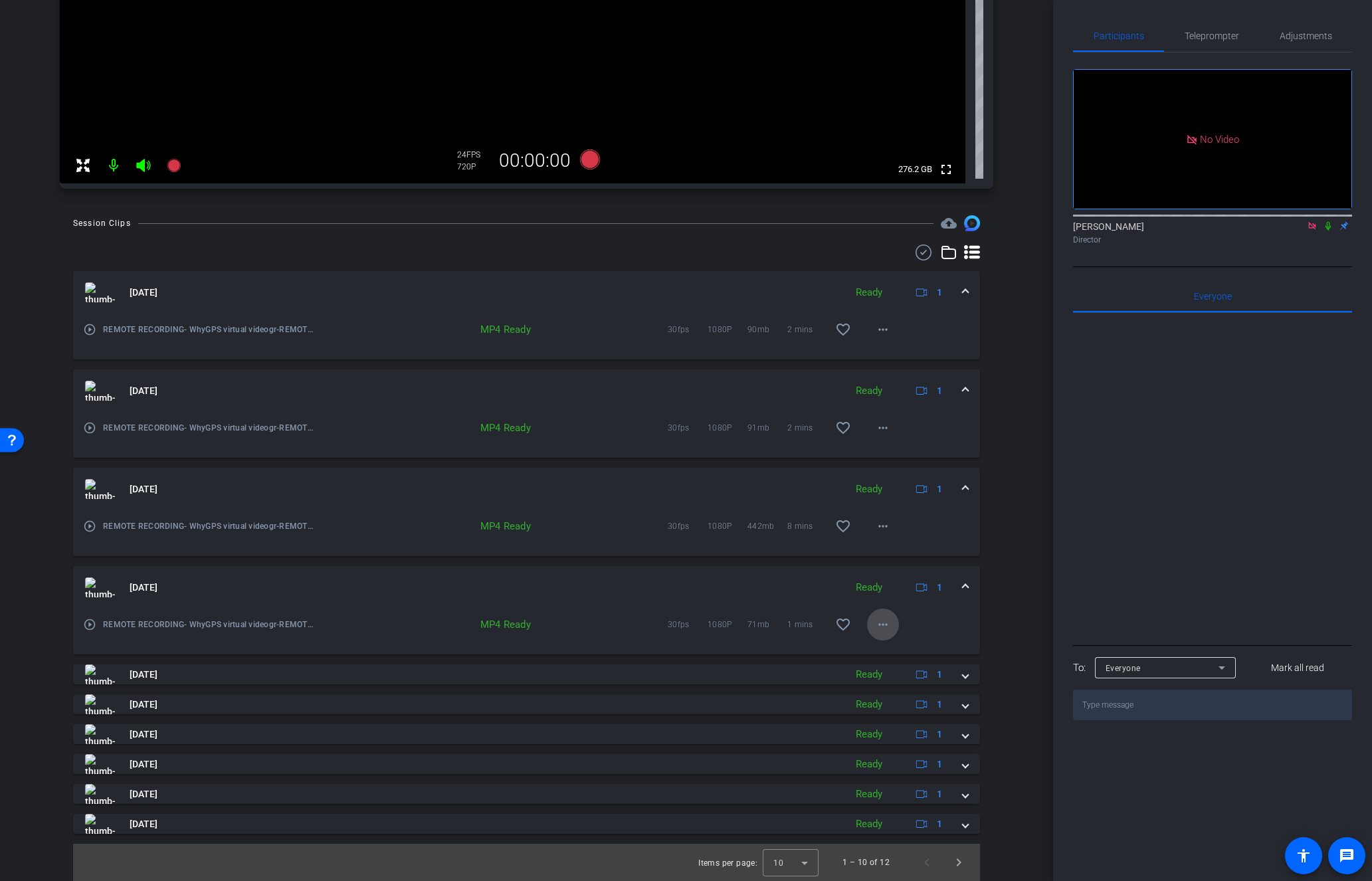
click at [883, 623] on mat-icon "more_horiz" at bounding box center [883, 625] width 16 height 16
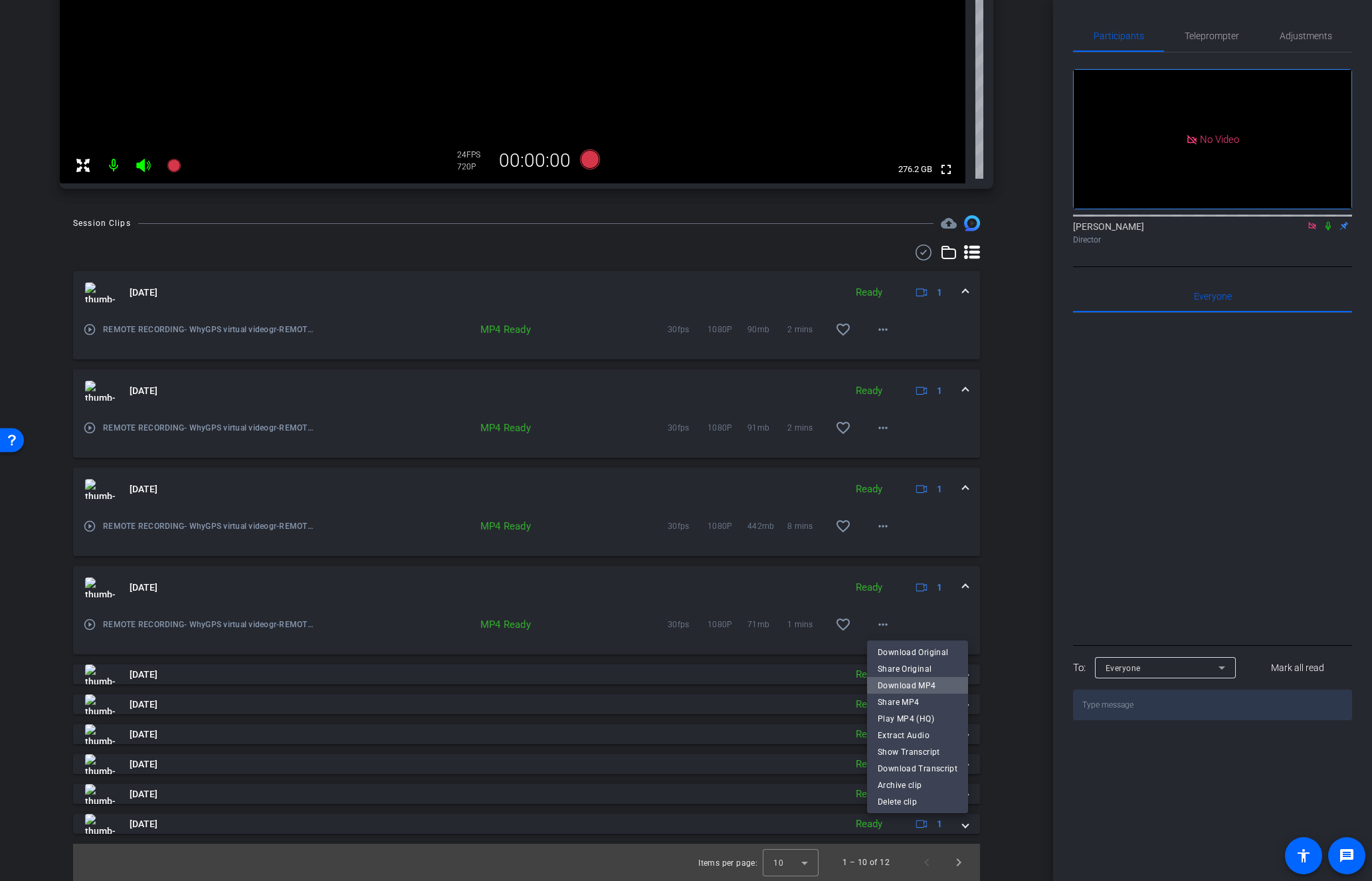
click at [927, 686] on span "Download MP4" at bounding box center [917, 686] width 80 height 16
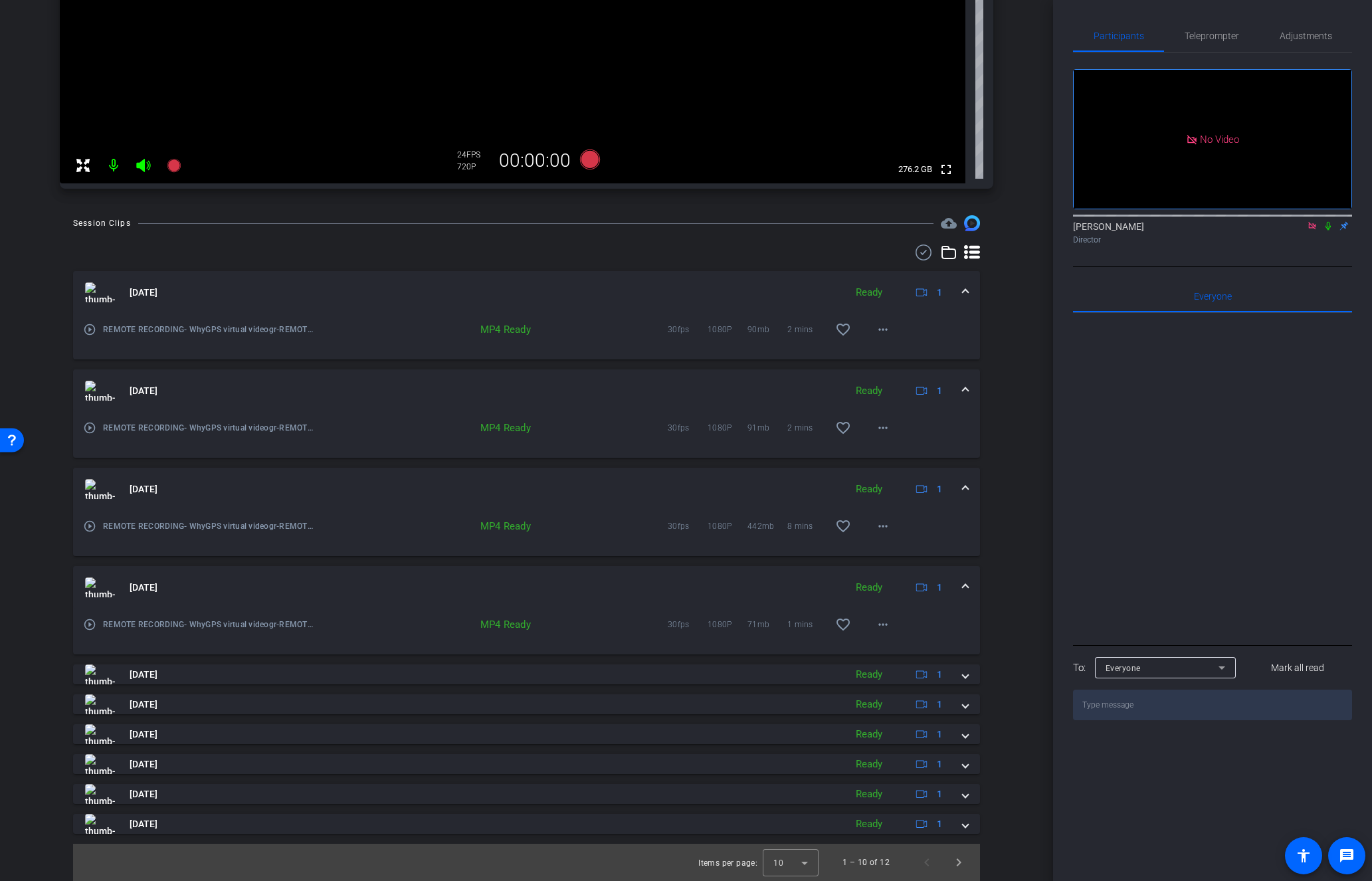
click at [966, 586] on span at bounding box center [965, 587] width 6 height 14
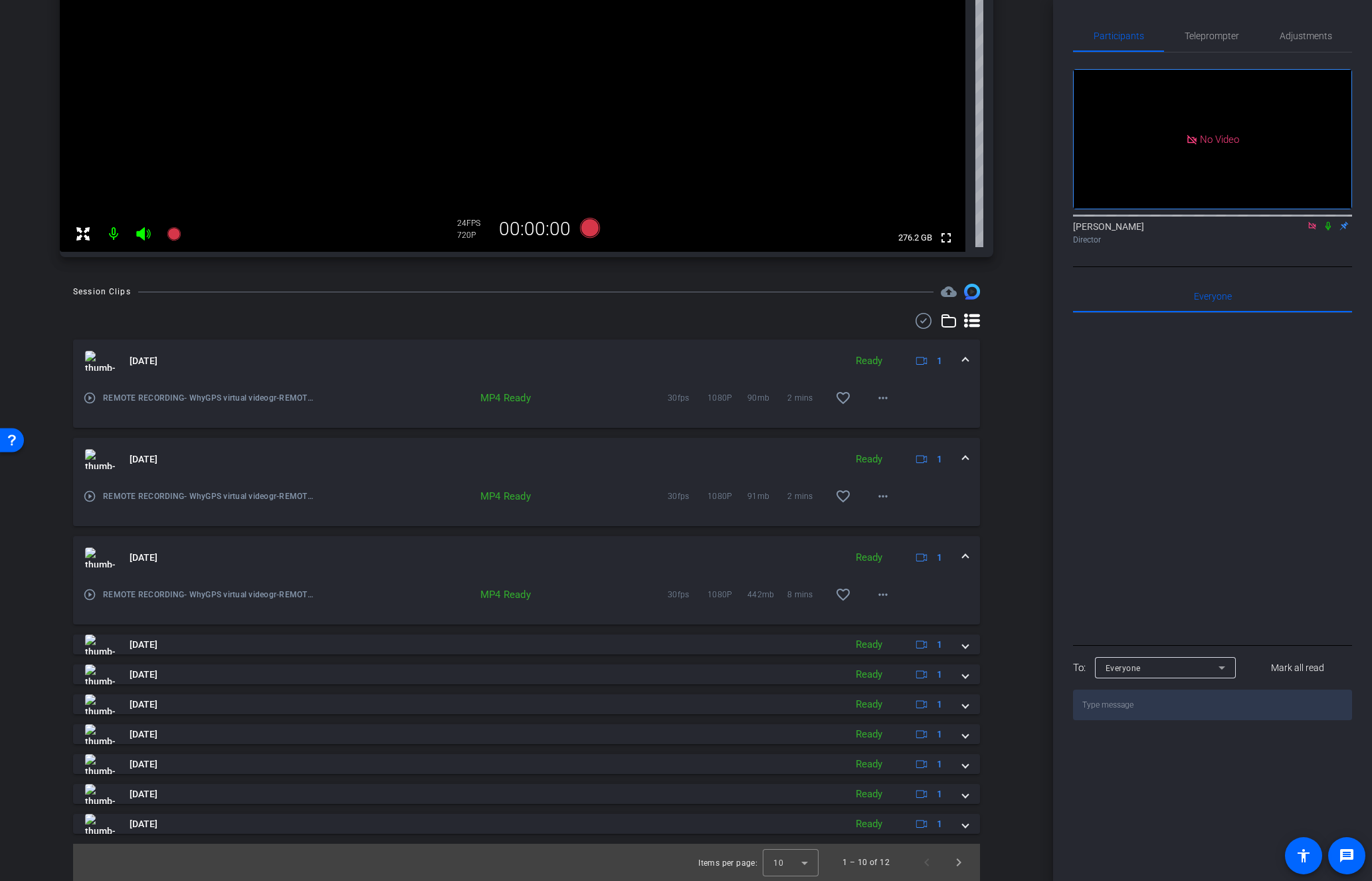
scroll to position [339, 0]
click at [888, 594] on mat-icon "more_horiz" at bounding box center [883, 595] width 16 height 16
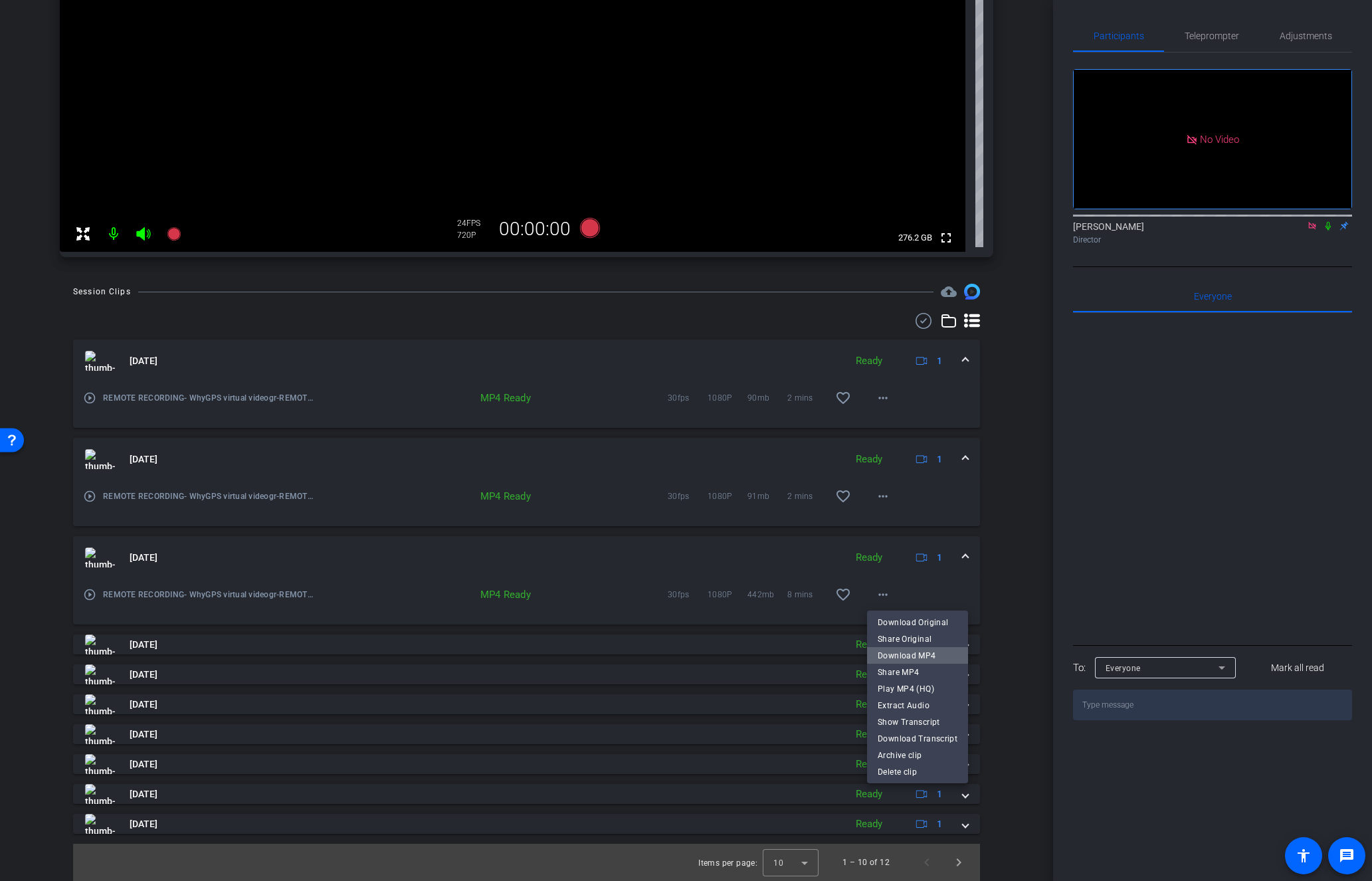
click at [938, 657] on span "Download MP4" at bounding box center [917, 656] width 80 height 16
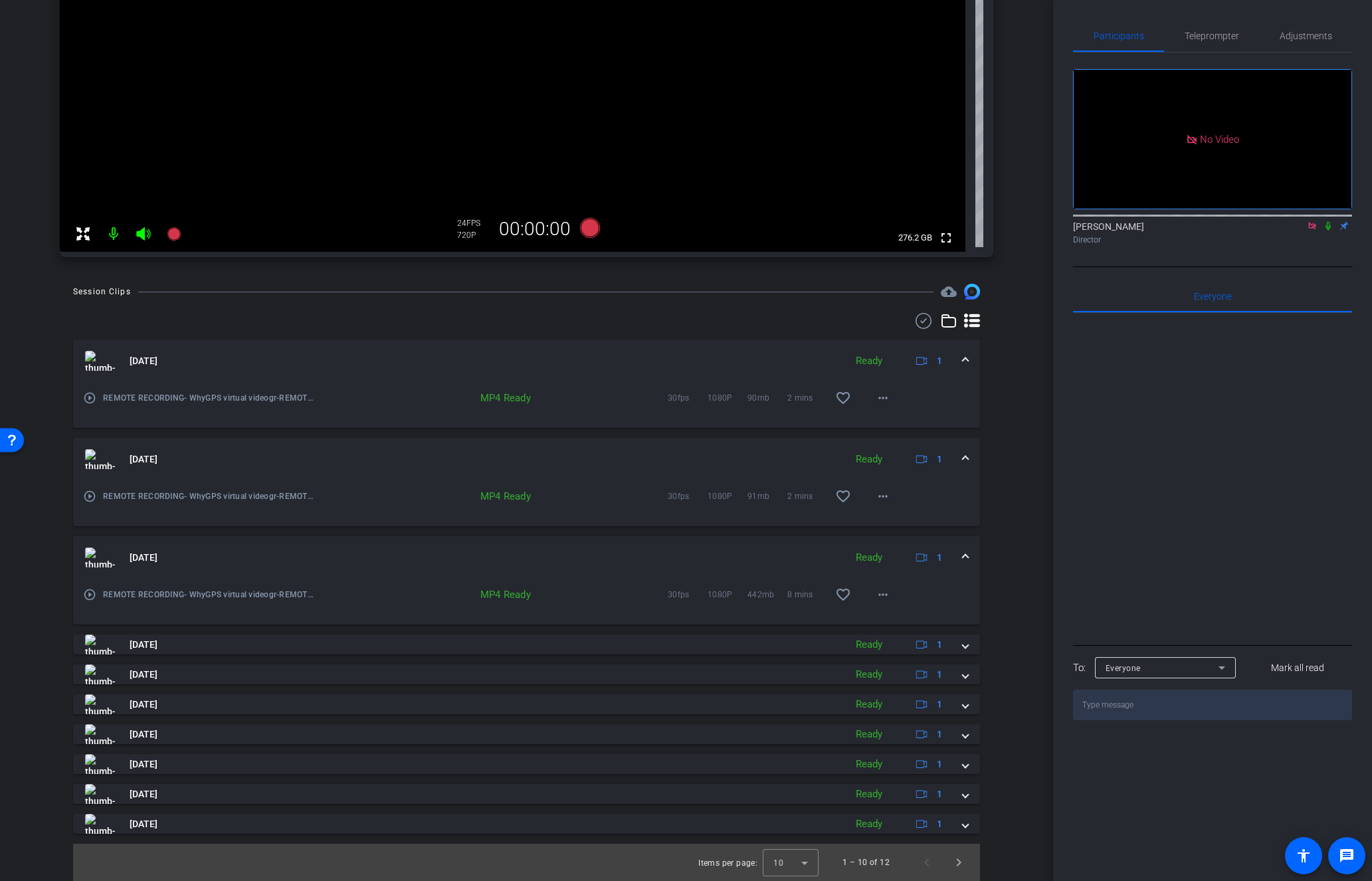
click at [962, 555] on span at bounding box center [965, 557] width 6 height 14
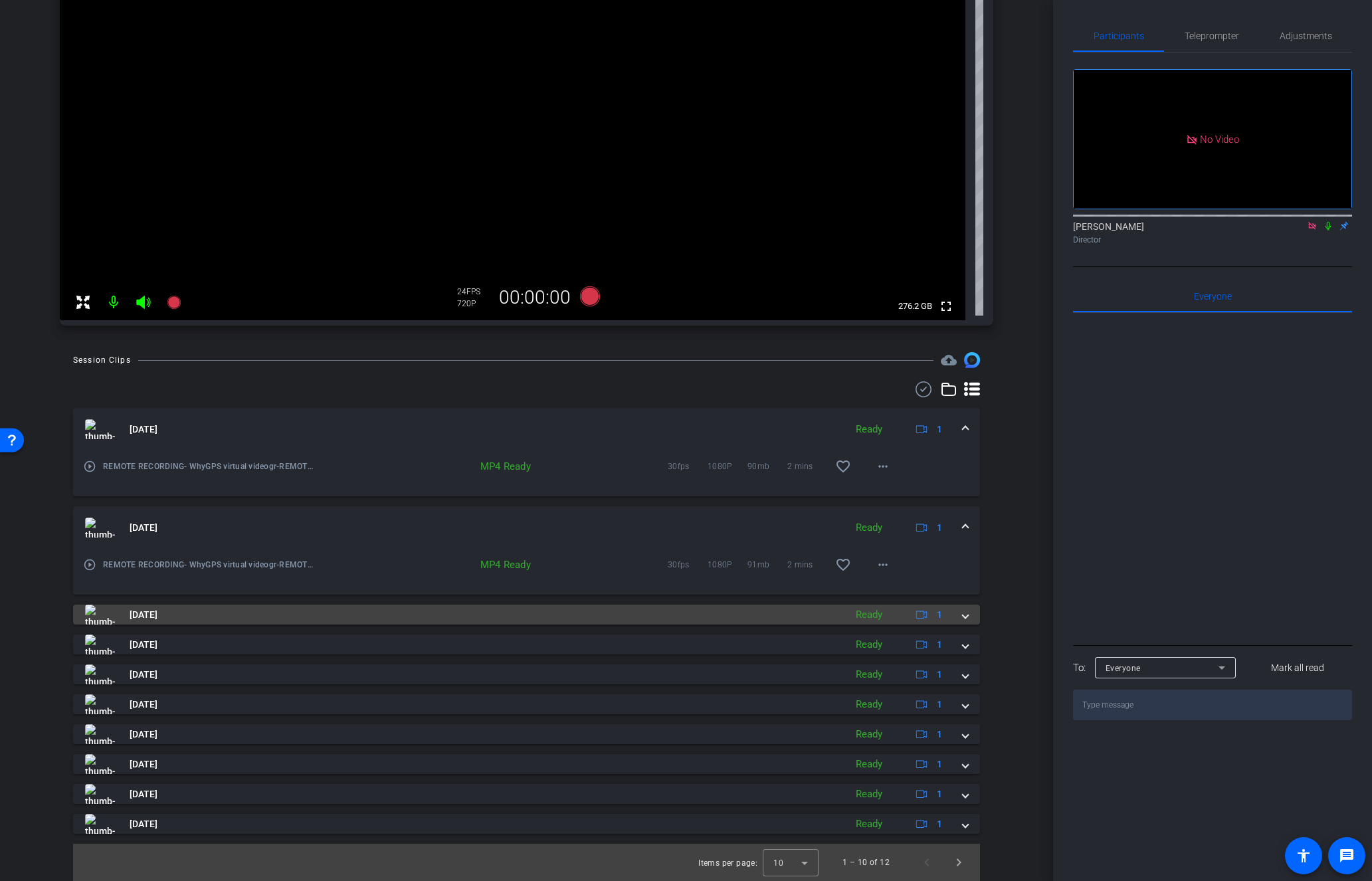
scroll to position [271, 0]
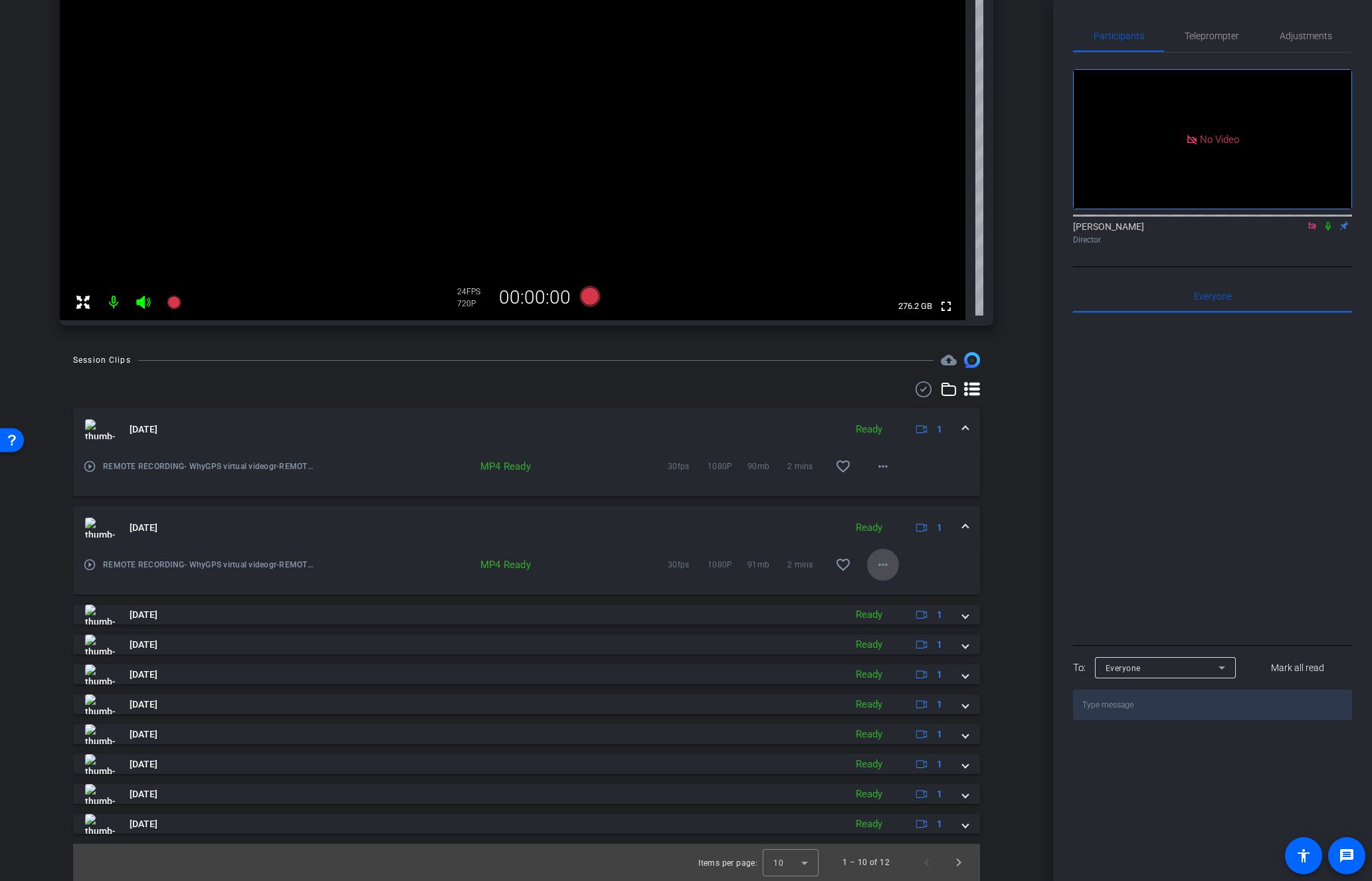
click at [885, 566] on mat-icon "more_horiz" at bounding box center [883, 565] width 16 height 16
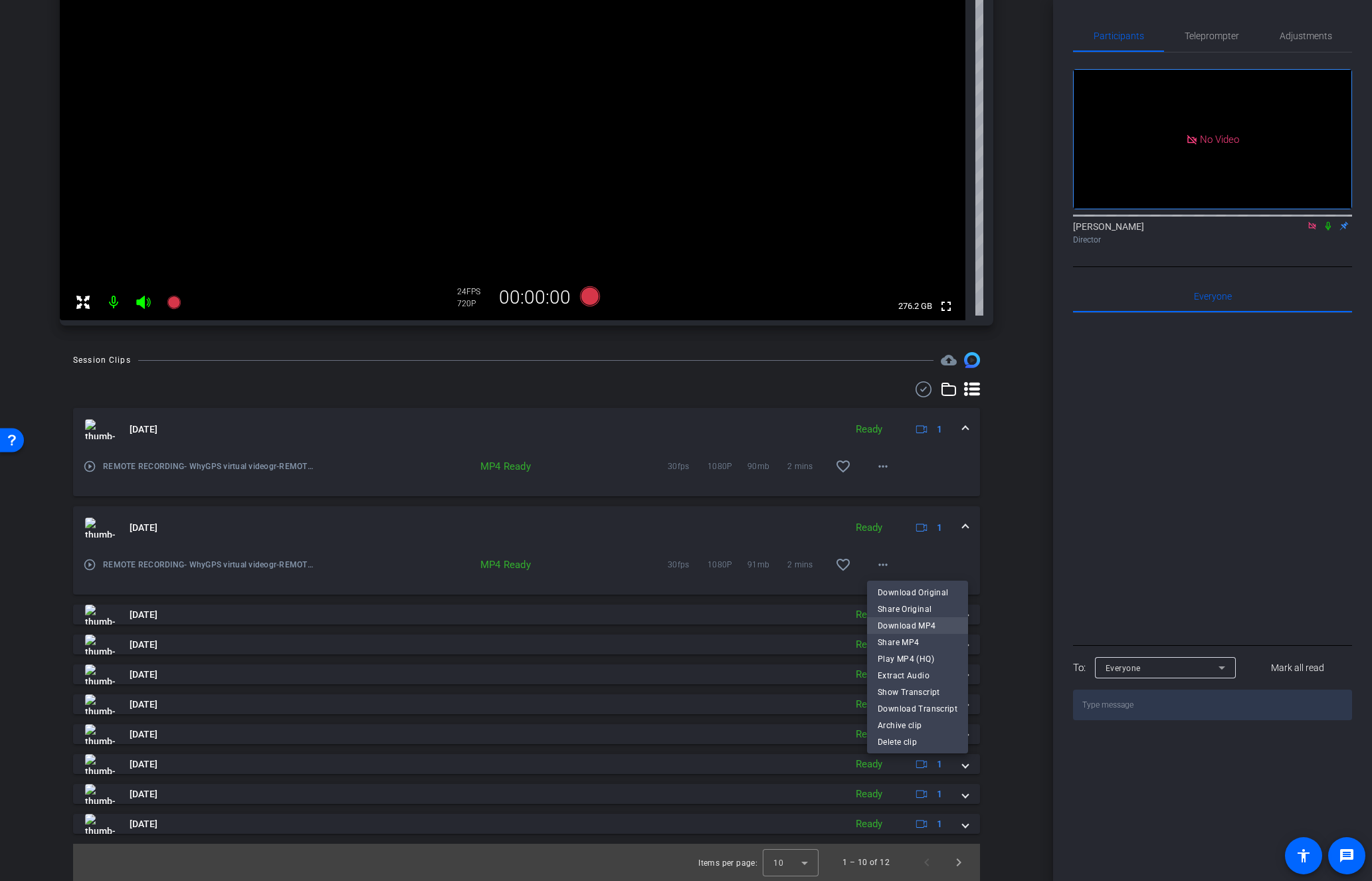
click at [914, 626] on span "Download MP4" at bounding box center [917, 625] width 80 height 16
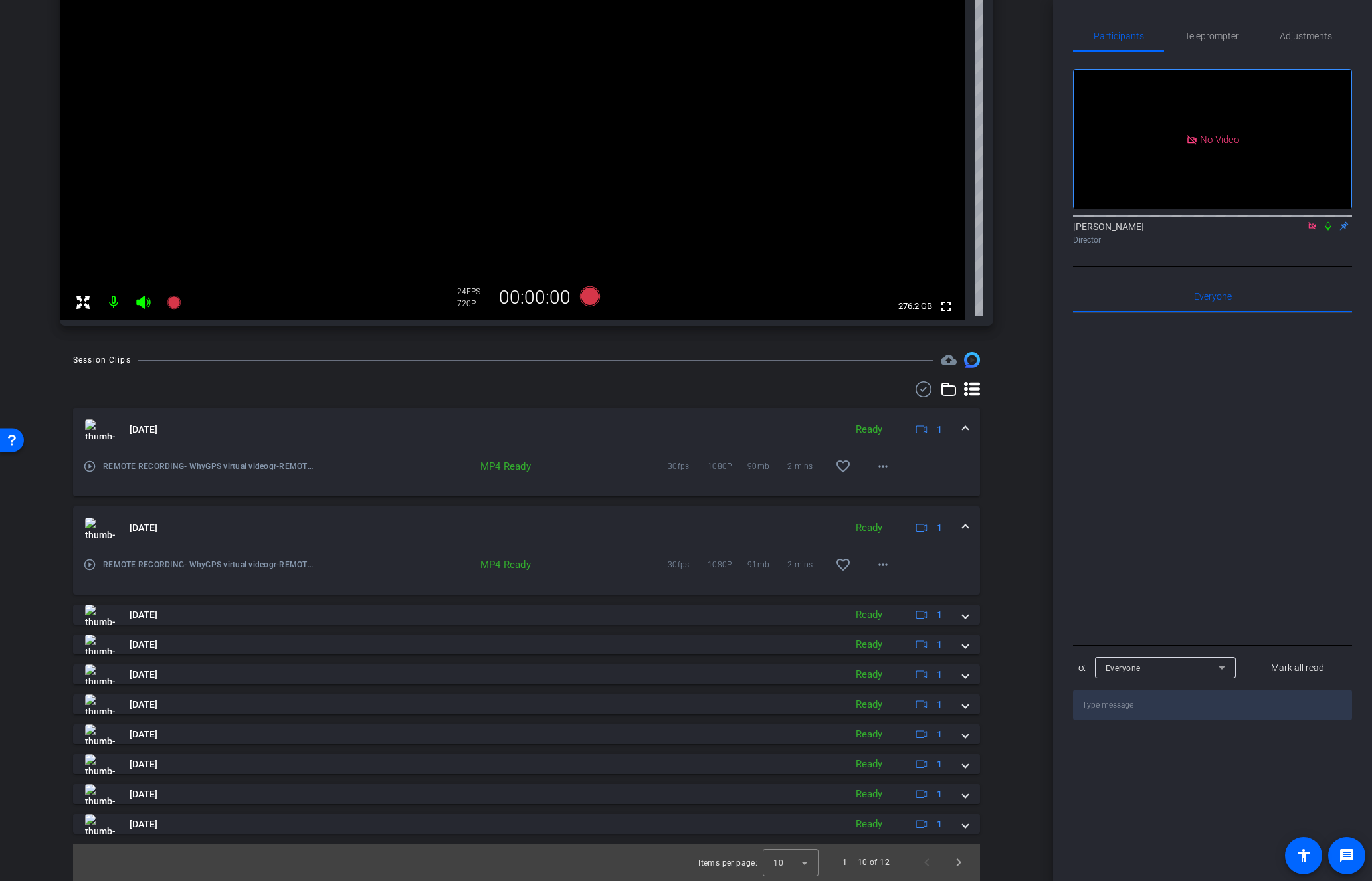
click at [966, 523] on span at bounding box center [965, 527] width 6 height 14
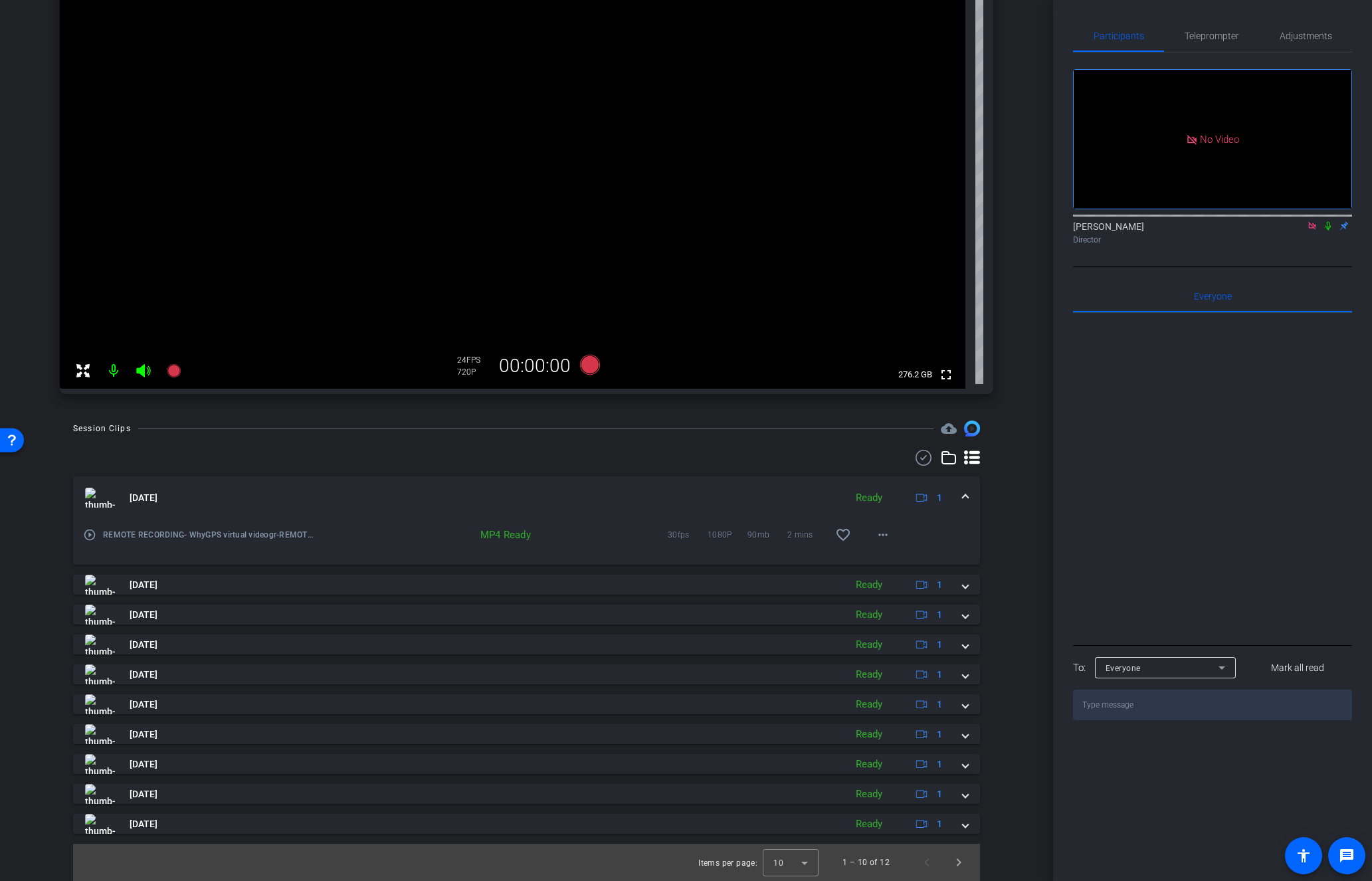
scroll to position [202, 0]
click at [887, 538] on mat-icon "more_horiz" at bounding box center [883, 535] width 16 height 16
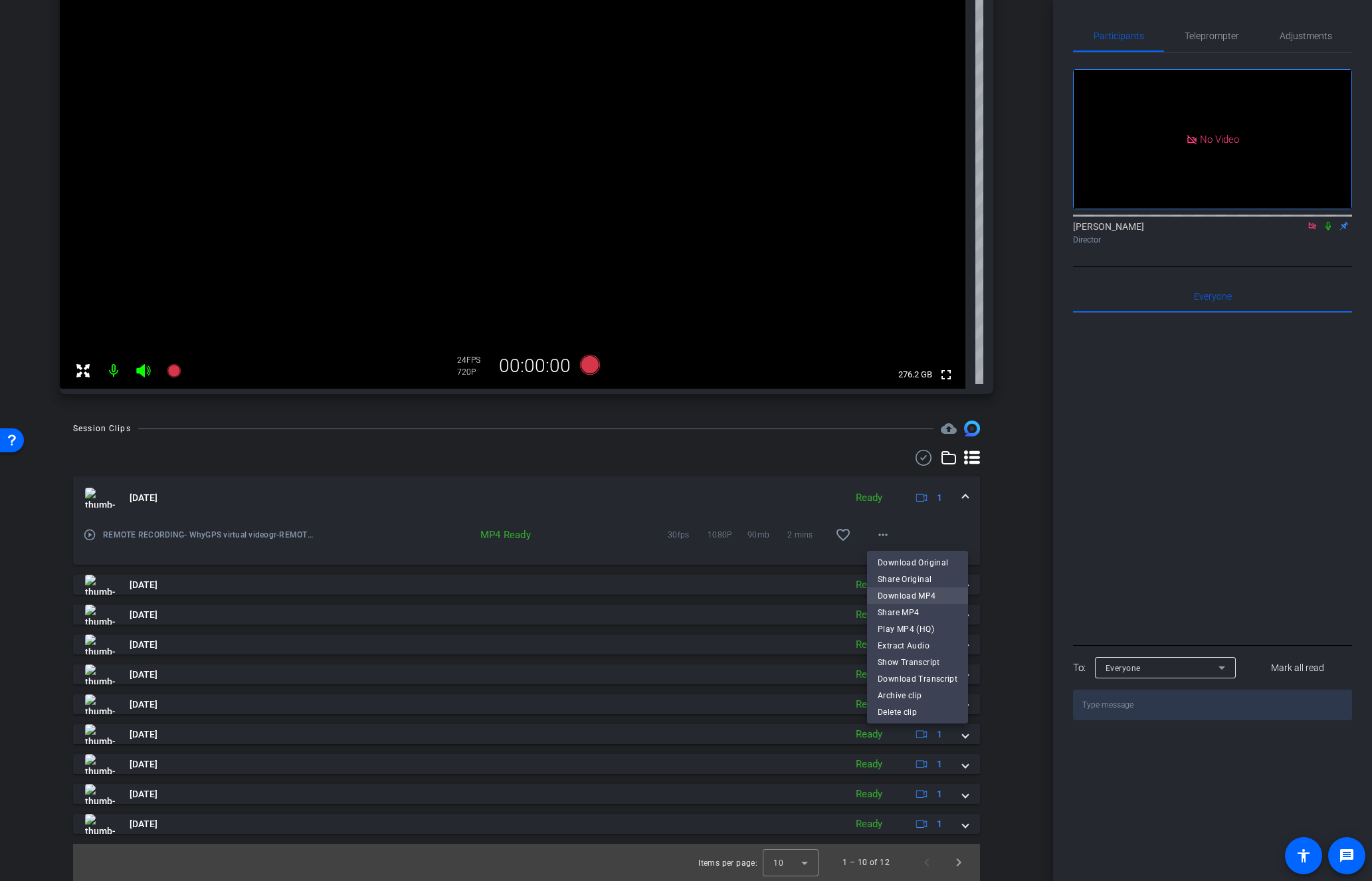
click at [938, 601] on span "Download MP4" at bounding box center [917, 596] width 80 height 16
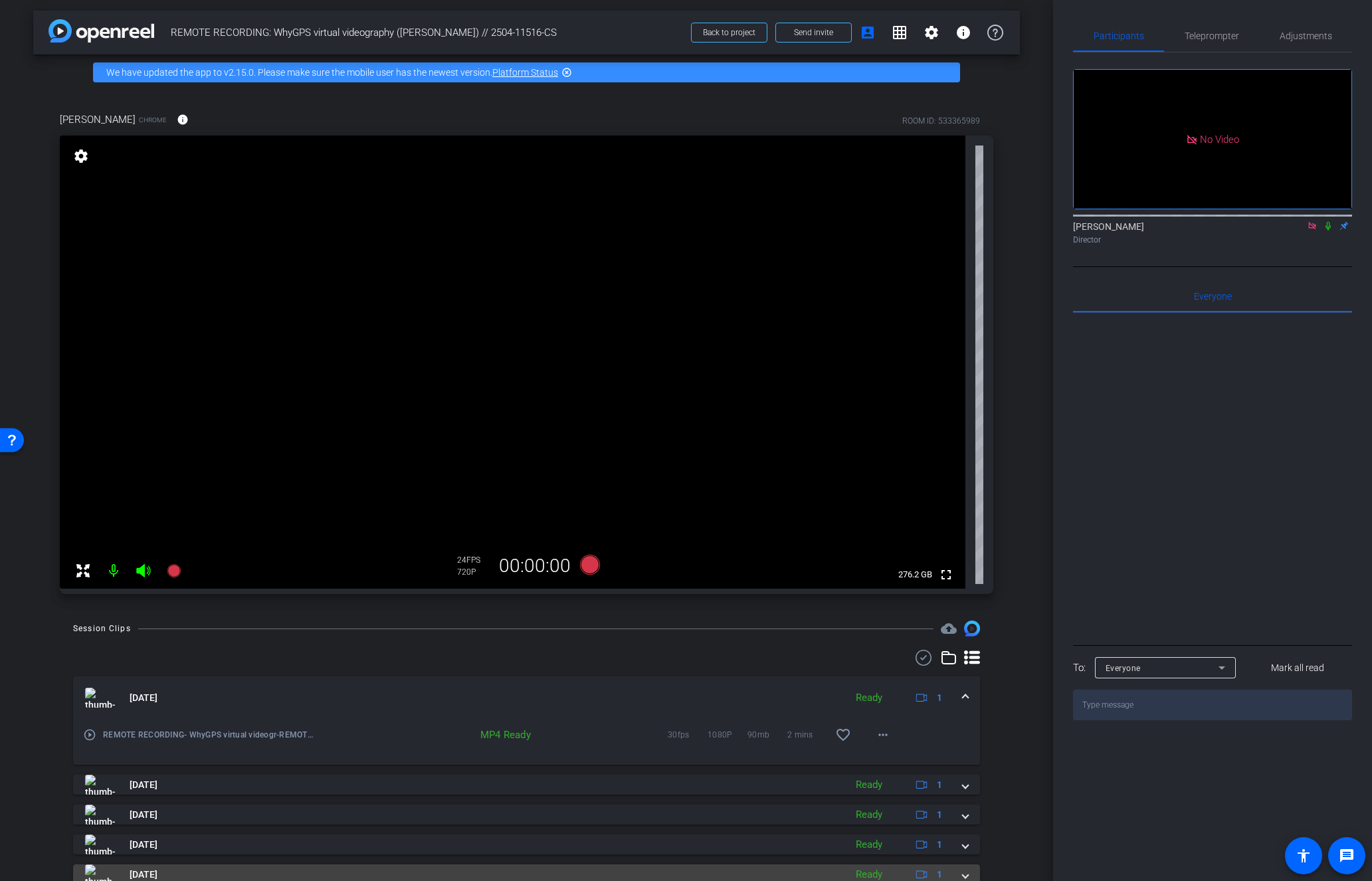
scroll to position [0, 0]
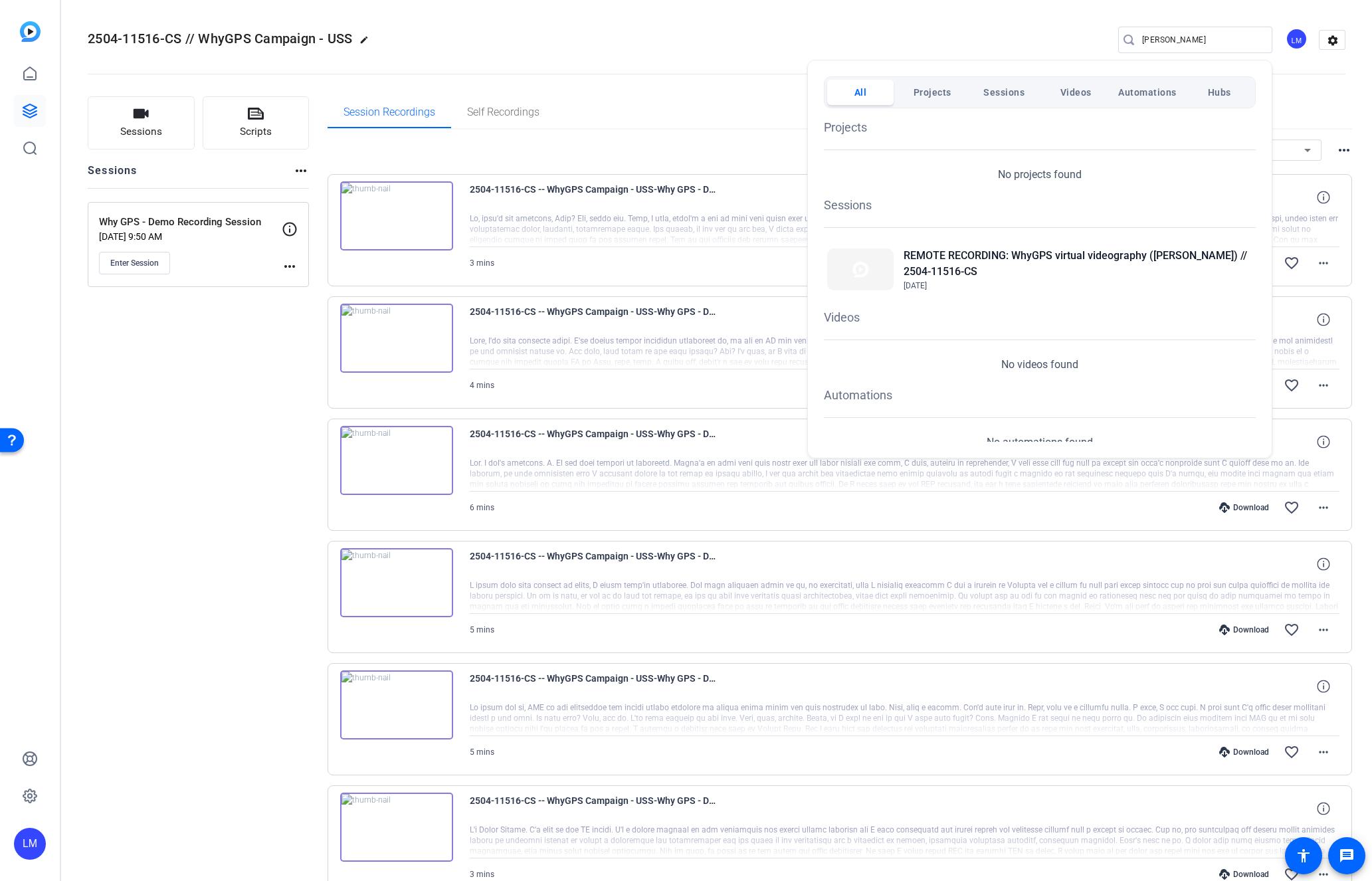
click at [177, 454] on div at bounding box center [686, 440] width 1372 height 881
